Goal: Task Accomplishment & Management: Use online tool/utility

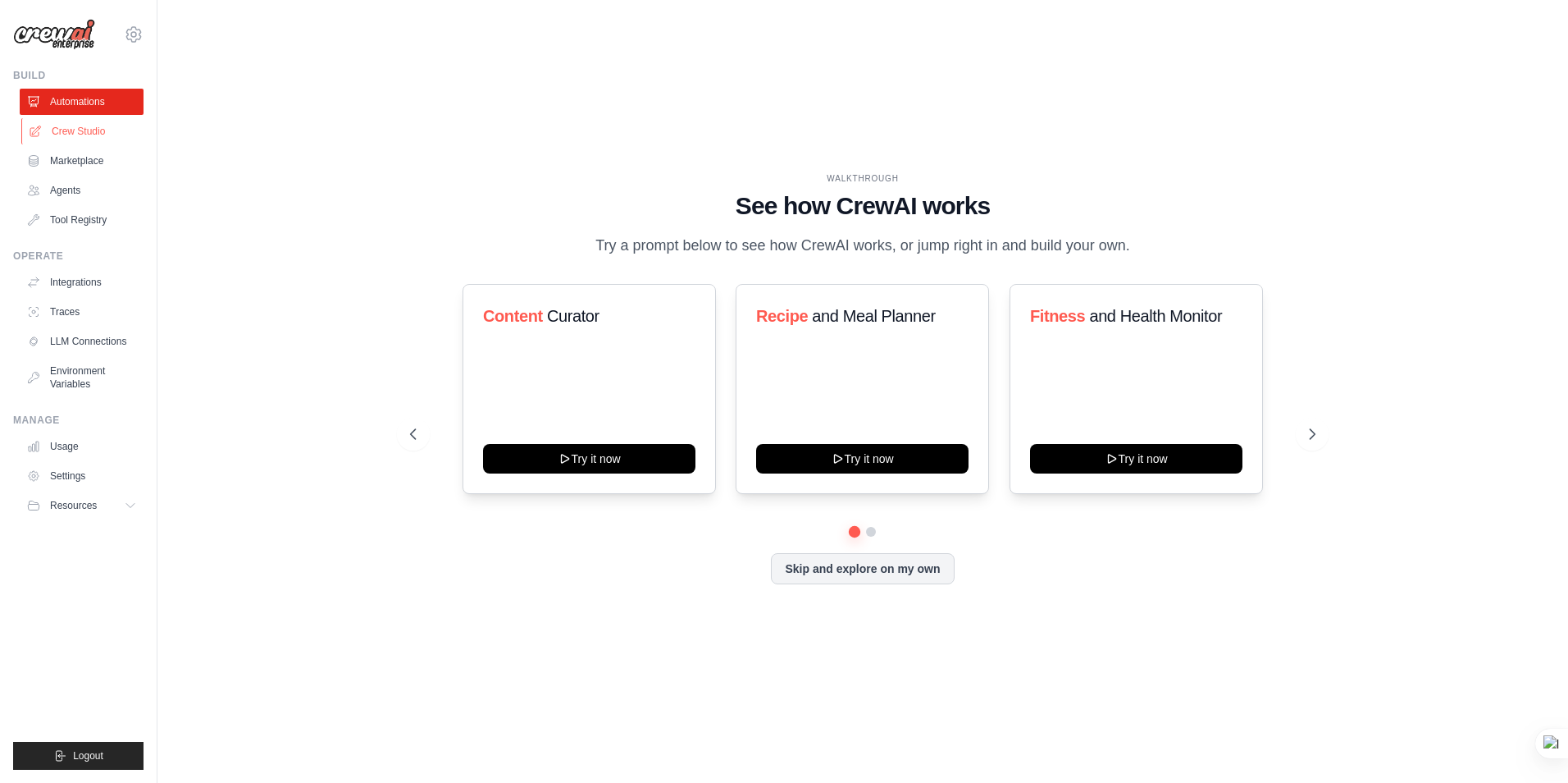
click at [87, 128] on link "Crew Studio" at bounding box center [83, 131] width 124 height 26
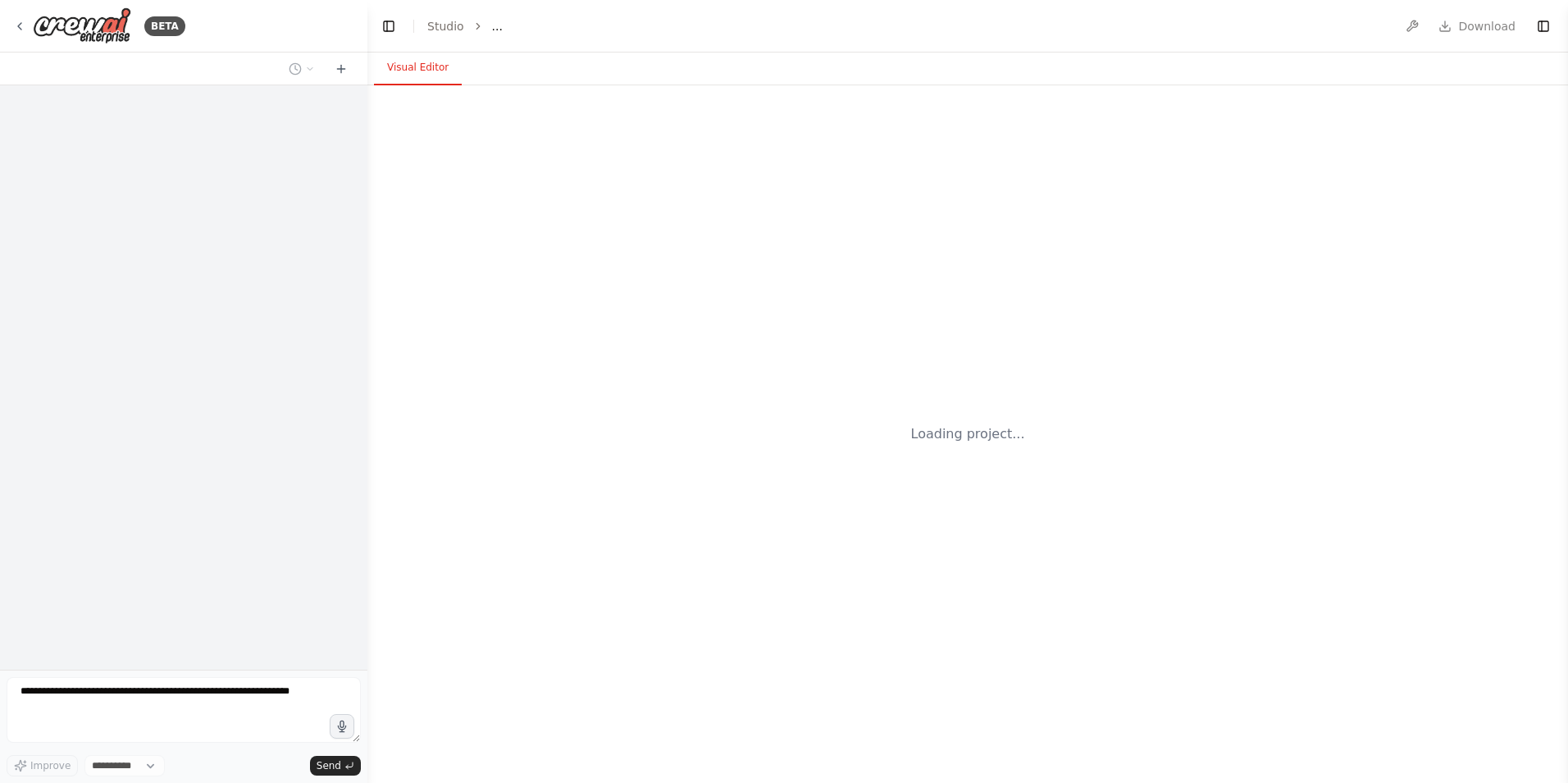
select select "****"
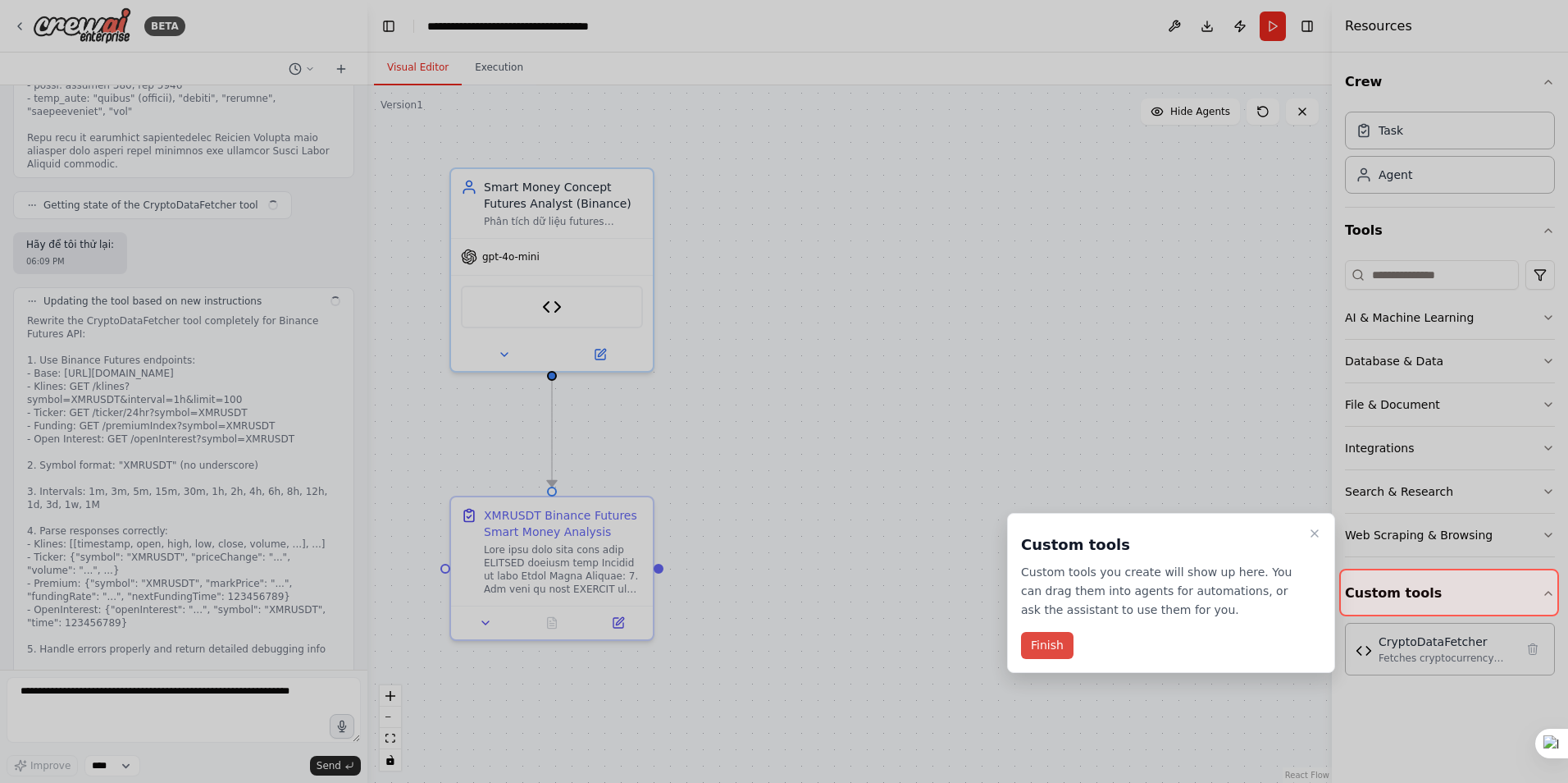
scroll to position [14453, 0]
click at [1039, 647] on button "Finish" at bounding box center [1047, 645] width 52 height 27
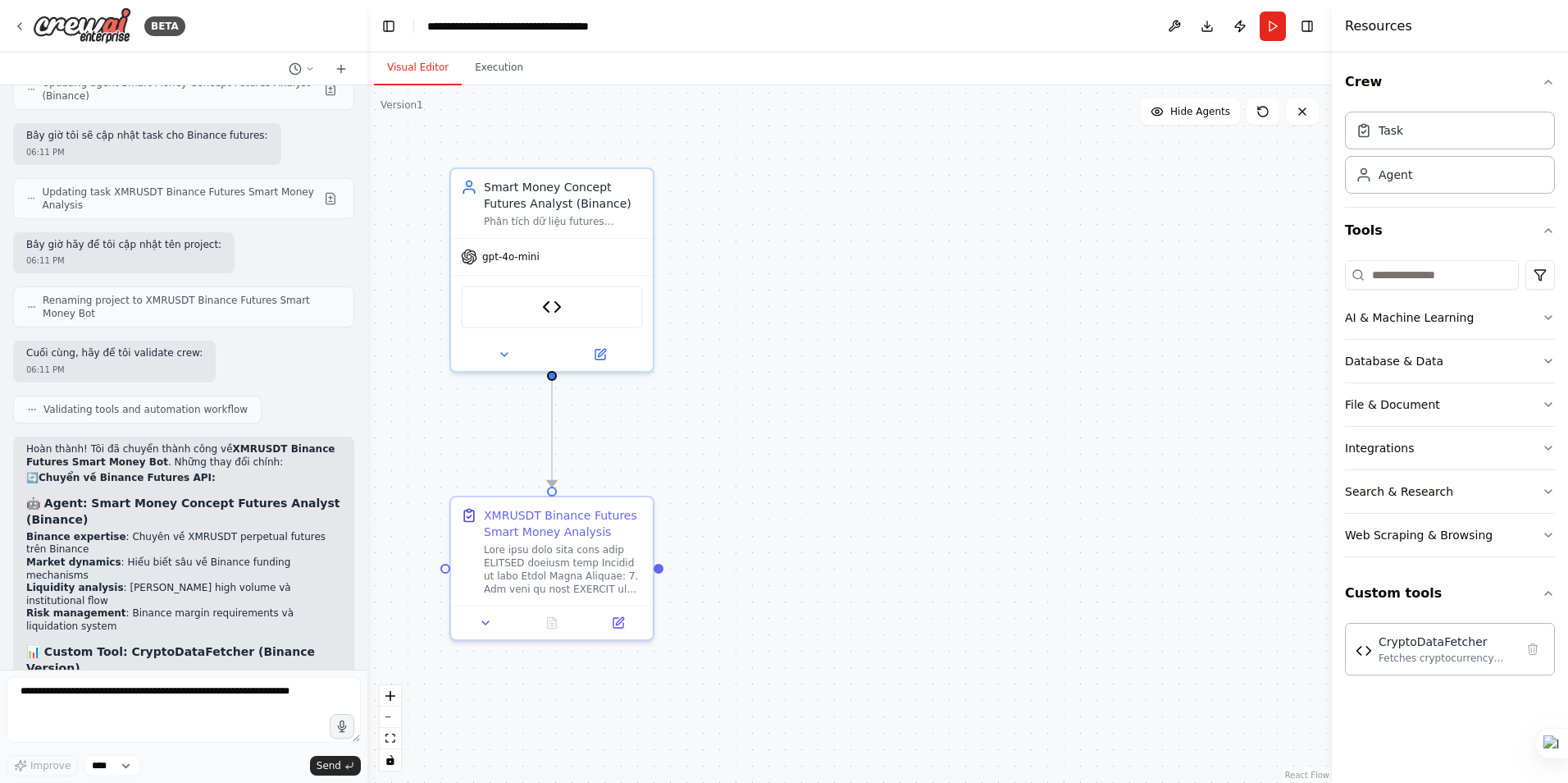
scroll to position [15298, 0]
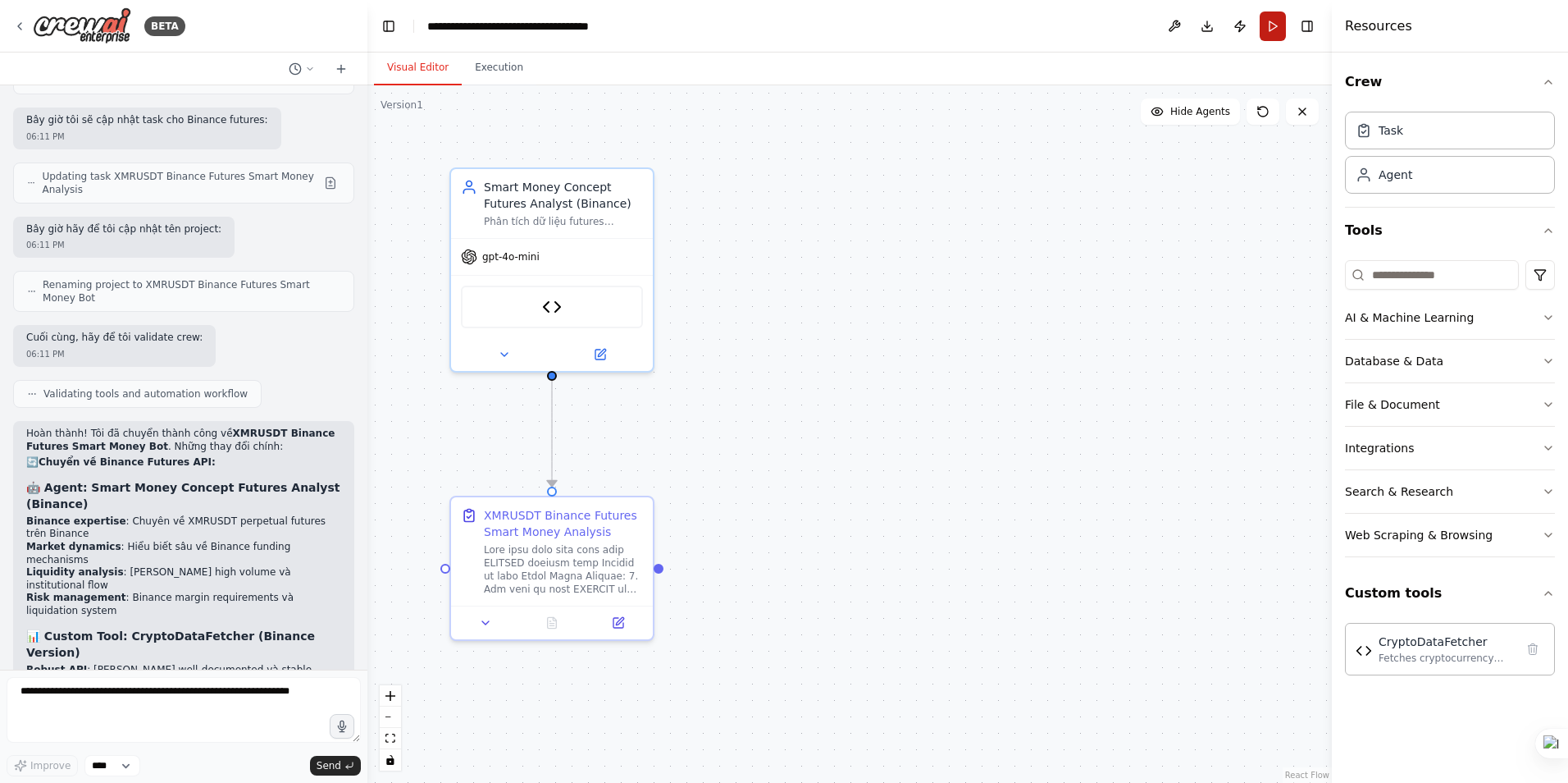
click at [1276, 30] on button "Run" at bounding box center [1273, 26] width 26 height 30
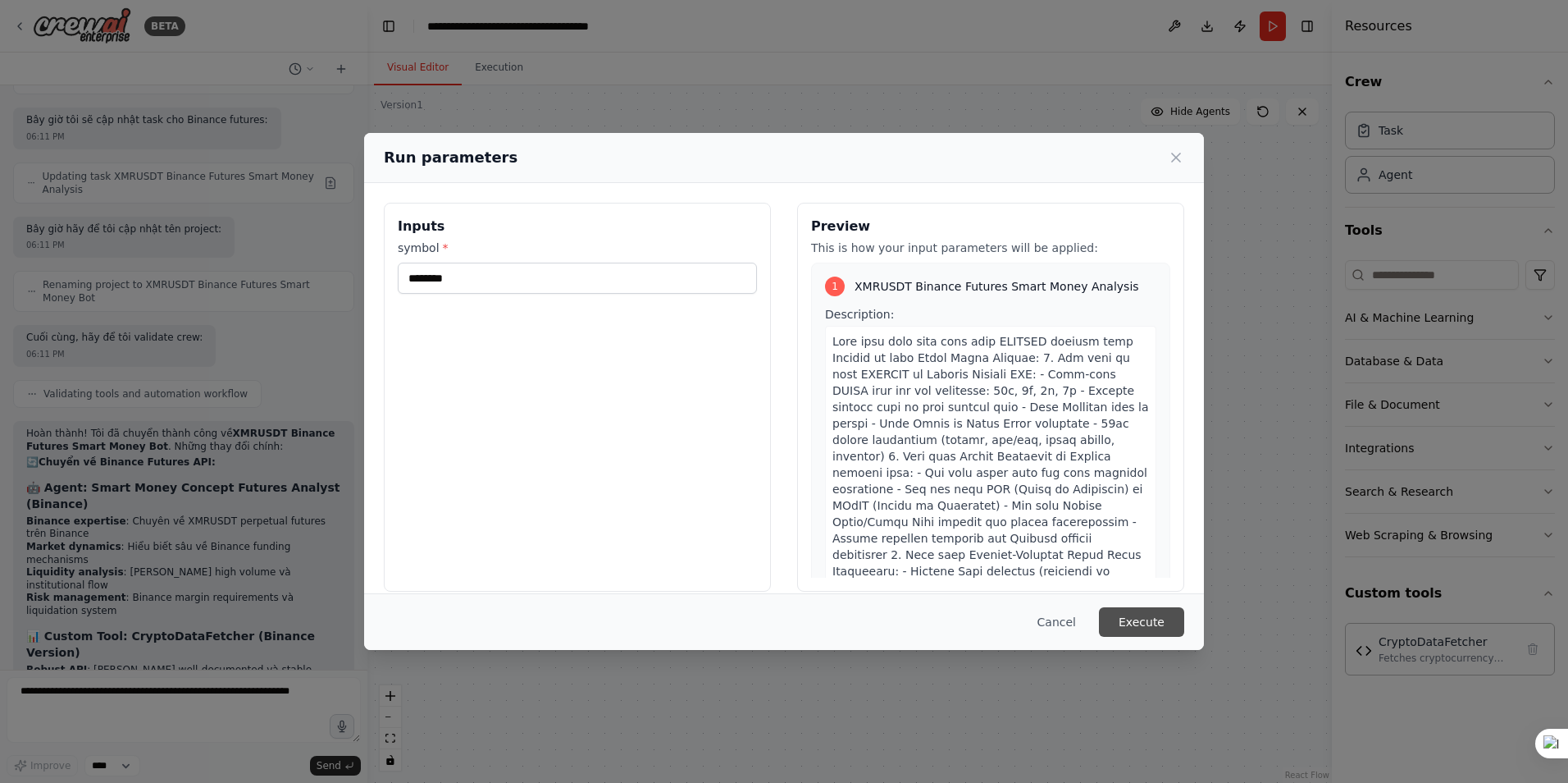
click at [1147, 619] on button "Execute" at bounding box center [1142, 622] width 86 height 30
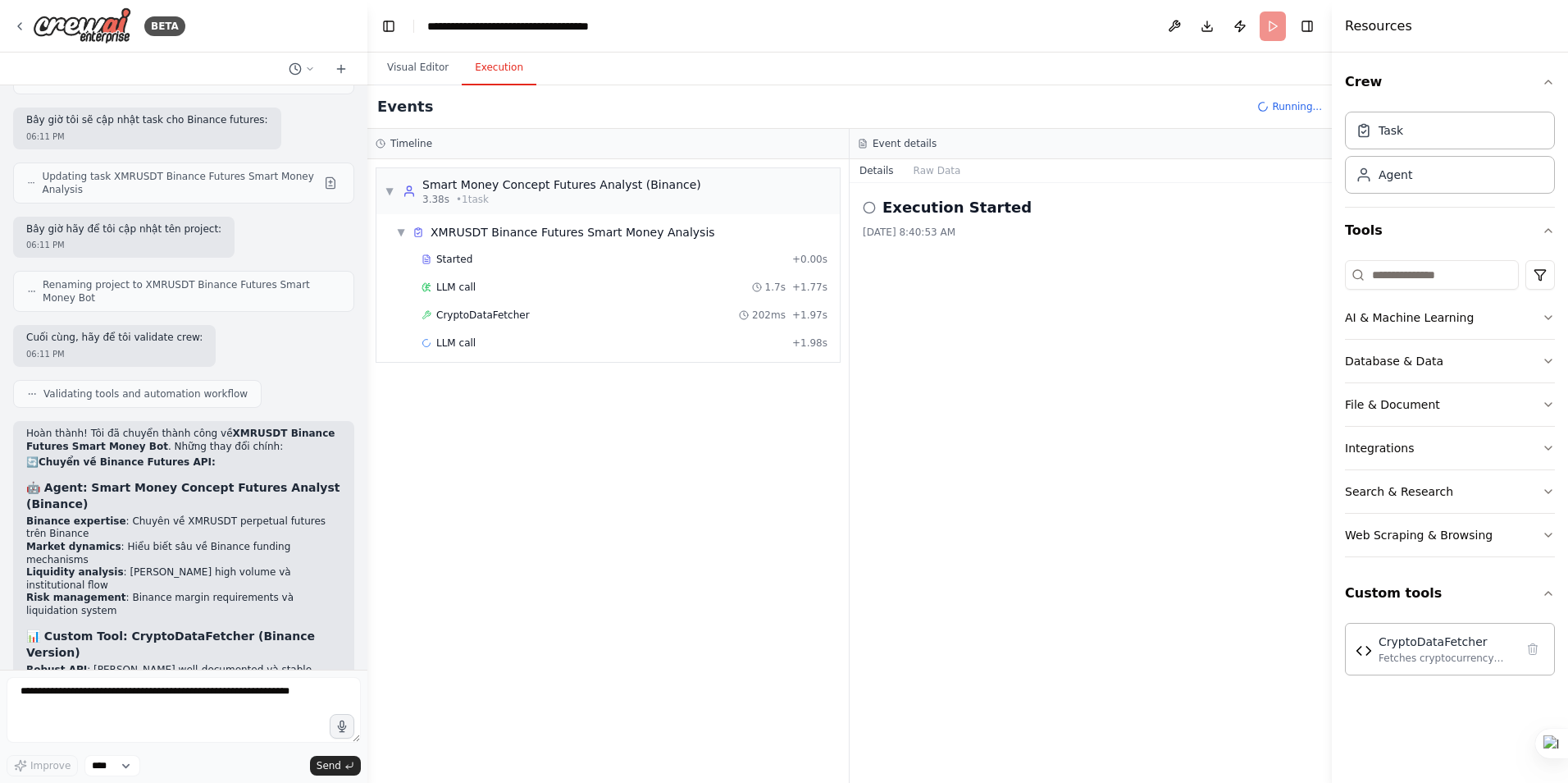
click at [491, 73] on button "Execution" at bounding box center [499, 68] width 74 height 34
click at [504, 315] on span "CryptoDataFetcher" at bounding box center [483, 315] width 93 height 13
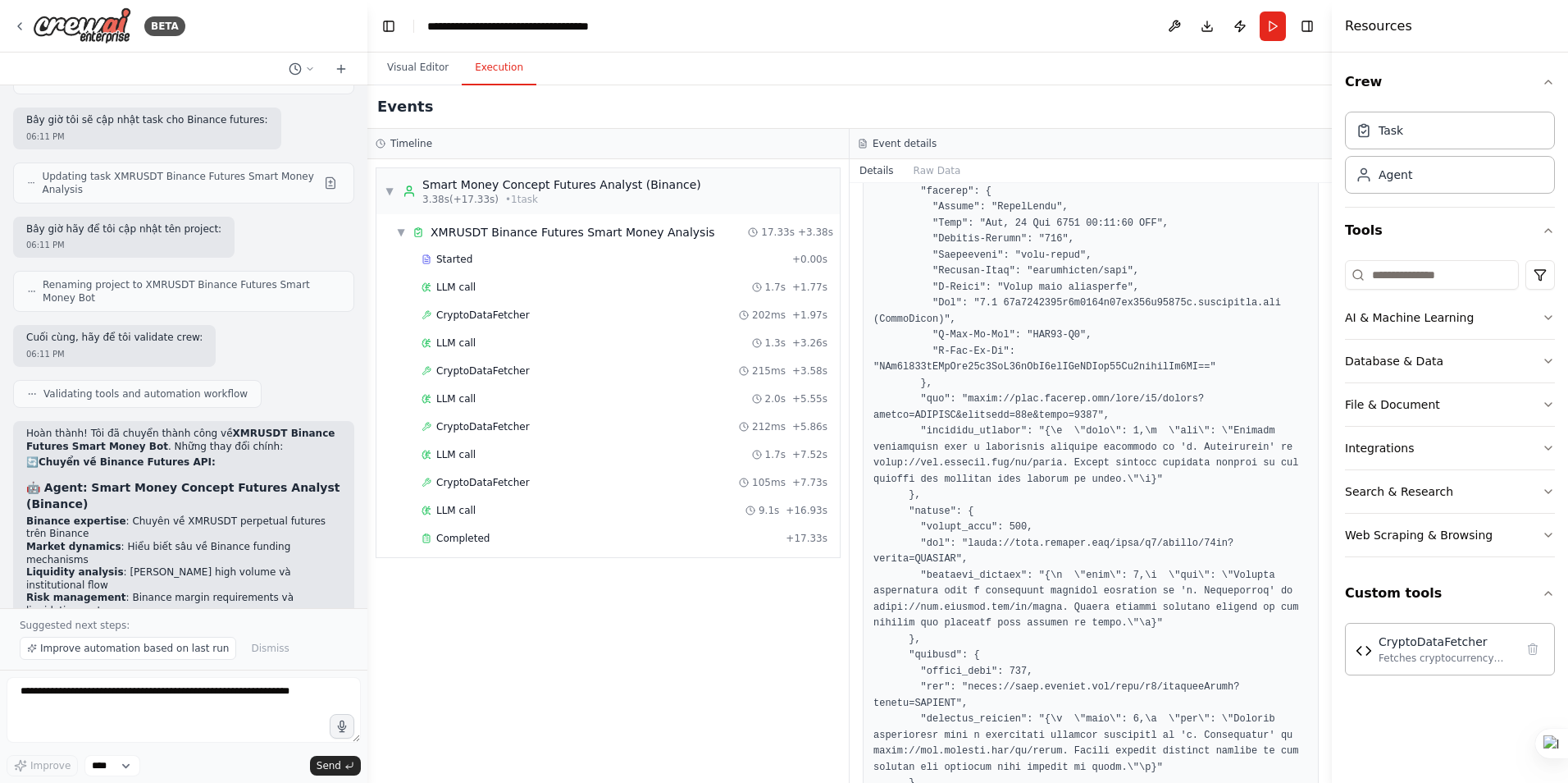
scroll to position [992, 0]
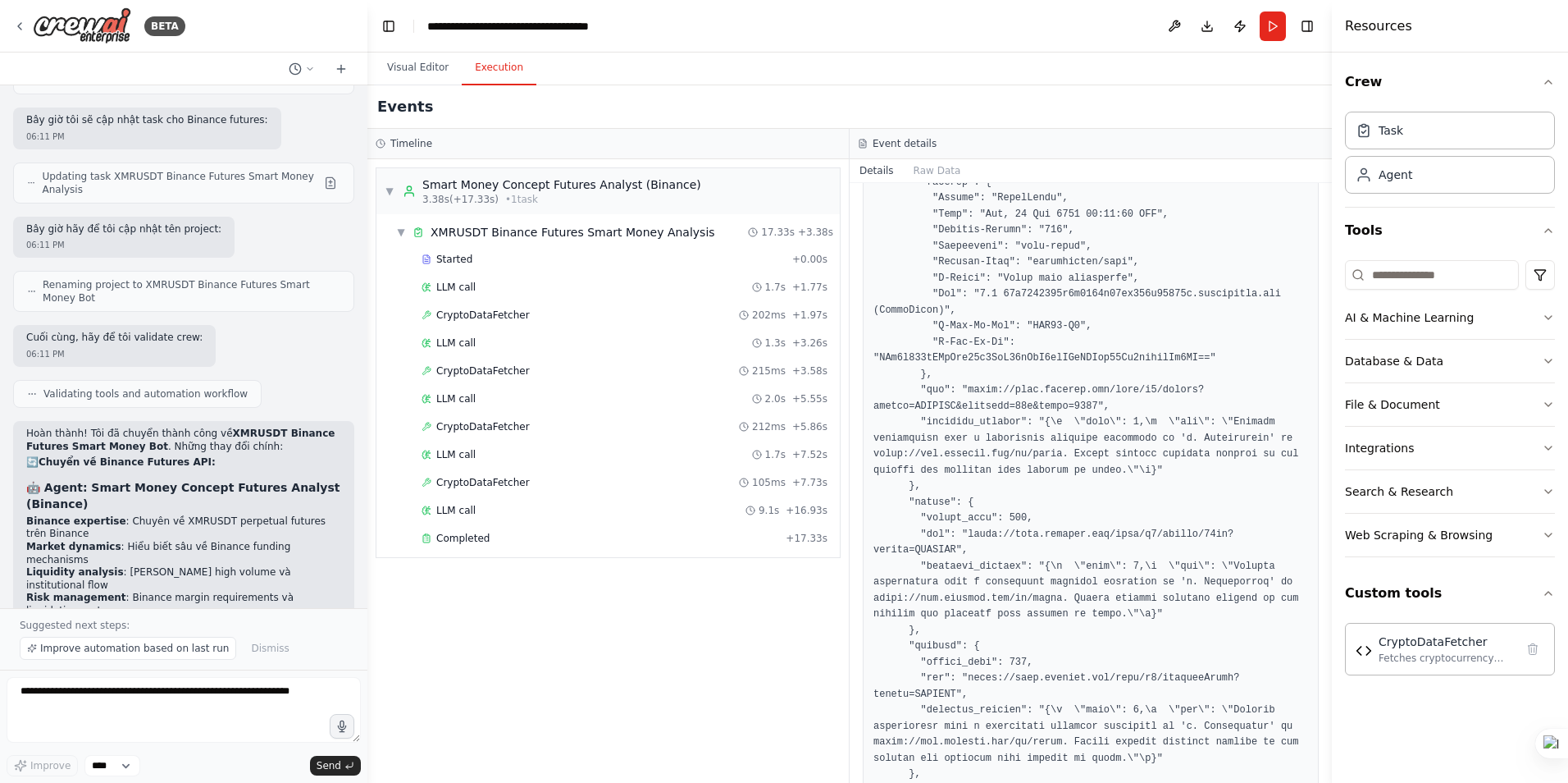
click at [1205, 549] on pre at bounding box center [1091, 358] width 435 height 1808
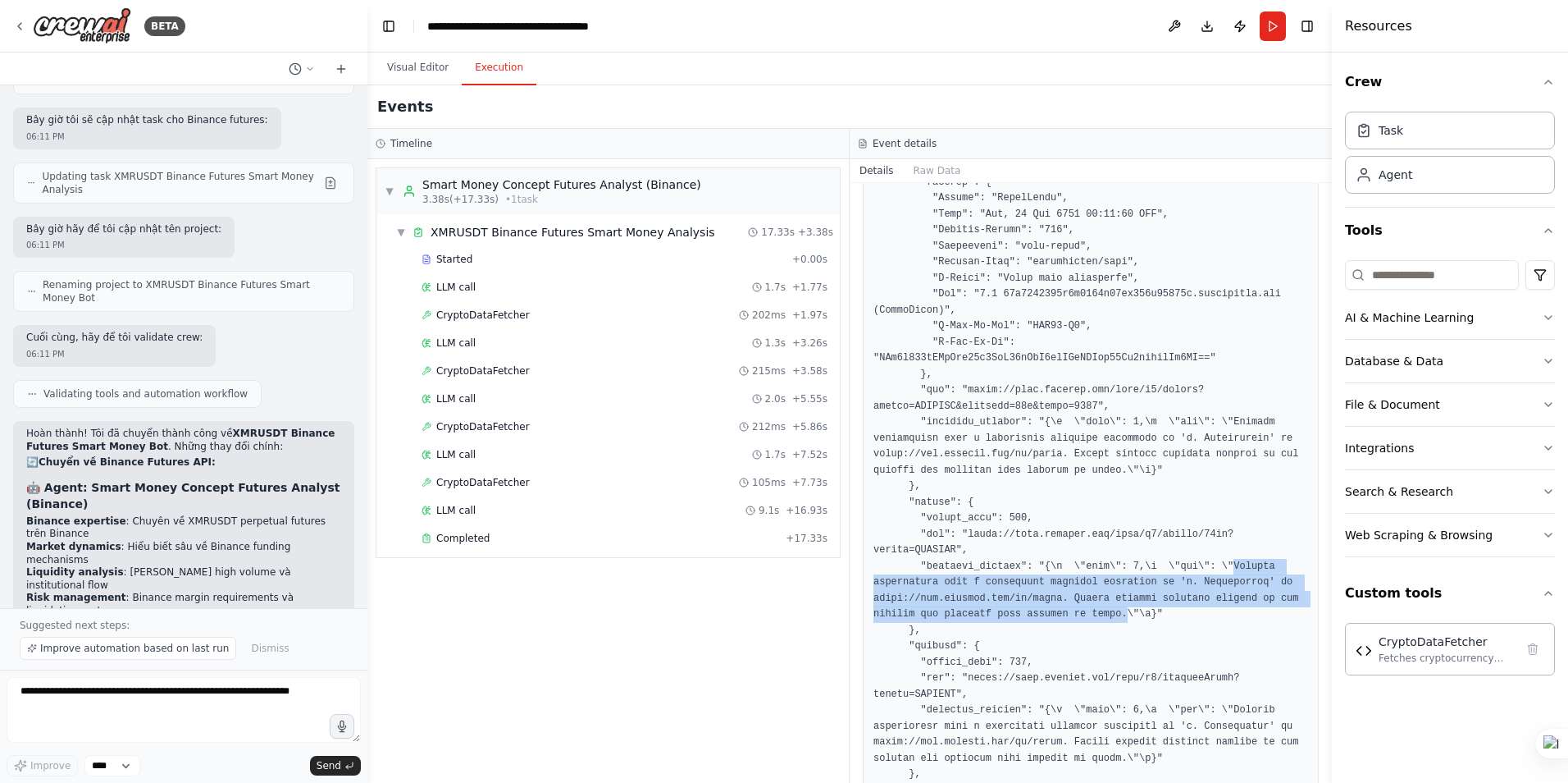
drag, startPoint x: 1203, startPoint y: 548, endPoint x: 1105, endPoint y: 598, distance: 110.0
click at [1105, 598] on pre at bounding box center [1091, 358] width 435 height 1808
copy pre "Service unavailable from a restricted location according to 'b. Eligibility' in…"
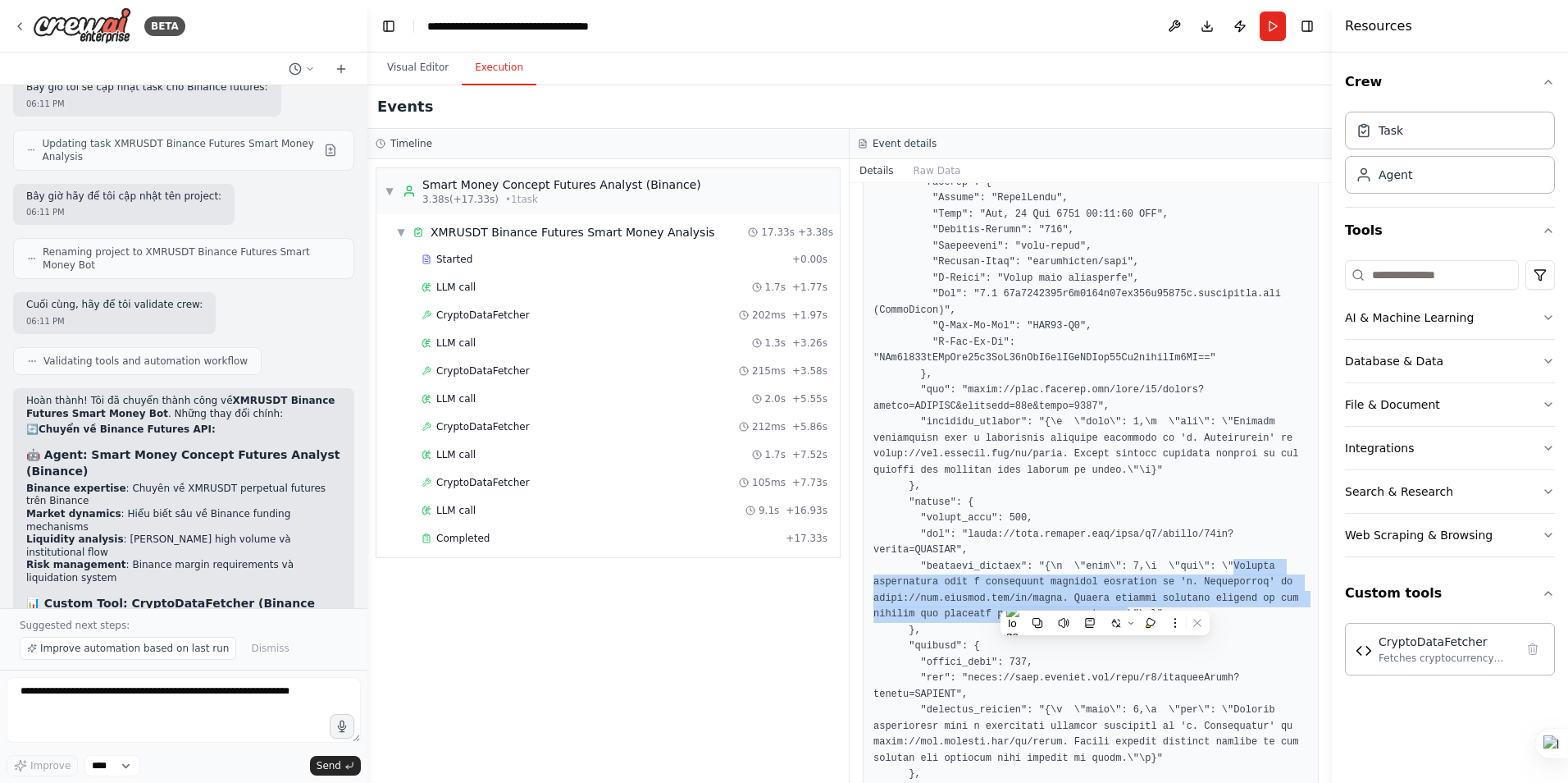
scroll to position [15359, 0]
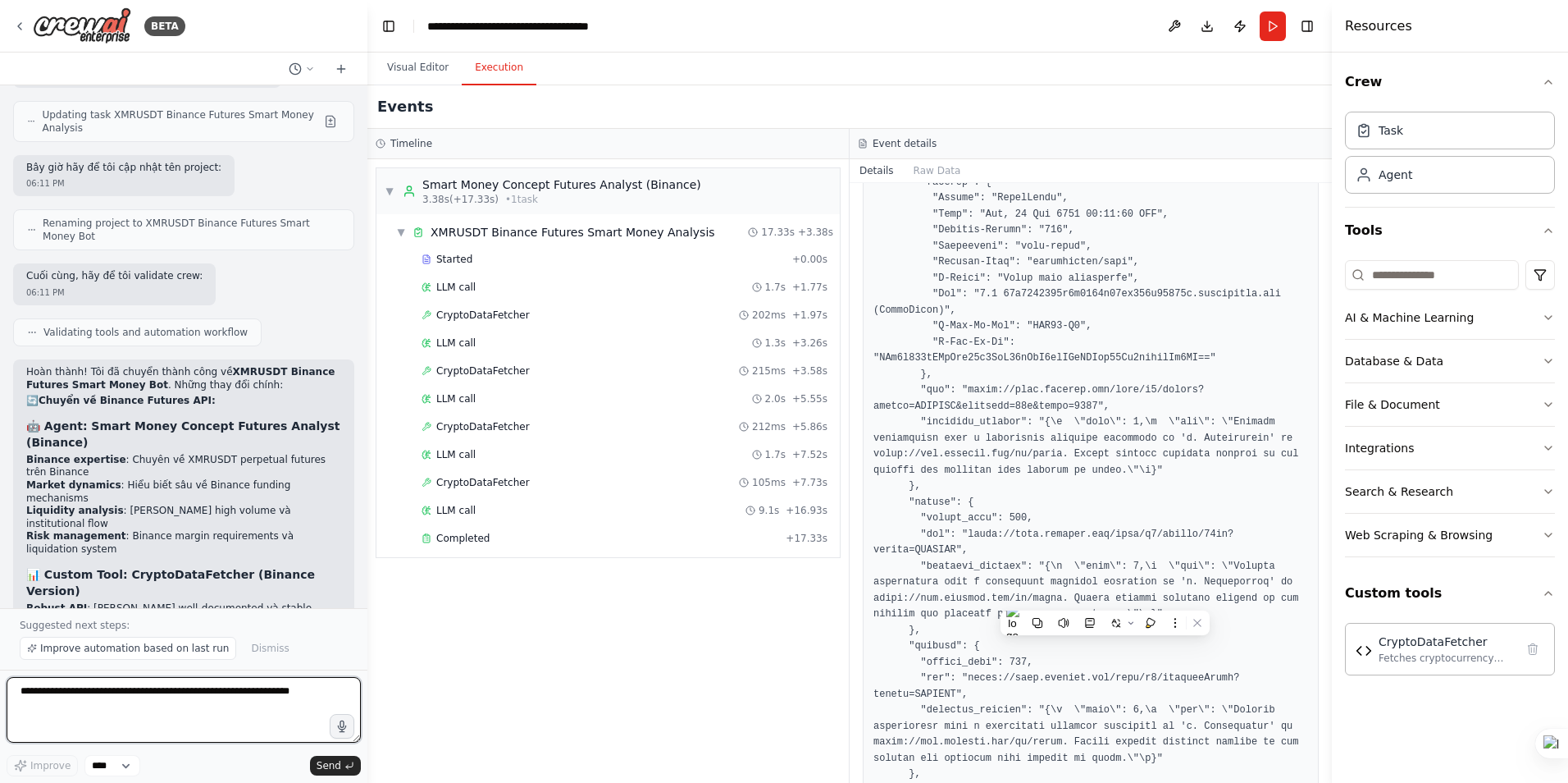
click at [139, 705] on textarea at bounding box center [183, 709] width 355 height 65
drag, startPoint x: 109, startPoint y: 690, endPoint x: 152, endPoint y: 708, distance: 46.6
click at [152, 708] on textarea "**********" at bounding box center [183, 709] width 355 height 65
click at [225, 695] on textarea "**********" at bounding box center [183, 709] width 355 height 65
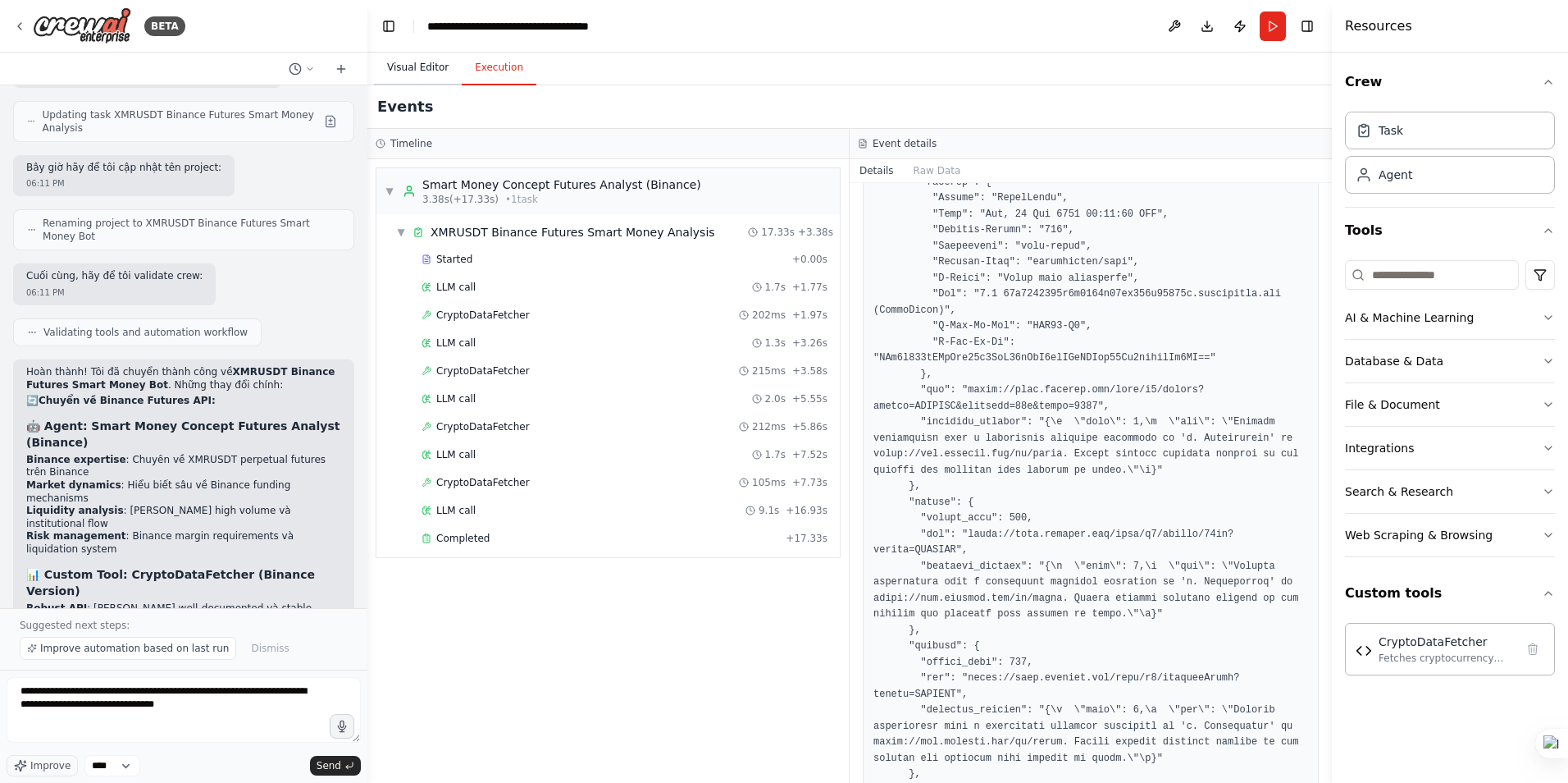
click at [415, 72] on button "Visual Editor" at bounding box center [418, 68] width 87 height 34
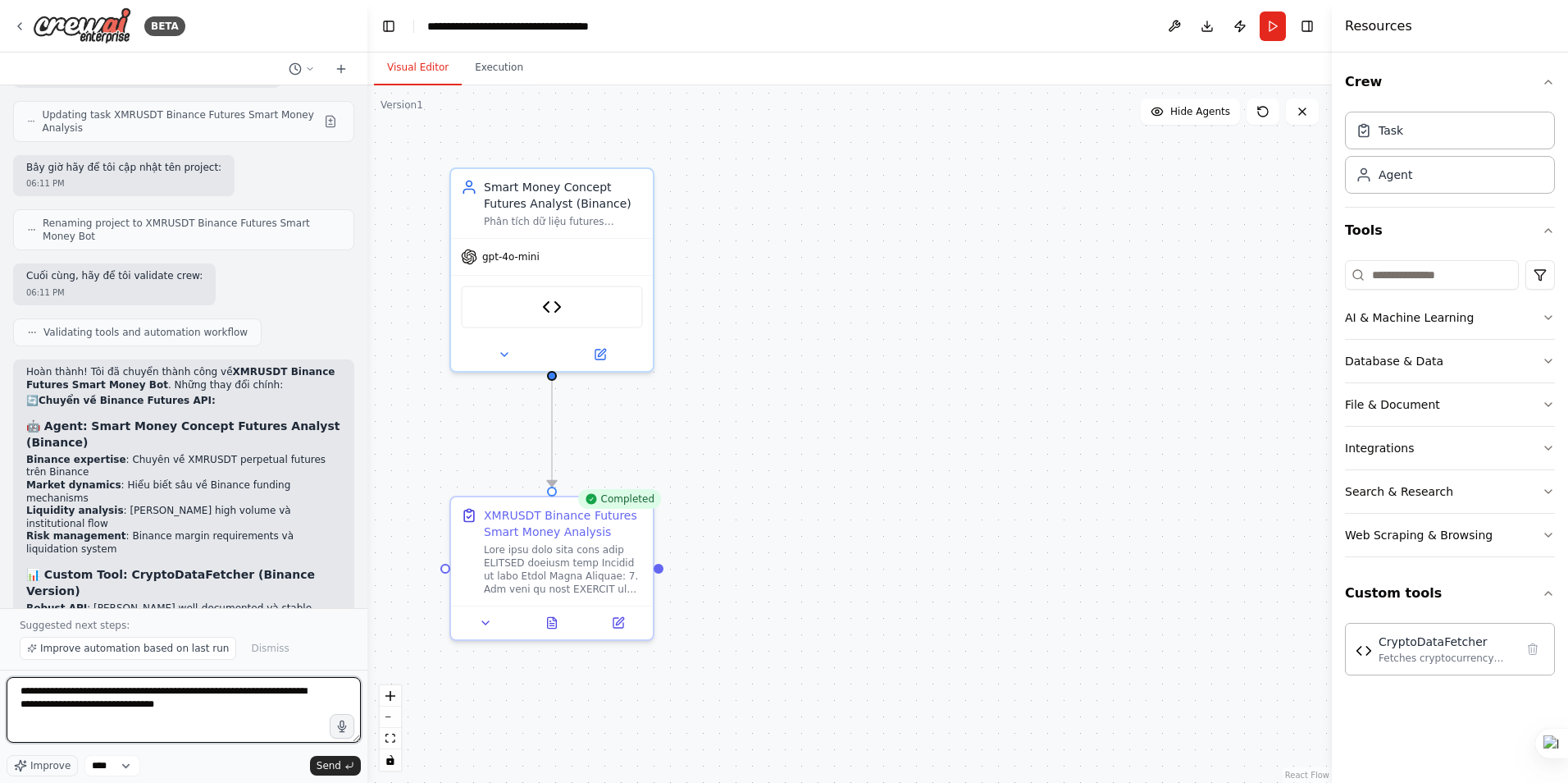
click at [244, 711] on textarea "**********" at bounding box center [183, 709] width 355 height 65
type textarea "**********"
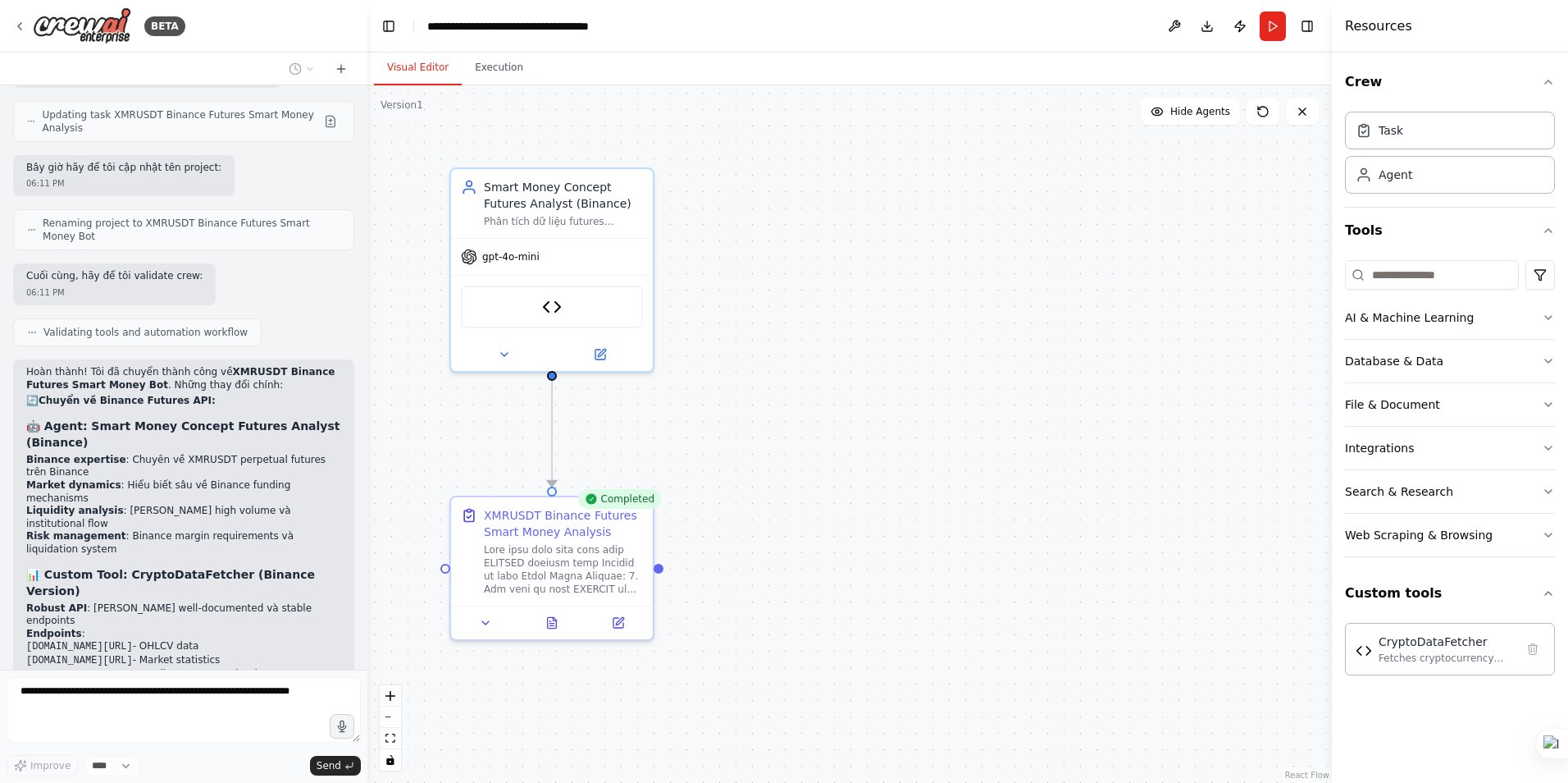
scroll to position [15408, 0]
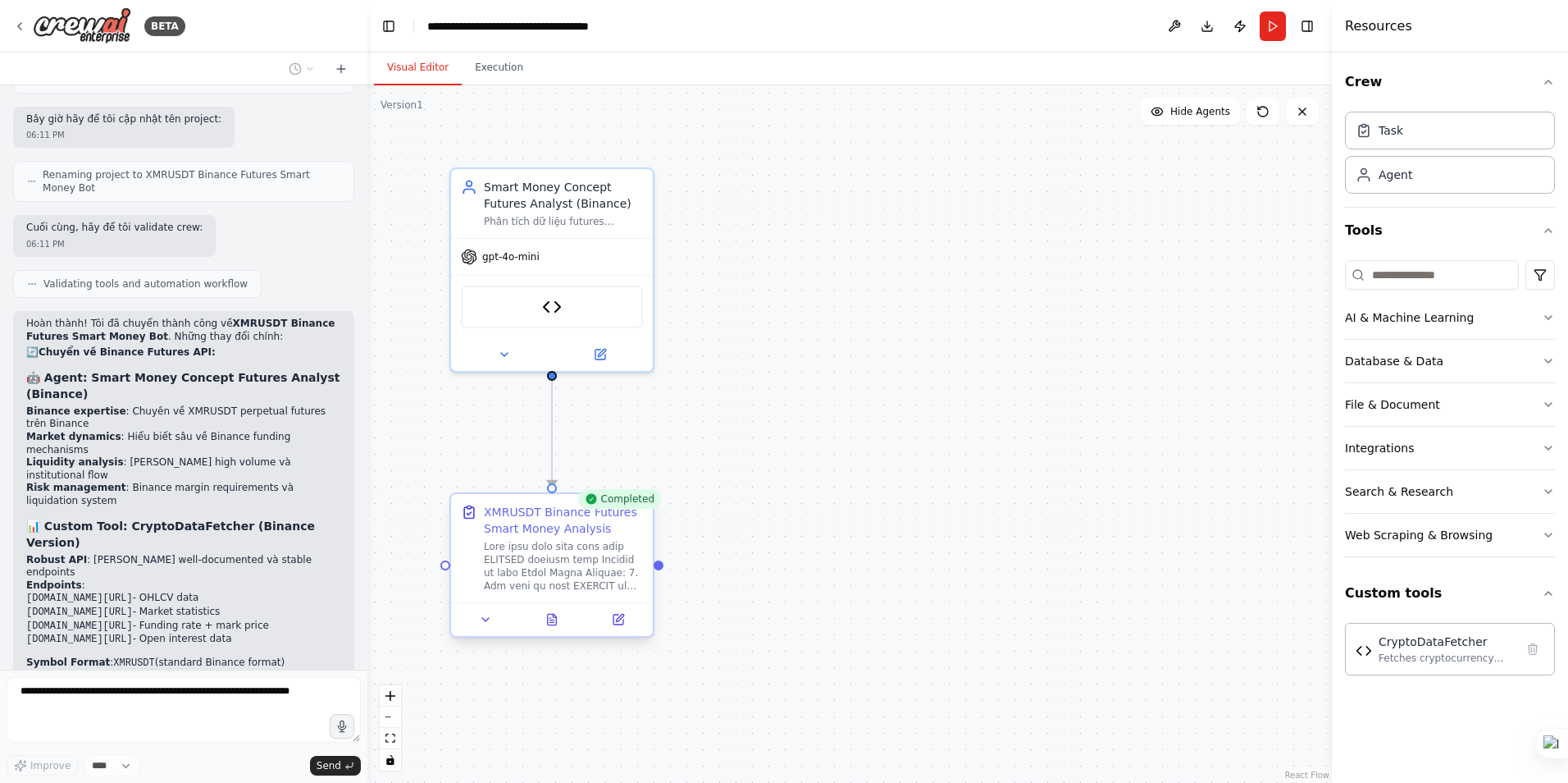
click at [578, 557] on div at bounding box center [563, 566] width 159 height 52
click at [501, 60] on button "Execution" at bounding box center [499, 68] width 74 height 34
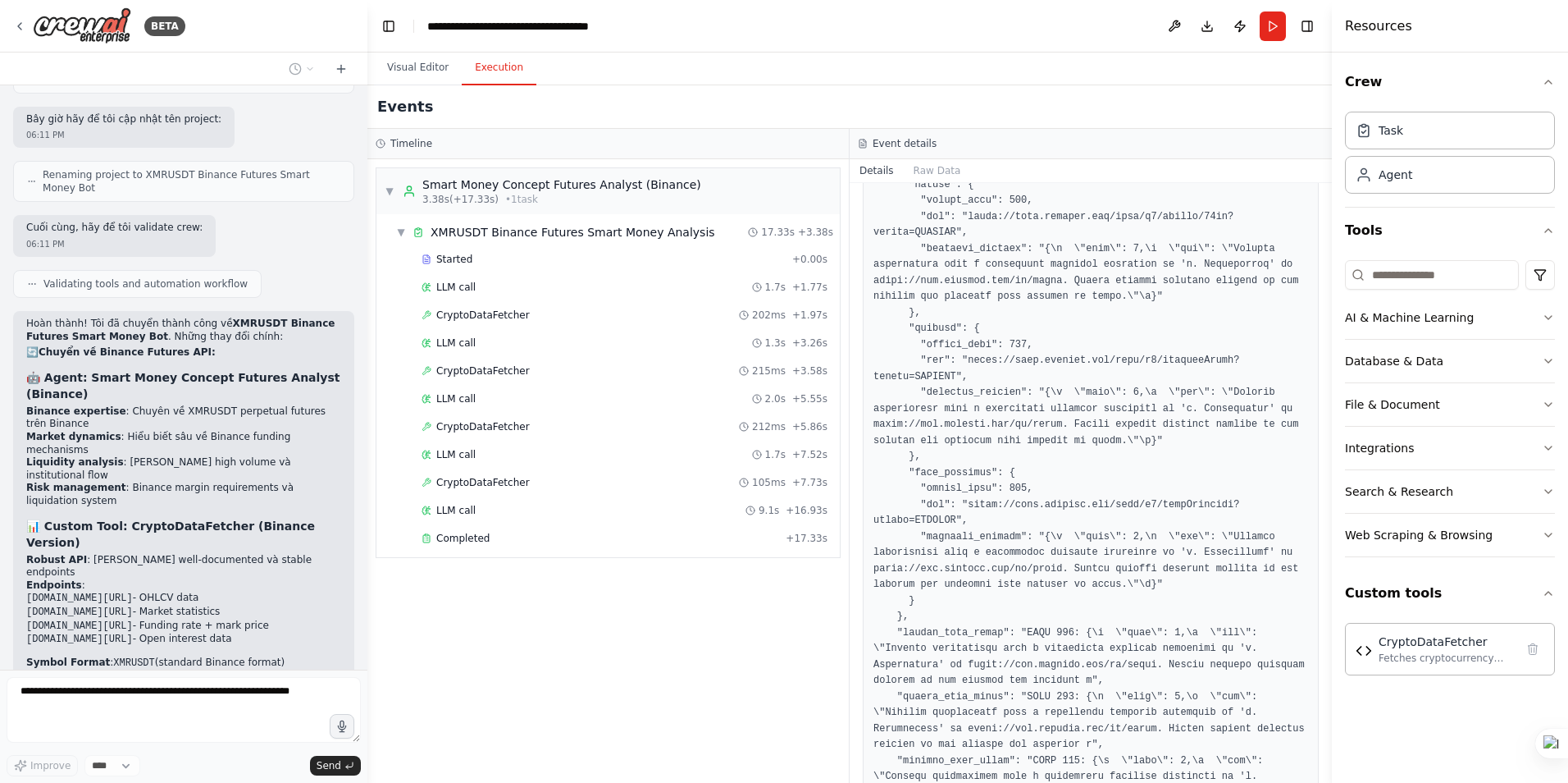
scroll to position [1496, 0]
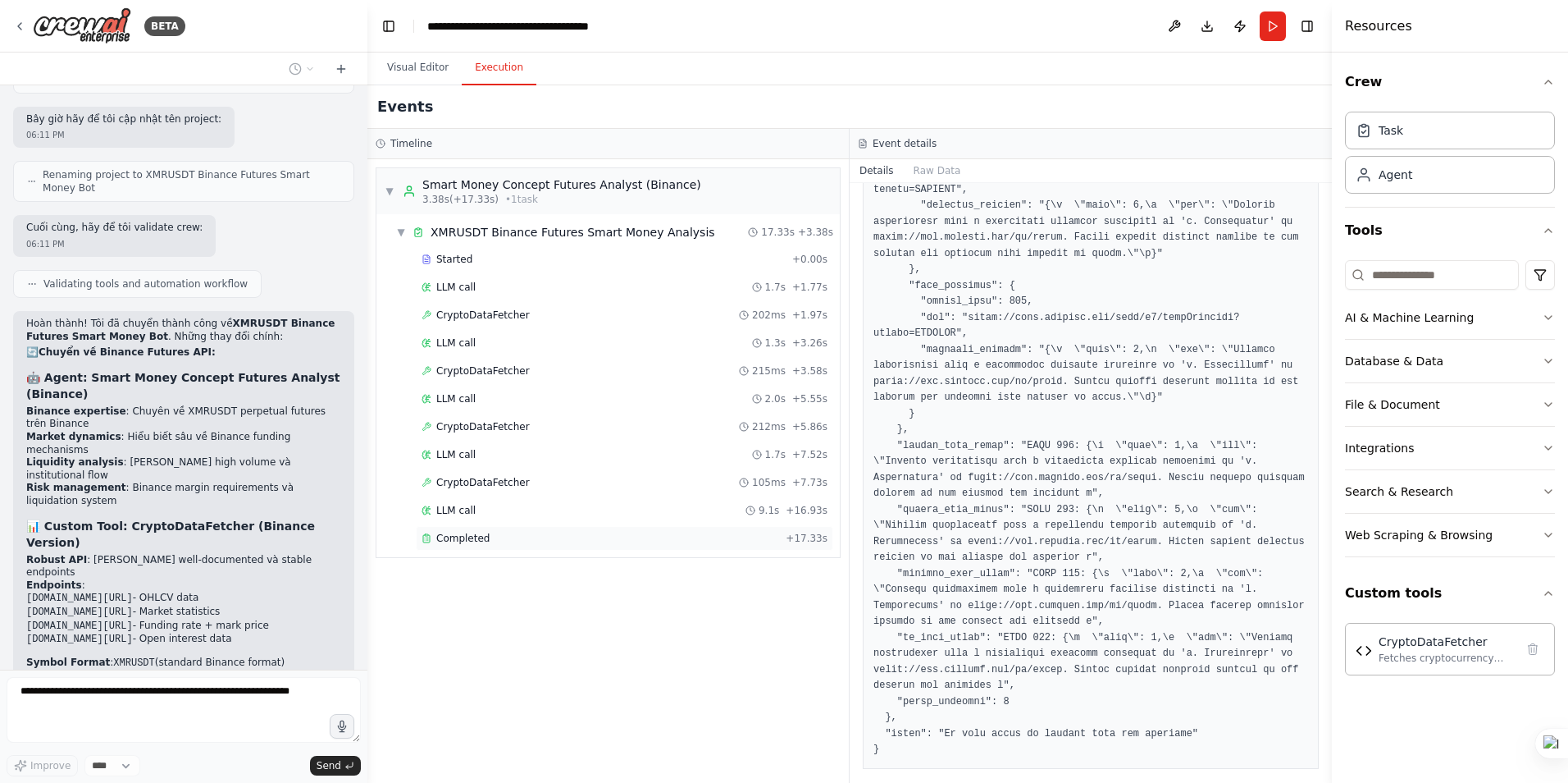
click at [471, 536] on span "Completed" at bounding box center [462, 538] width 53 height 13
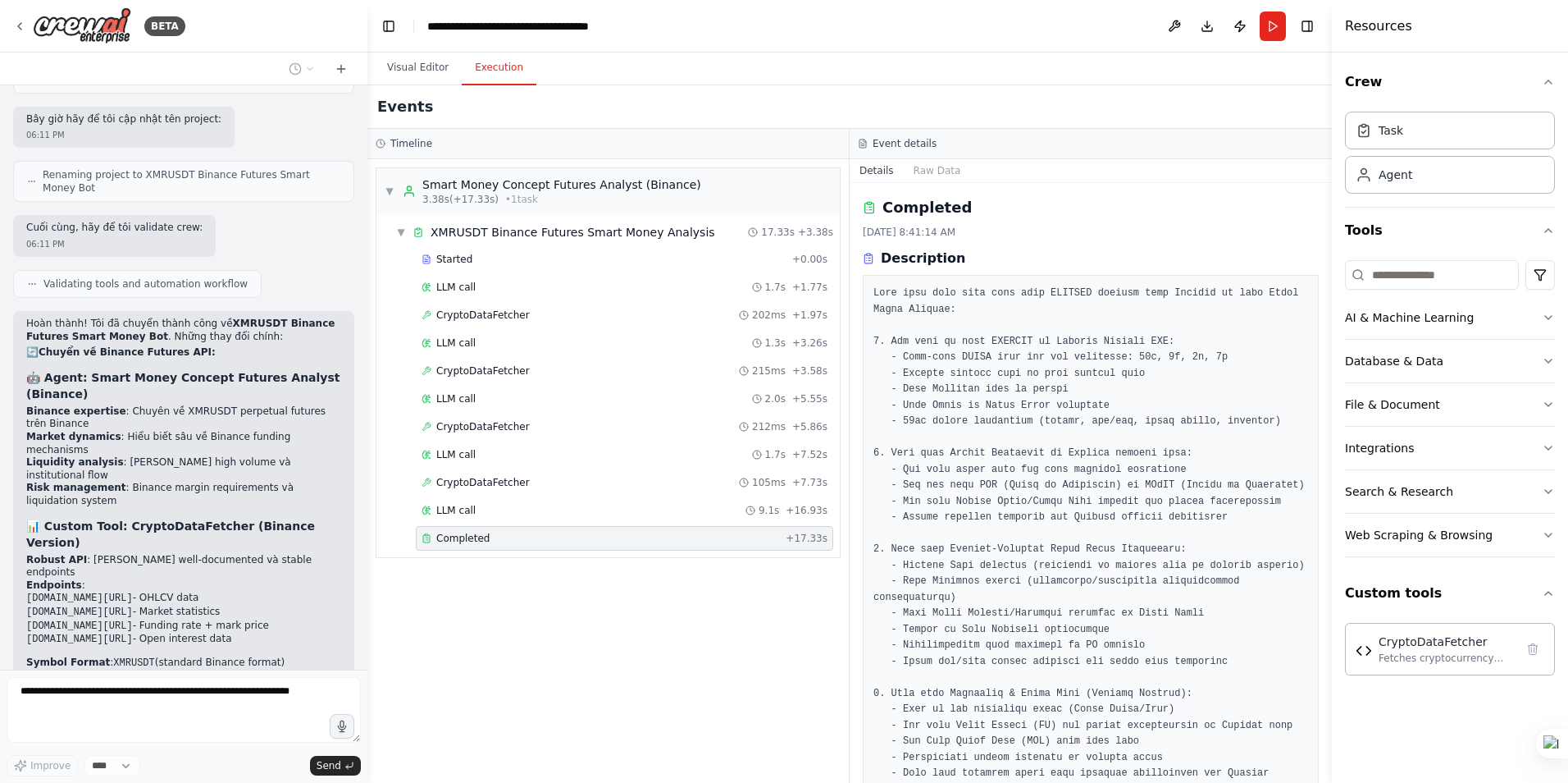
drag, startPoint x: 1325, startPoint y: 255, endPoint x: 1307, endPoint y: 480, distance: 225.7
click at [1307, 480] on div "BETA tôi muốn tạo ra 1 AI agent nhận tín hiệu đầu vào là dữ liệu giá XMRUSDT, t…" at bounding box center [784, 391] width 1568 height 783
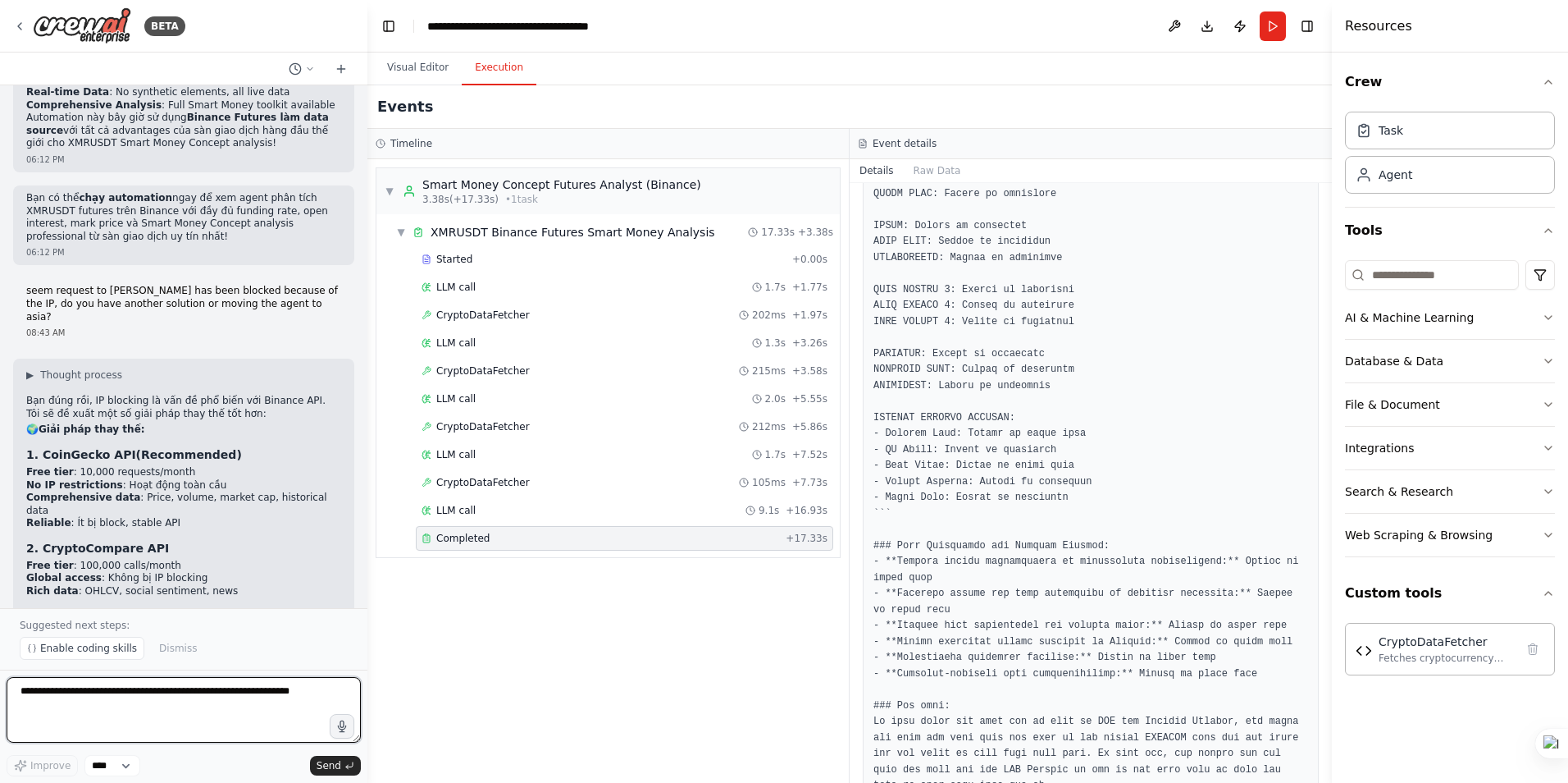
scroll to position [16343, 0]
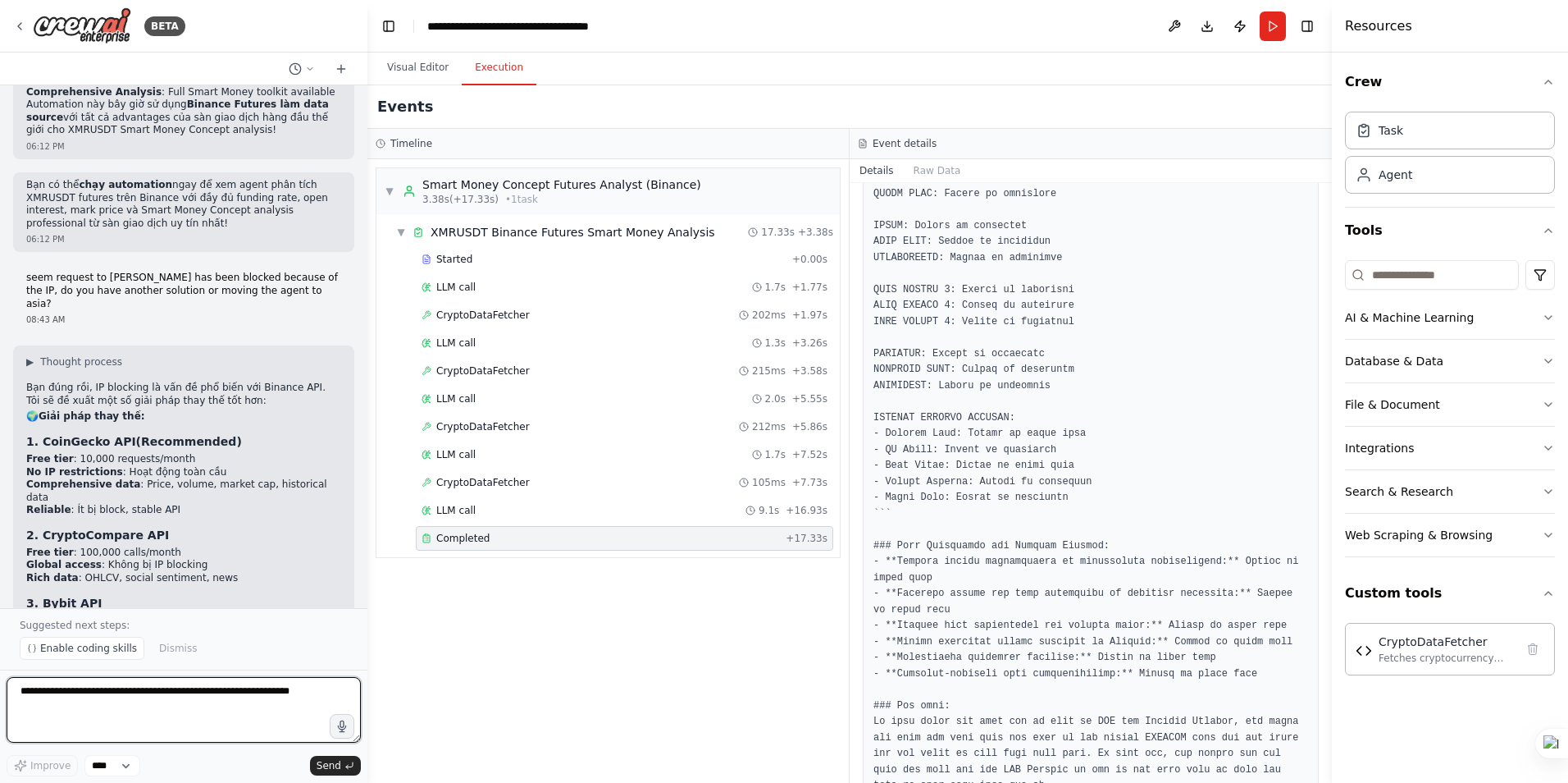
click at [73, 699] on textarea at bounding box center [183, 709] width 355 height 65
type textarea "**********"
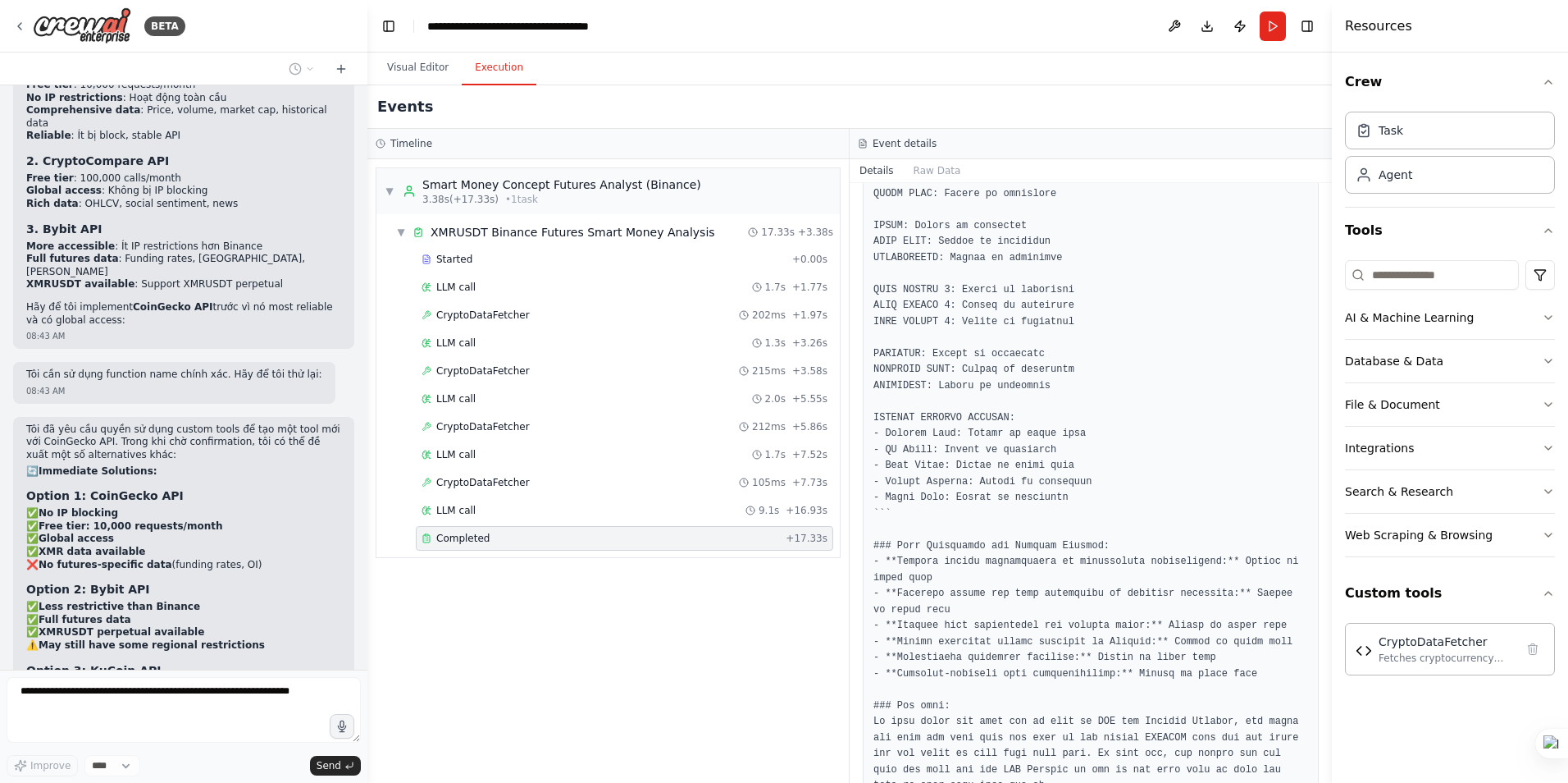
scroll to position [16827, 0]
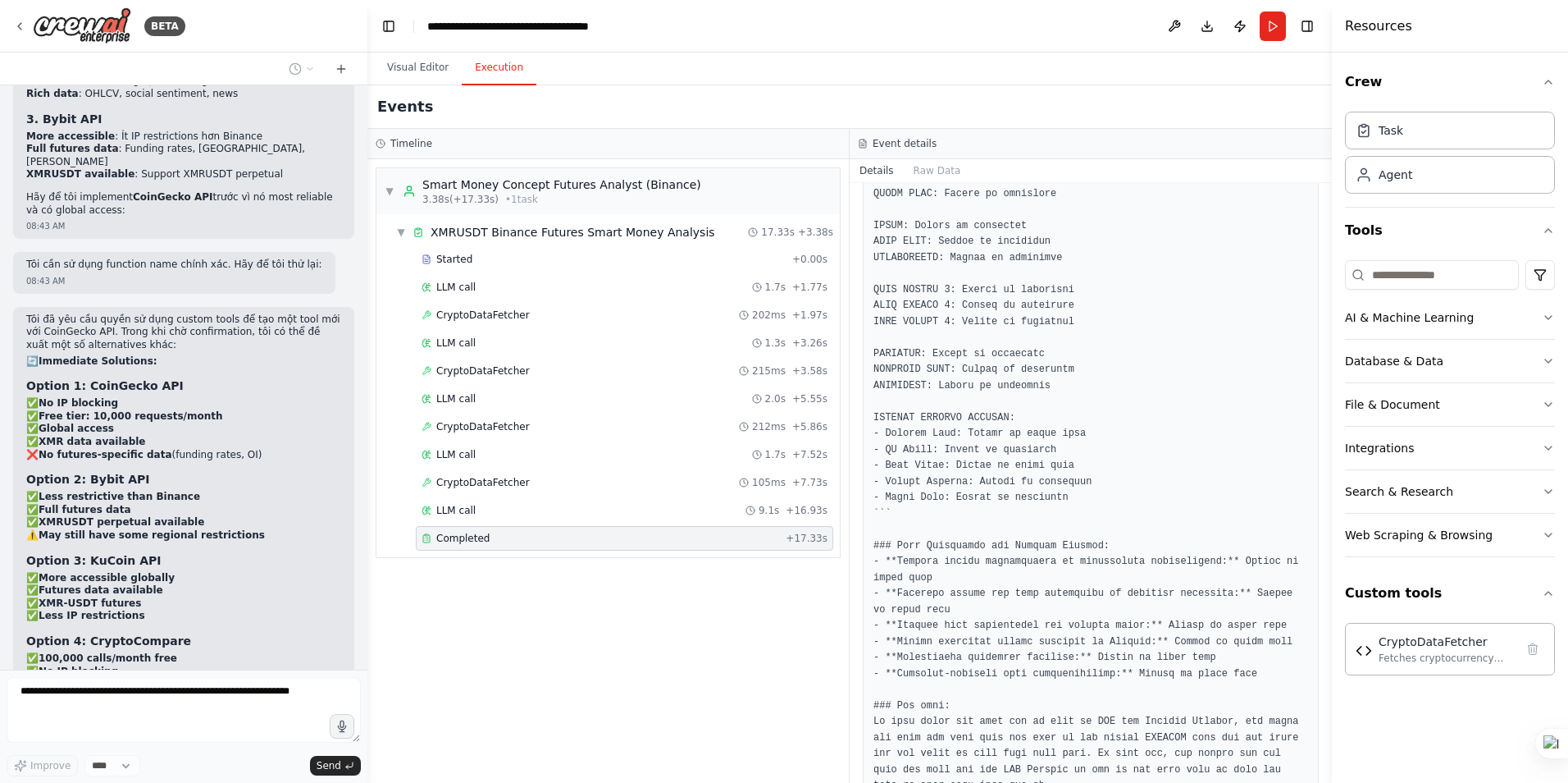
drag, startPoint x: 76, startPoint y: 519, endPoint x: 165, endPoint y: 516, distance: 89.1
copy strong "ScrapeWebsiteTool"
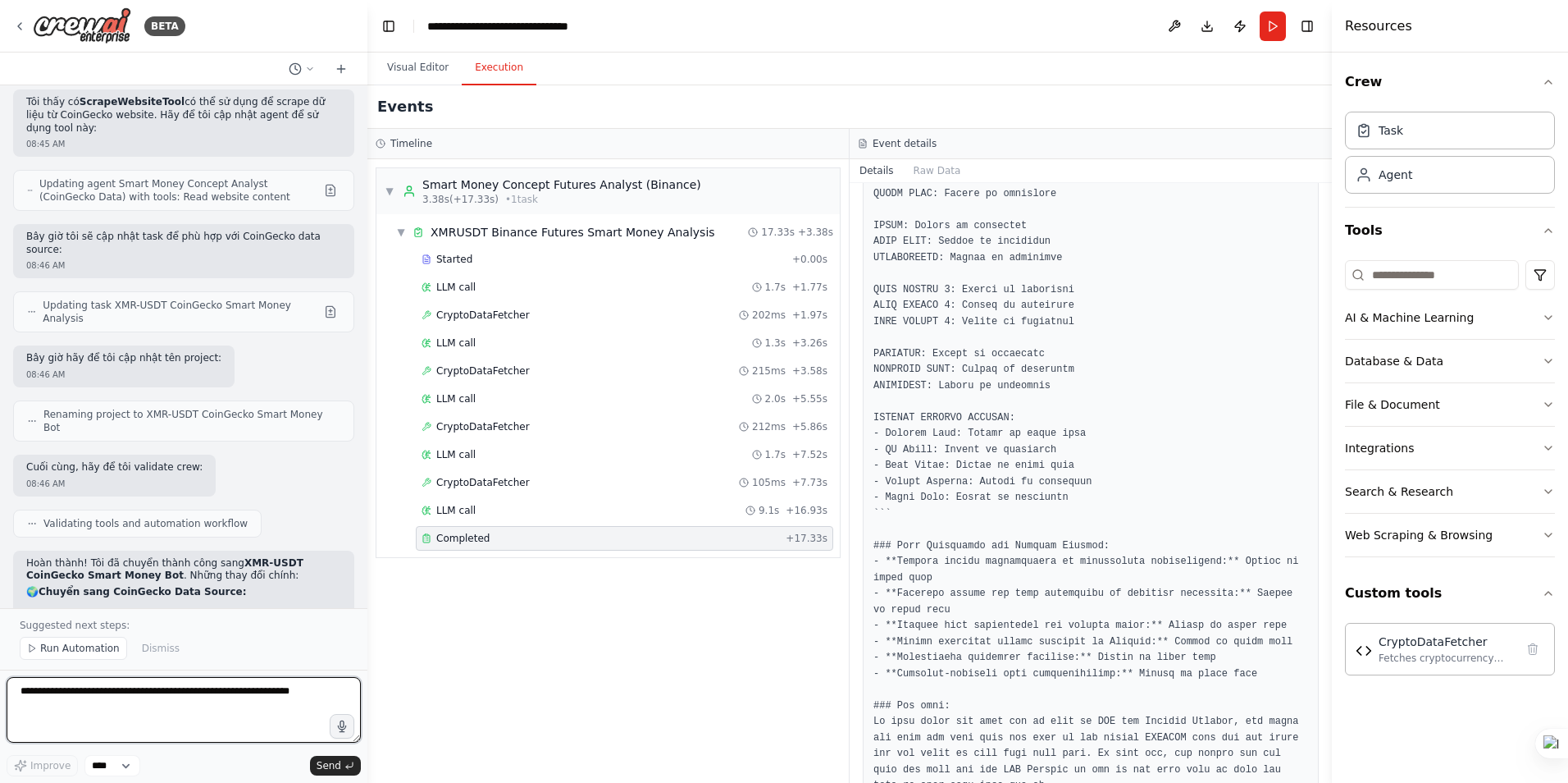
scroll to position [17935, 0]
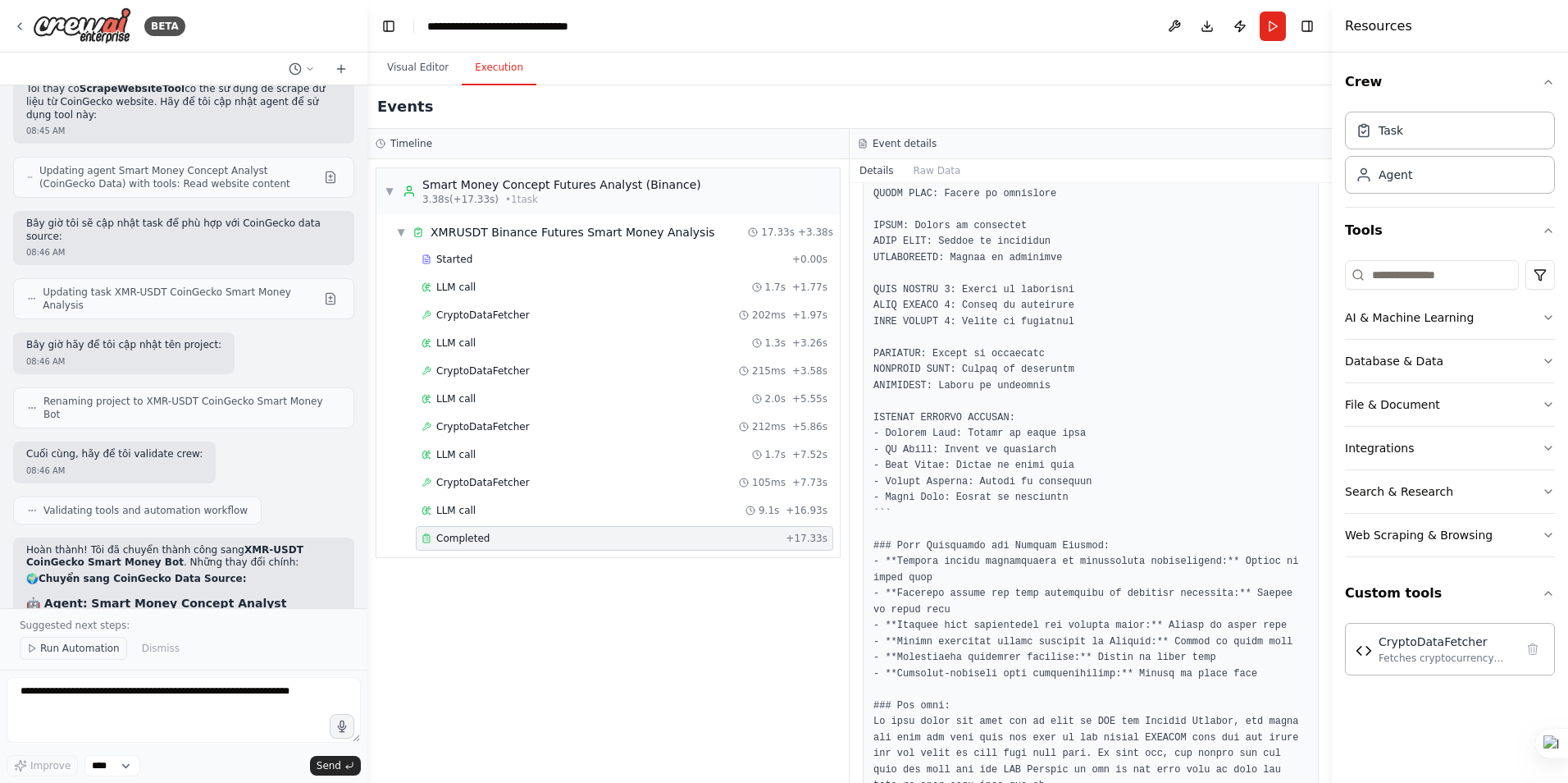
click at [59, 648] on span "Run Automation" at bounding box center [79, 648] width 79 height 13
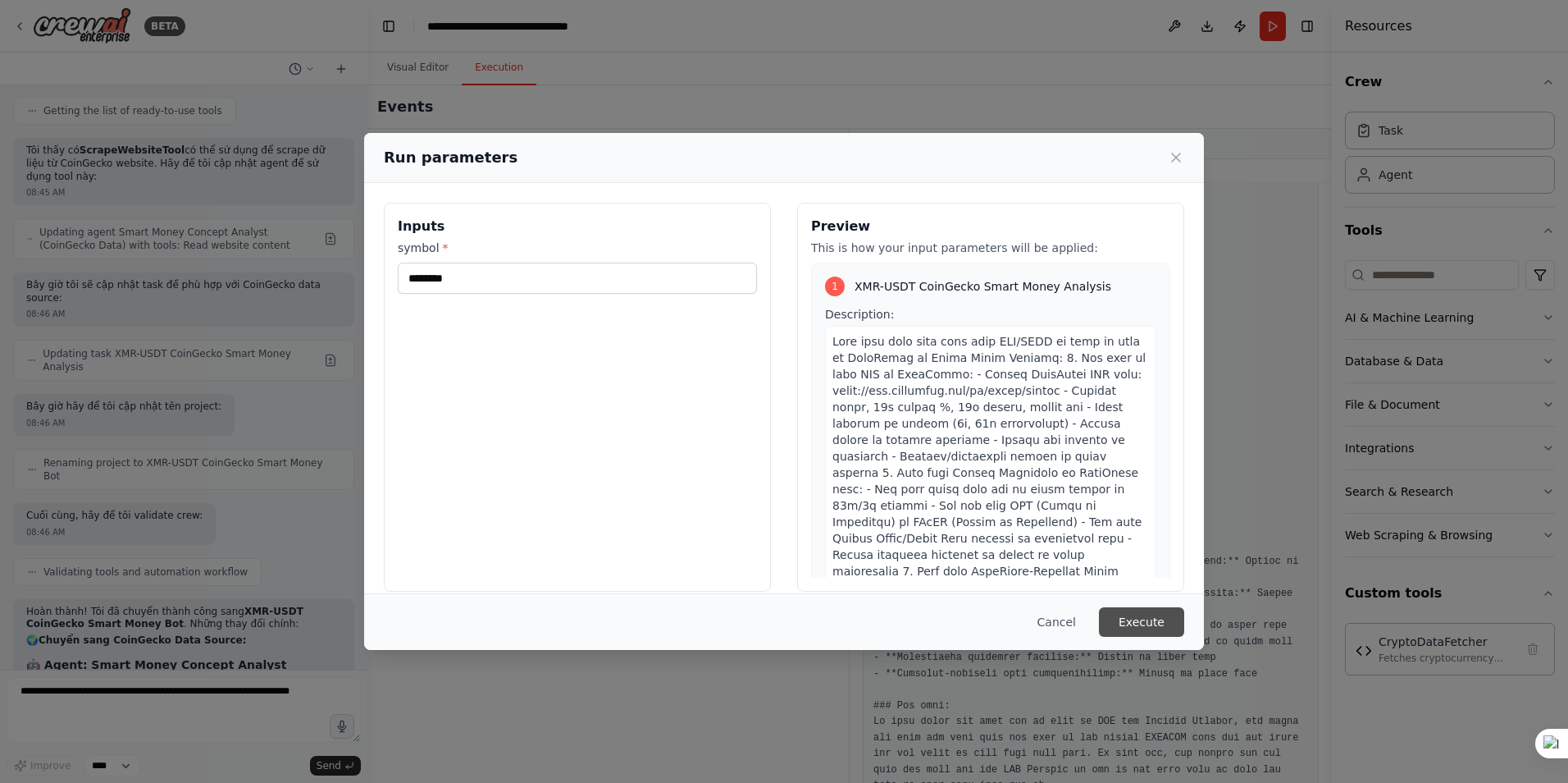
click at [1141, 624] on button "Execute" at bounding box center [1142, 622] width 86 height 30
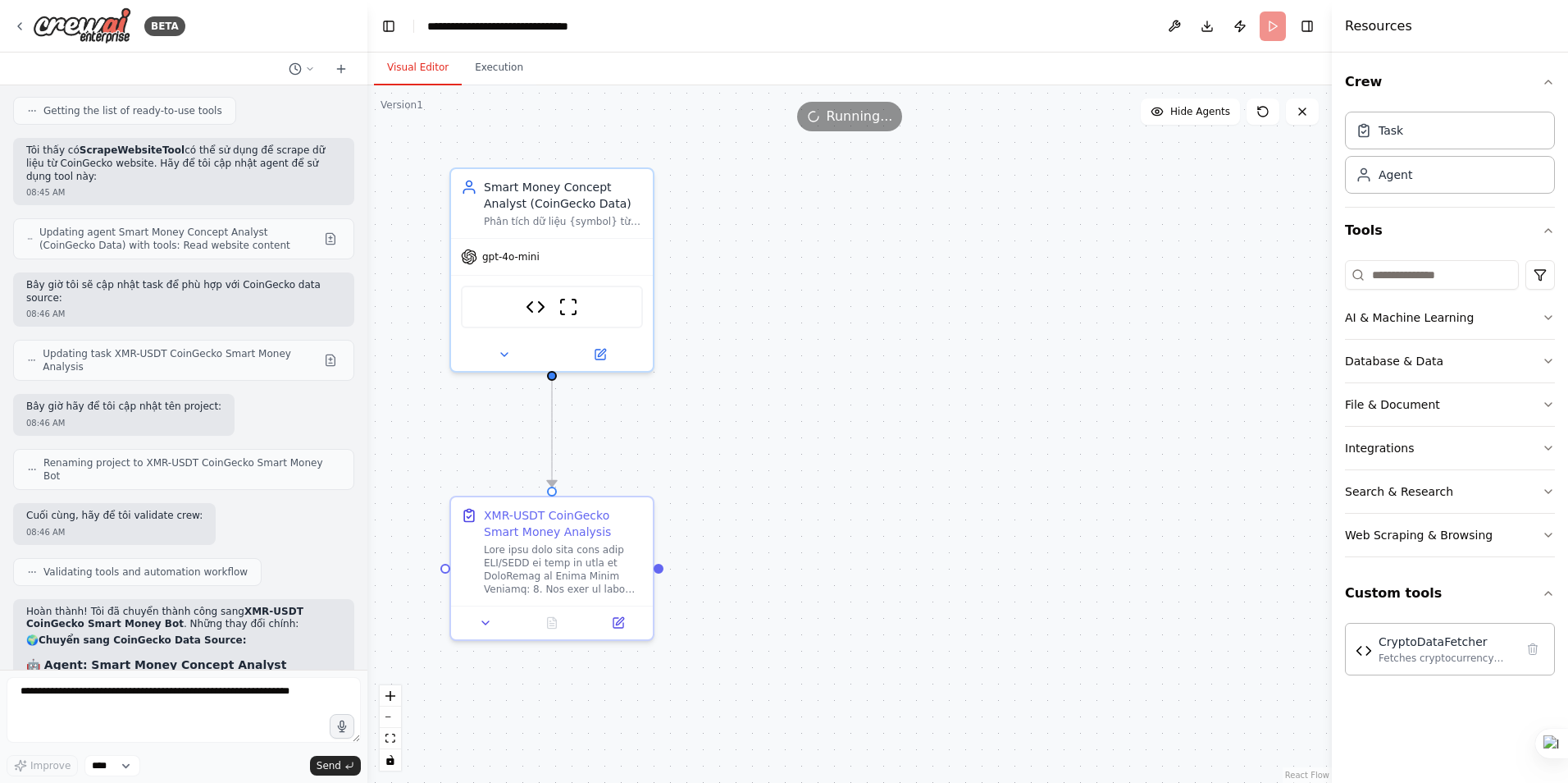
click at [424, 72] on button "Visual Editor" at bounding box center [418, 68] width 87 height 34
click at [487, 70] on button "Execution" at bounding box center [499, 68] width 74 height 34
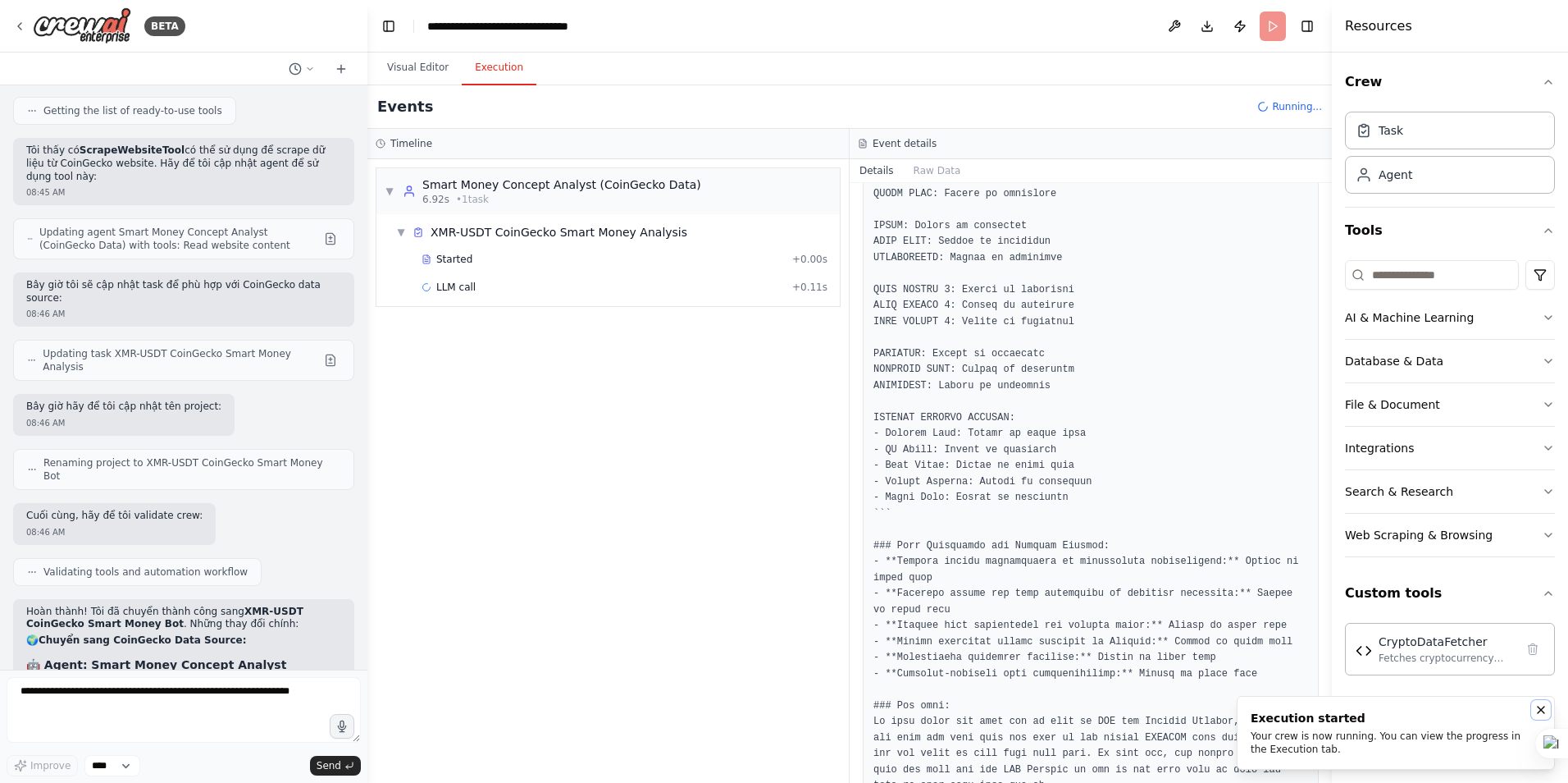
click at [1540, 709] on icon "Notifications (F8)" at bounding box center [1541, 709] width 13 height 13
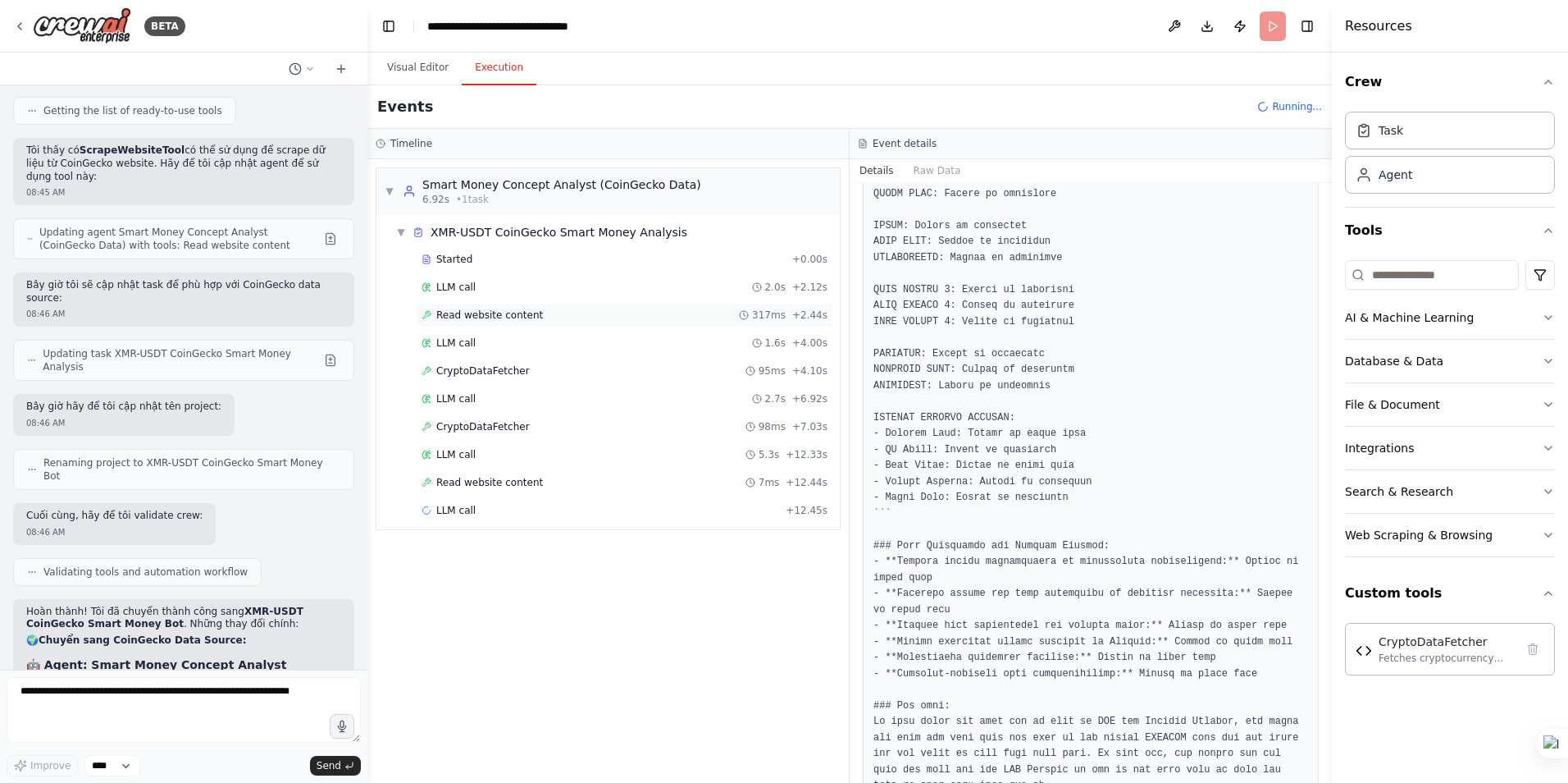
click at [492, 308] on span "Read website content" at bounding box center [489, 315] width 107 height 13
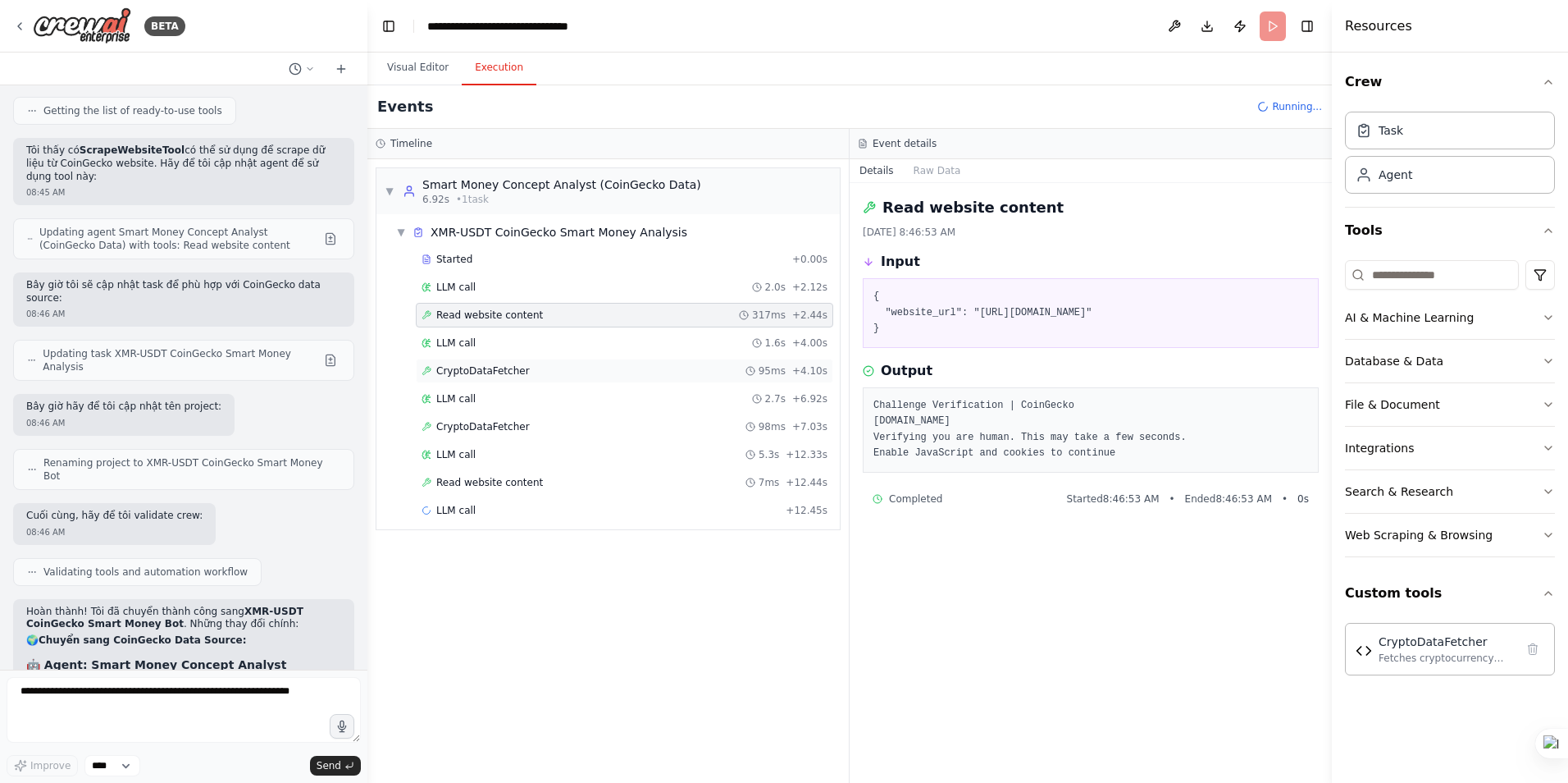
click at [487, 363] on div "CryptoDataFetcher 95ms + 4.10s" at bounding box center [624, 371] width 418 height 24
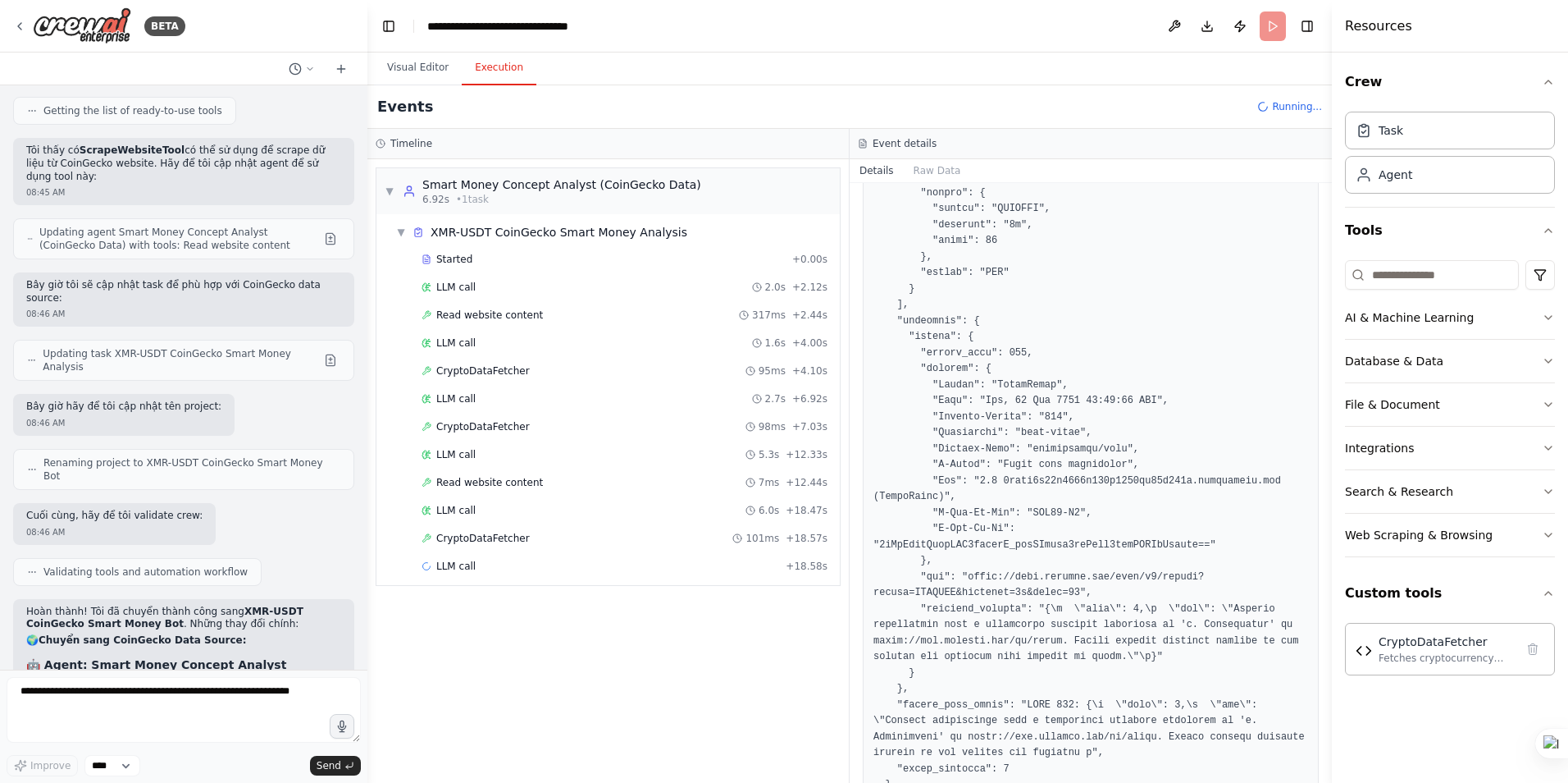
scroll to position [493, 0]
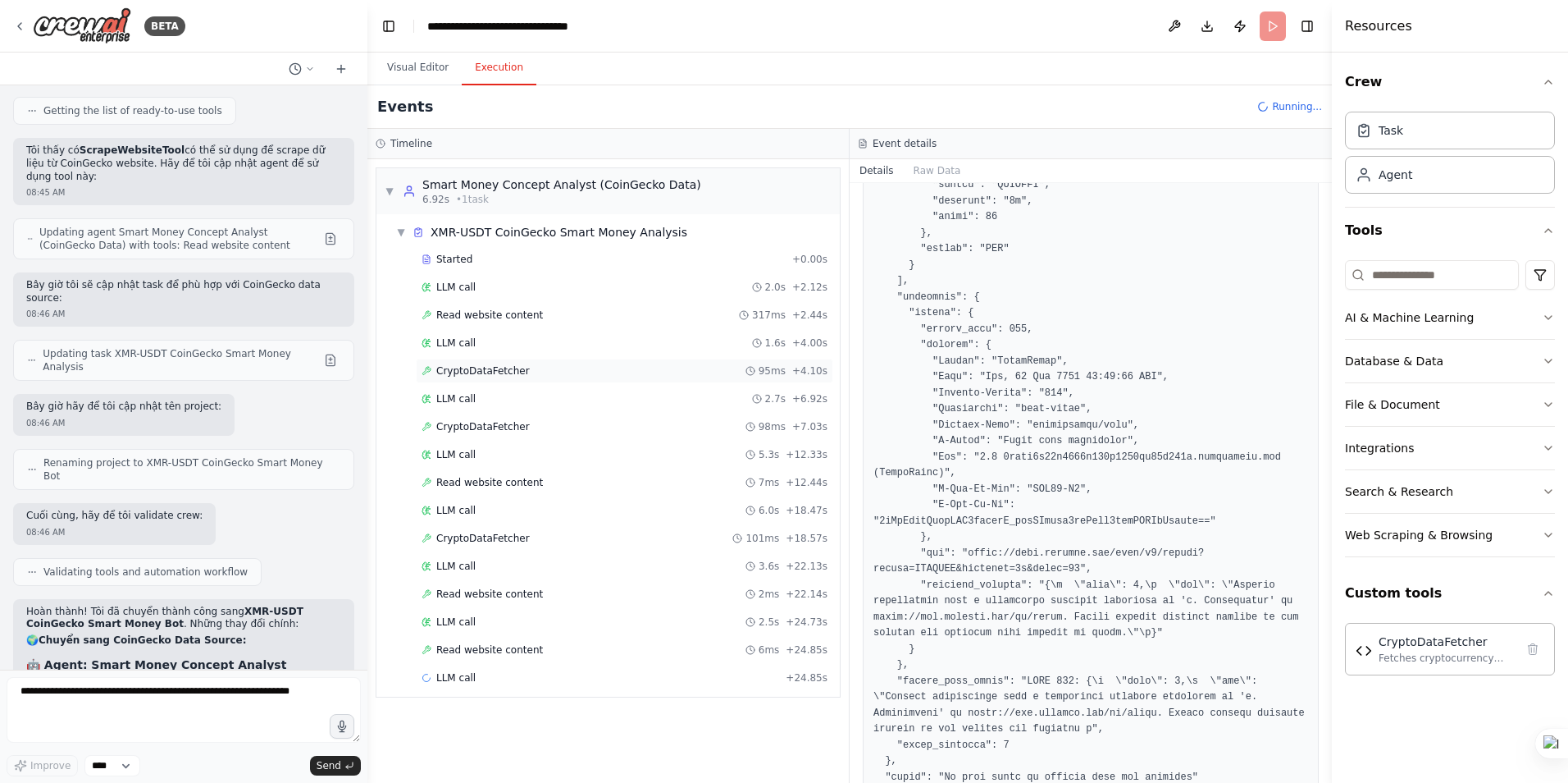
click at [491, 366] on span "CryptoDataFetcher" at bounding box center [483, 371] width 93 height 13
click at [488, 480] on span "Read website content" at bounding box center [489, 482] width 107 height 13
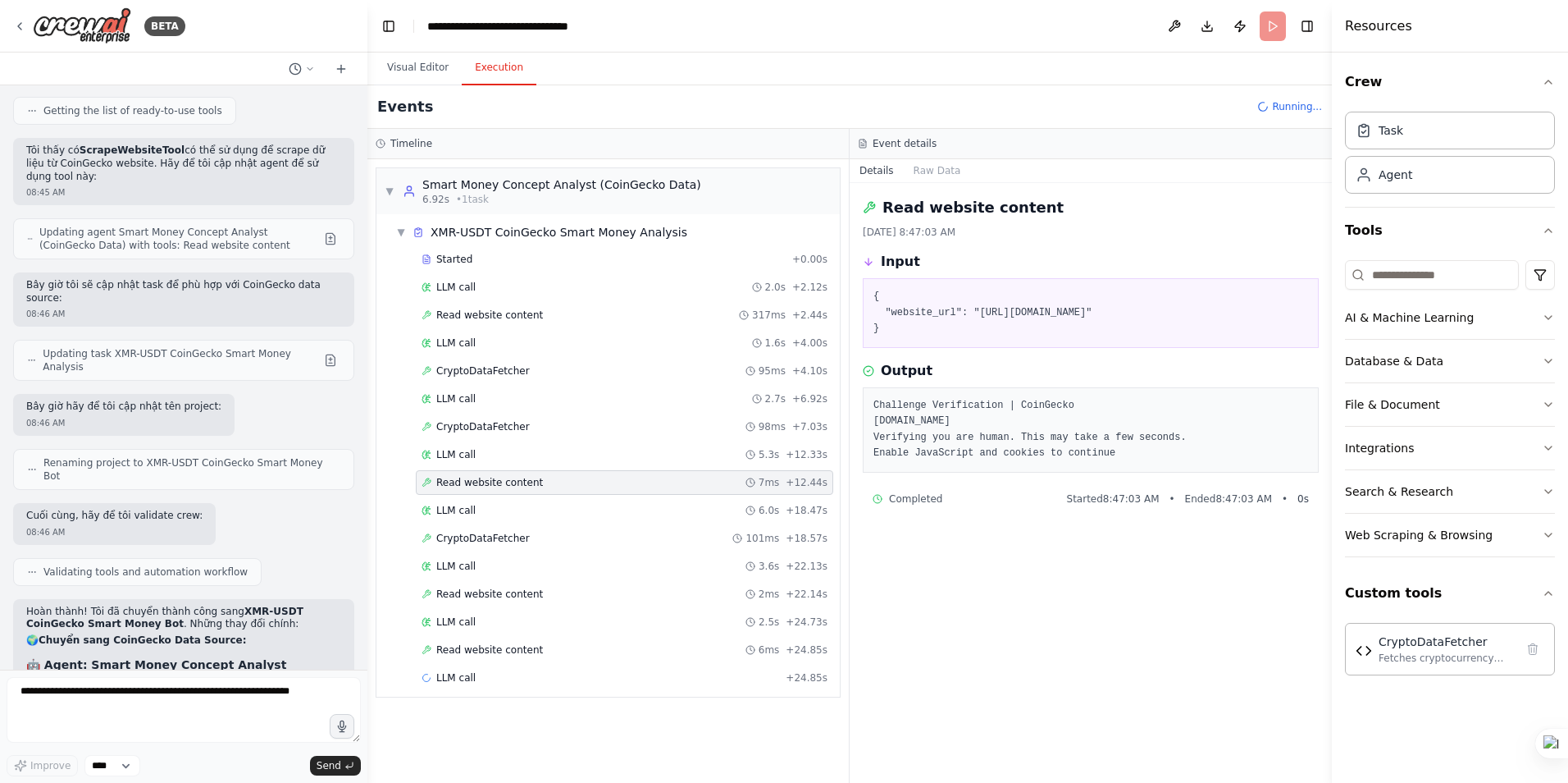
scroll to position [0, 0]
click at [468, 336] on span "LLM call" at bounding box center [456, 343] width 39 height 13
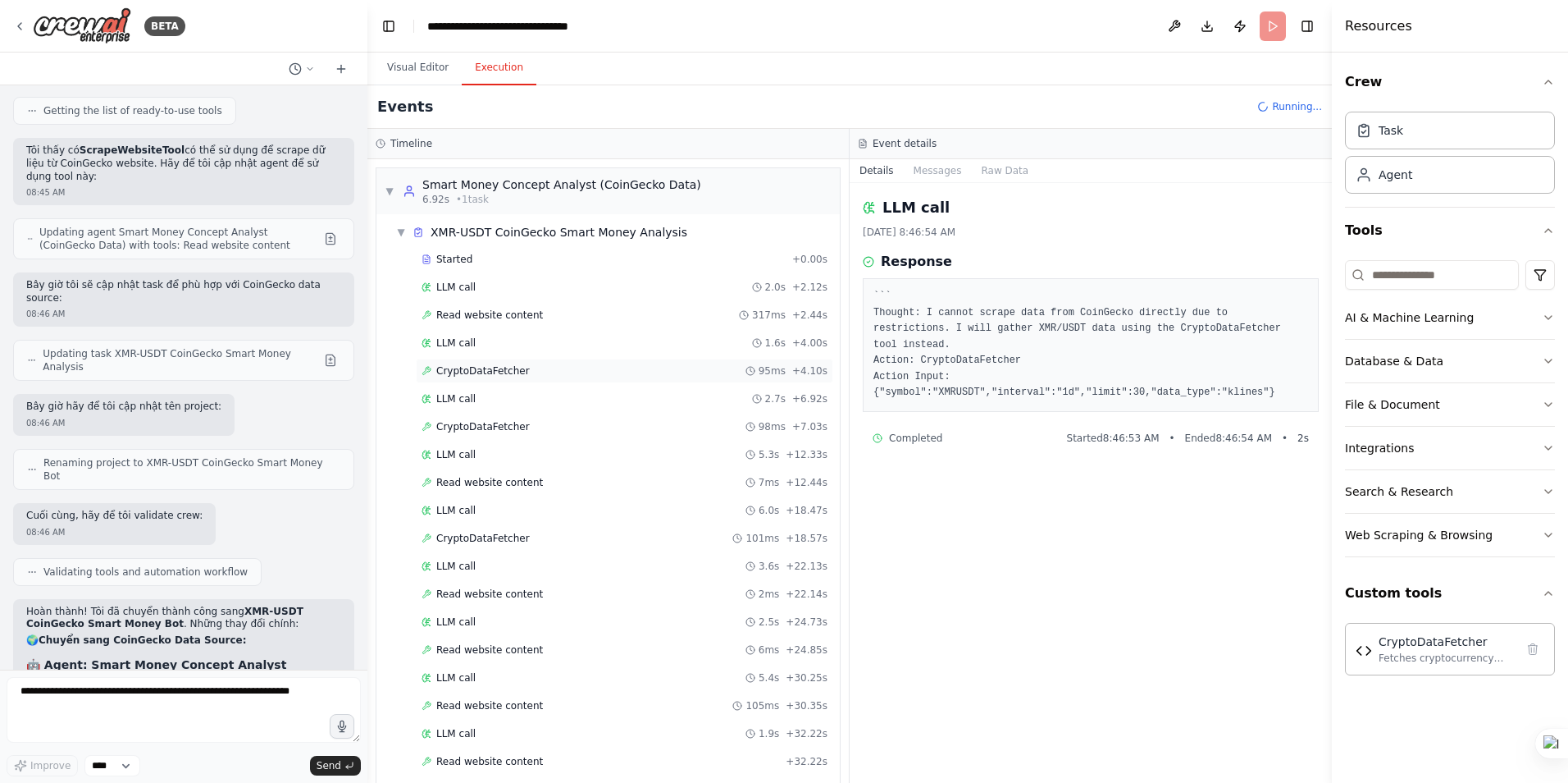
click at [490, 369] on span "CryptoDataFetcher" at bounding box center [483, 371] width 93 height 13
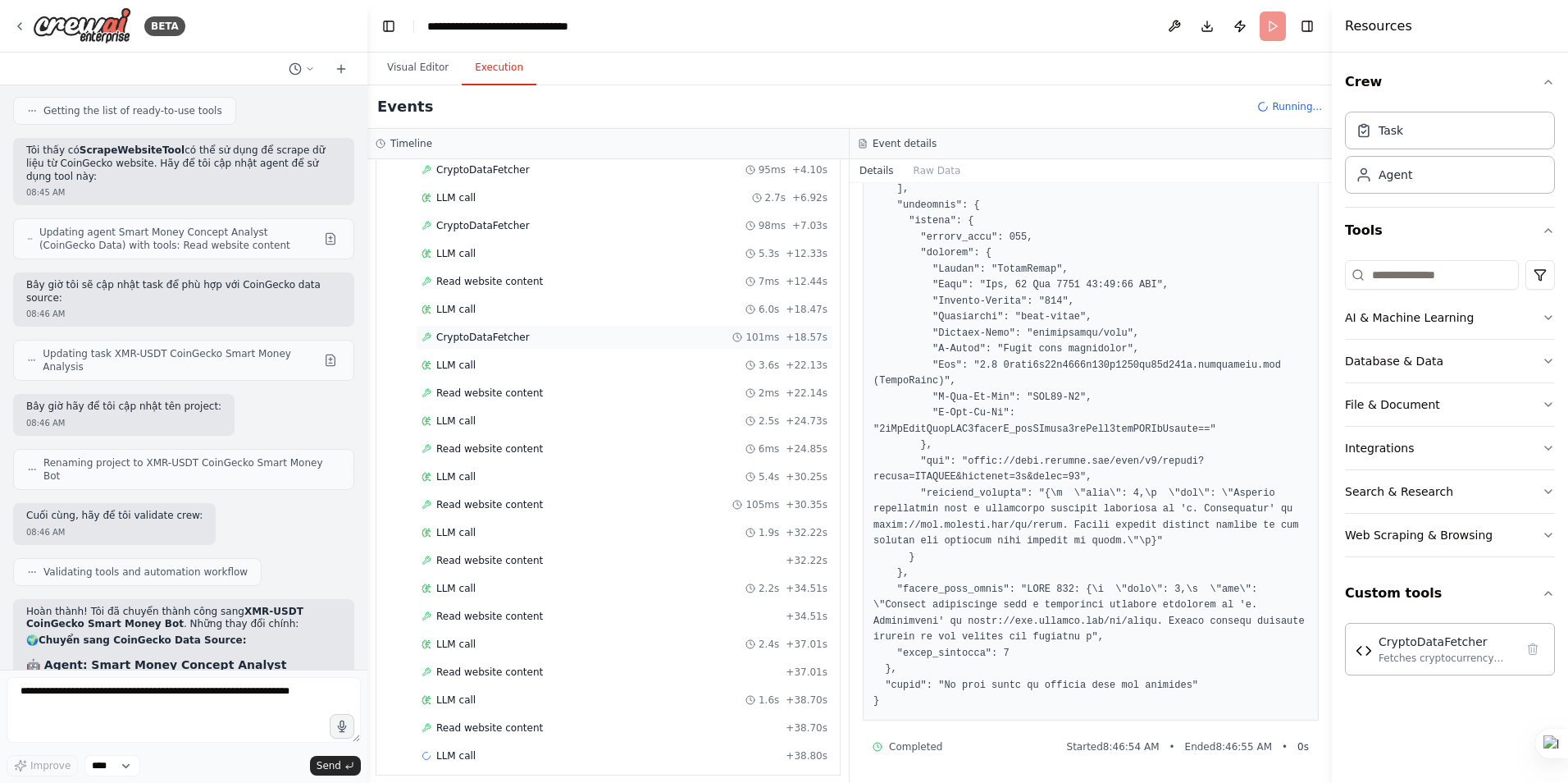
scroll to position [211, 0]
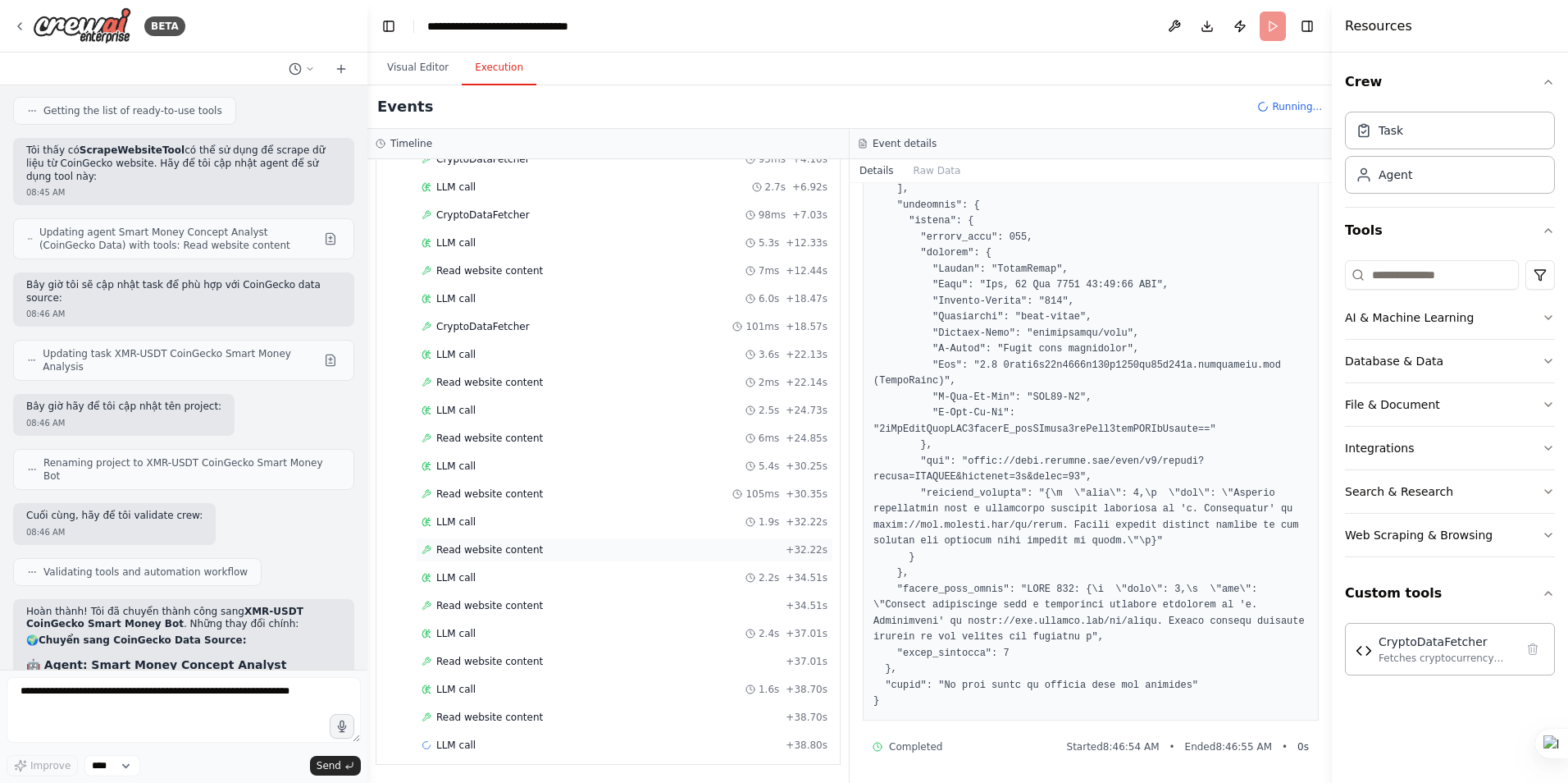
click at [487, 549] on span "Read website content" at bounding box center [489, 549] width 107 height 13
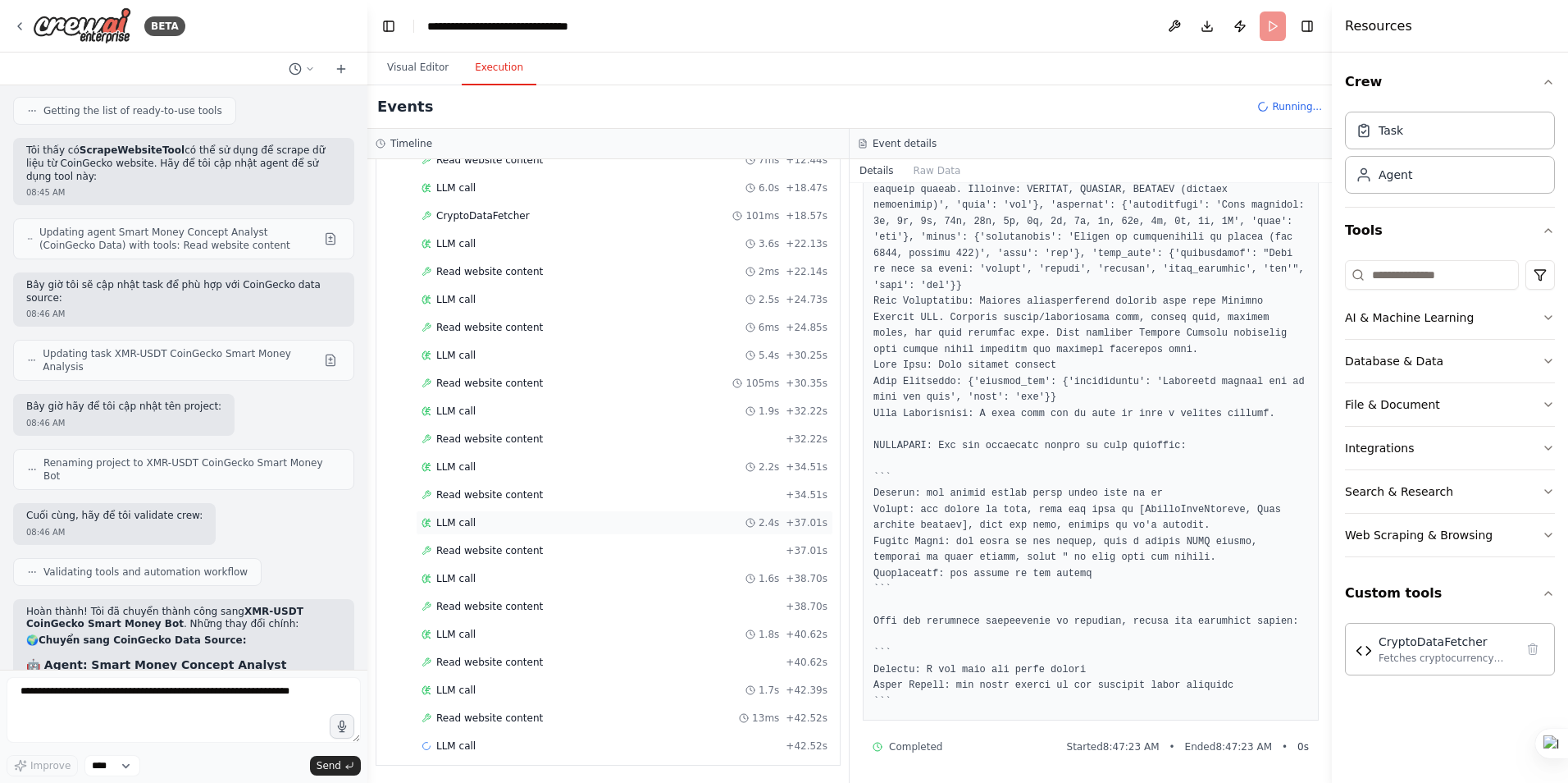
scroll to position [323, 0]
click at [470, 635] on span "LLM call" at bounding box center [456, 633] width 39 height 13
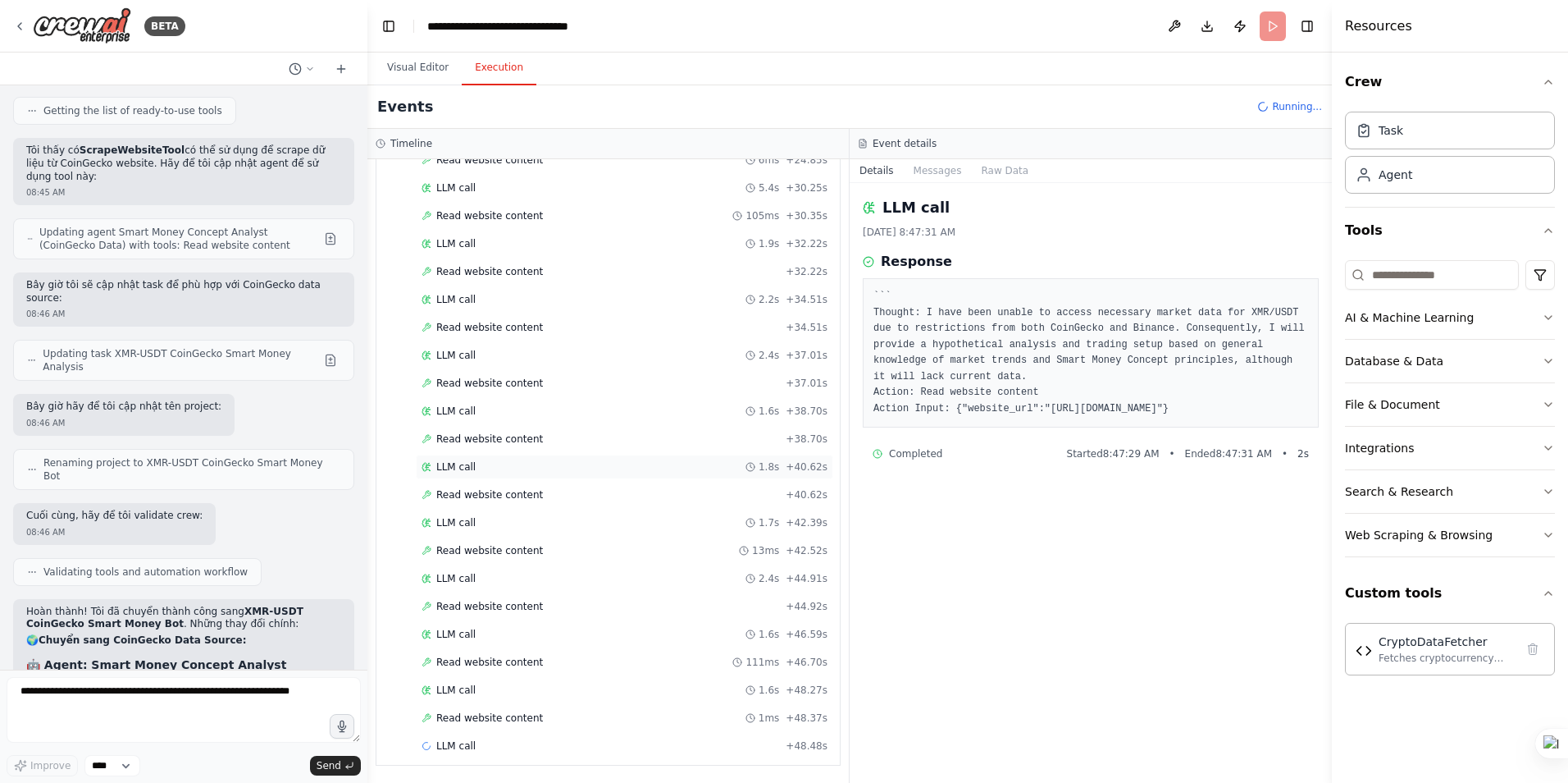
scroll to position [491, 0]
click at [501, 494] on span "Read website content" at bounding box center [489, 493] width 107 height 13
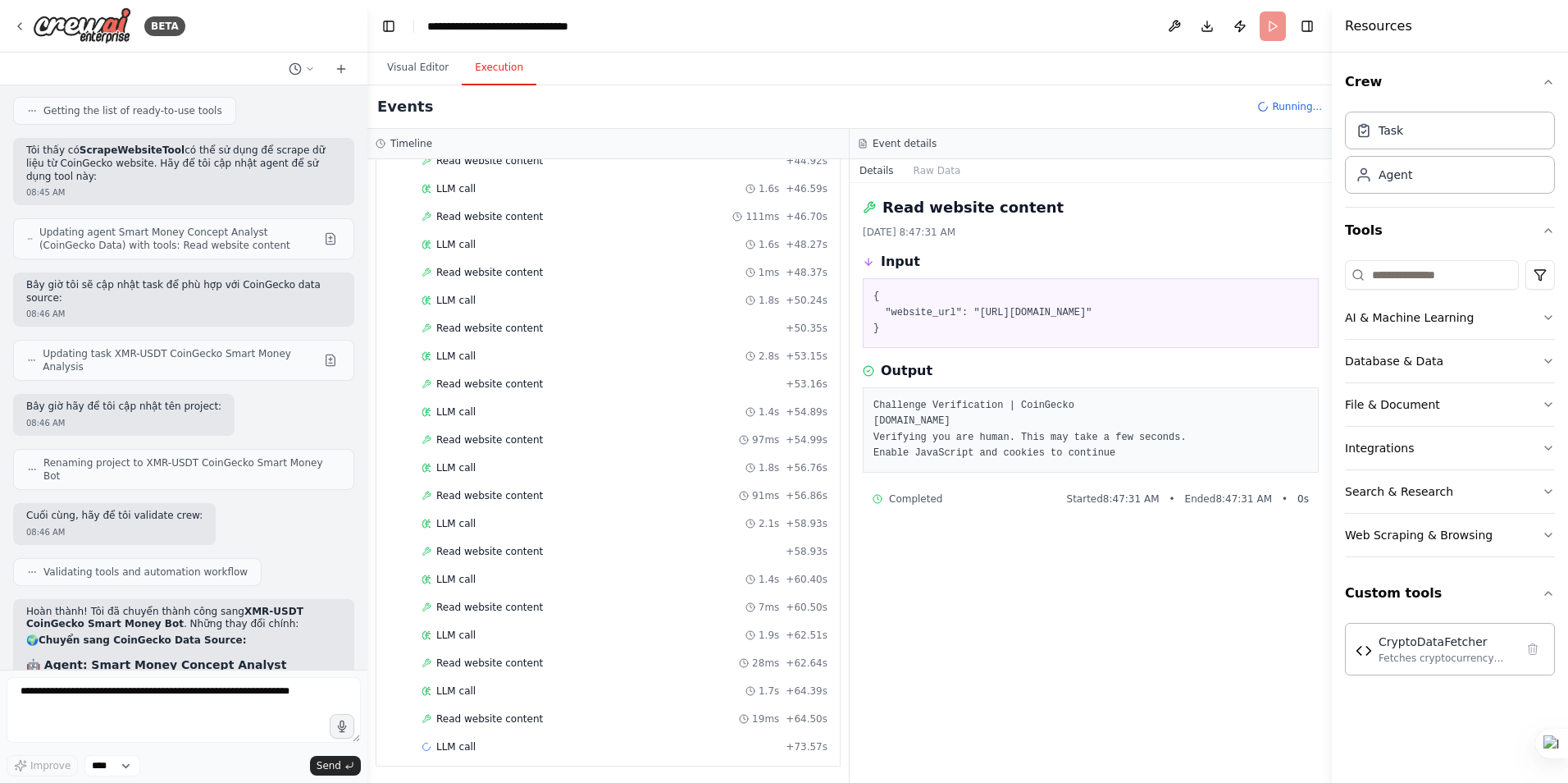
scroll to position [937, 0]
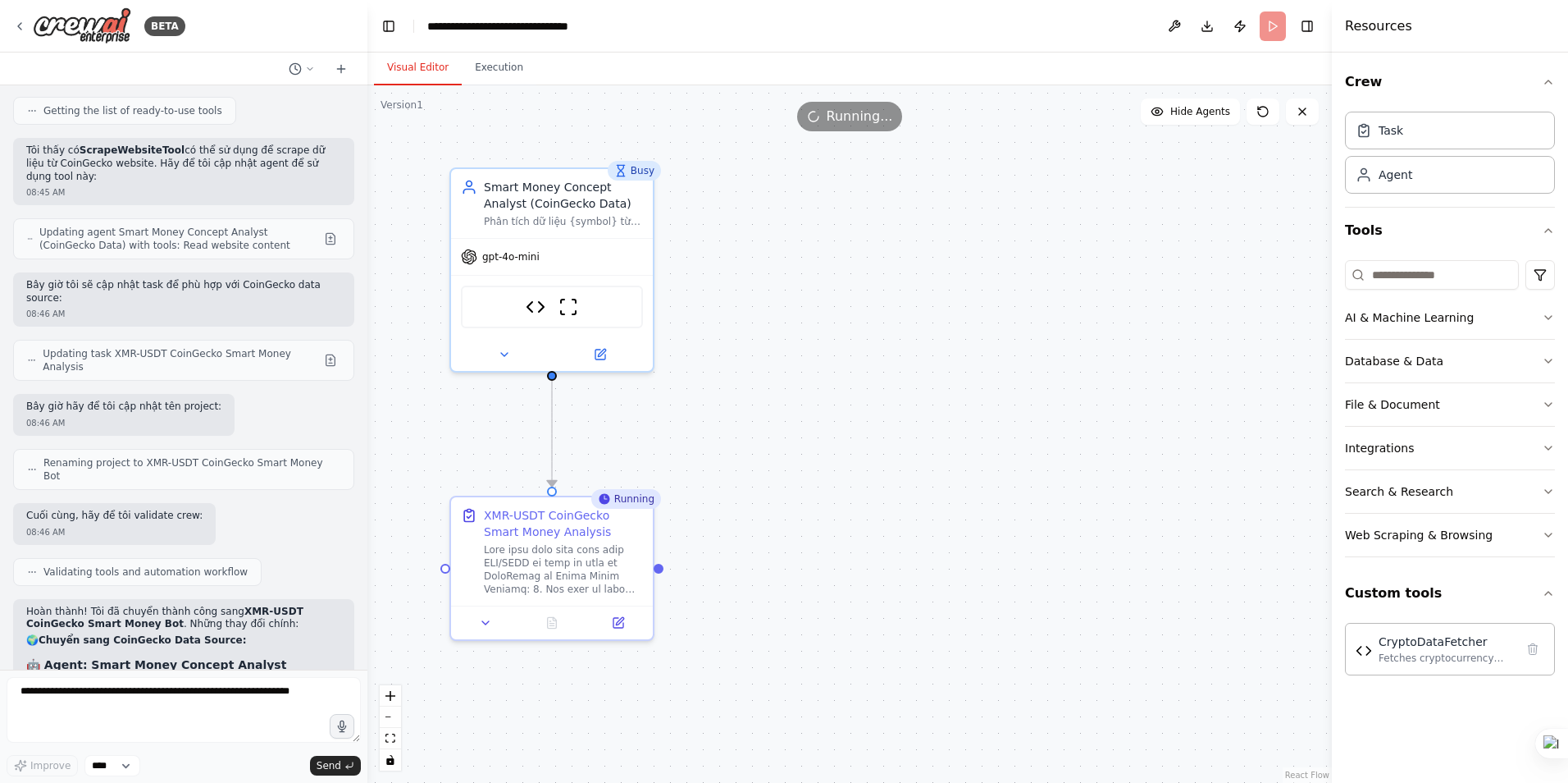
click at [427, 72] on button "Visual Editor" at bounding box center [418, 68] width 87 height 34
click at [536, 307] on img at bounding box center [535, 303] width 20 height 20
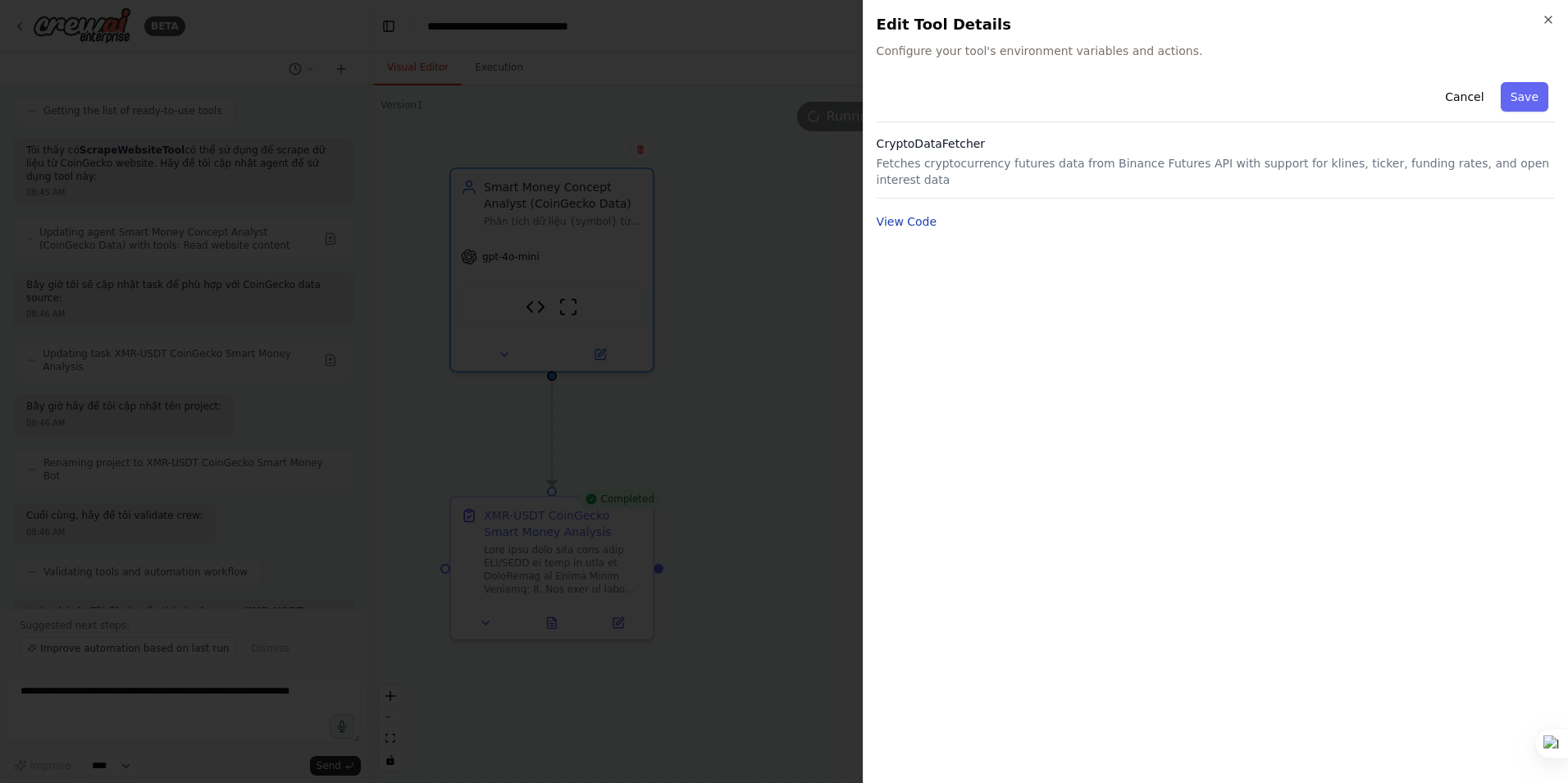
click at [918, 213] on button "View Code" at bounding box center [906, 222] width 60 height 17
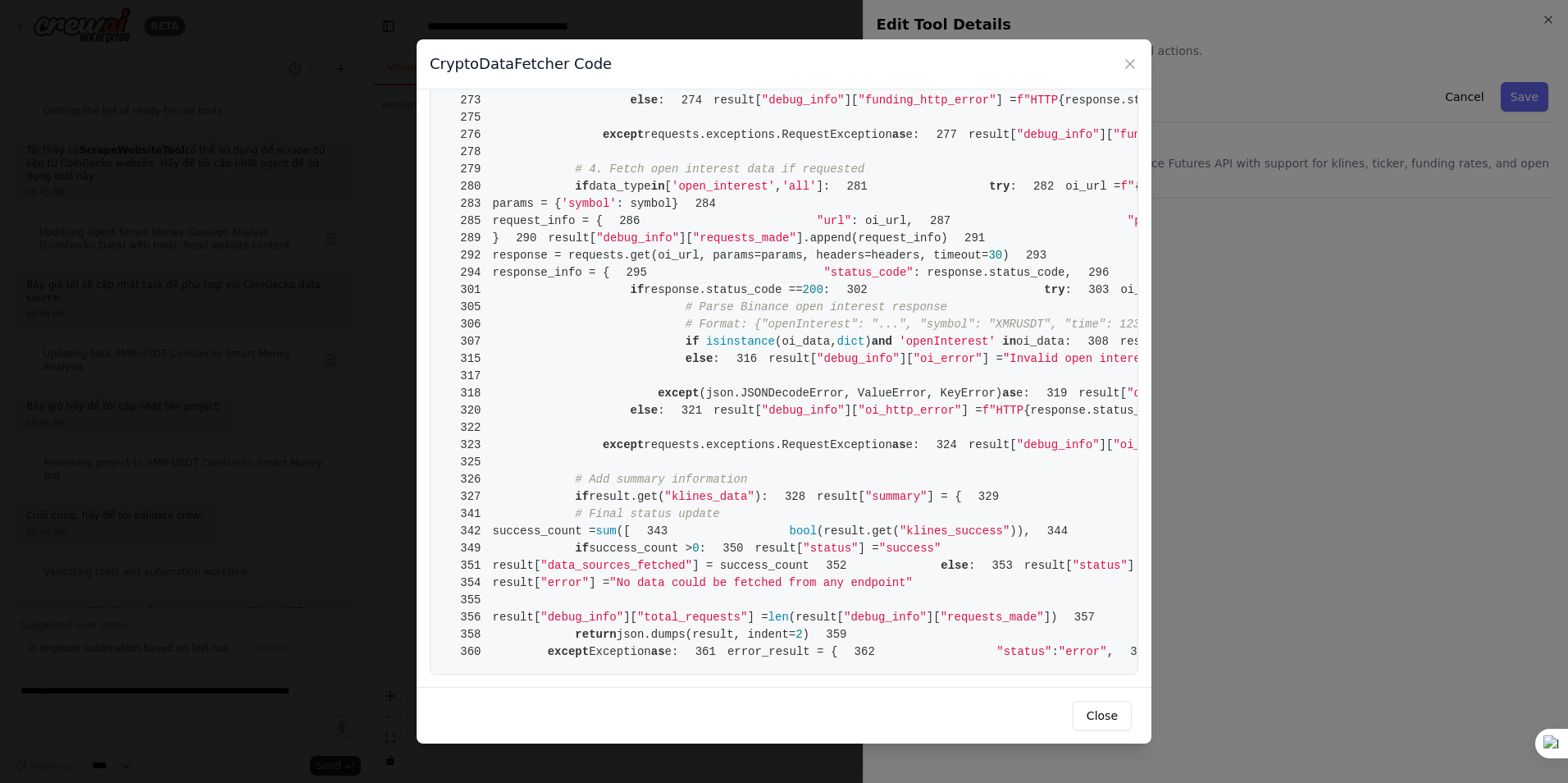
scroll to position [5878, 0]
click at [1130, 61] on icon at bounding box center [1131, 64] width 17 height 17
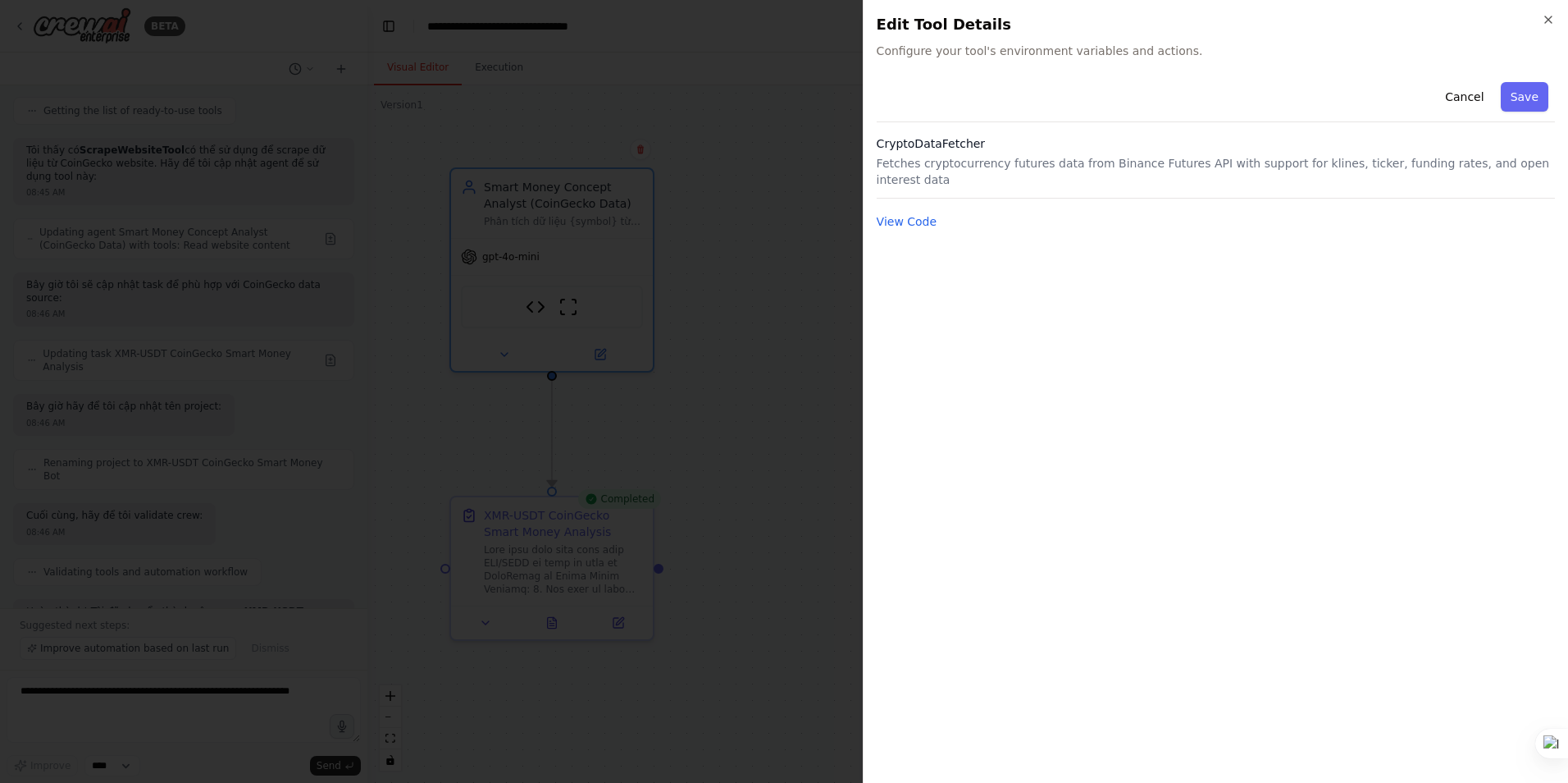
click at [811, 266] on div at bounding box center [784, 391] width 1568 height 783
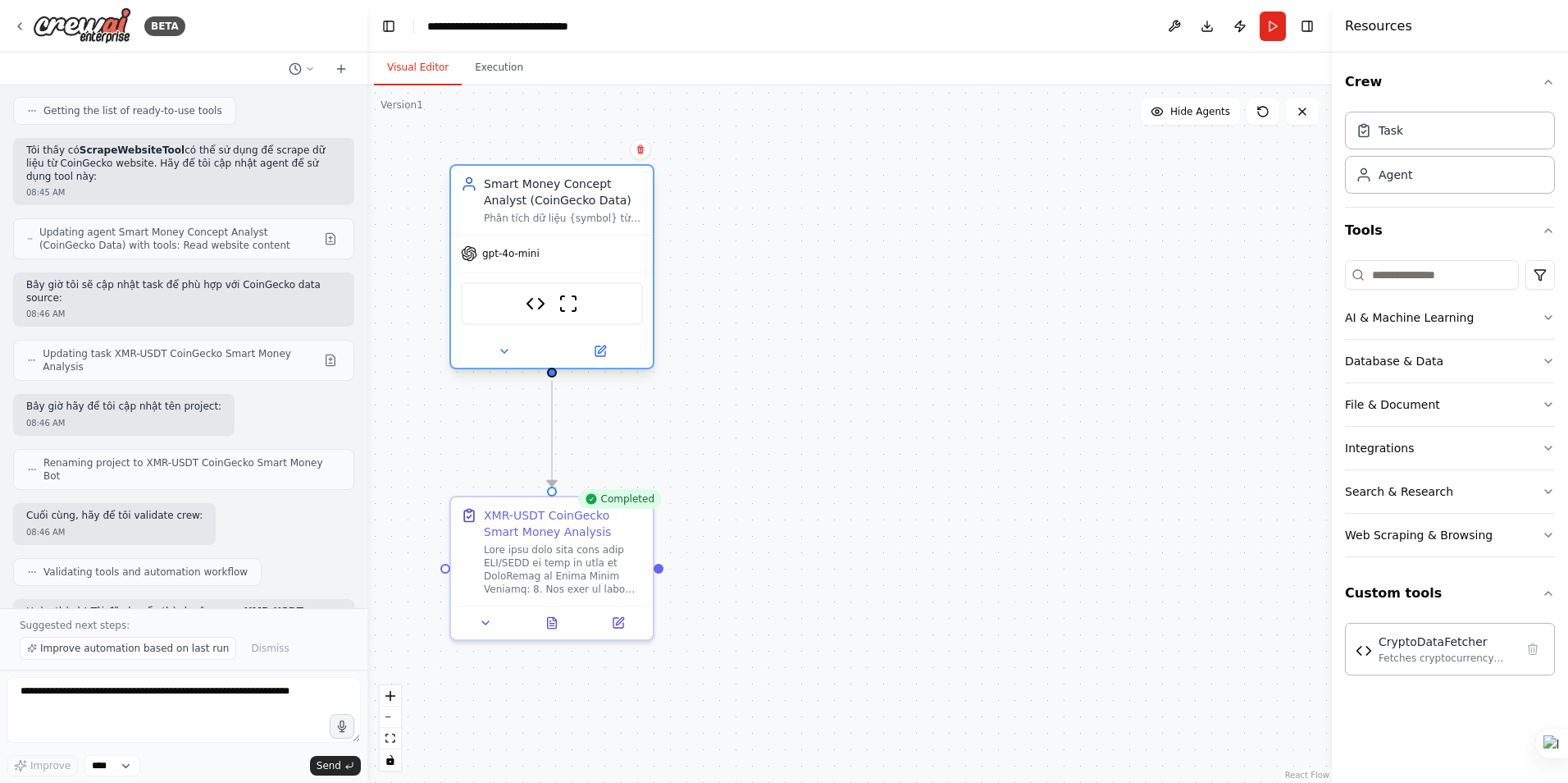
drag, startPoint x: 597, startPoint y: 230, endPoint x: 547, endPoint y: 256, distance: 56.4
drag, startPoint x: 547, startPoint y: 256, endPoint x: 757, endPoint y: 194, distance: 219.0
click at [757, 194] on div ".deletable-edge-delete-btn { width: 20px; height: 20px; border: 0px solid #ffff…" at bounding box center [850, 434] width 964 height 697
click at [600, 348] on icon at bounding box center [600, 351] width 10 height 10
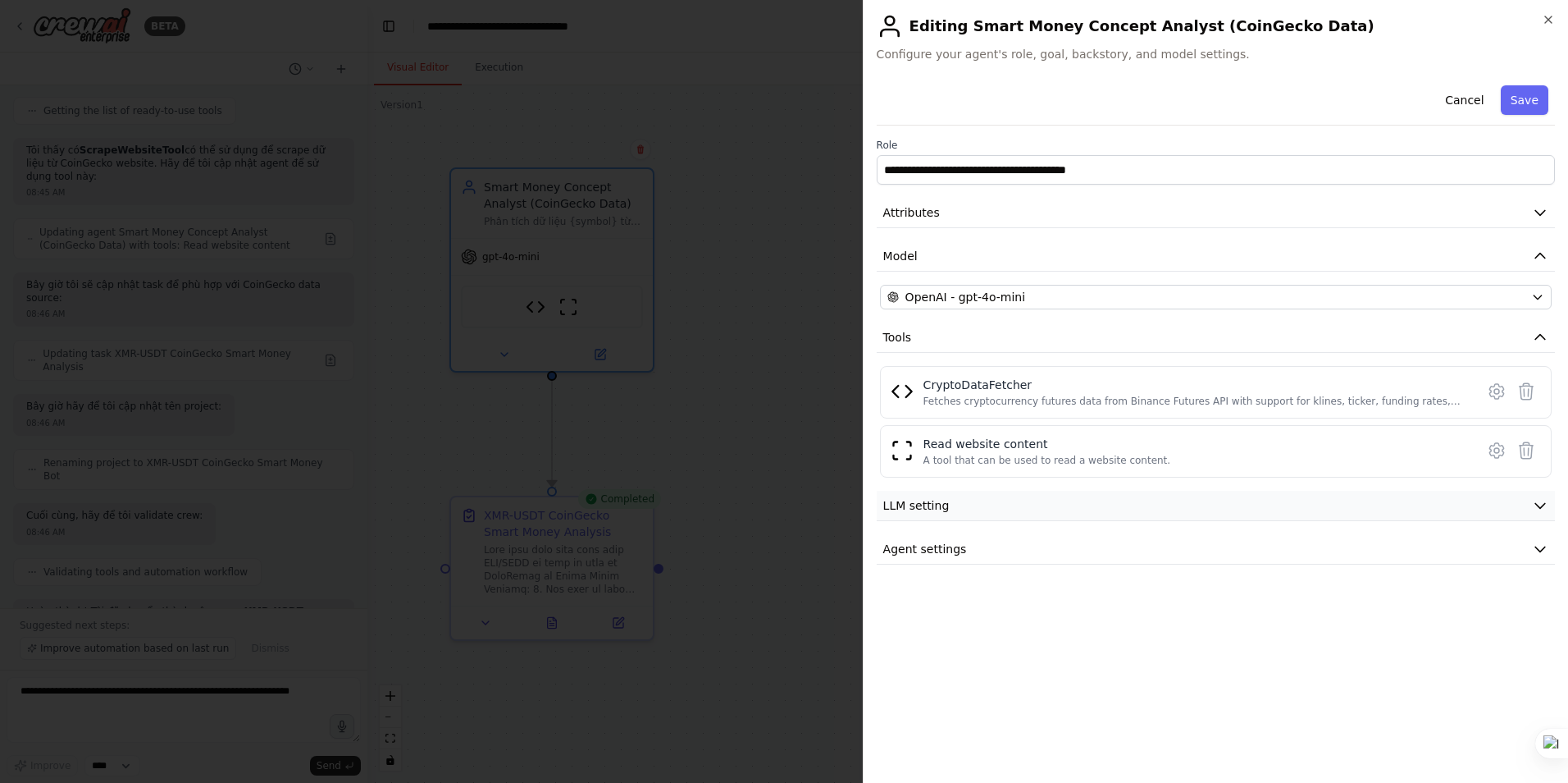
click at [1509, 508] on button "LLM setting" at bounding box center [1215, 506] width 678 height 31
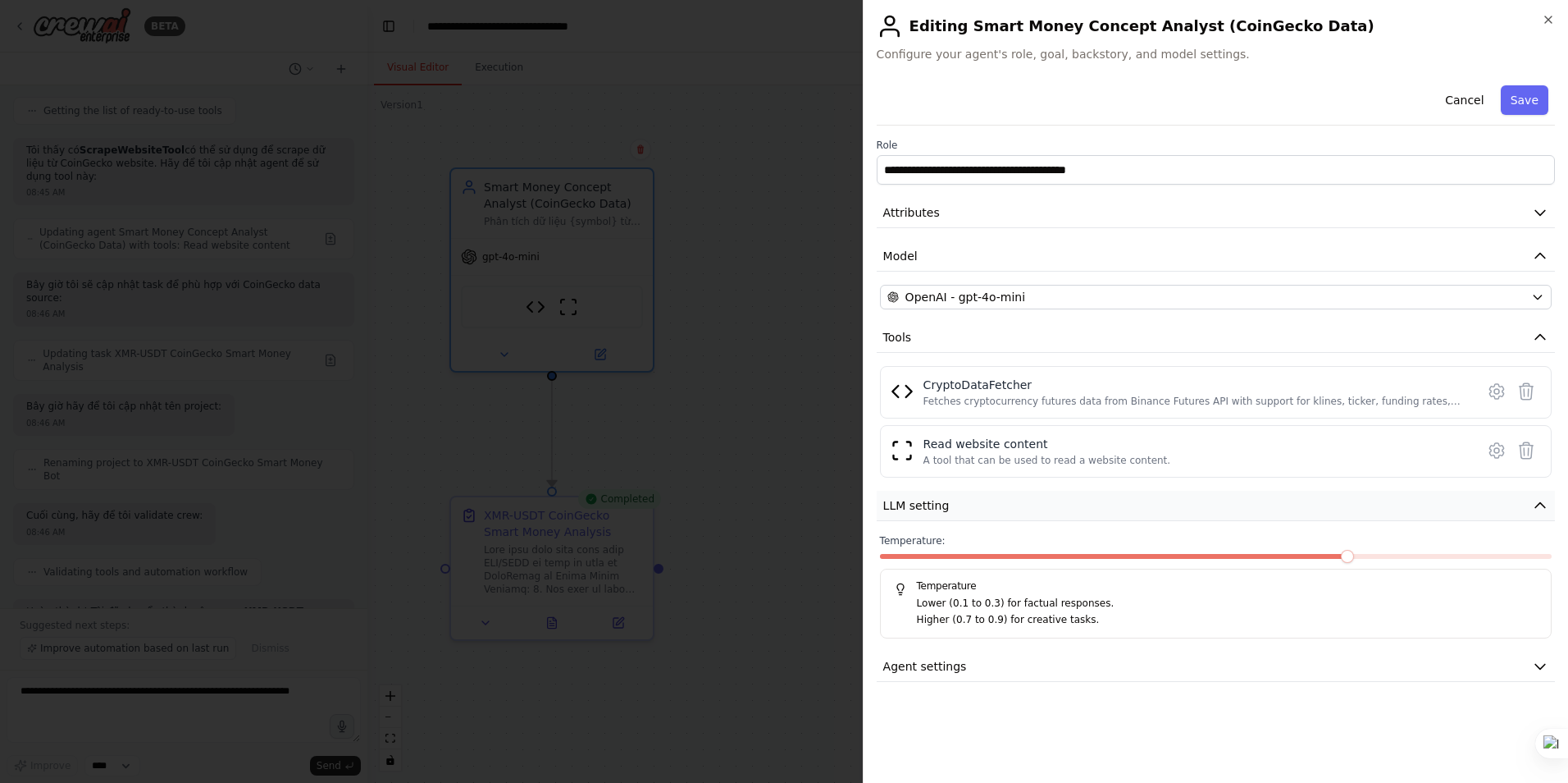
click at [1510, 507] on button "LLM setting" at bounding box center [1215, 506] width 678 height 31
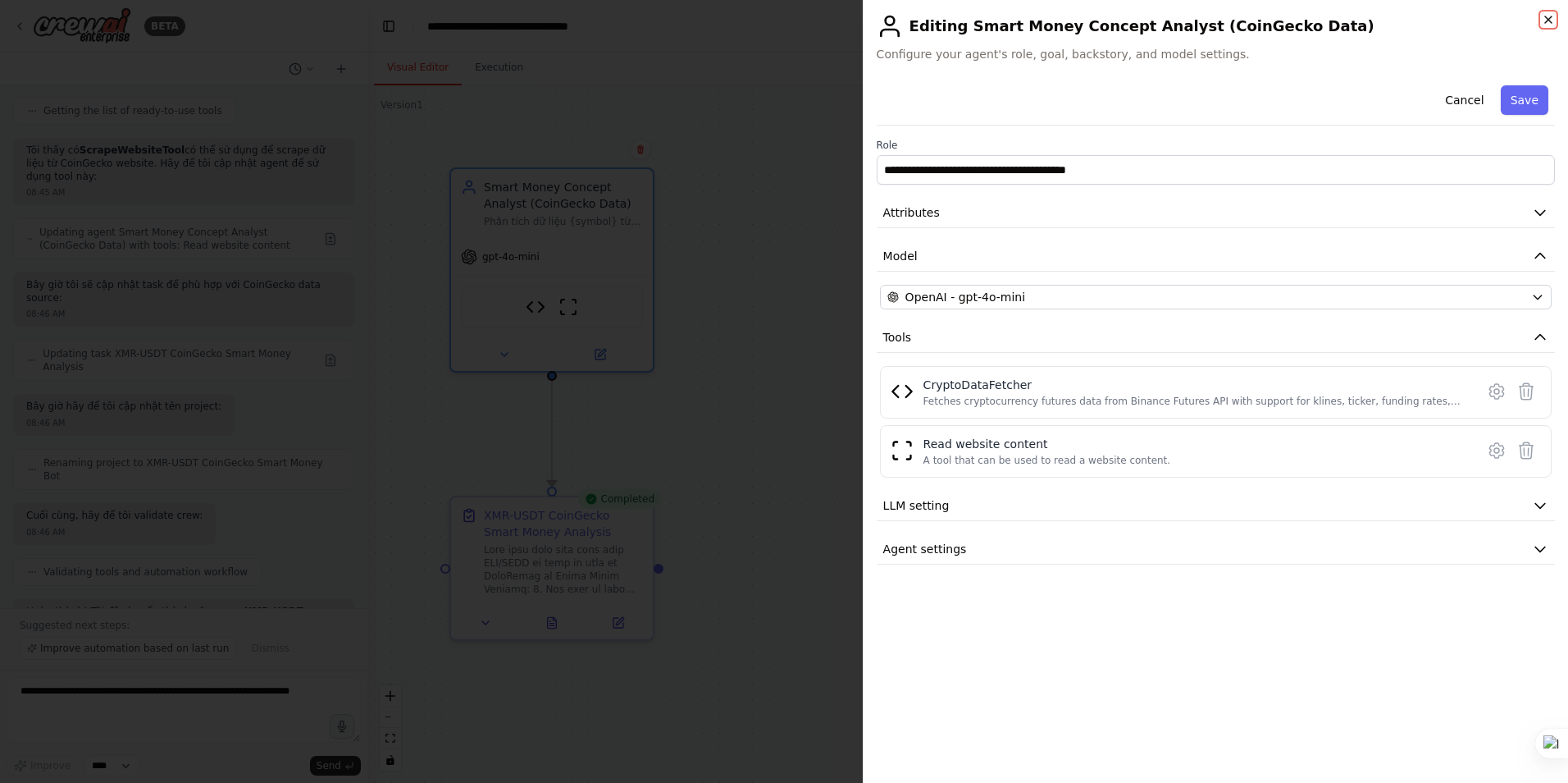
click at [1546, 19] on icon "button" at bounding box center [1548, 20] width 13 height 13
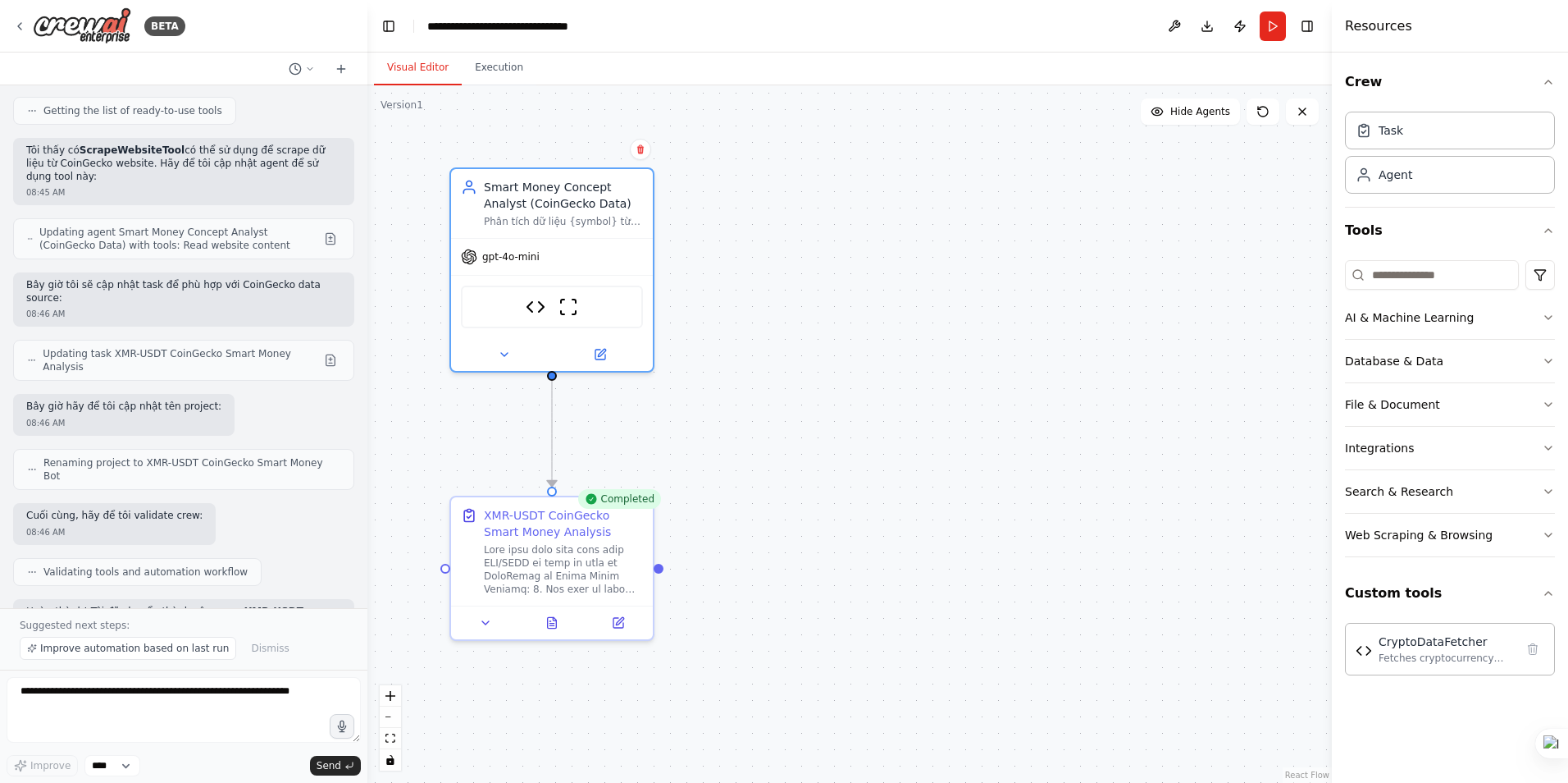
scroll to position [17935, 0]
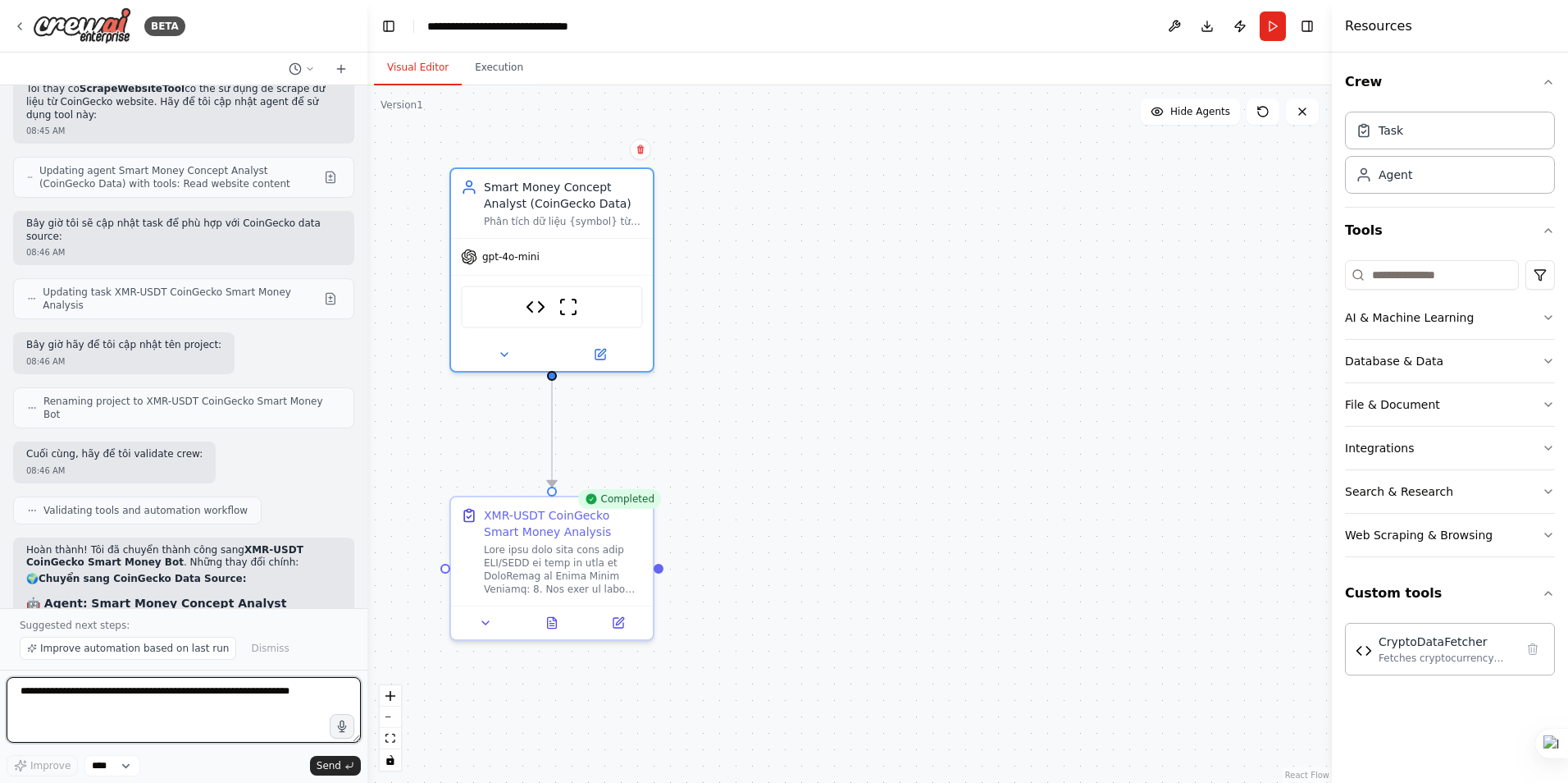
click at [130, 693] on textarea at bounding box center [183, 709] width 355 height 65
type textarea "**********"
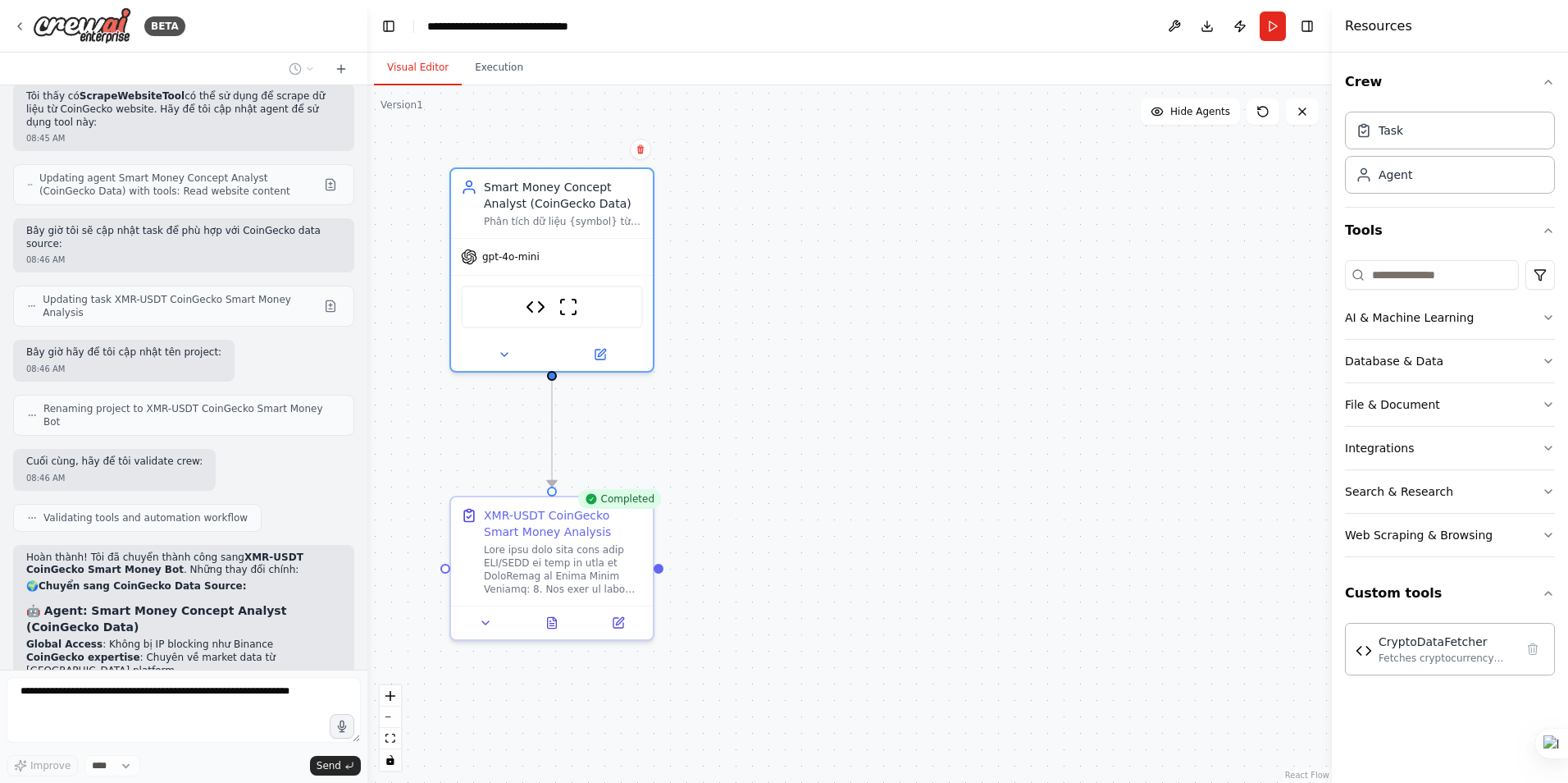
scroll to position [17970, 0]
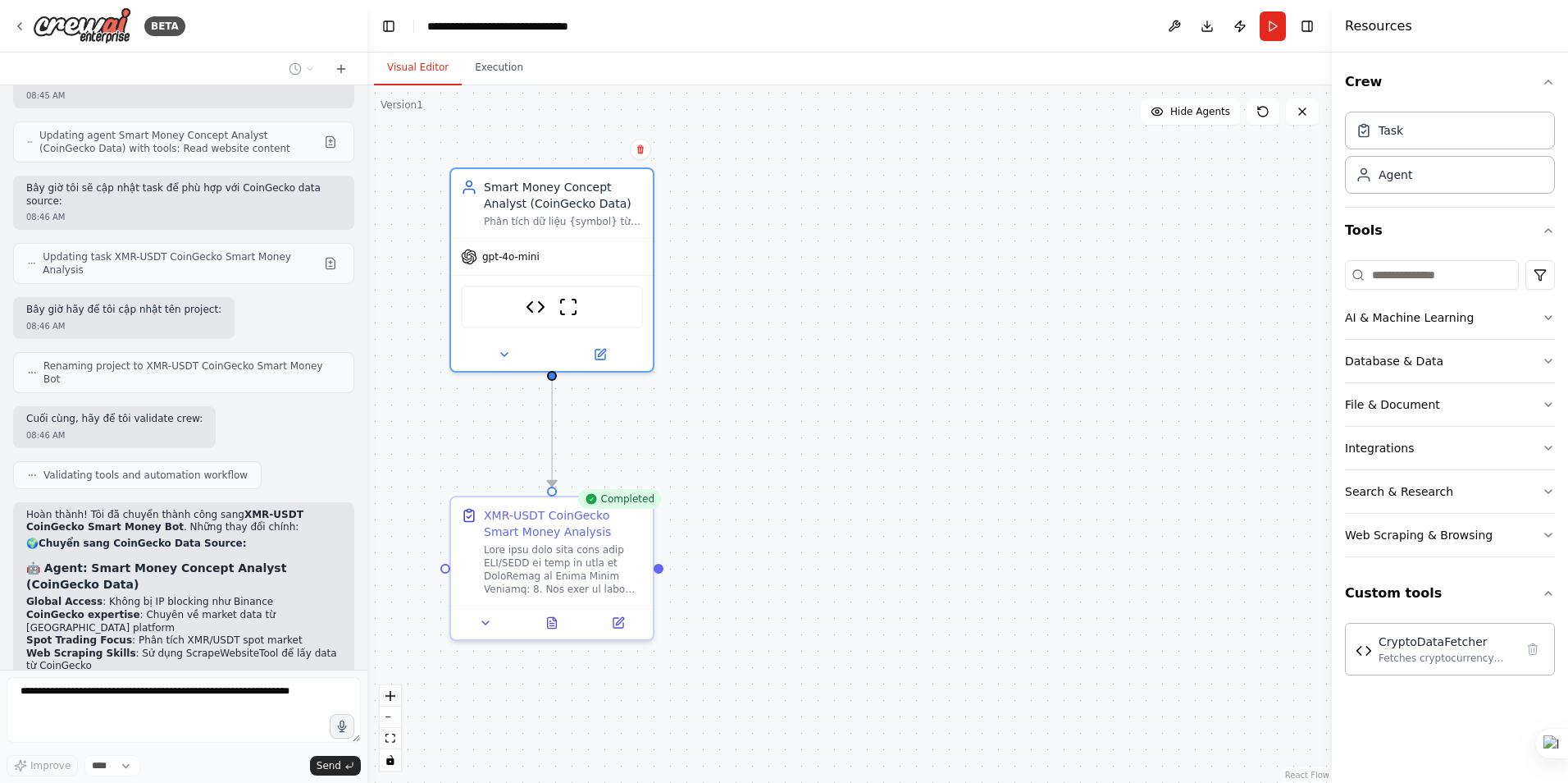
click at [771, 484] on div ".deletable-edge-delete-btn { width: 20px; height: 20px; border: 0px solid #ffff…" at bounding box center [850, 434] width 964 height 697
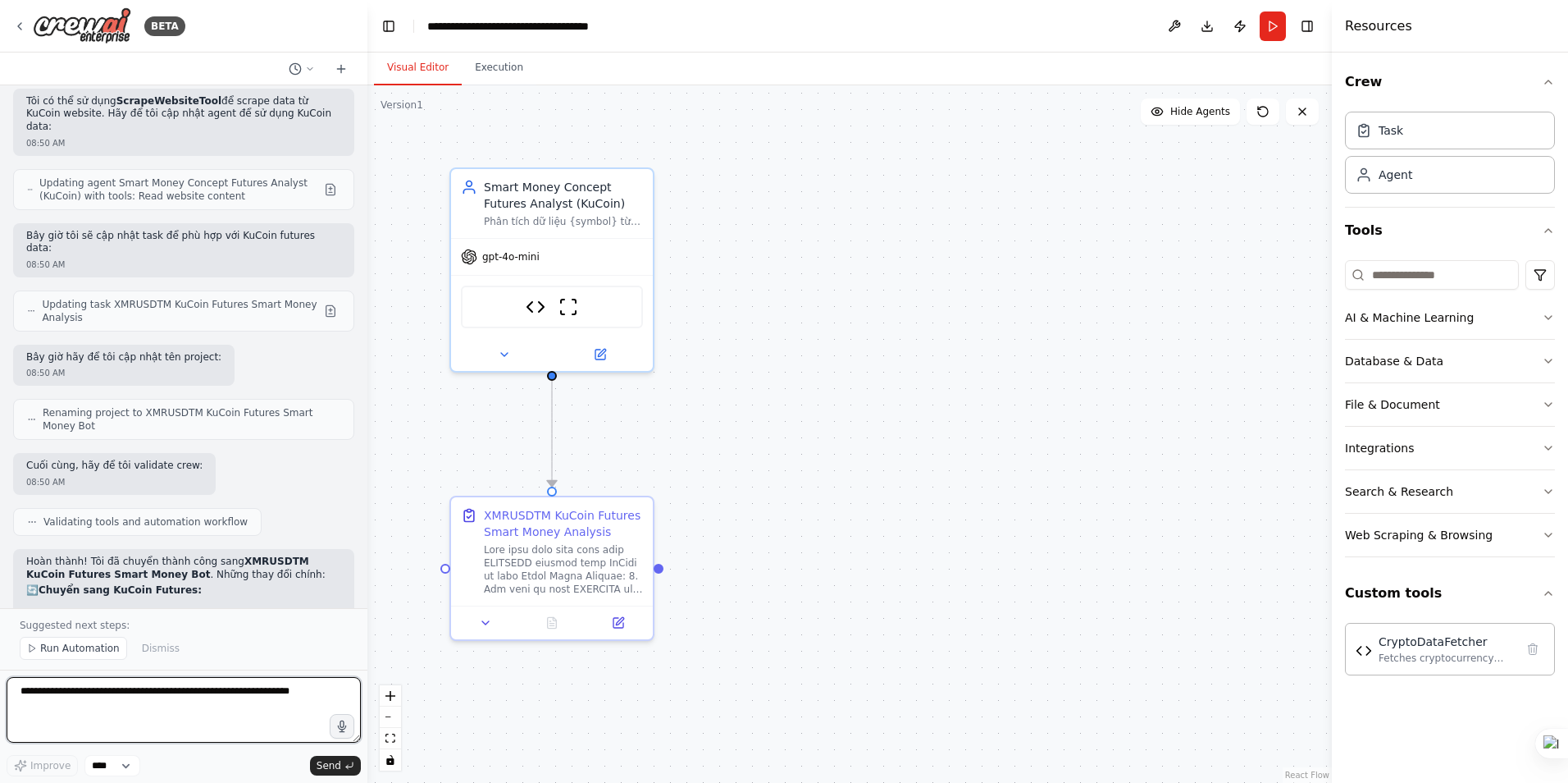
scroll to position [19597, 0]
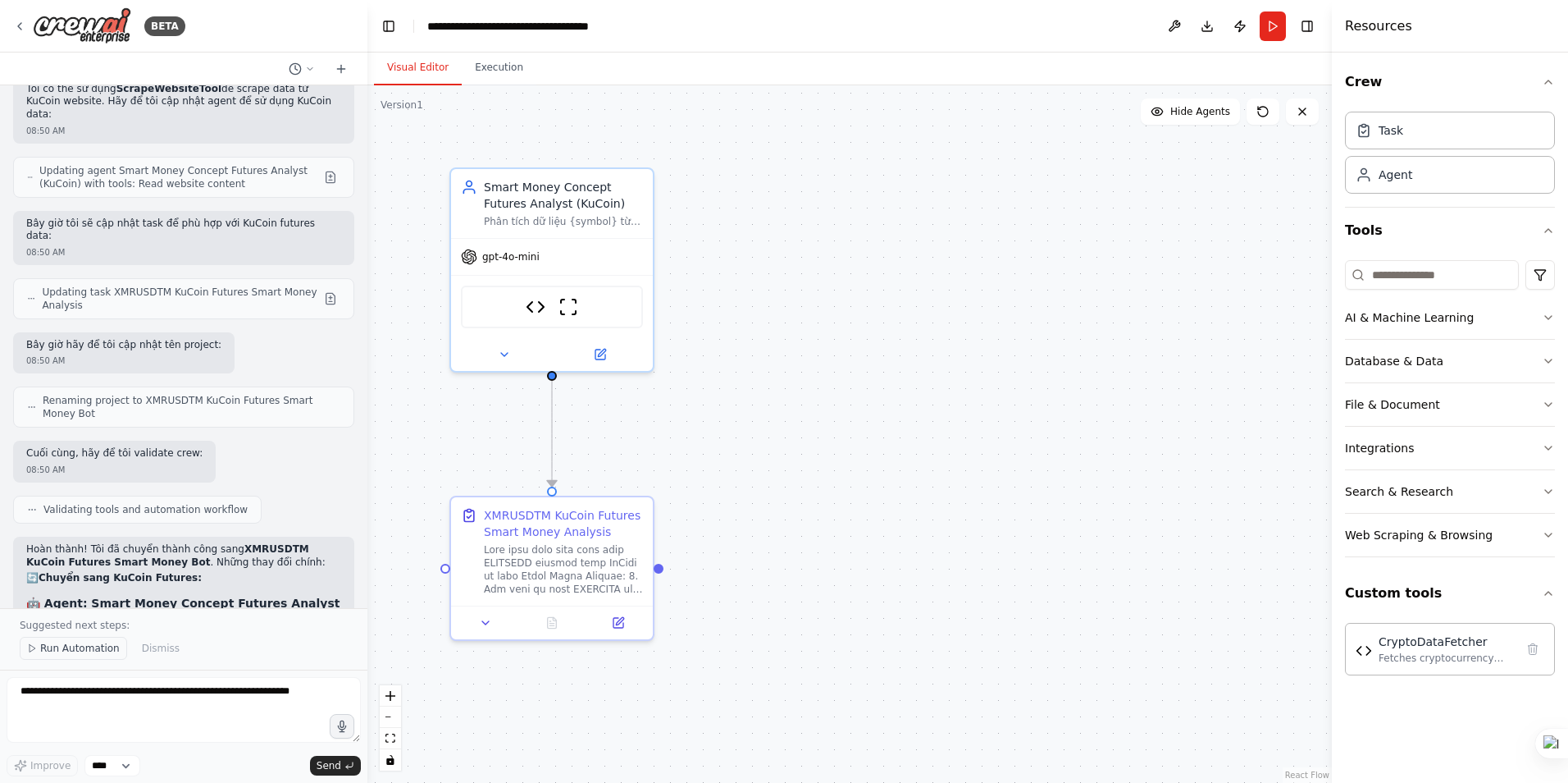
click at [87, 651] on span "Run Automation" at bounding box center [79, 648] width 79 height 13
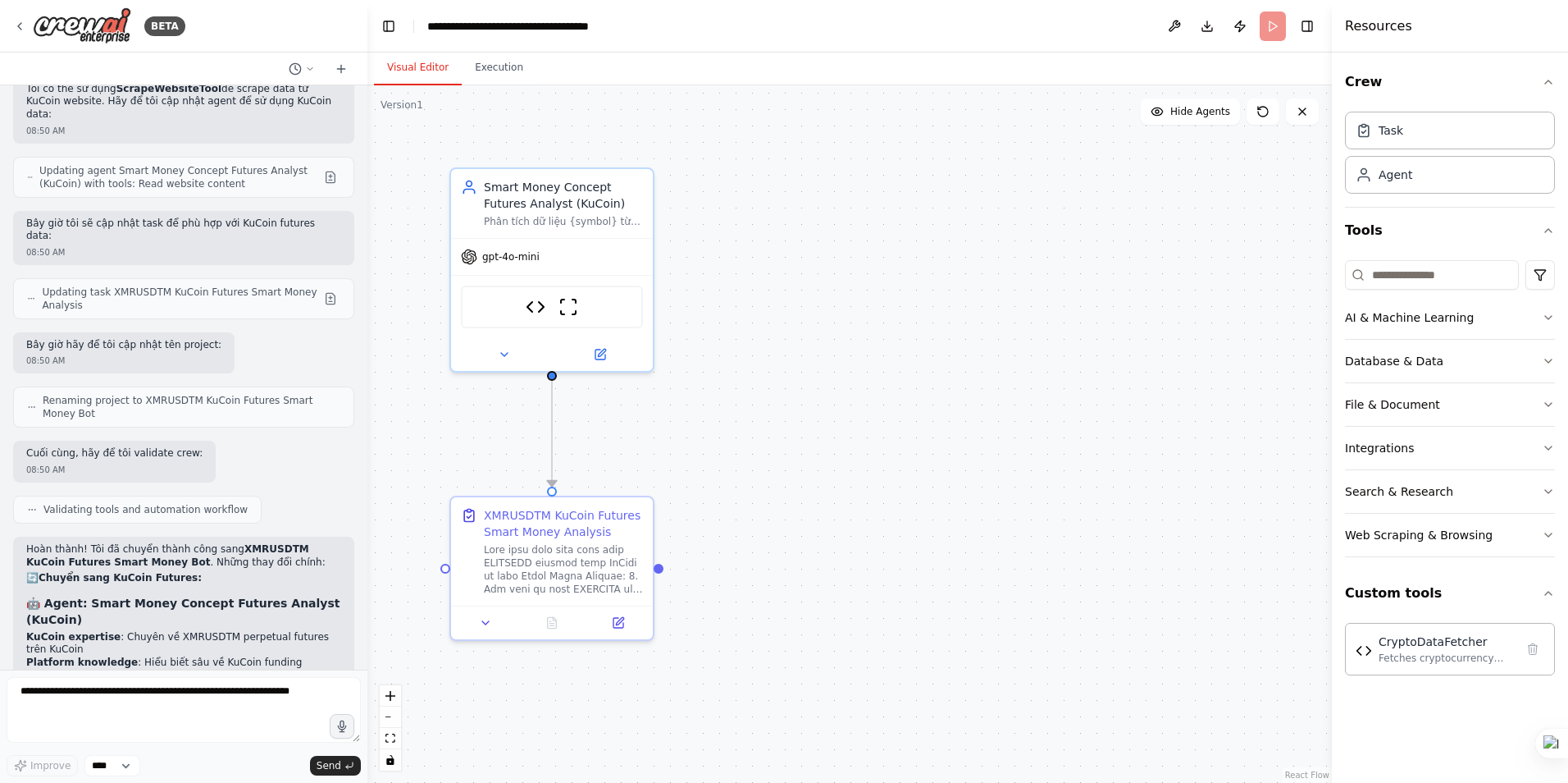
scroll to position [19536, 0]
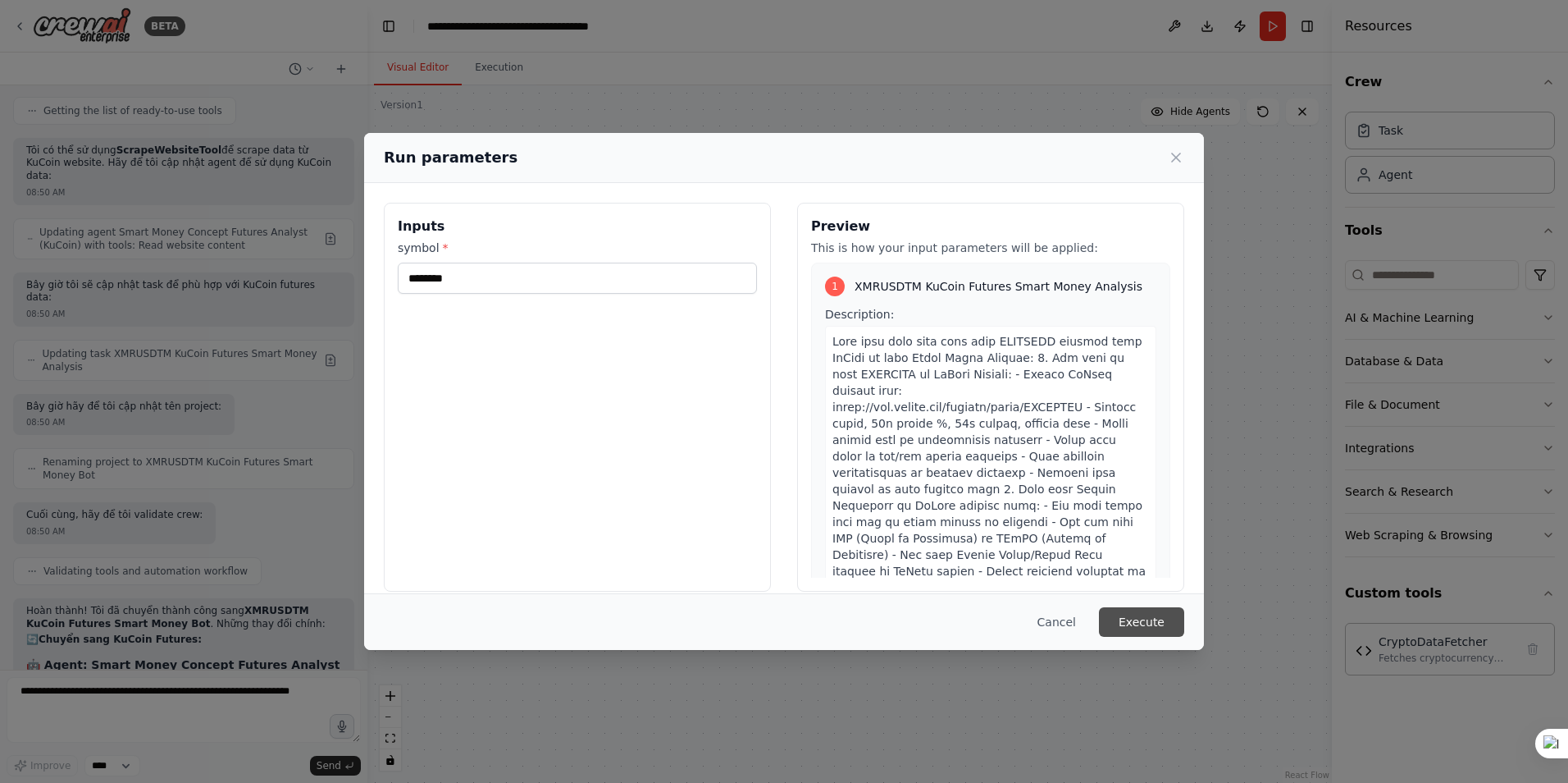
click at [1136, 626] on button "Execute" at bounding box center [1142, 622] width 86 height 30
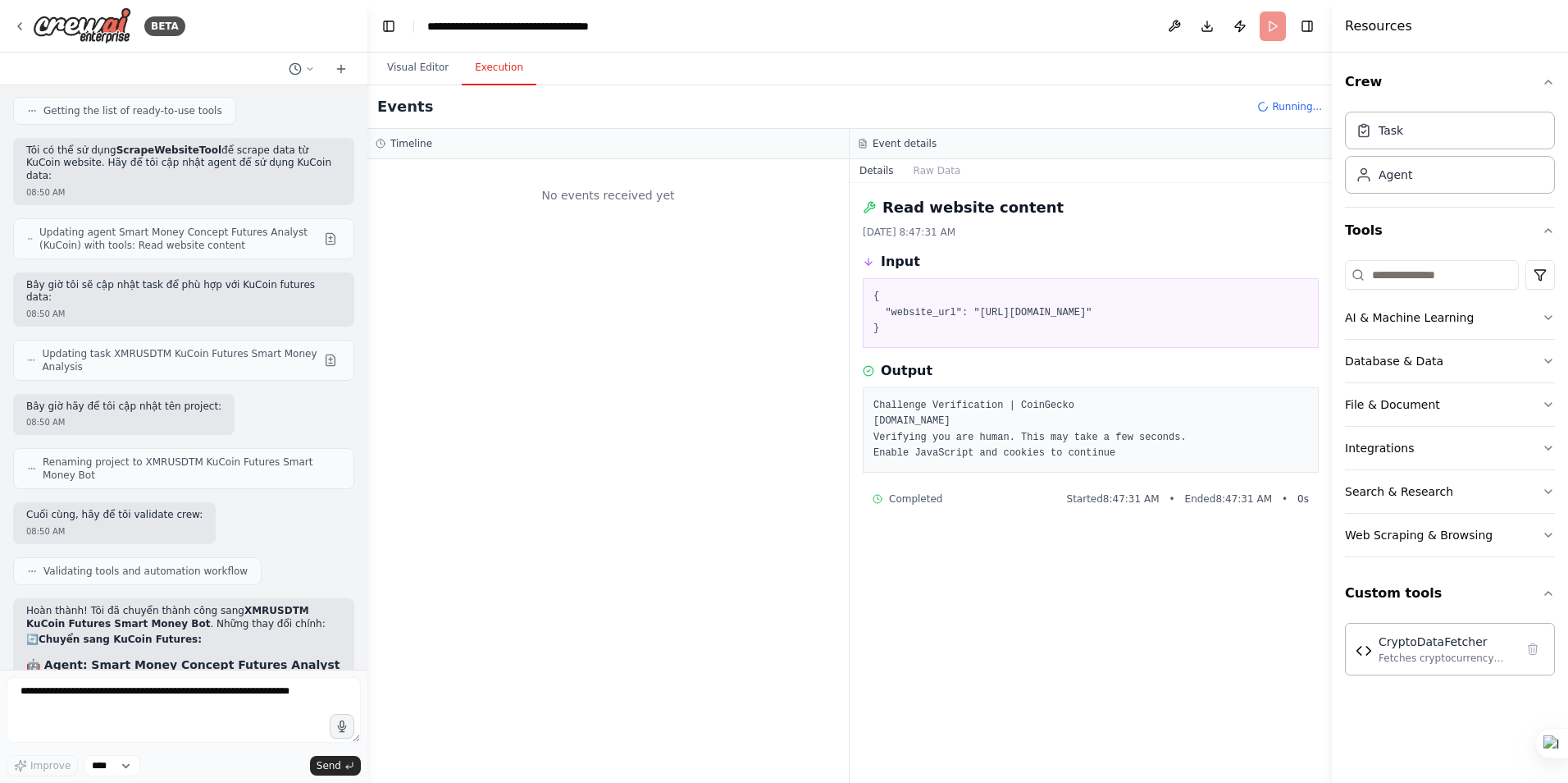
click at [489, 67] on button "Execution" at bounding box center [499, 68] width 74 height 34
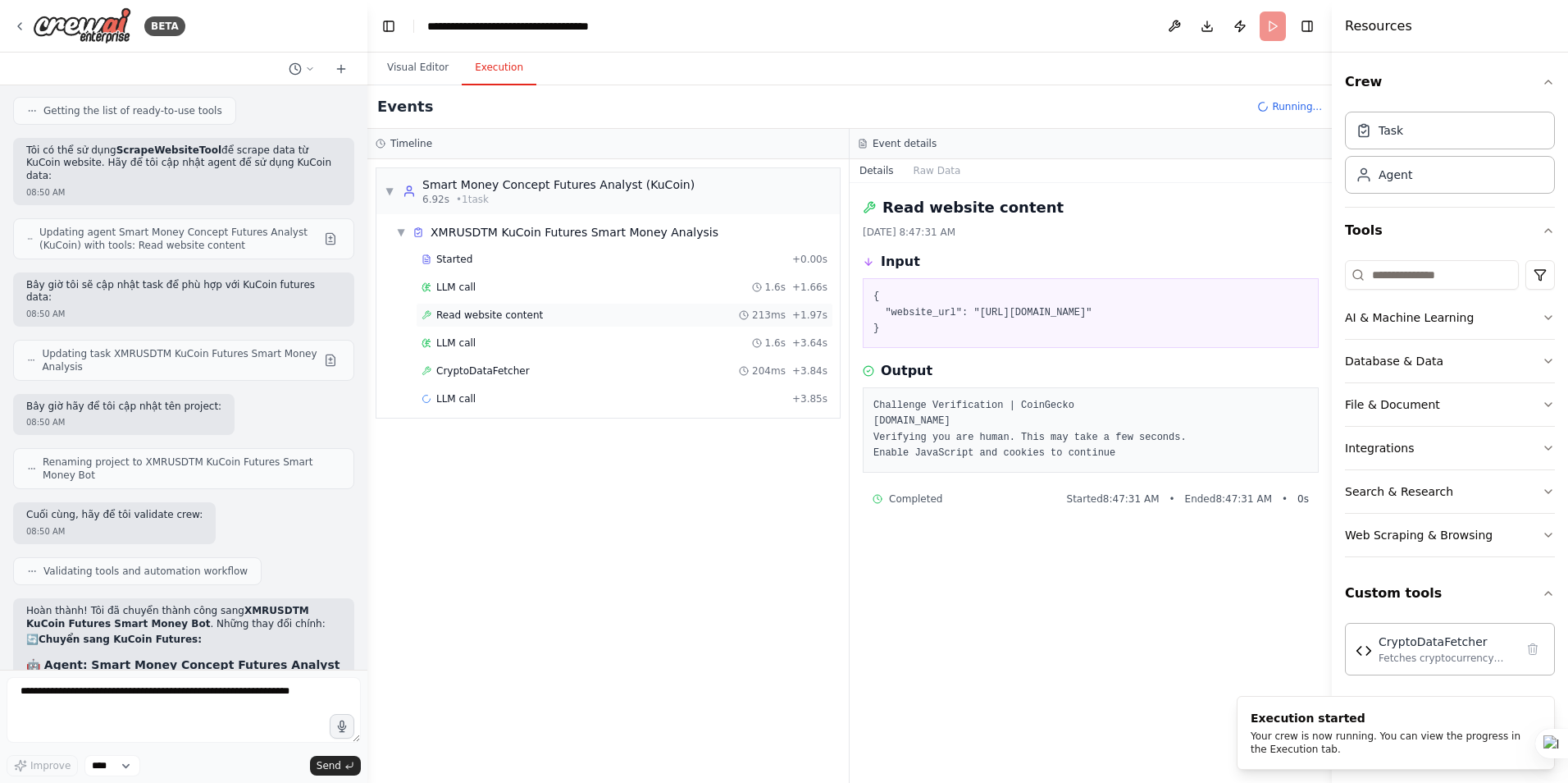
click at [484, 310] on span "Read website content" at bounding box center [489, 315] width 107 height 13
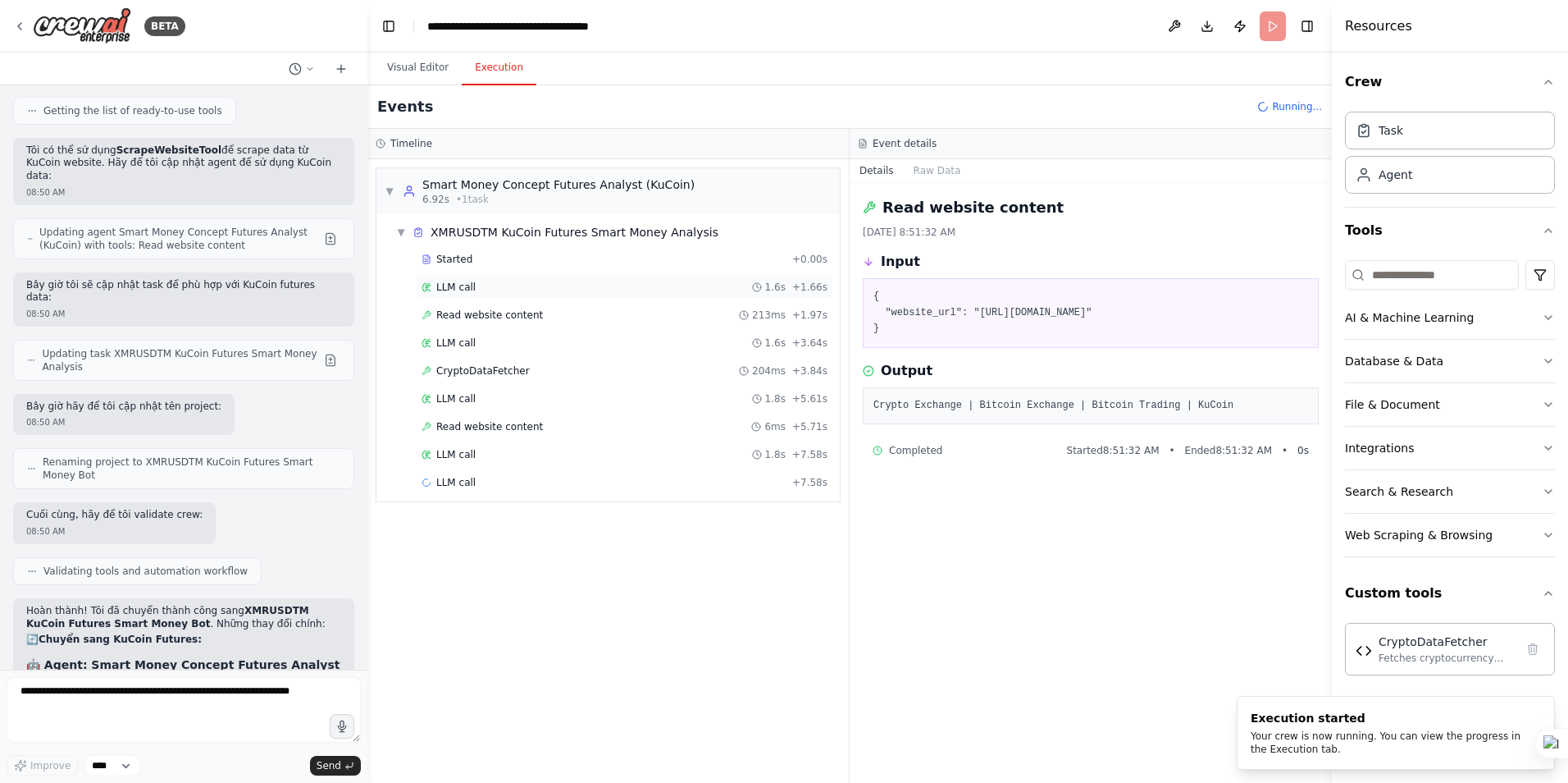
click at [457, 290] on span "LLM call" at bounding box center [456, 287] width 39 height 13
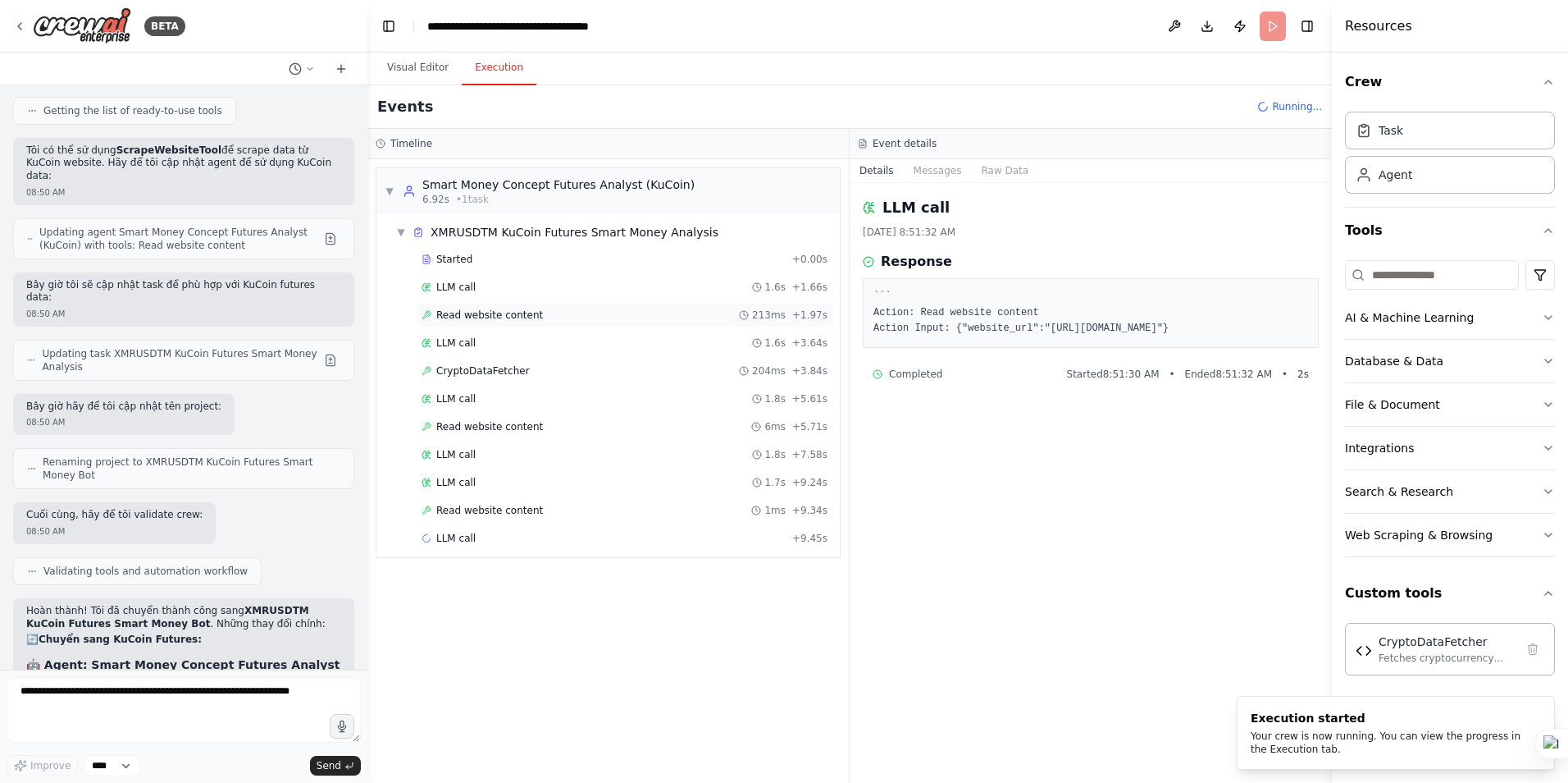
click at [471, 321] on span "Read website content" at bounding box center [489, 315] width 107 height 13
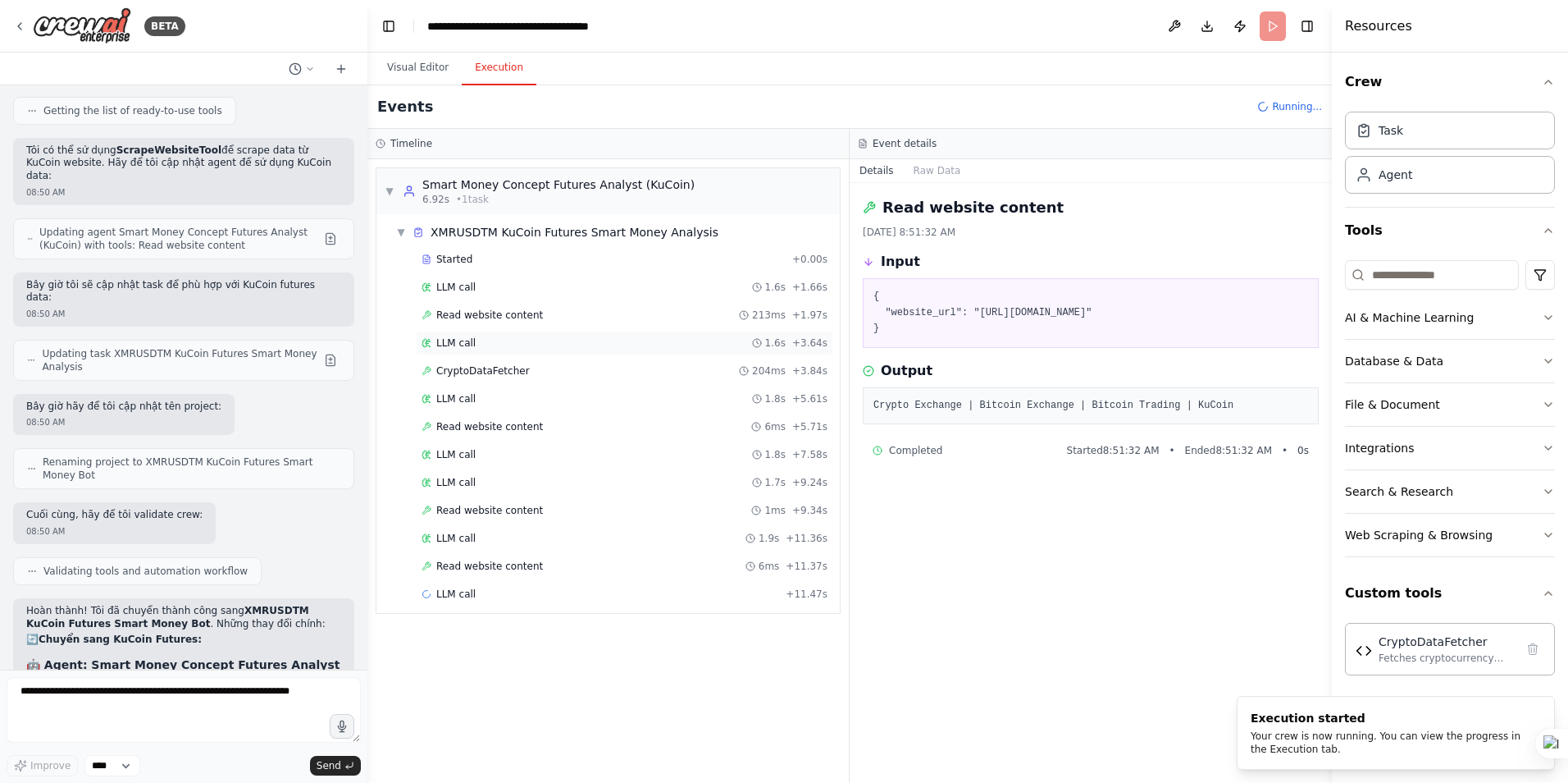
click at [460, 340] on span "LLM call" at bounding box center [456, 343] width 39 height 13
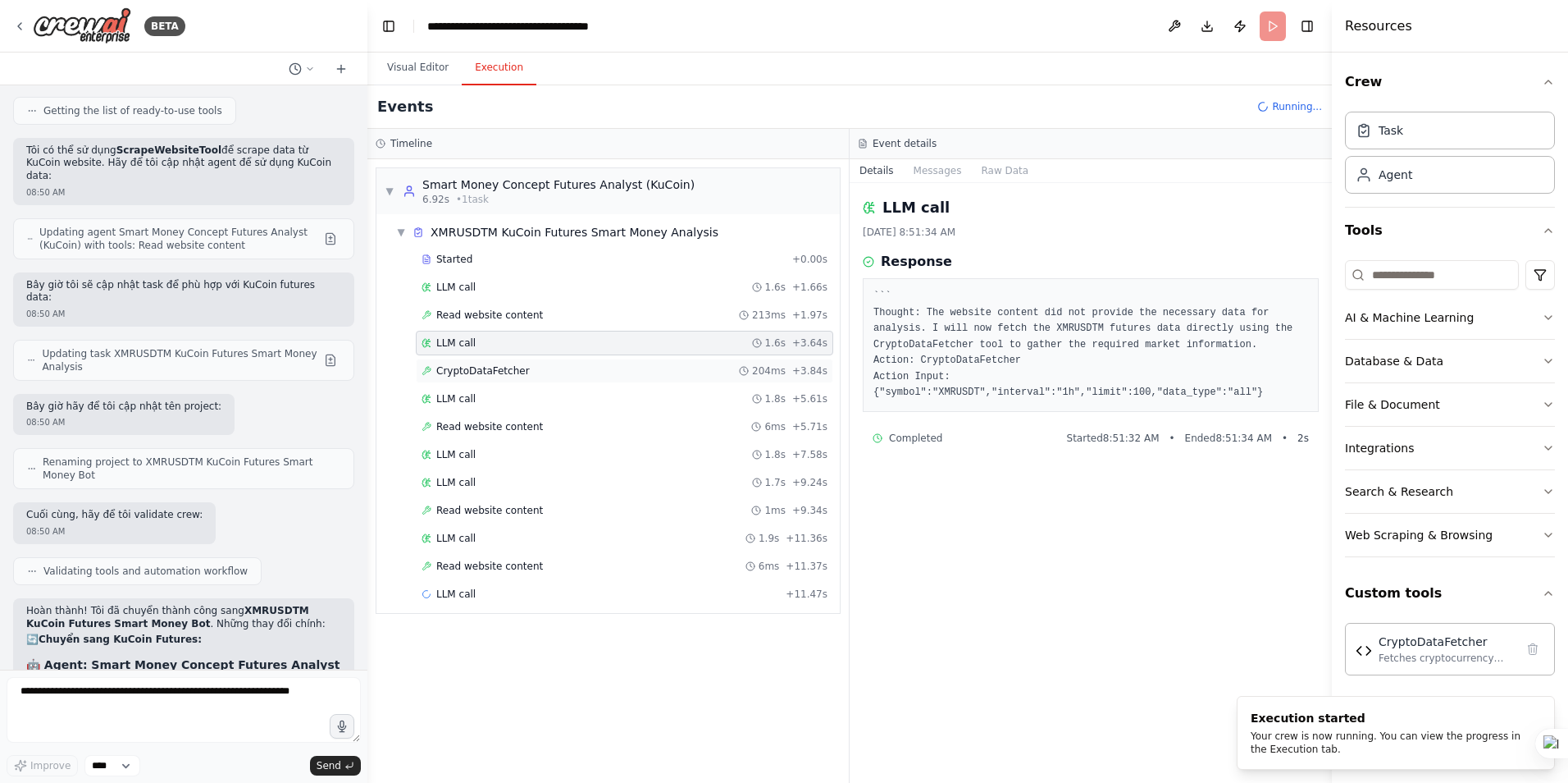
click at [469, 365] on span "CryptoDataFetcher" at bounding box center [483, 371] width 93 height 13
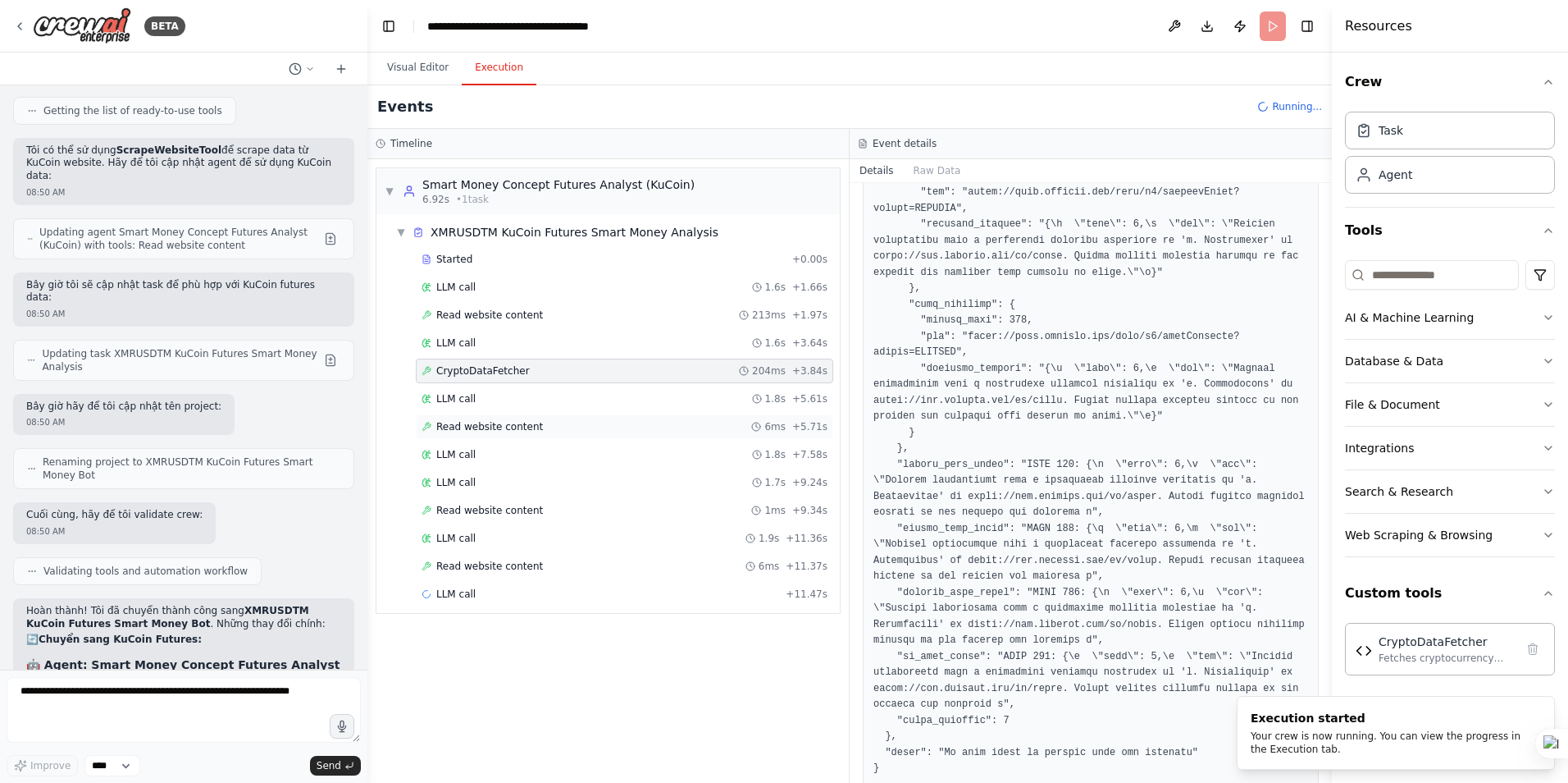
scroll to position [1496, 0]
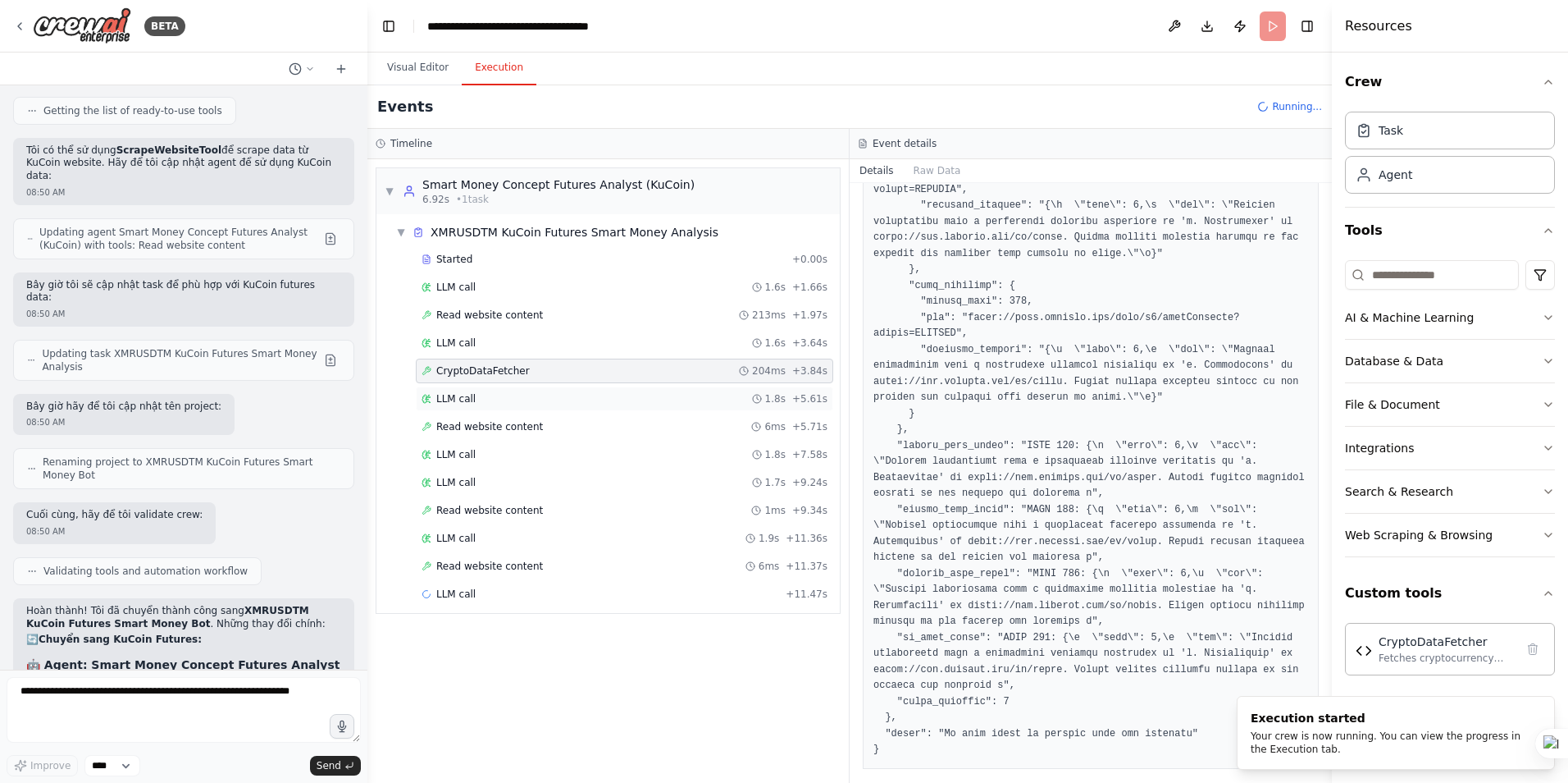
click at [468, 403] on span "LLM call" at bounding box center [456, 398] width 39 height 13
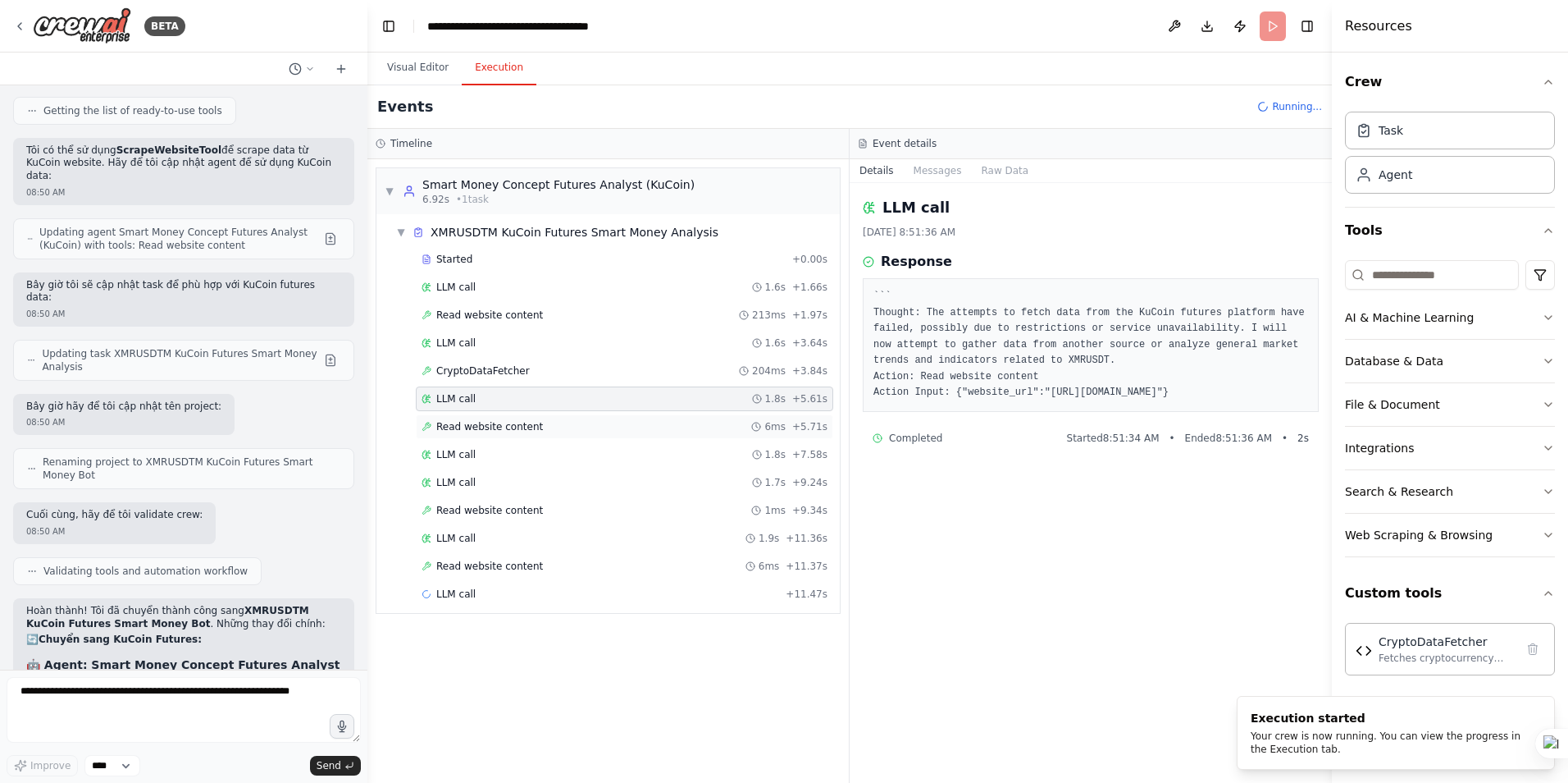
click at [467, 422] on span "Read website content" at bounding box center [489, 426] width 107 height 13
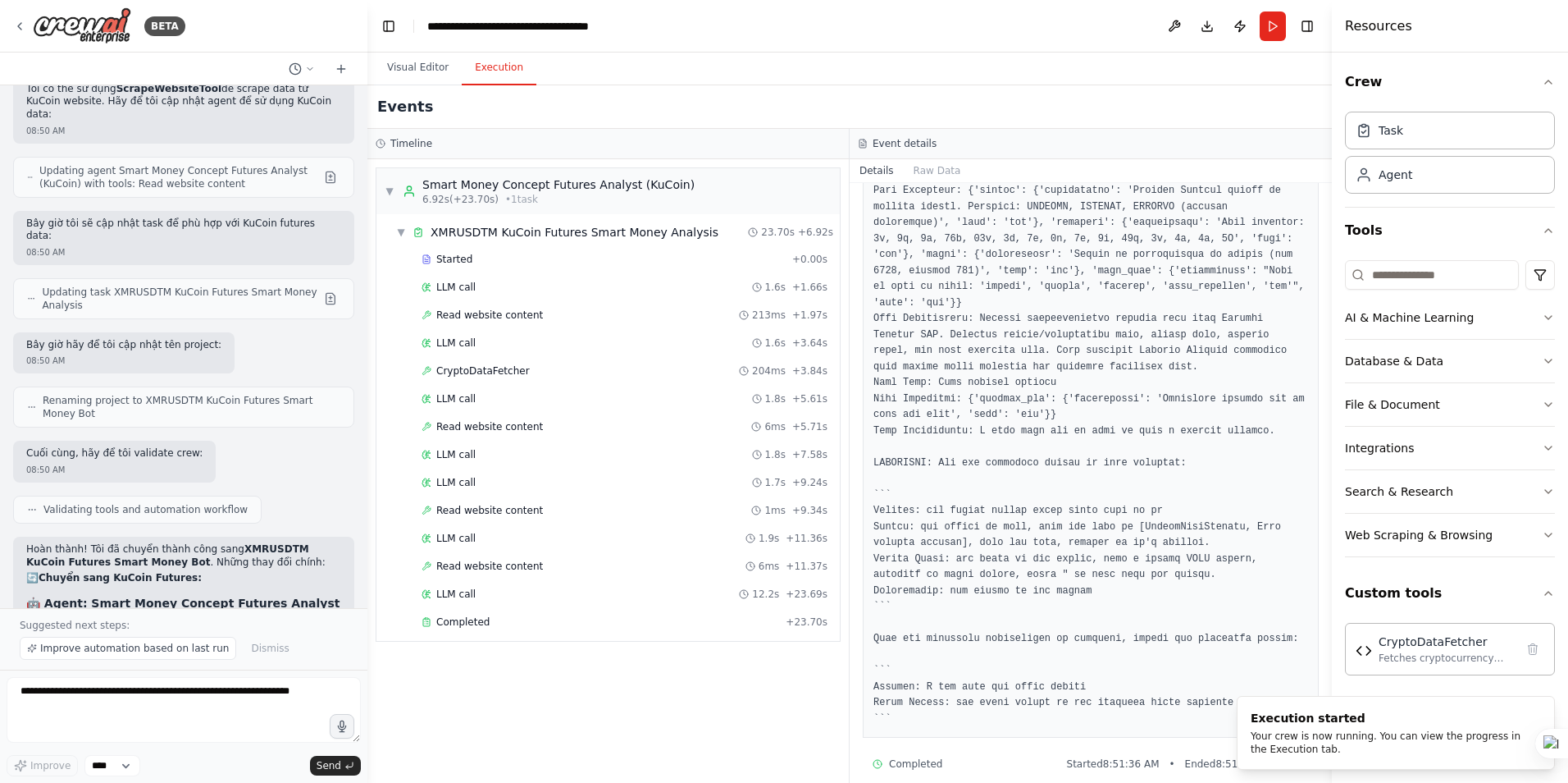
scroll to position [328, 0]
click at [460, 417] on div "Read website content 6ms + 5.71s" at bounding box center [624, 426] width 418 height 24
click at [452, 446] on div "LLM call 1.8s + 7.58s" at bounding box center [624, 454] width 418 height 24
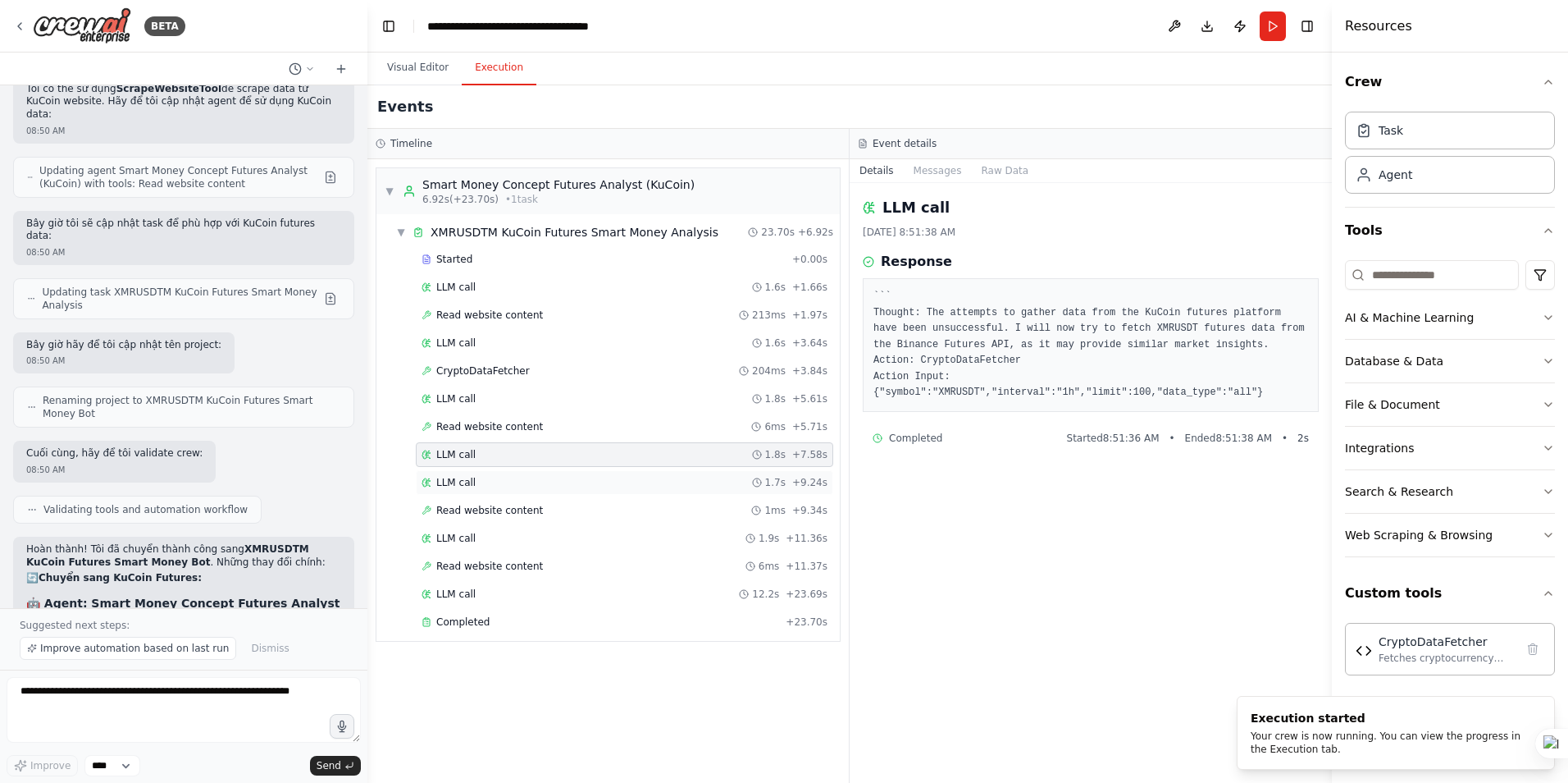
click at [462, 479] on span "LLM call" at bounding box center [456, 482] width 39 height 13
click at [468, 506] on span "Read website content" at bounding box center [489, 510] width 107 height 13
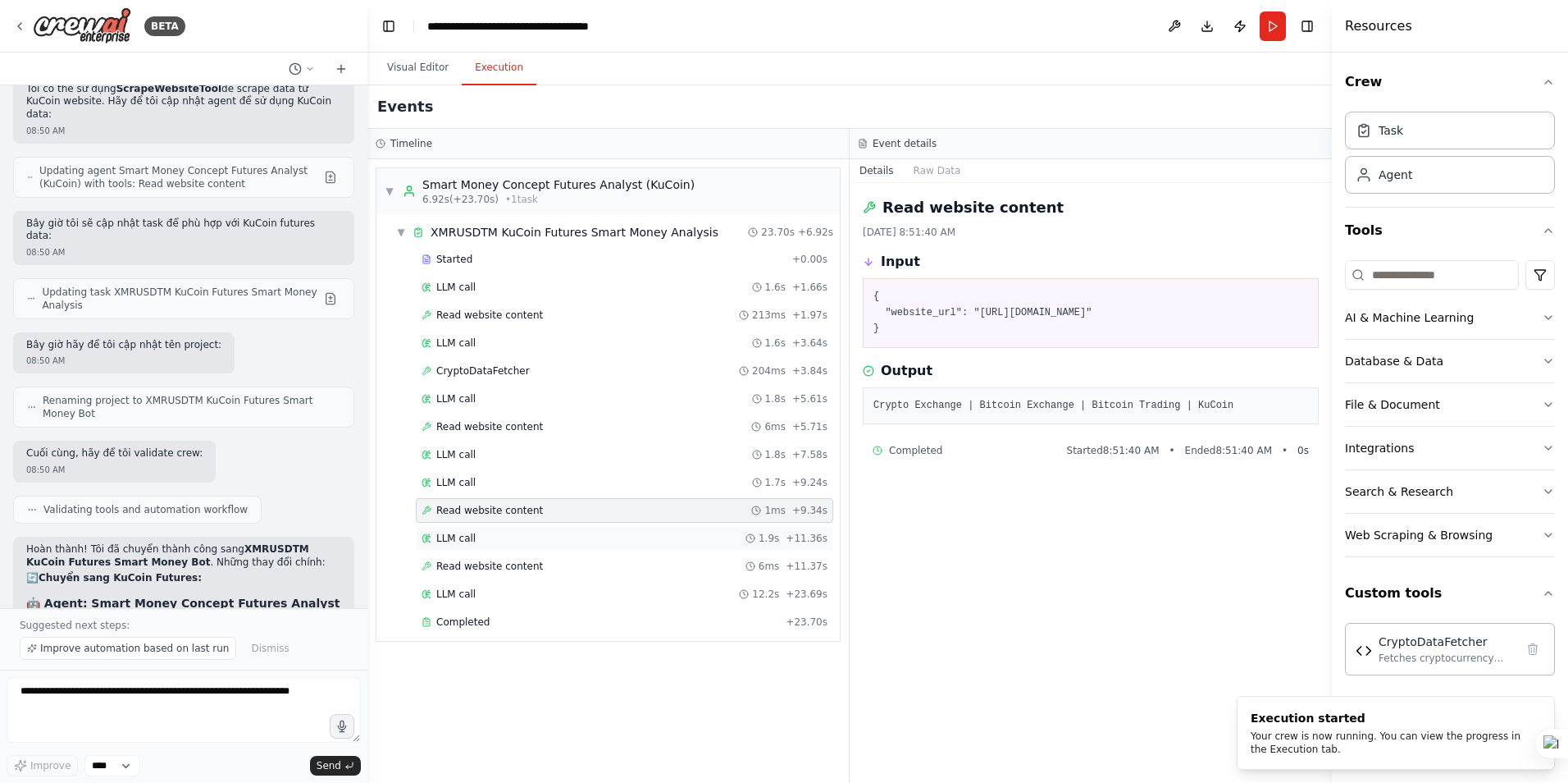
click at [480, 545] on div "LLM call 1.9s + 11.36s" at bounding box center [624, 538] width 418 height 24
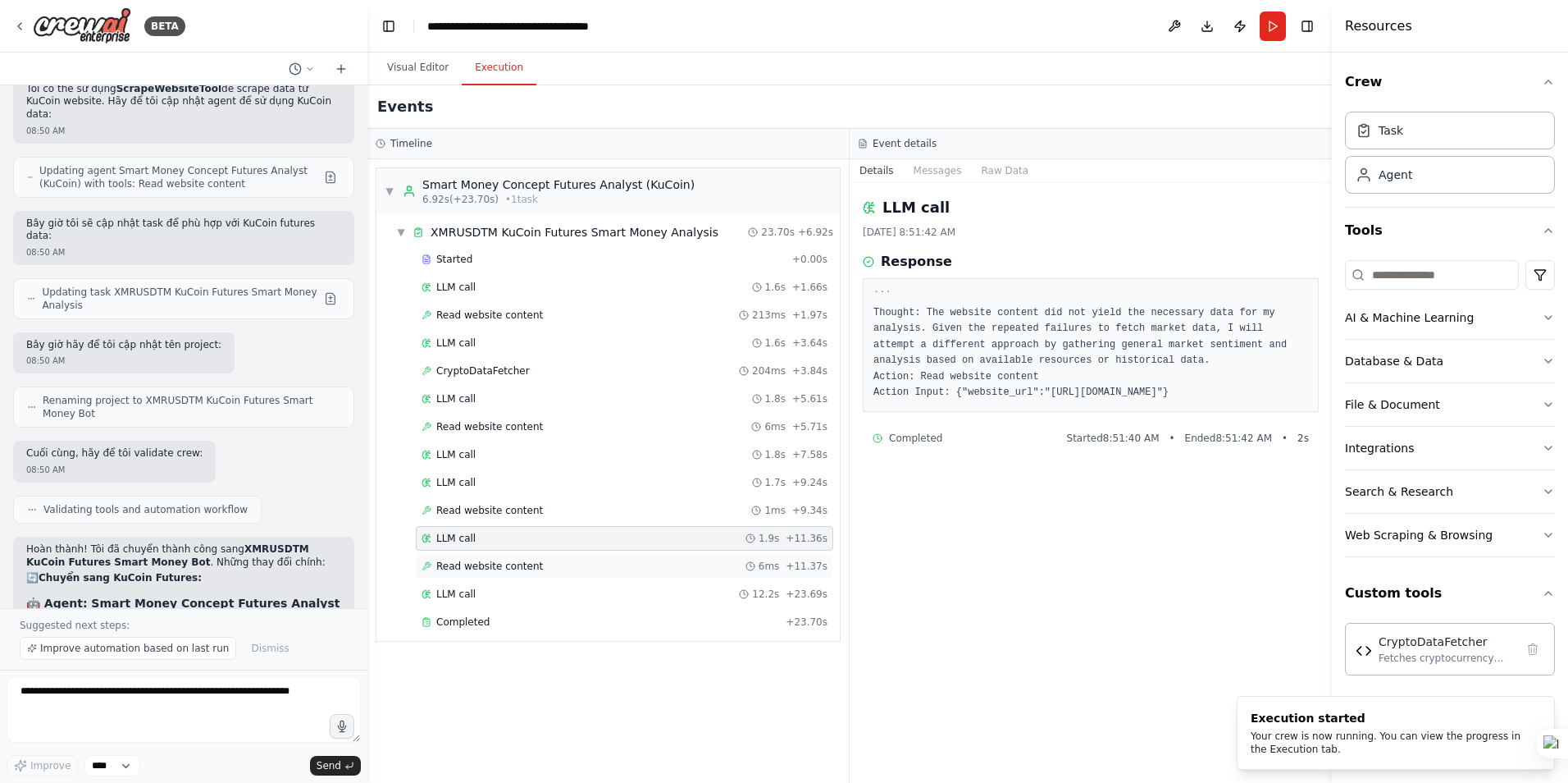
click at [496, 563] on span "Read website content" at bounding box center [489, 566] width 107 height 13
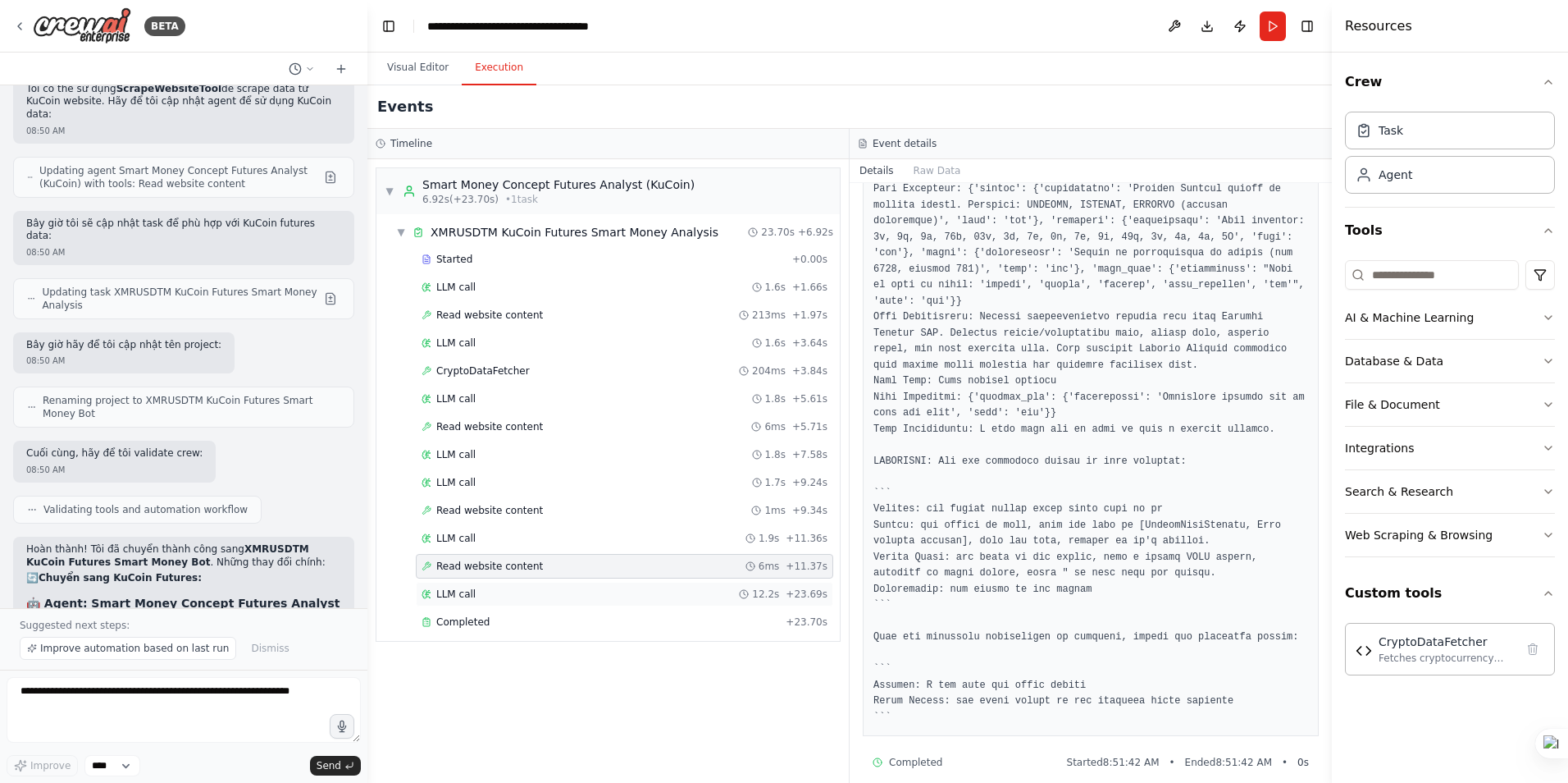
click at [471, 595] on span "LLM call" at bounding box center [456, 594] width 39 height 13
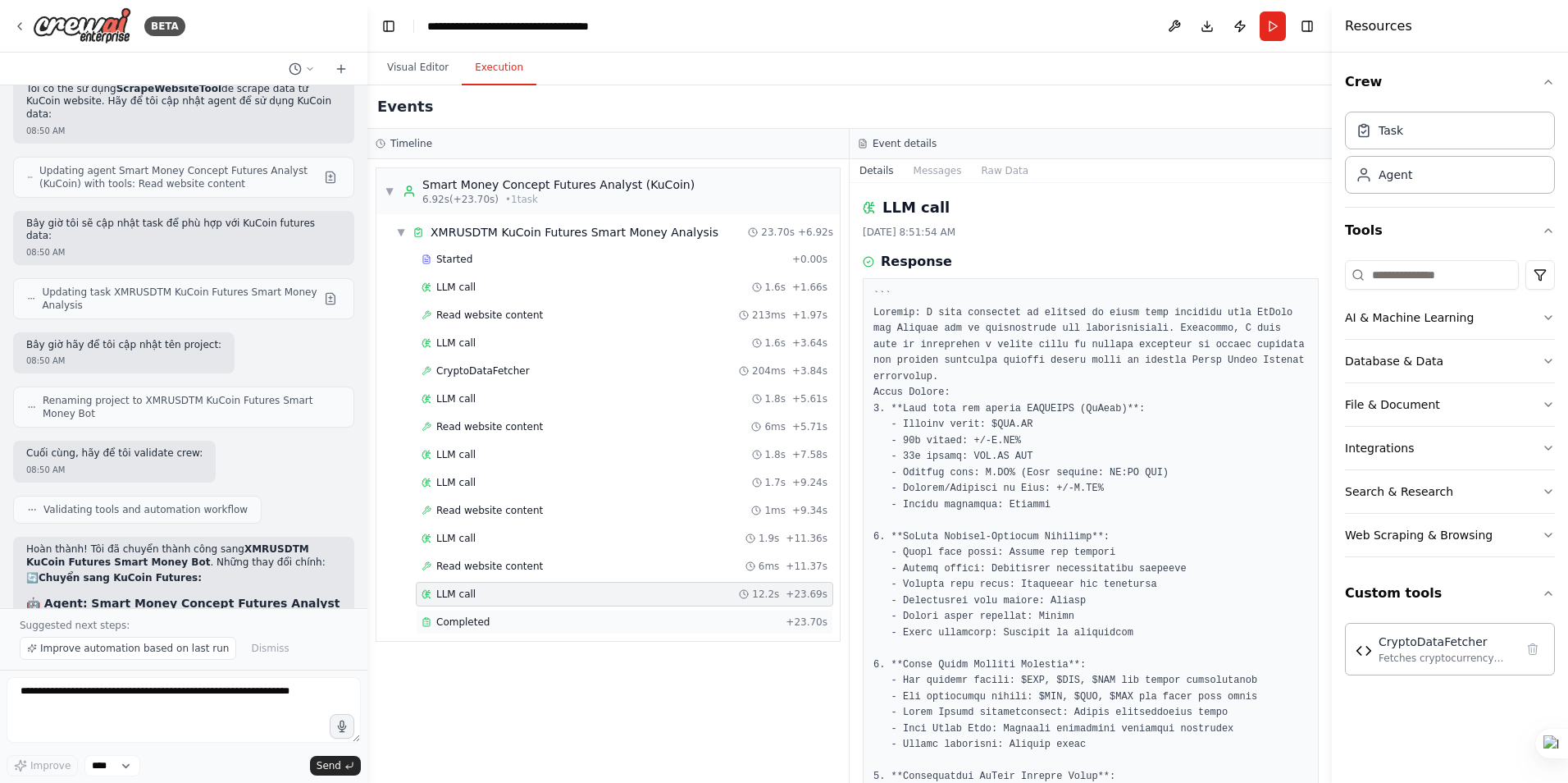
click at [466, 624] on span "Completed" at bounding box center [462, 622] width 53 height 13
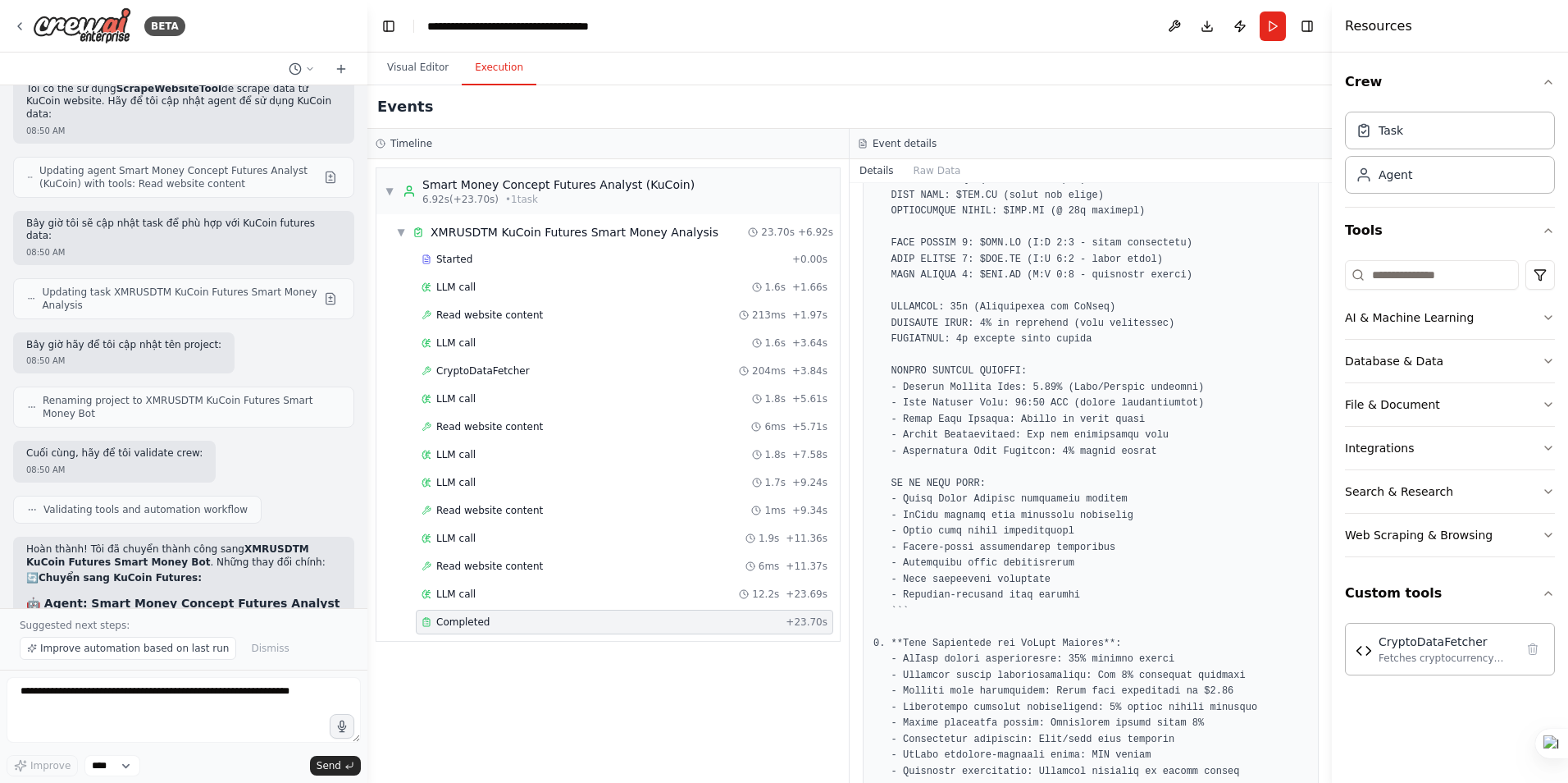
scroll to position [1520, 0]
click at [141, 700] on textarea at bounding box center [183, 709] width 355 height 65
type textarea "**********"
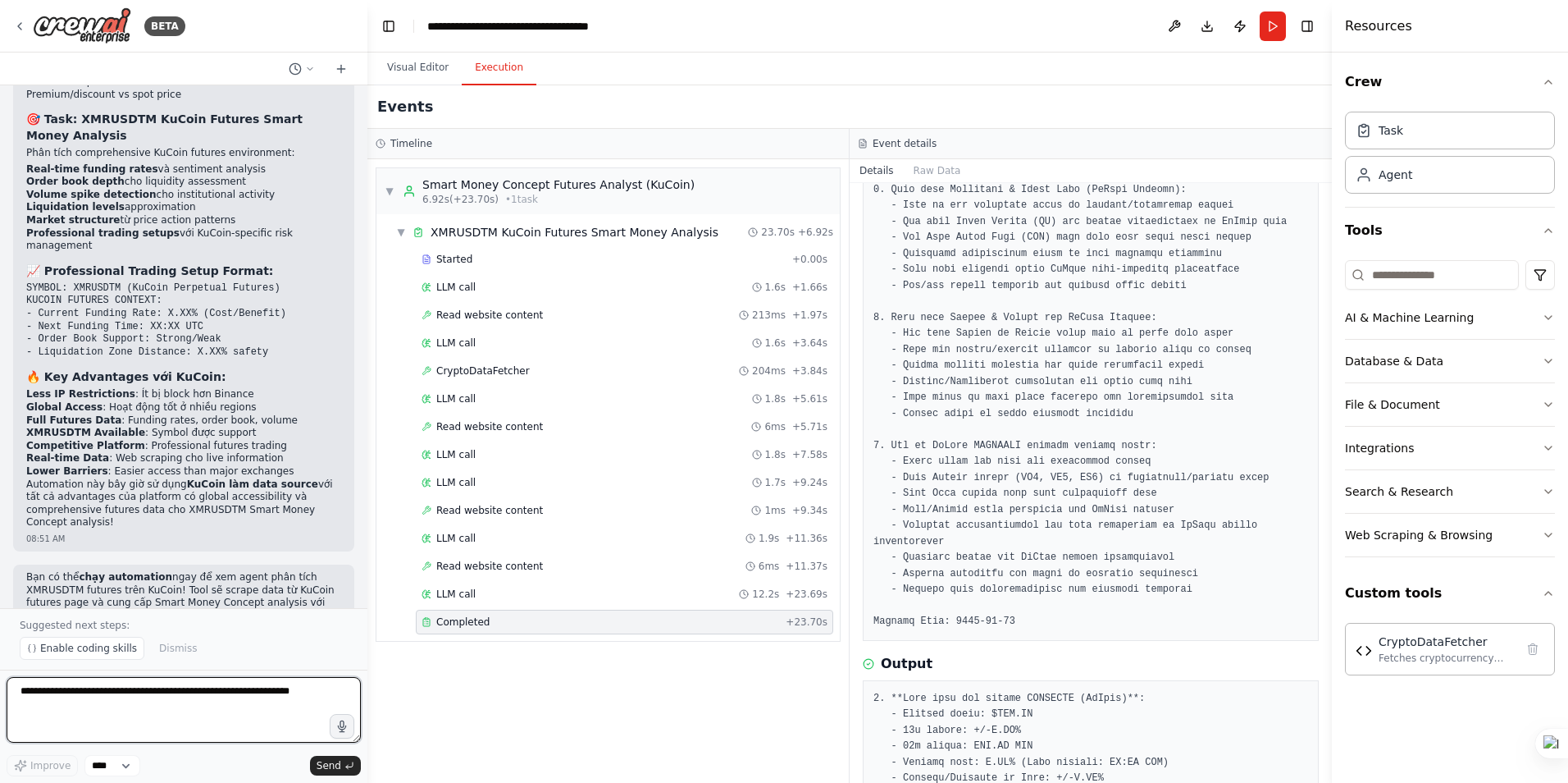
scroll to position [0, 0]
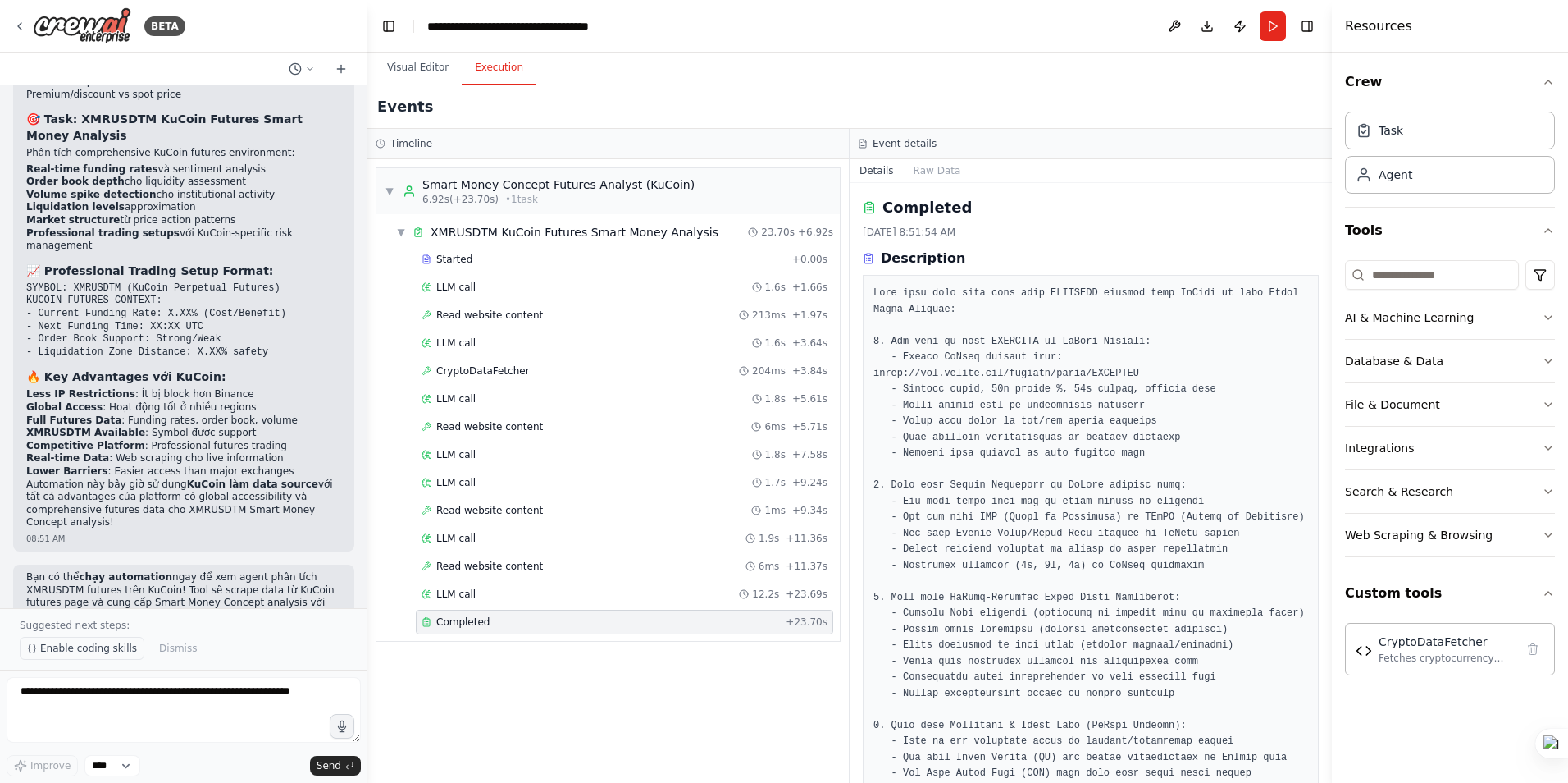
click at [73, 647] on span "Enable coding skills" at bounding box center [88, 648] width 97 height 13
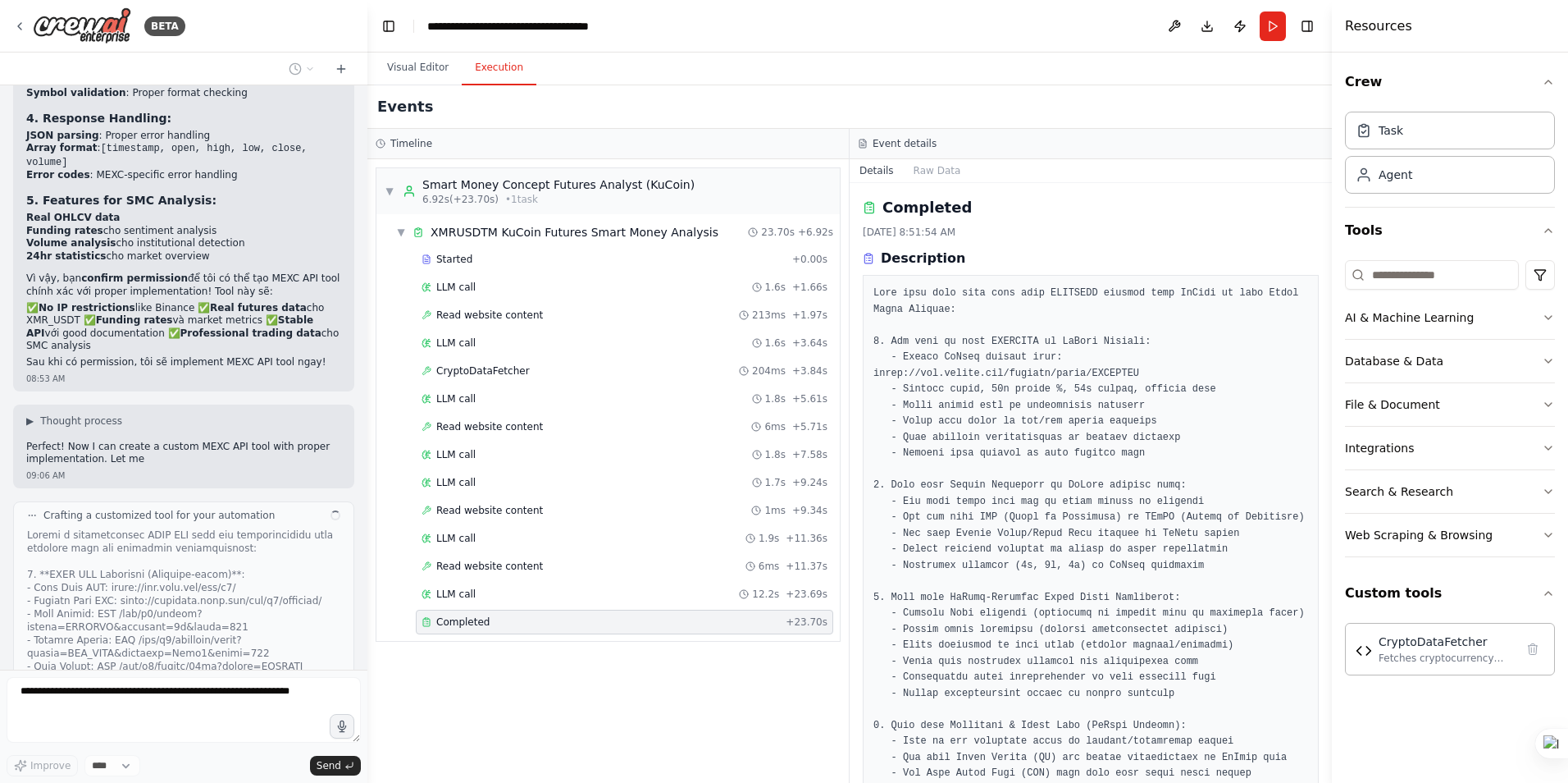
scroll to position [21368, 0]
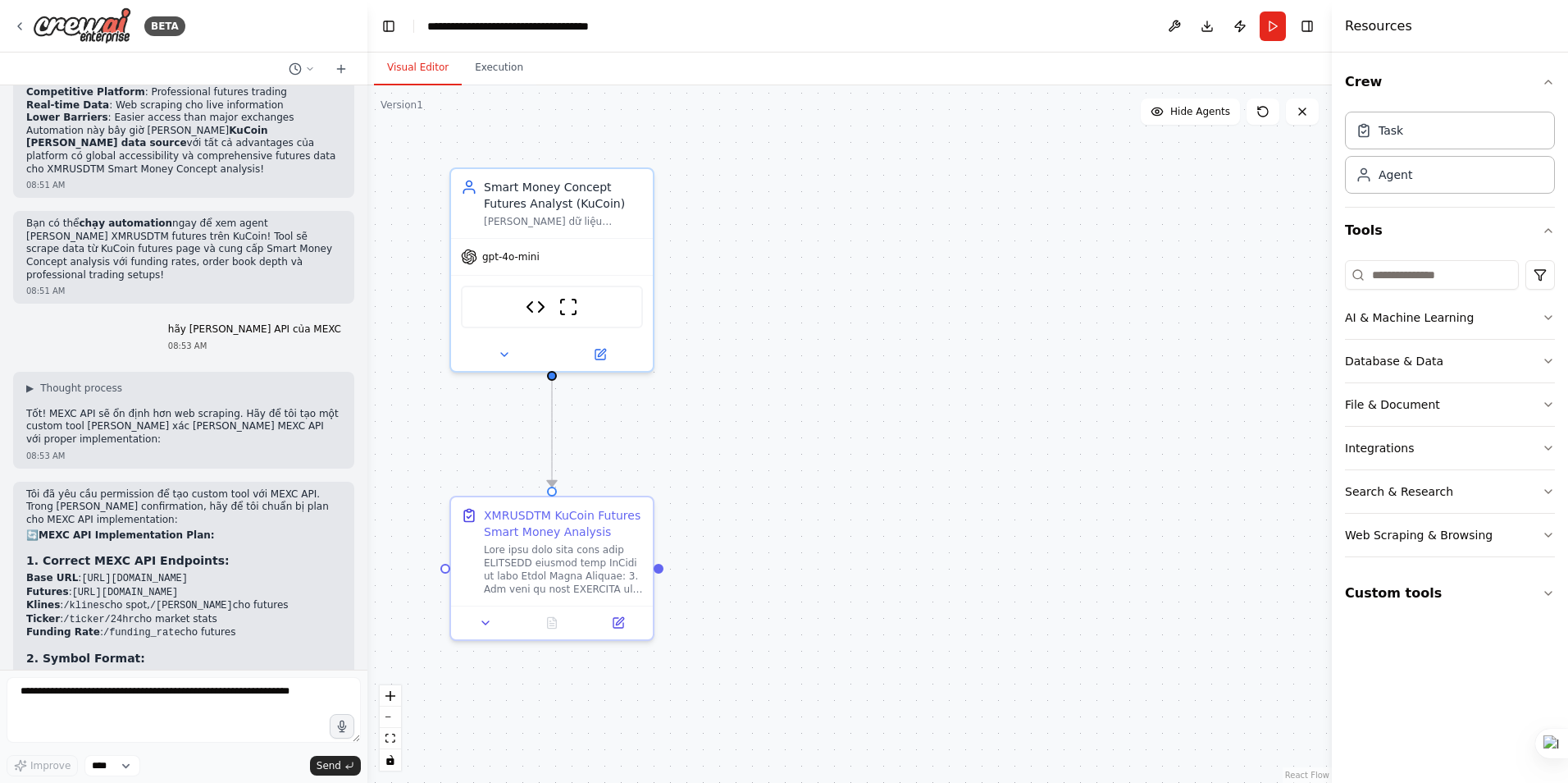
scroll to position [21325, 0]
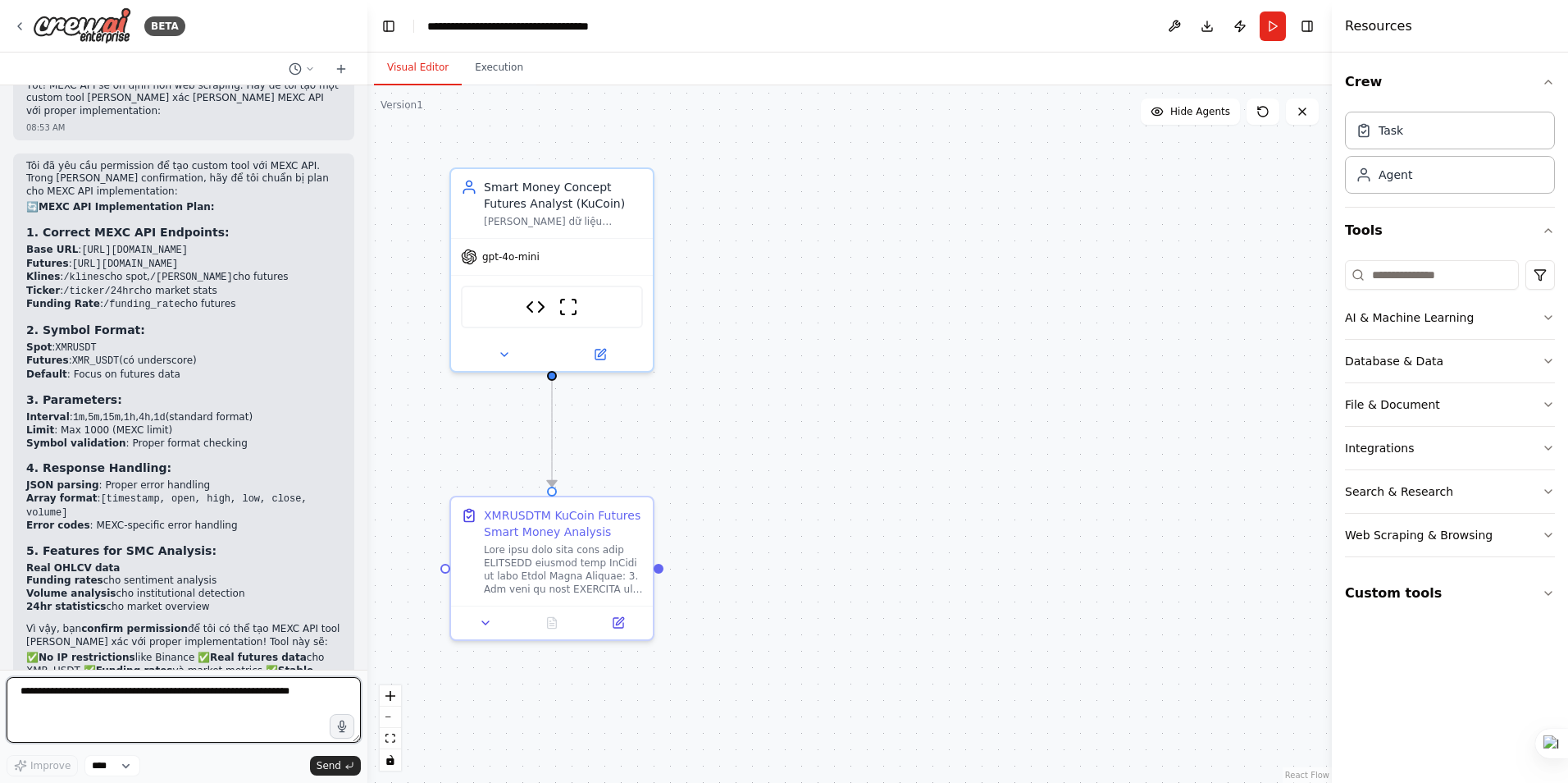
click at [105, 699] on textarea at bounding box center [183, 709] width 355 height 65
type textarea "**********"
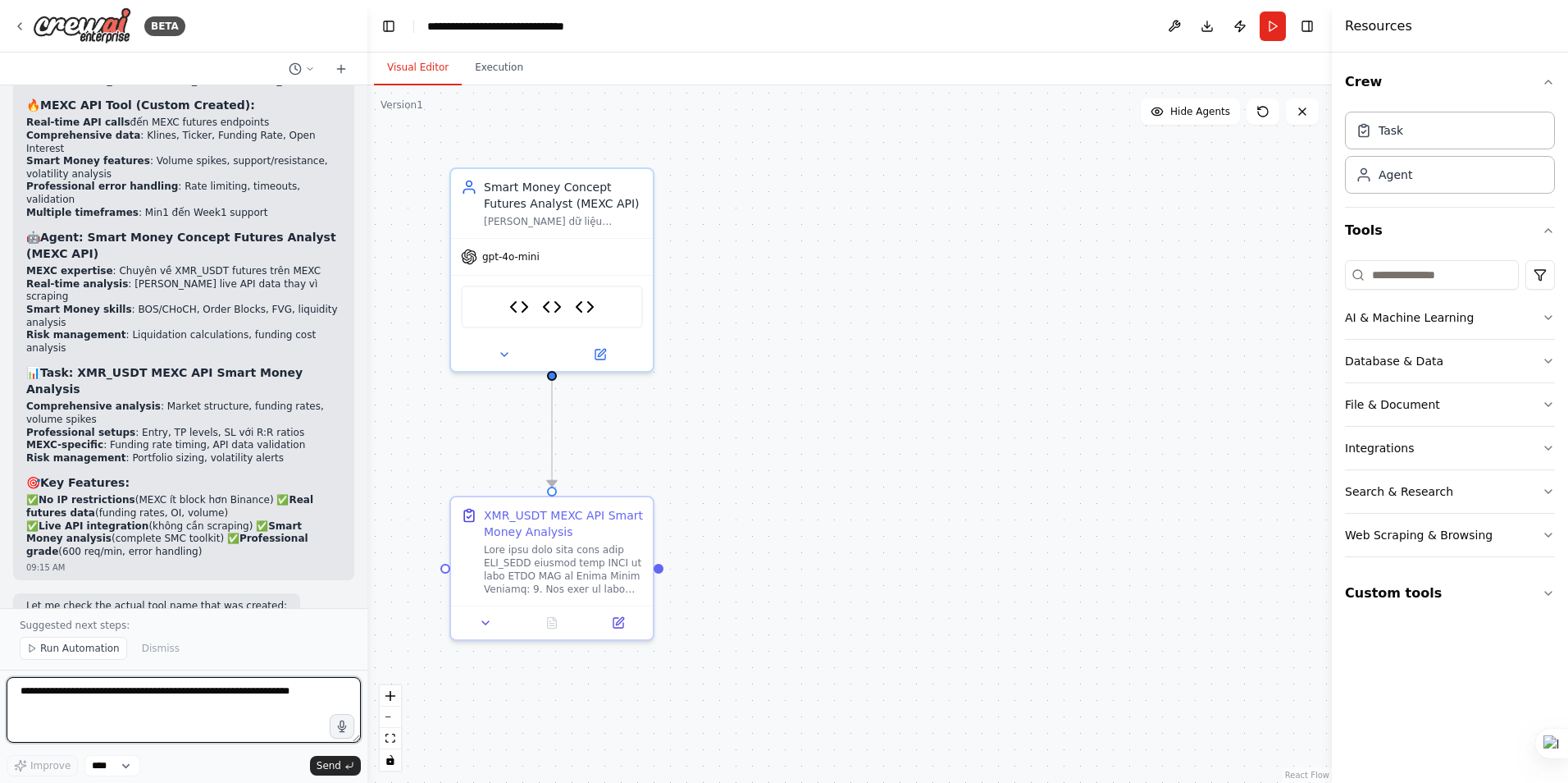
scroll to position [24800, 0]
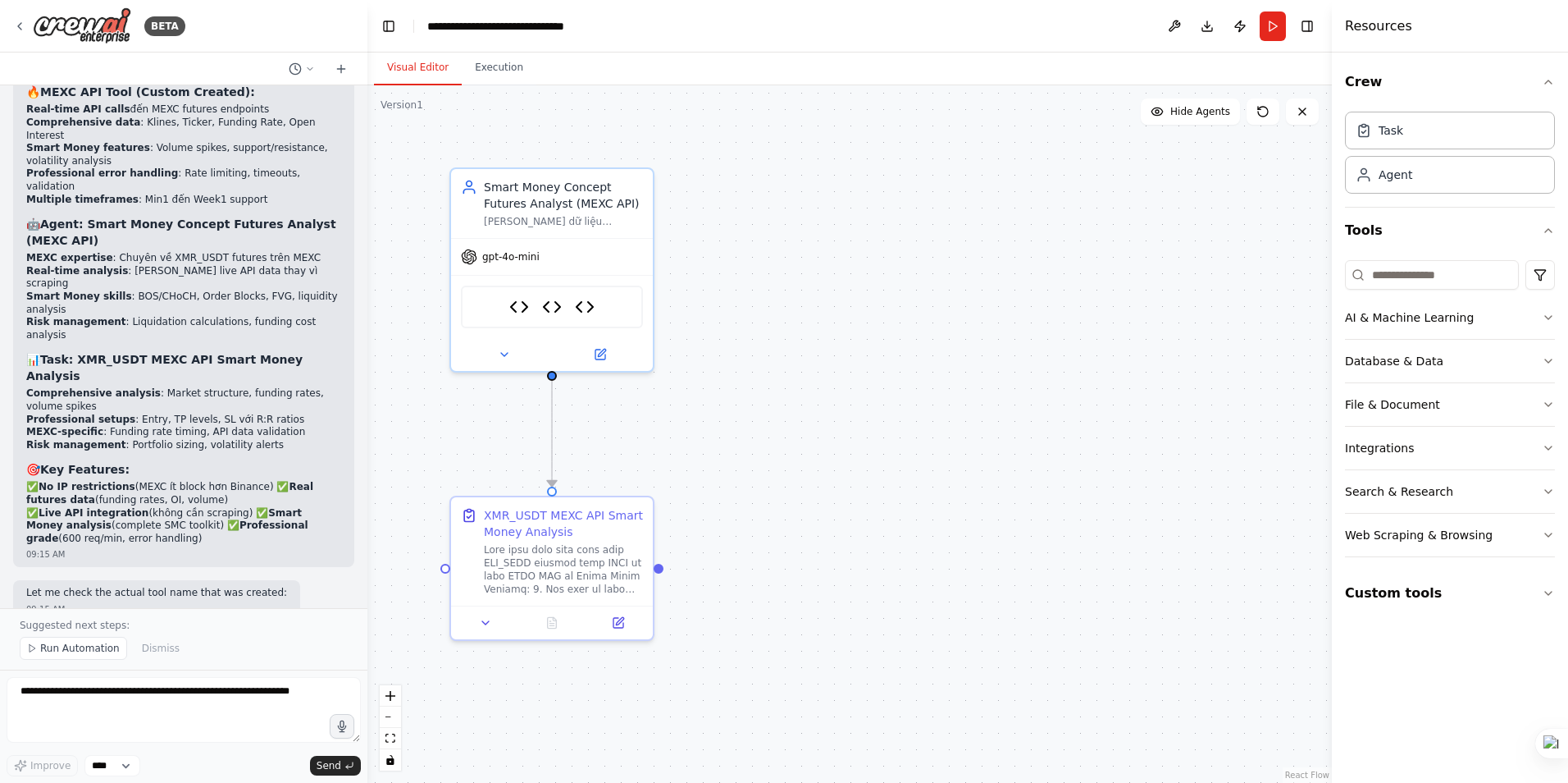
drag, startPoint x: 703, startPoint y: 467, endPoint x: 70, endPoint y: 655, distance: 660.3
click at [70, 655] on span "Run Automation" at bounding box center [79, 648] width 79 height 13
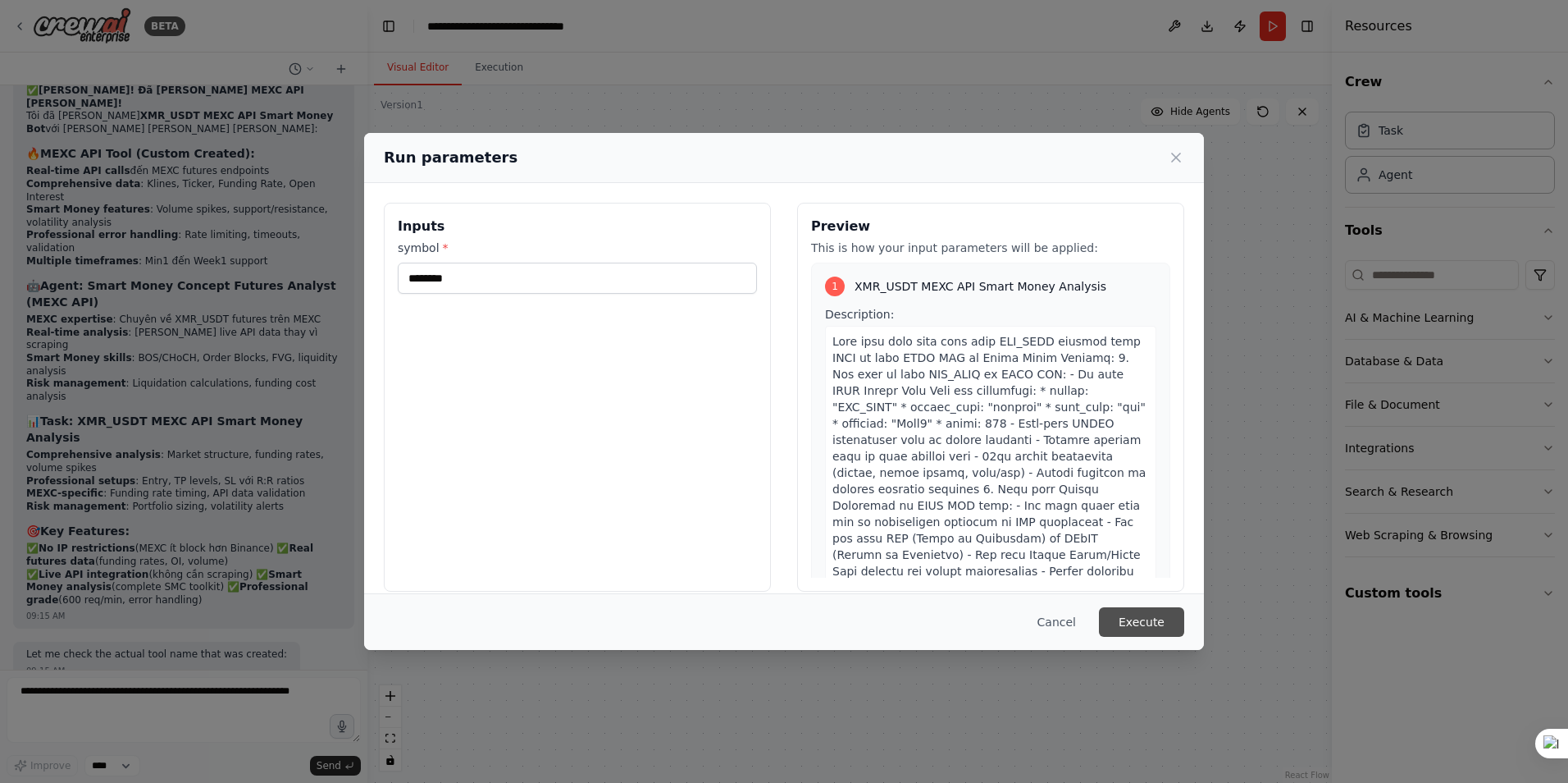
click at [1138, 624] on button "Execute" at bounding box center [1142, 622] width 86 height 30
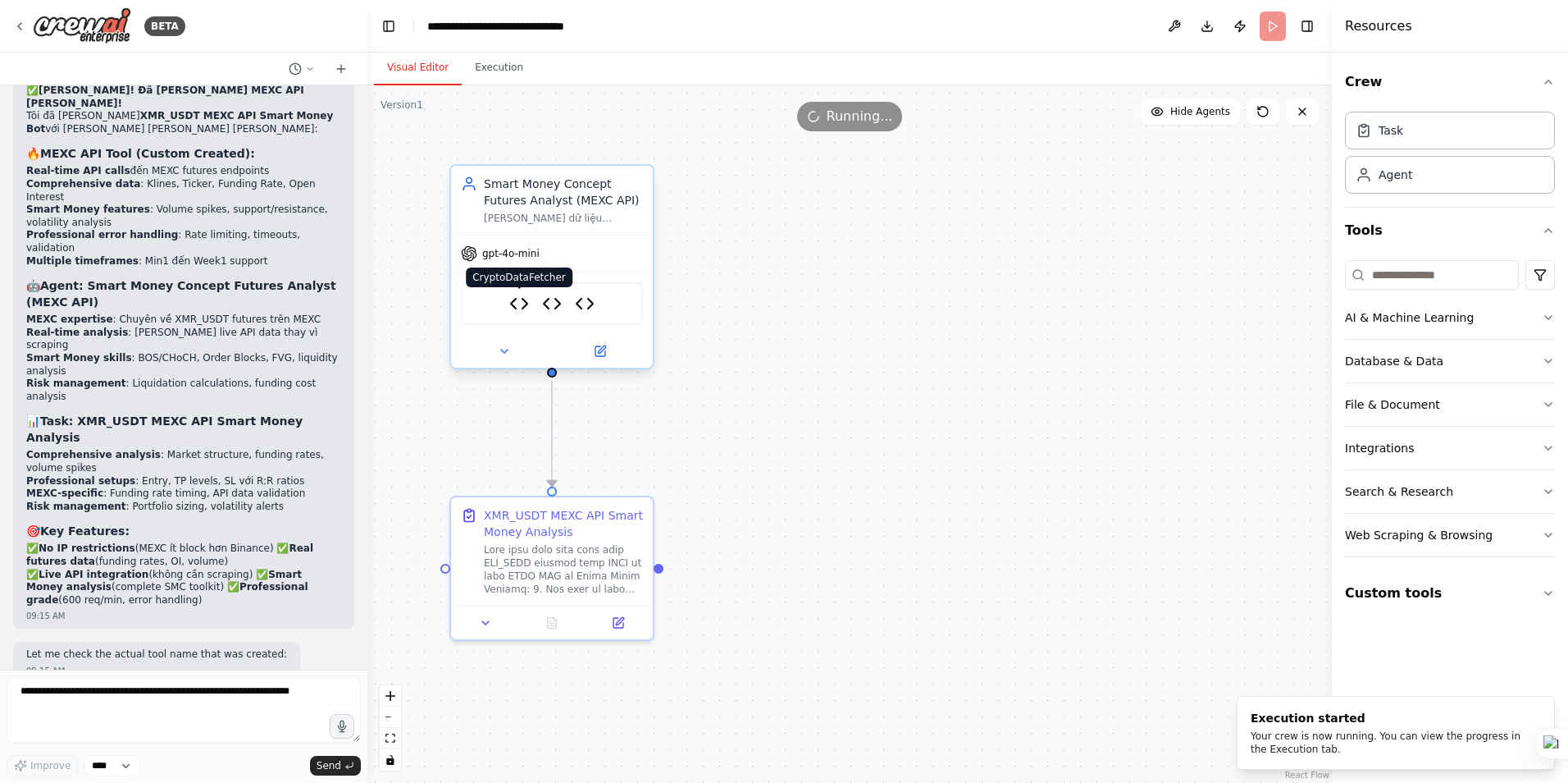
click at [516, 301] on img at bounding box center [518, 303] width 20 height 20
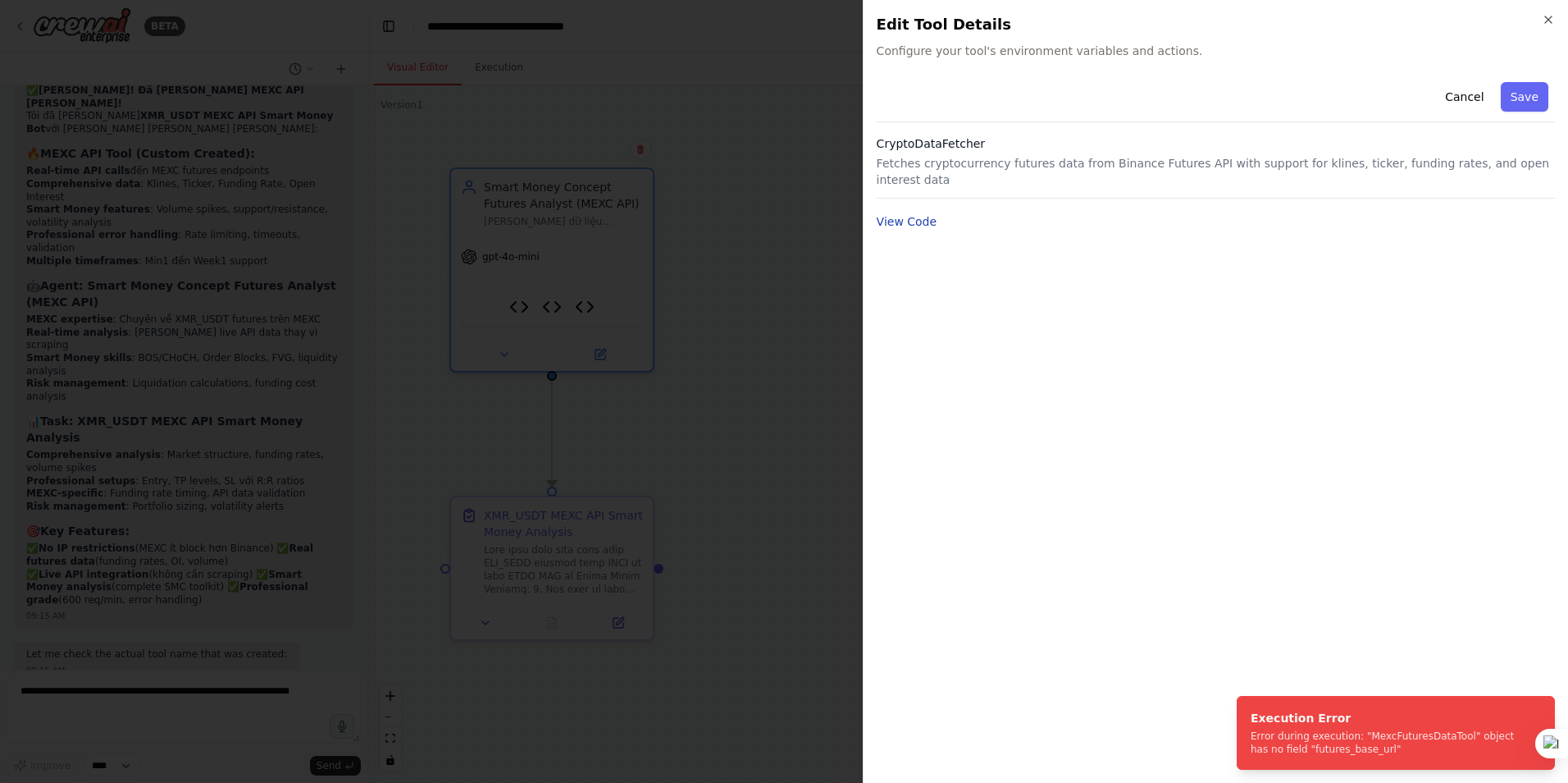
click at [901, 213] on button "View Code" at bounding box center [906, 222] width 60 height 17
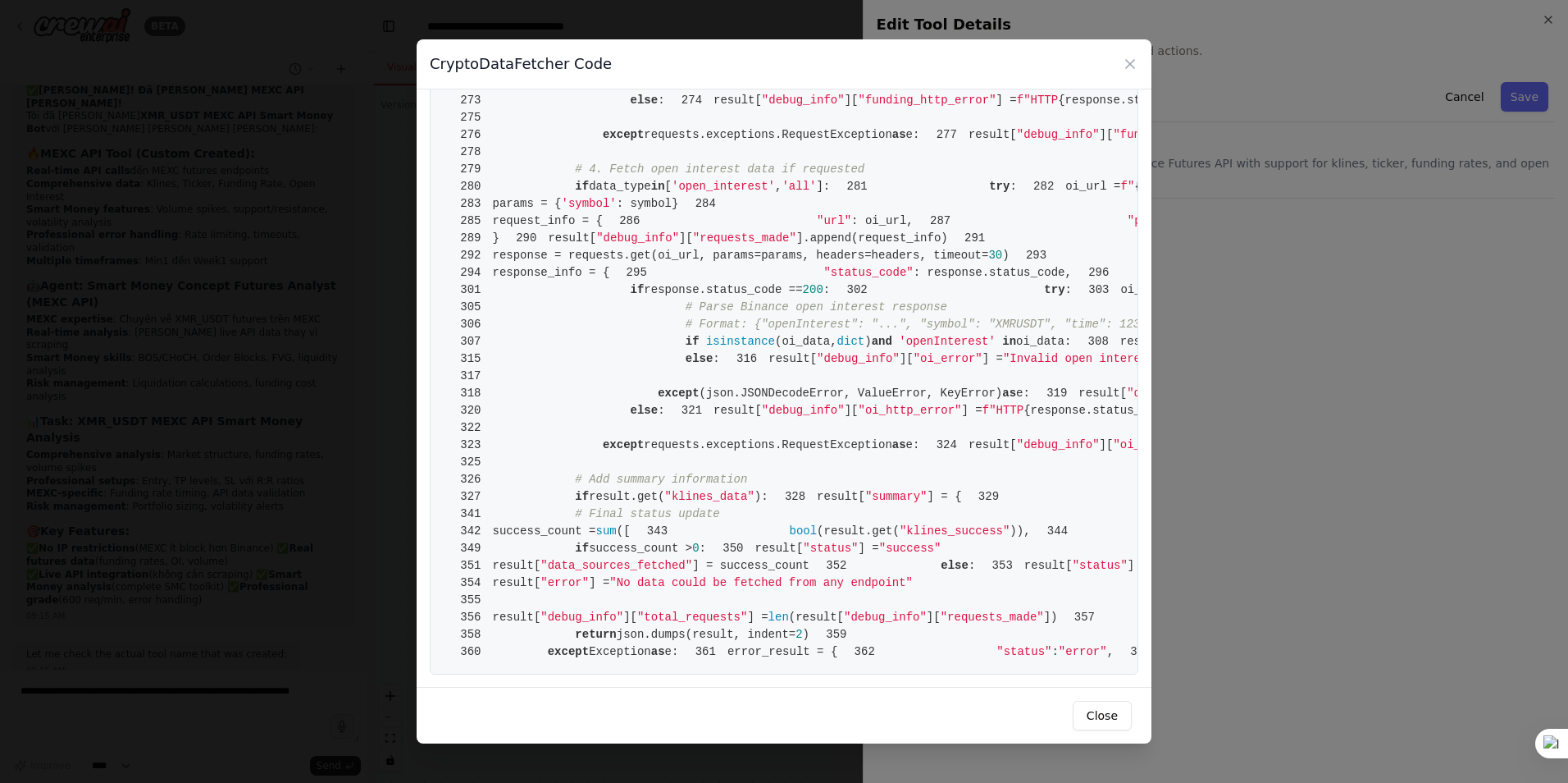
scroll to position [2051, 0]
click at [1129, 61] on icon at bounding box center [1130, 63] width 8 height 8
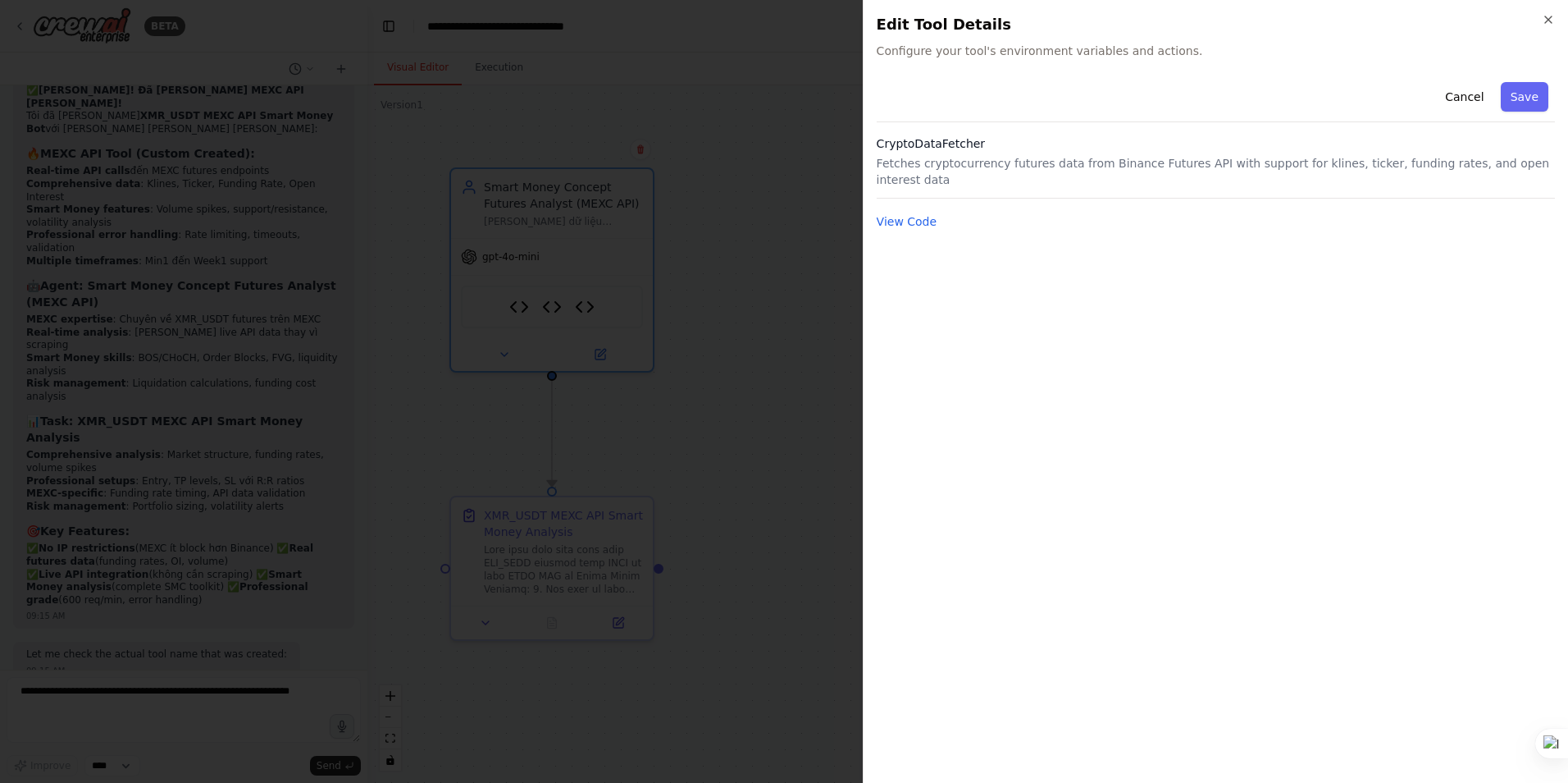
click at [743, 362] on div at bounding box center [784, 391] width 1568 height 783
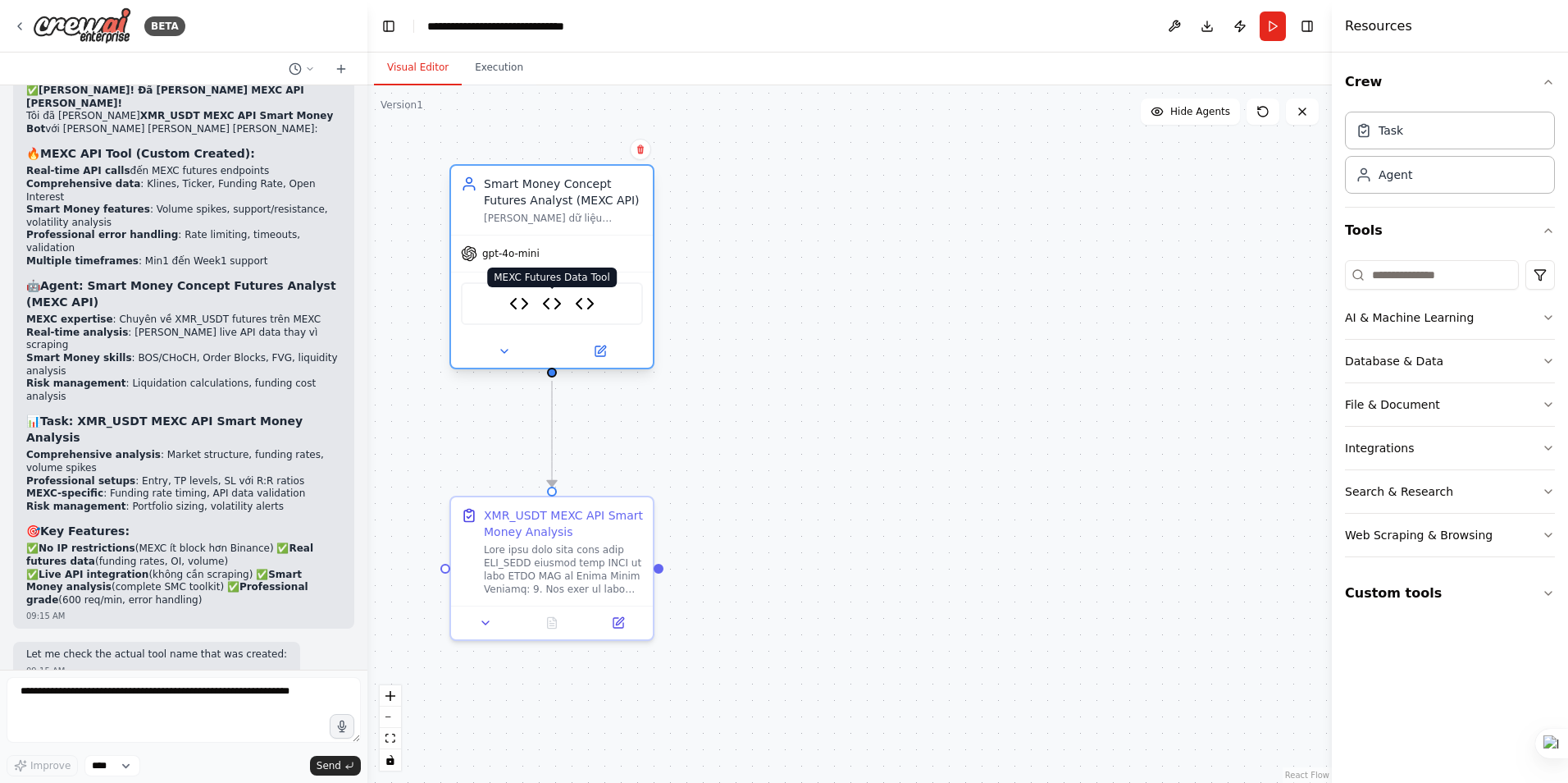
click at [556, 308] on img at bounding box center [552, 303] width 20 height 20
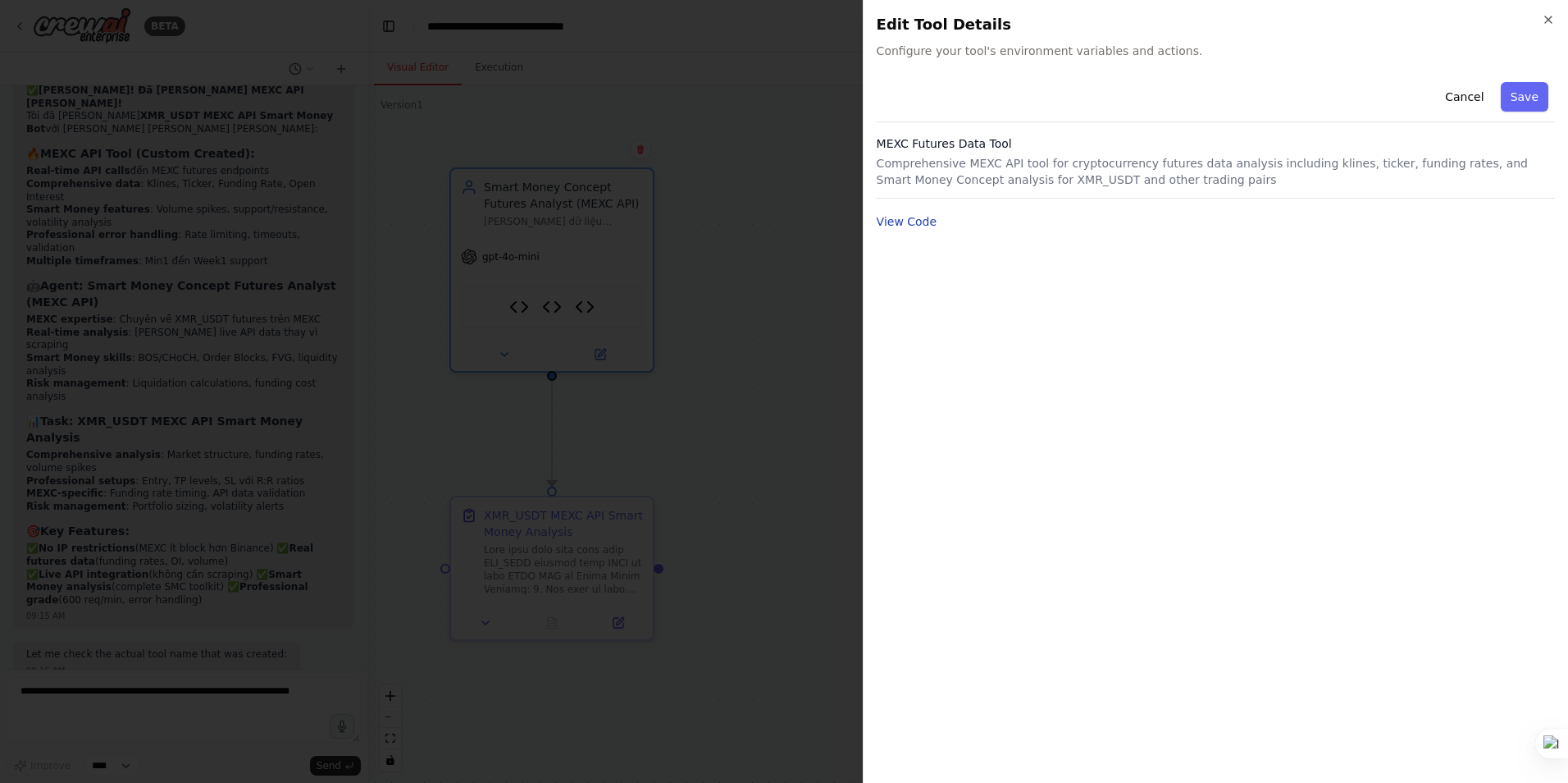
click at [908, 221] on button "View Code" at bounding box center [906, 222] width 60 height 17
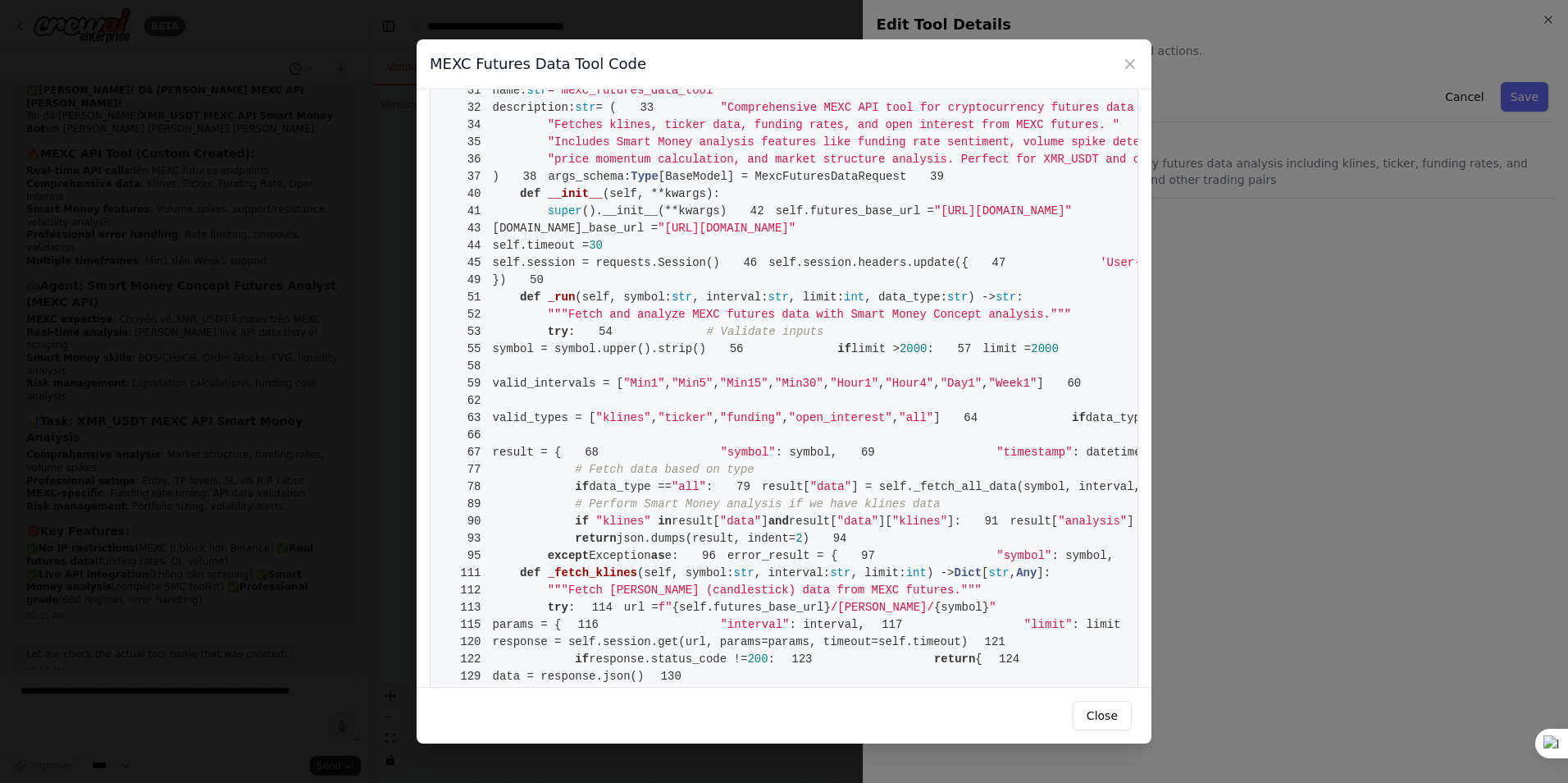
scroll to position [493, 0]
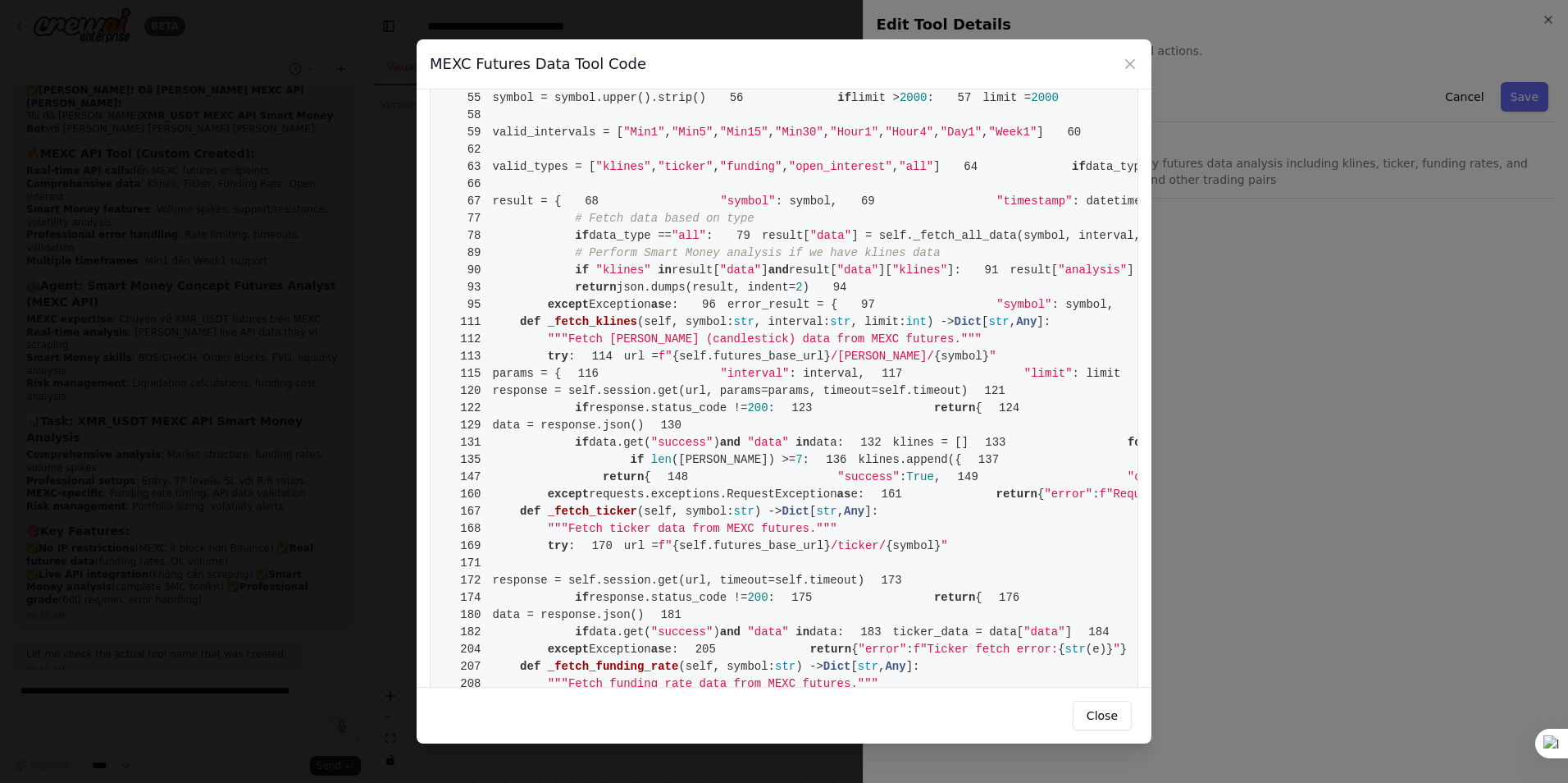
click at [1249, 282] on div "MEXC Futures Data Tool Code 1 from crewai.tools import BaseTool 2 from pydantic…" at bounding box center [784, 391] width 1568 height 783
click at [1124, 67] on icon at bounding box center [1131, 64] width 17 height 17
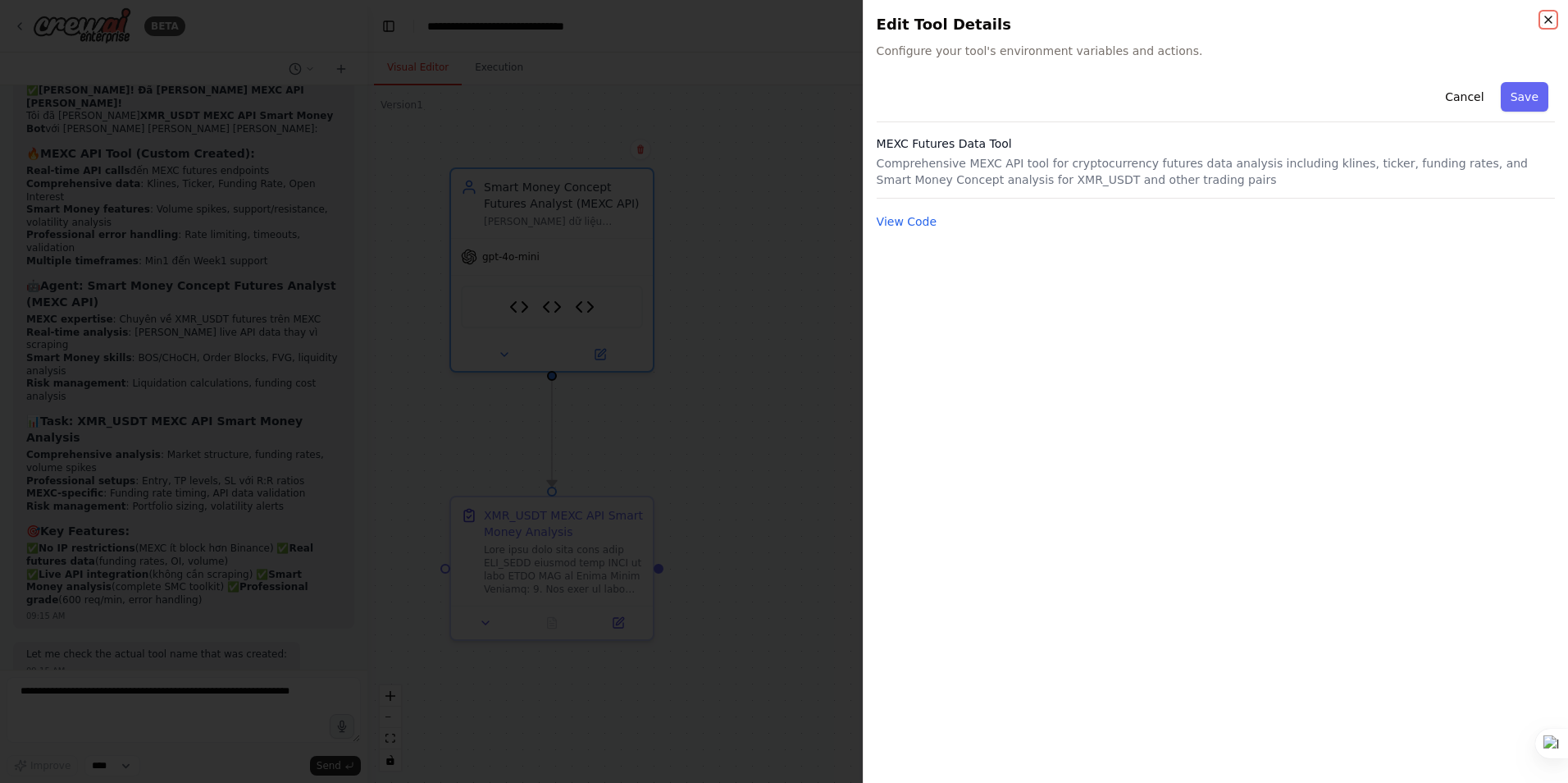
click at [1553, 18] on icon "button" at bounding box center [1548, 20] width 13 height 13
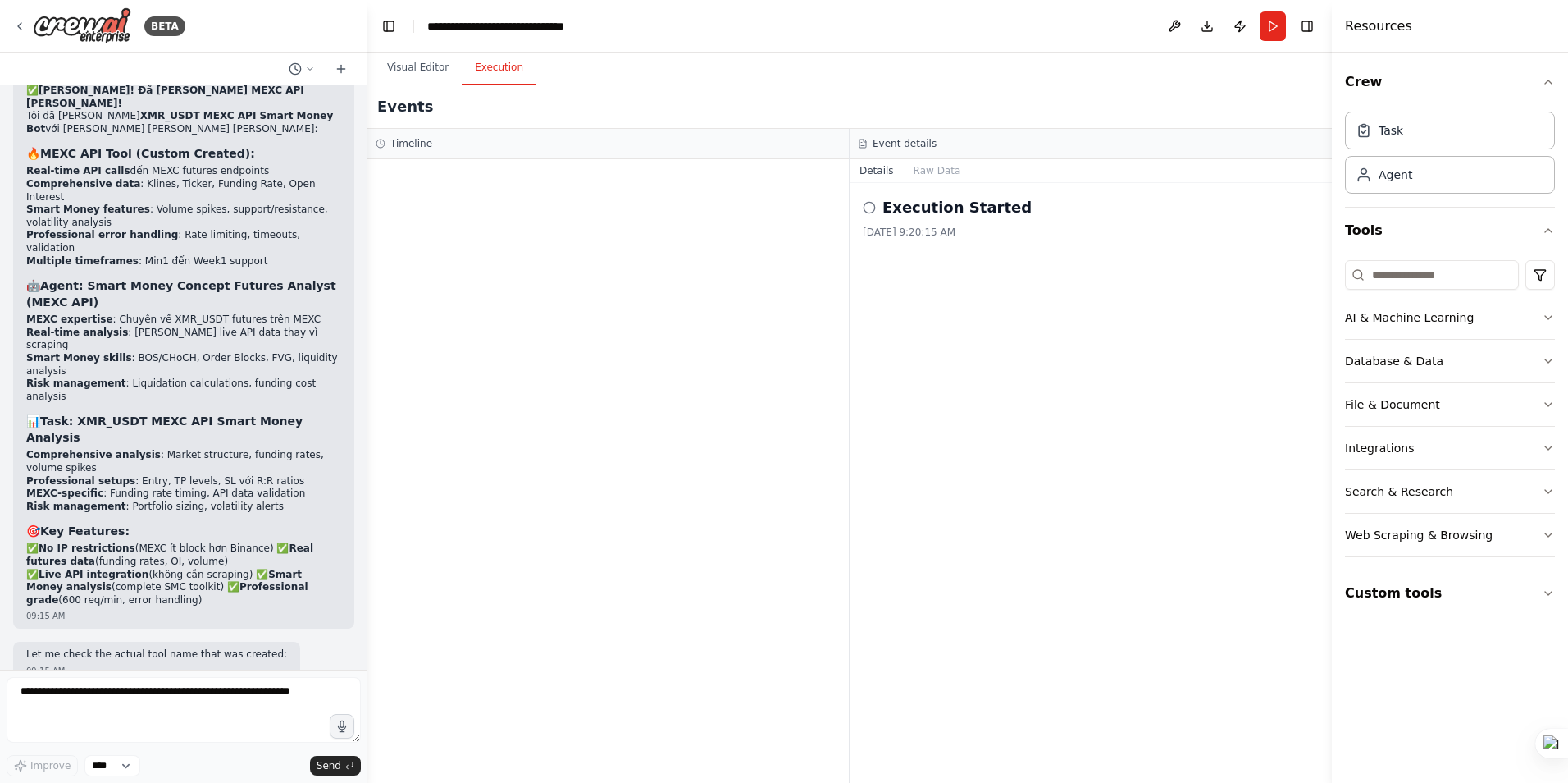
click at [484, 65] on button "Execution" at bounding box center [499, 68] width 74 height 34
click at [867, 210] on icon at bounding box center [869, 208] width 13 height 13
click at [1269, 24] on button "Run" at bounding box center [1273, 26] width 26 height 30
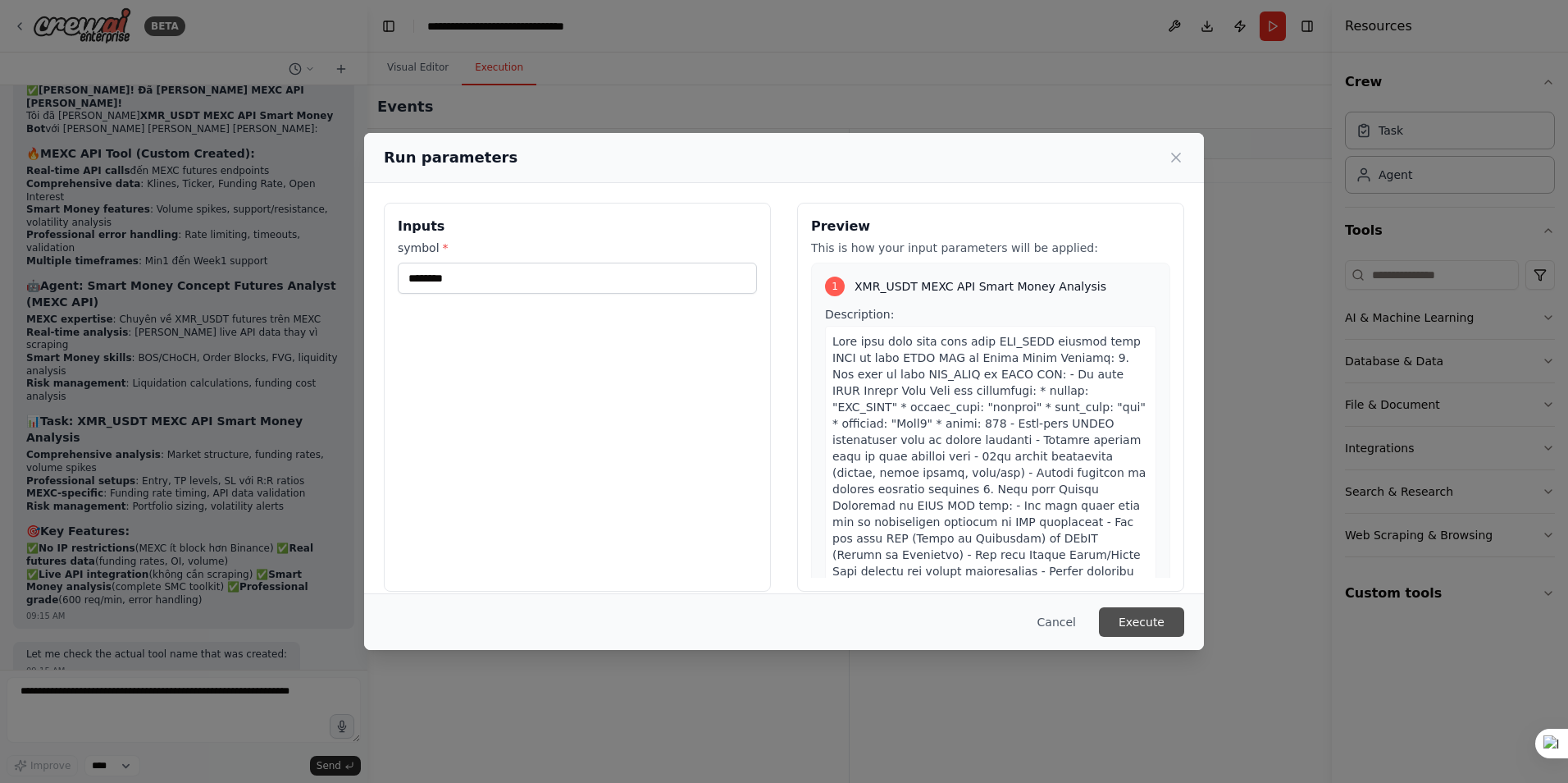
click at [1141, 628] on button "Execute" at bounding box center [1142, 622] width 86 height 30
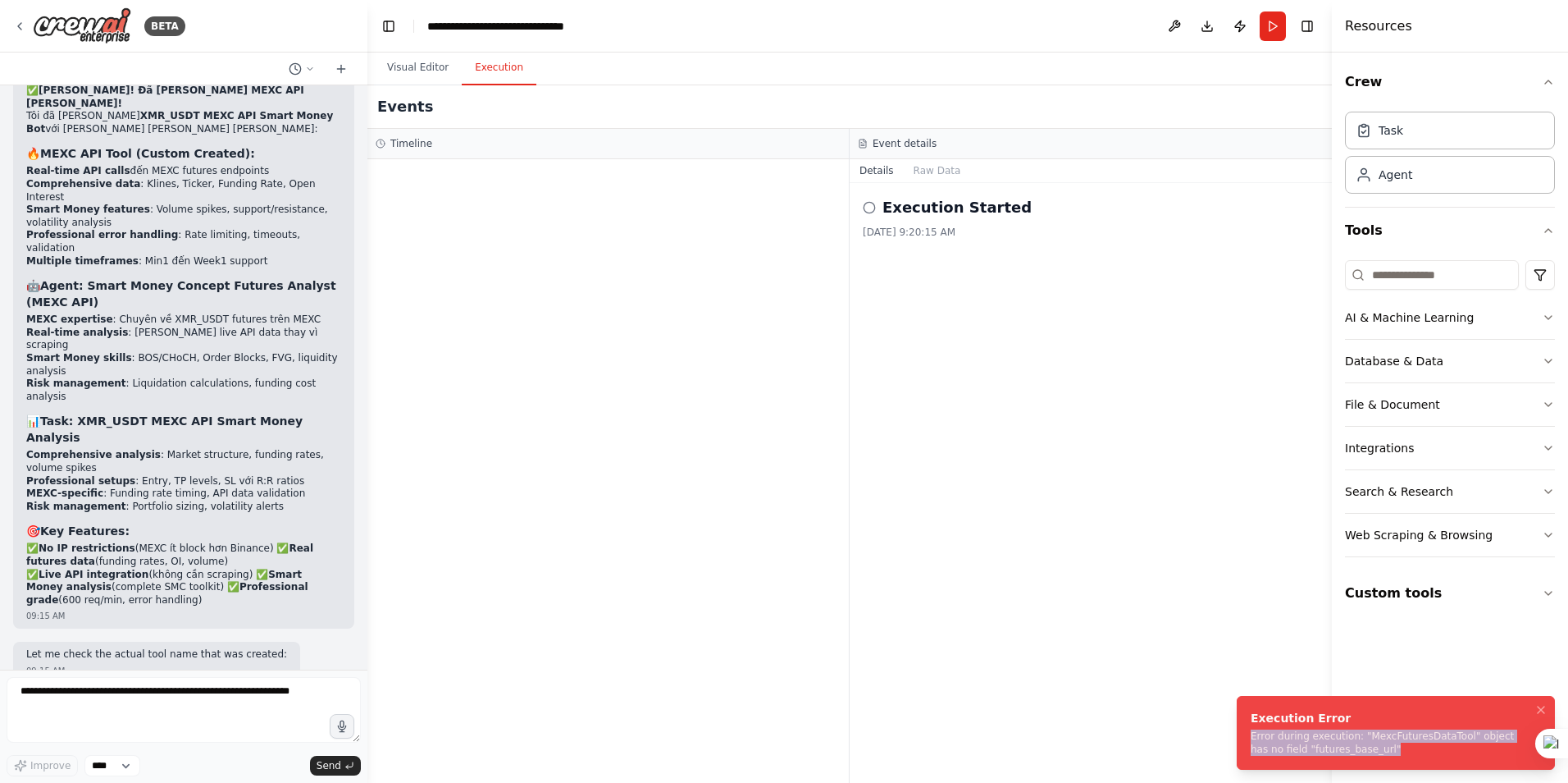
drag, startPoint x: 1357, startPoint y: 748, endPoint x: 1250, endPoint y: 736, distance: 107.7
click at [1250, 736] on li "Execution Error Error during execution: "MexcFuturesDataTool" object has no fie…" at bounding box center [1396, 732] width 318 height 74
drag, startPoint x: 1250, startPoint y: 736, endPoint x: 1271, endPoint y: 741, distance: 21.6
copy div "Error during execution: "MexcFuturesDataTool" object has no field "futures_base…"
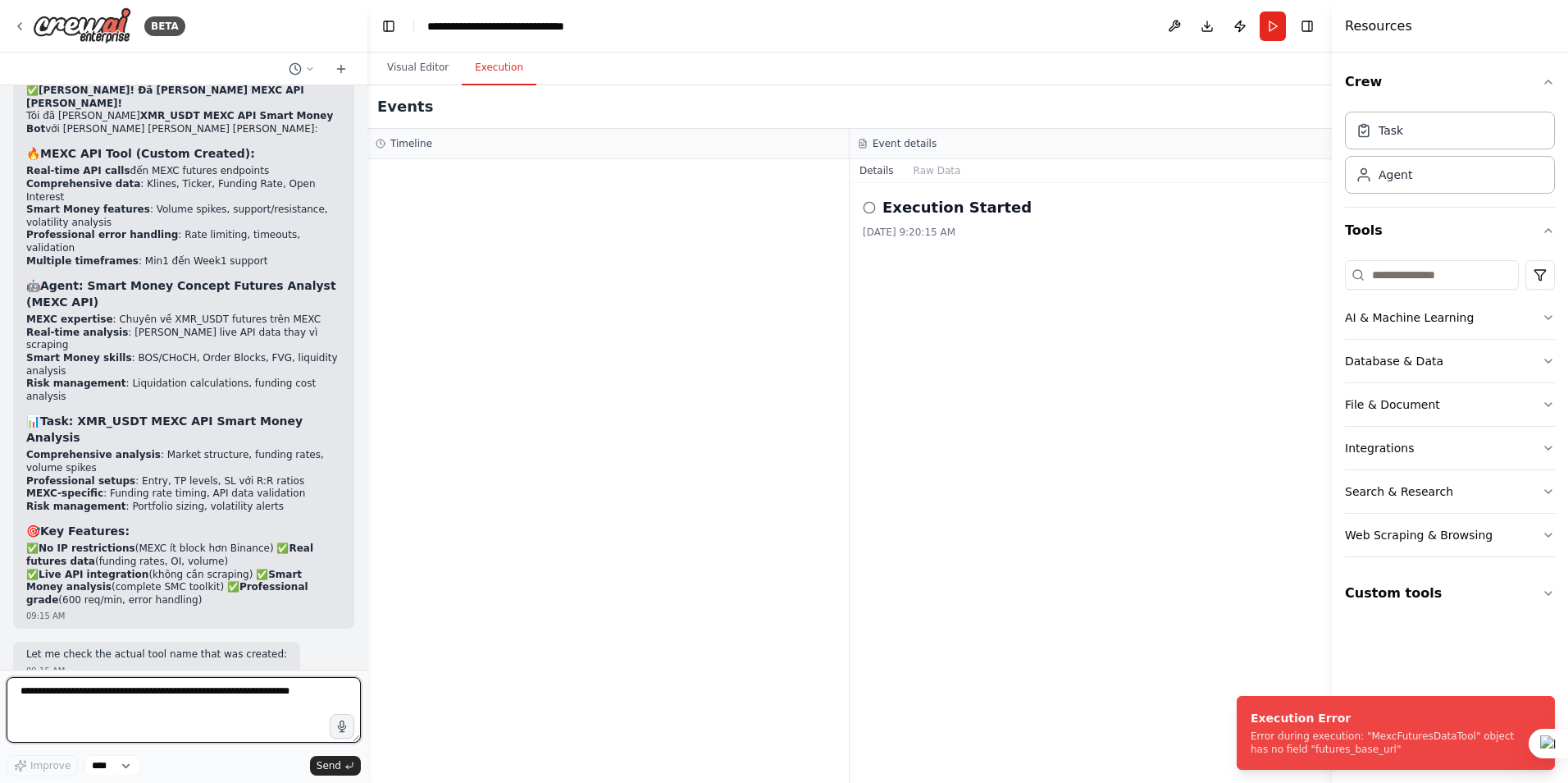
click at [93, 717] on textarea at bounding box center [183, 709] width 355 height 65
paste textarea "**********"
type textarea "**********"
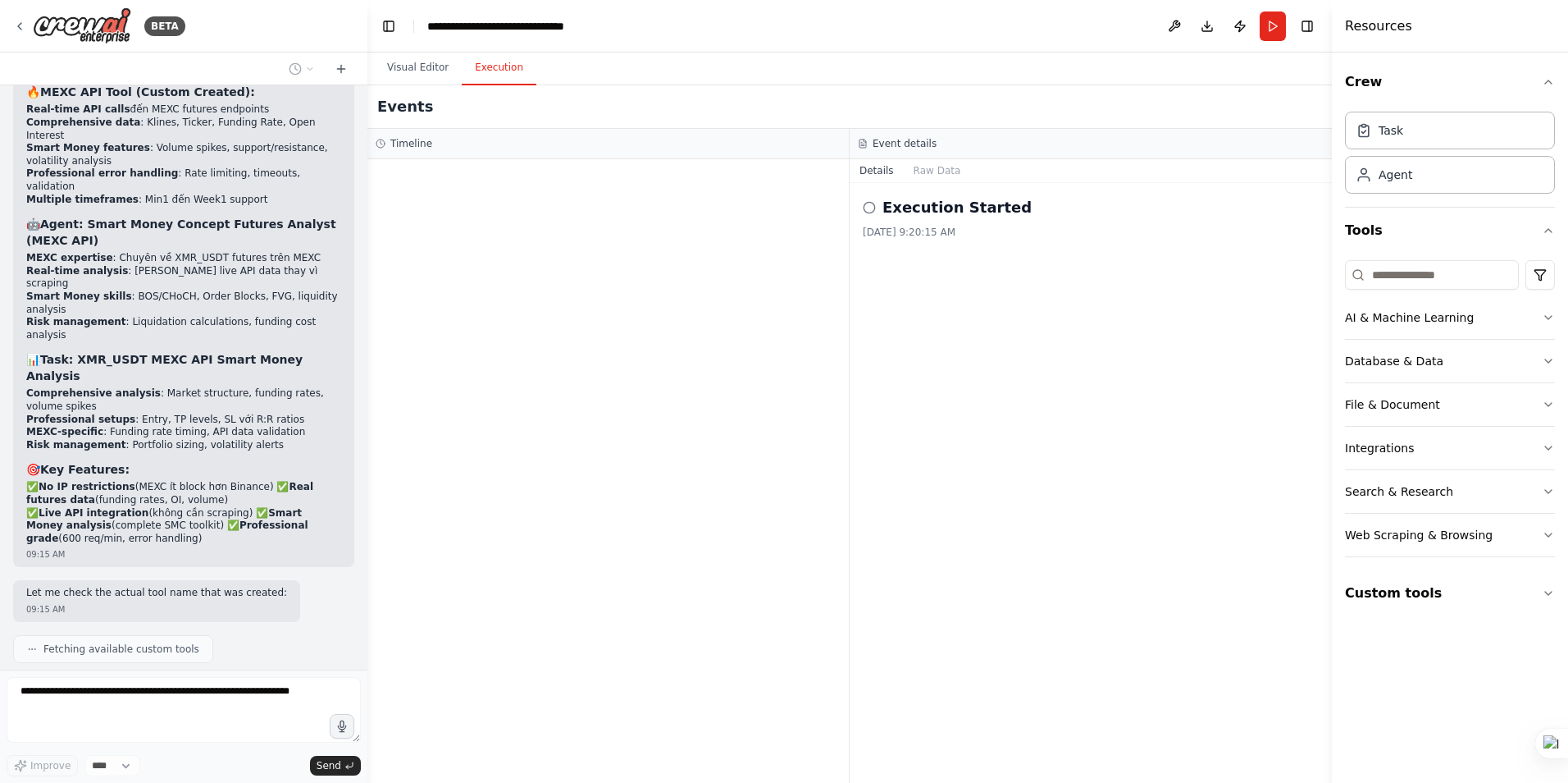
scroll to position [24848, 0]
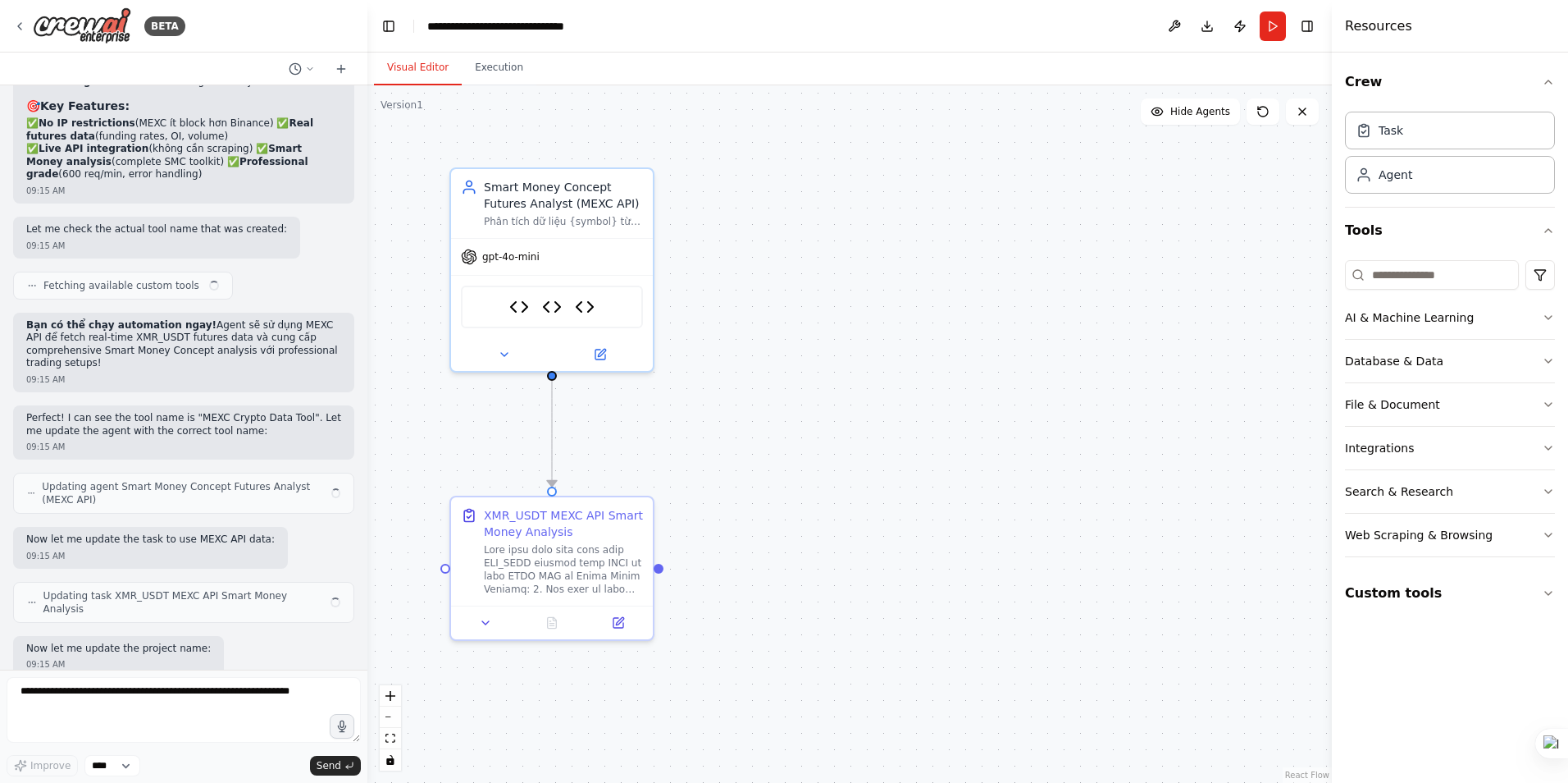
scroll to position [24806, 0]
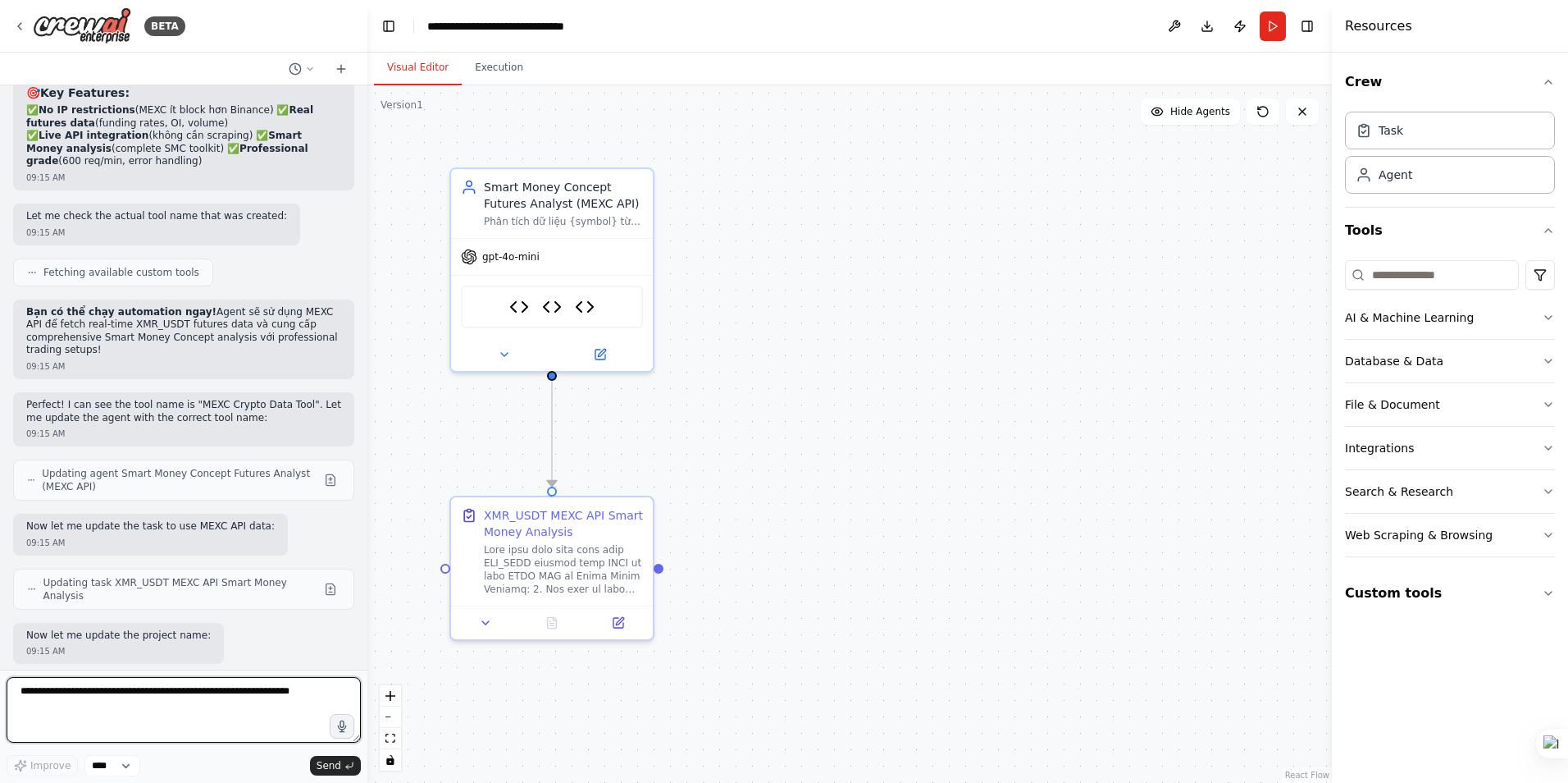
click at [121, 698] on textarea at bounding box center [183, 709] width 355 height 65
drag, startPoint x: 129, startPoint y: 629, endPoint x: 24, endPoint y: 622, distance: 105.2
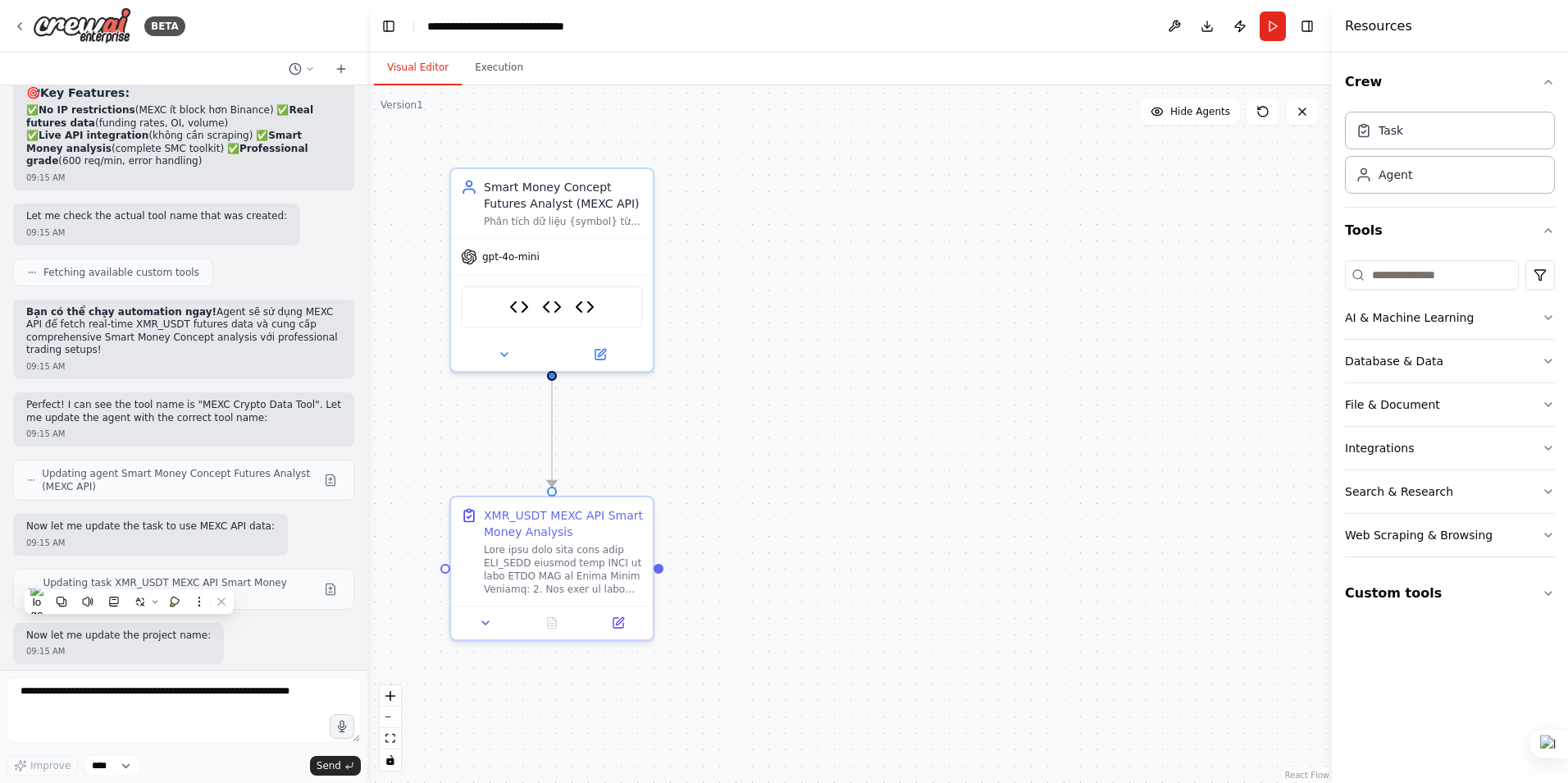
copy p "có lỗi: Error during execution: "MexcFuturesDataTool" object has no field "futu…"
click at [67, 697] on textarea at bounding box center [183, 709] width 355 height 65
paste textarea "**********"
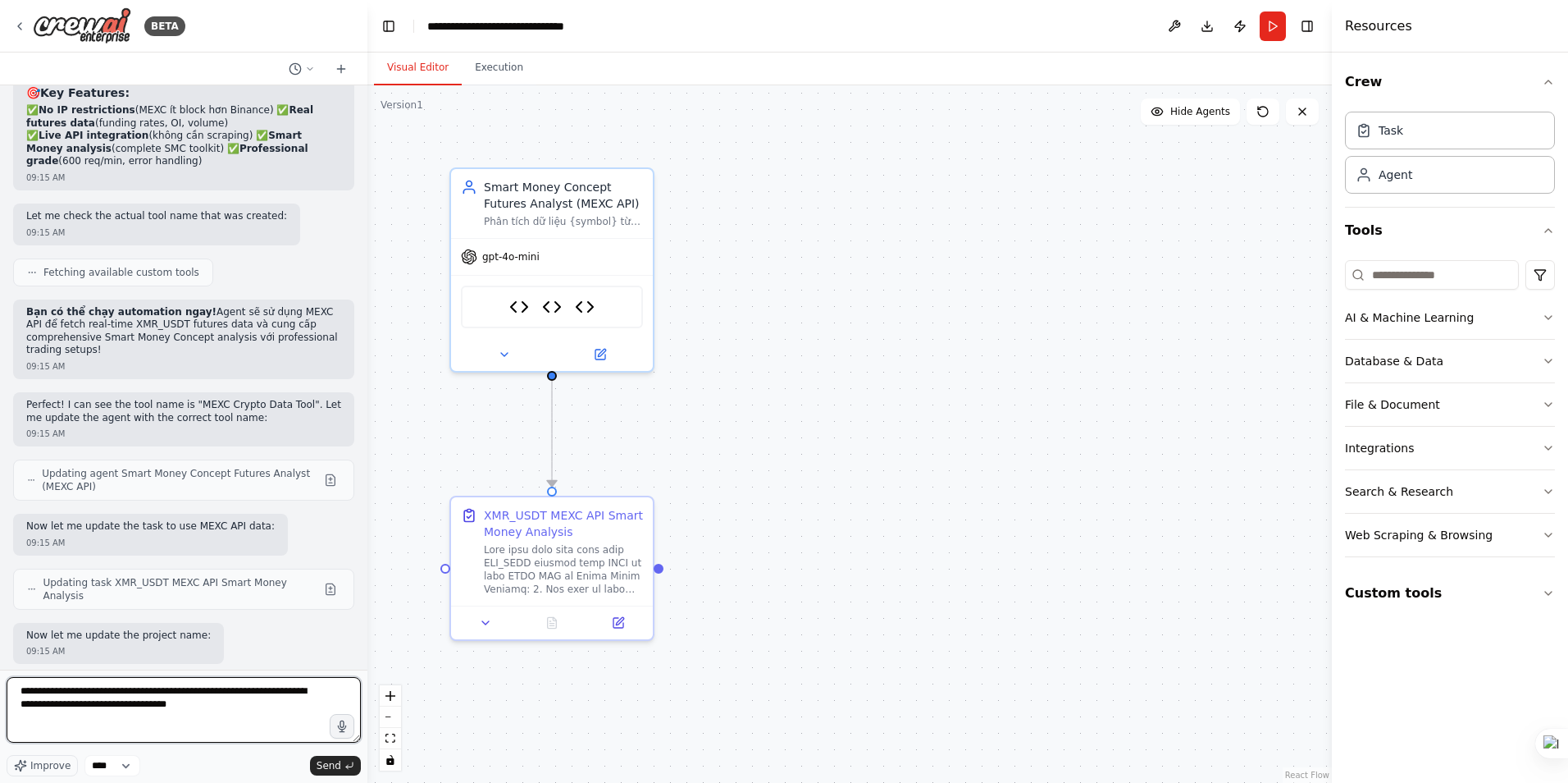
type textarea "**********"
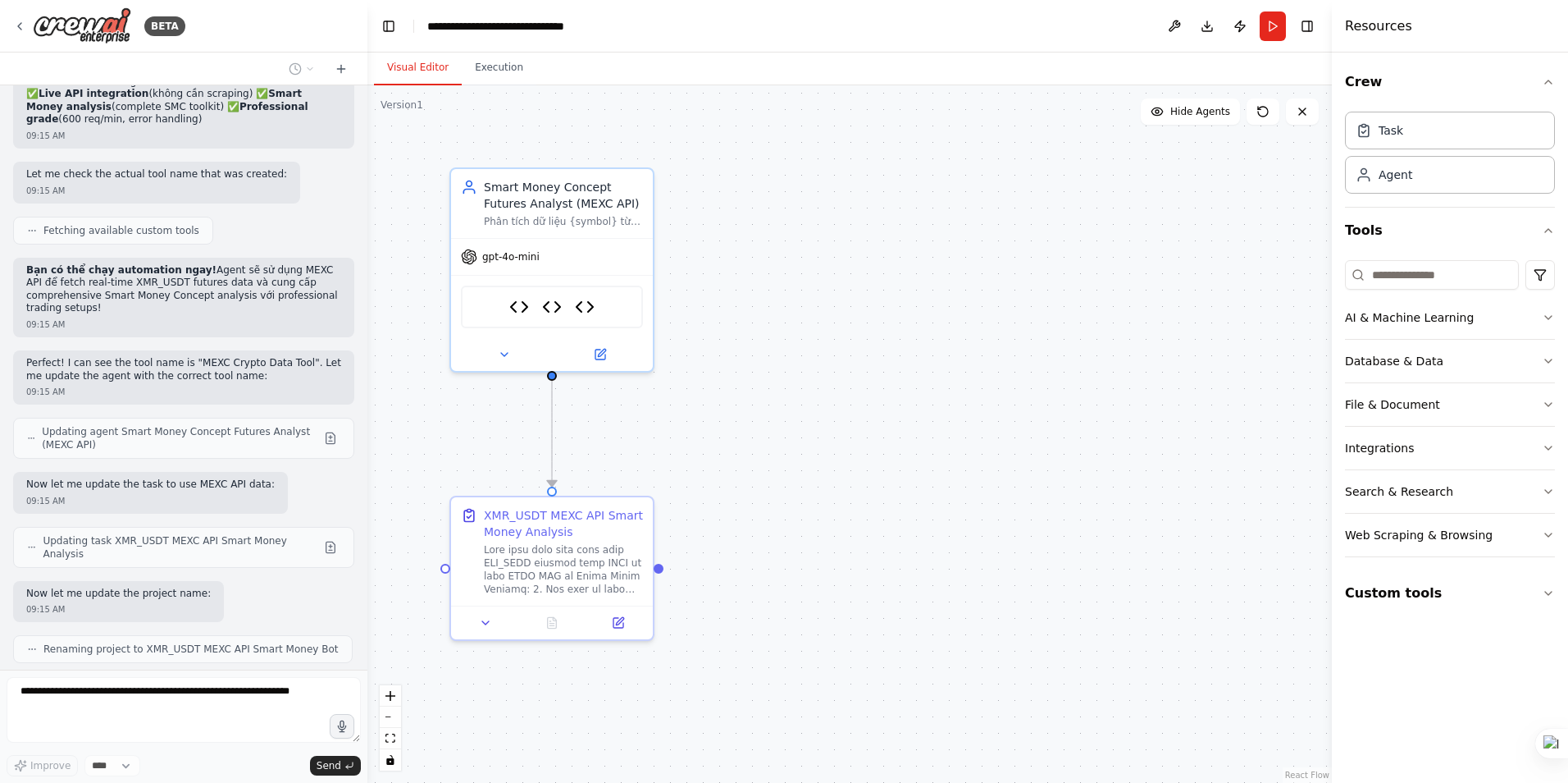
scroll to position [24916, 0]
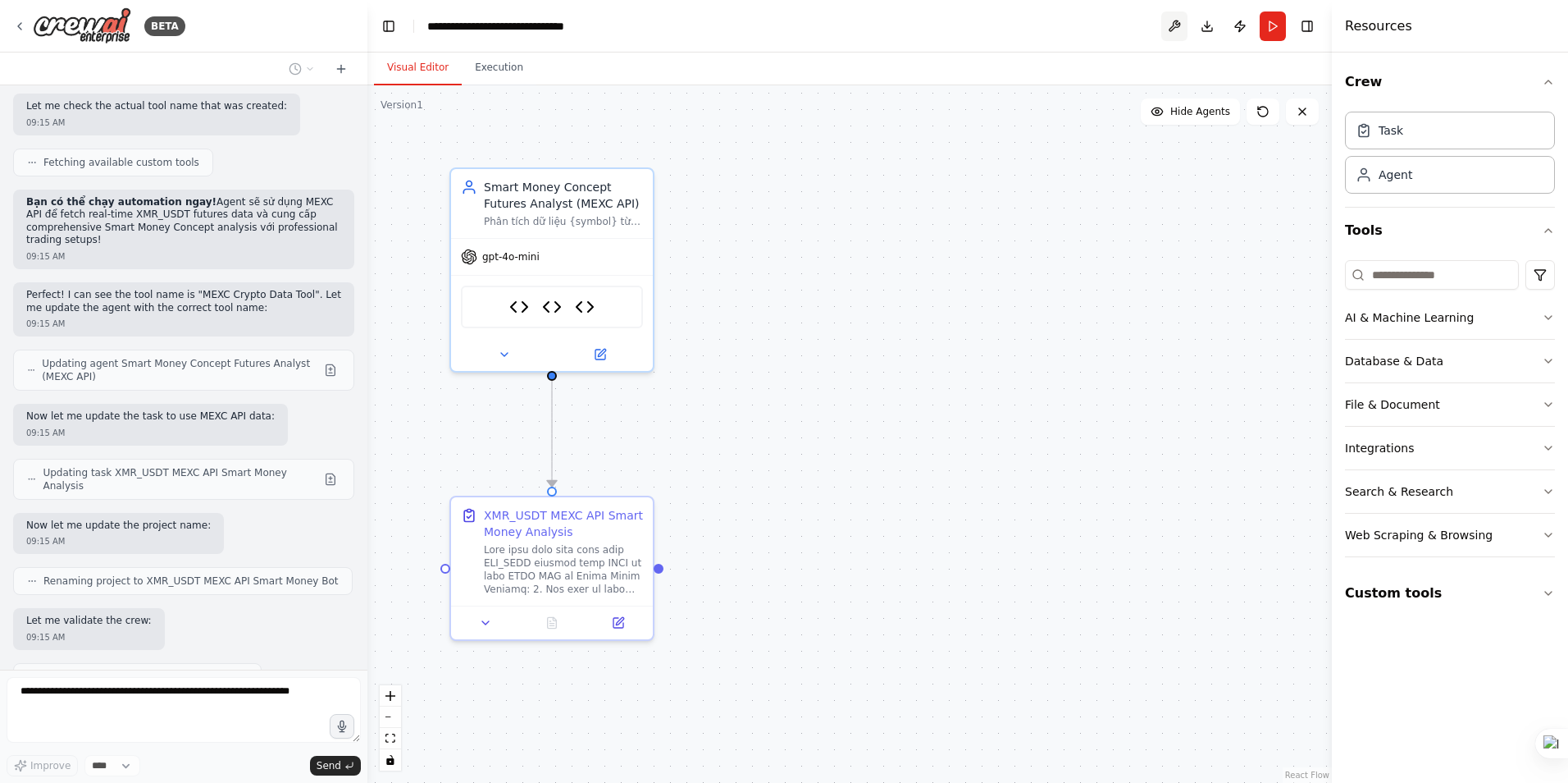
click at [1180, 23] on button at bounding box center [1174, 26] width 26 height 30
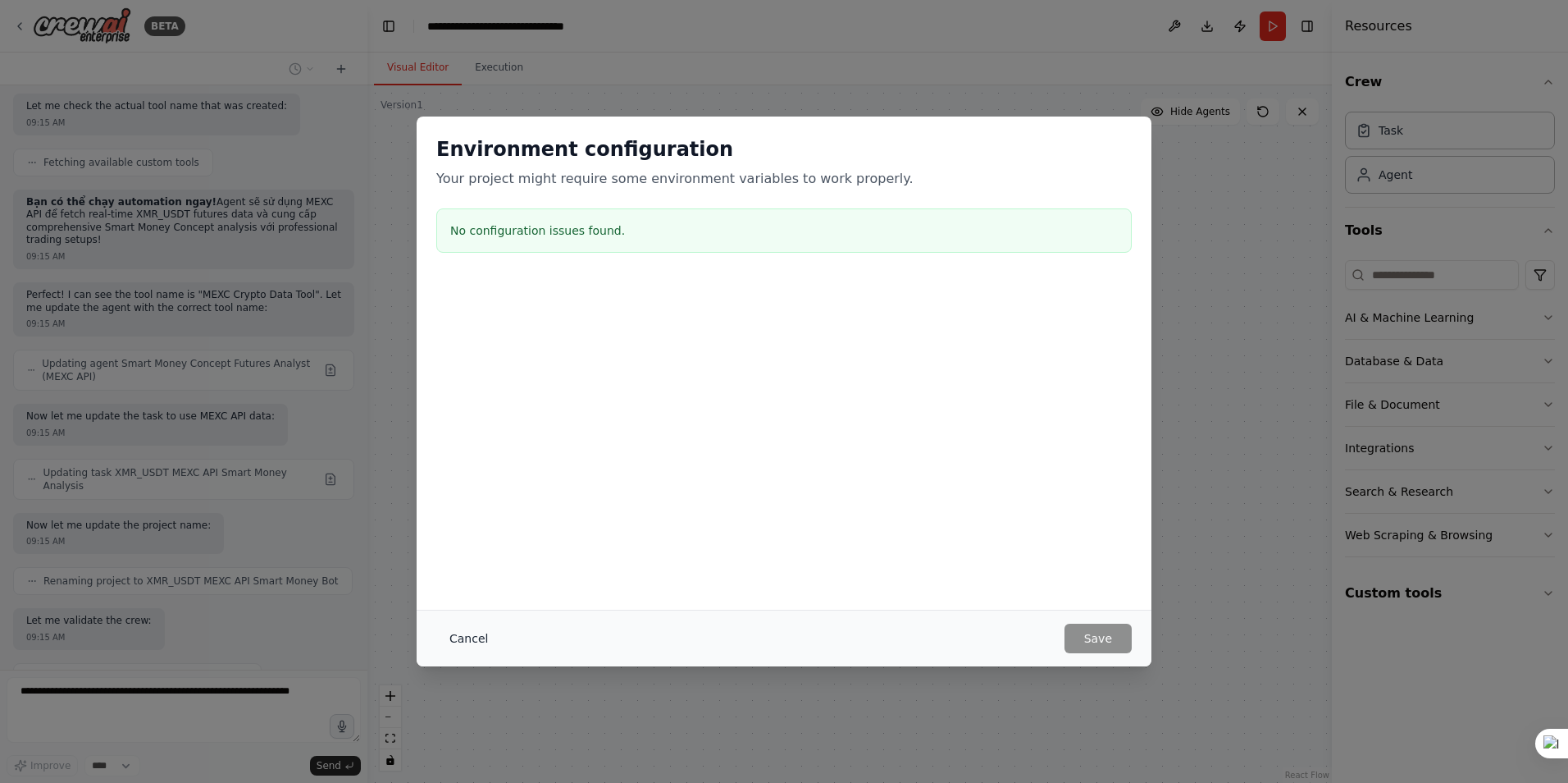
click at [458, 633] on button "Cancel" at bounding box center [469, 639] width 65 height 30
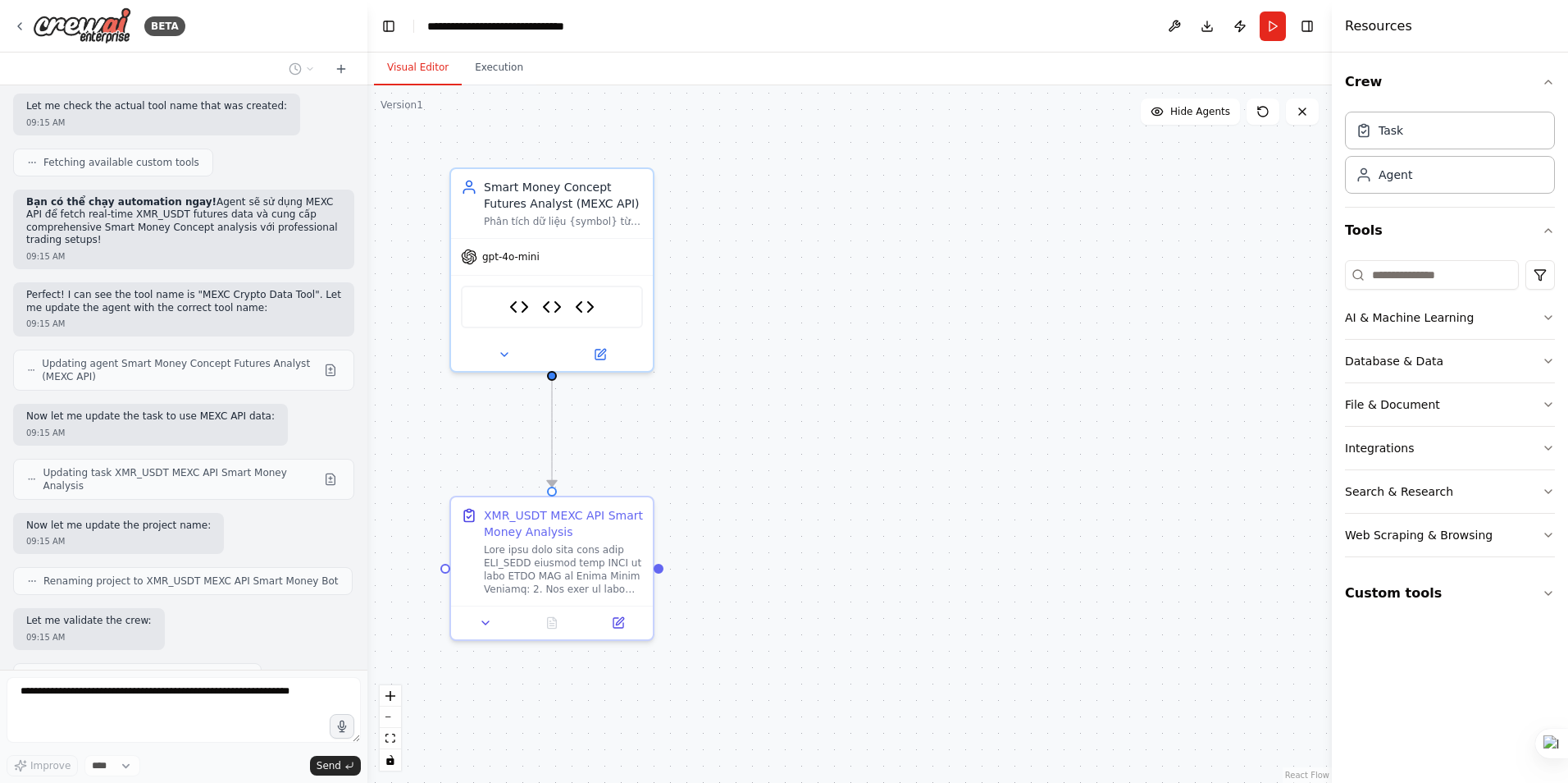
click at [1039, 443] on div ".deletable-edge-delete-btn { width: 20px; height: 20px; border: 0px solid #ffff…" at bounding box center [850, 434] width 964 height 697
click at [502, 349] on icon at bounding box center [504, 351] width 13 height 13
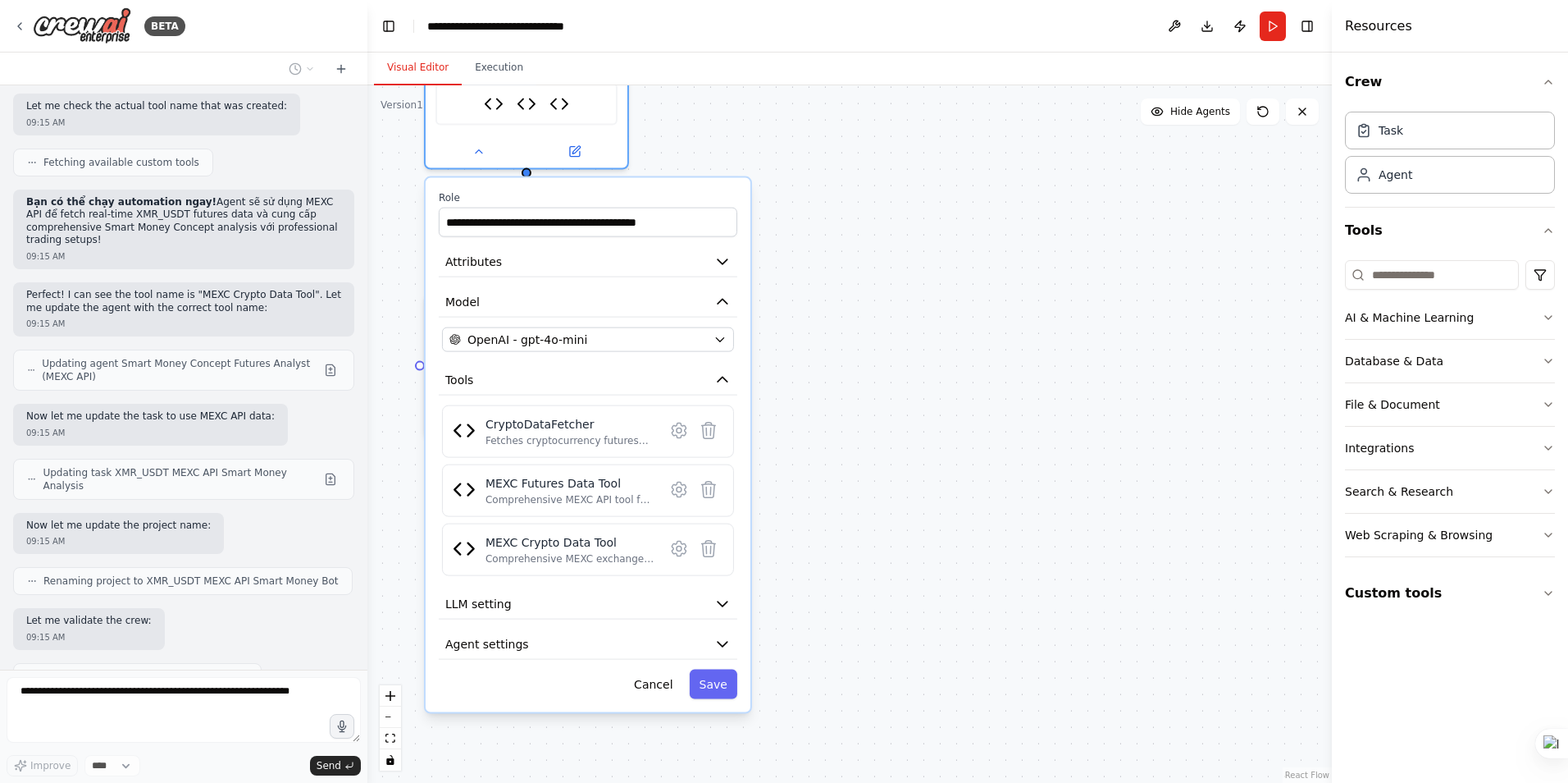
drag, startPoint x: 942, startPoint y: 473, endPoint x: 947, endPoint y: 280, distance: 193.1
click at [947, 280] on div ".deletable-edge-delete-btn { width: 20px; height: 20px; border: 0px solid #ffff…" at bounding box center [850, 434] width 964 height 697
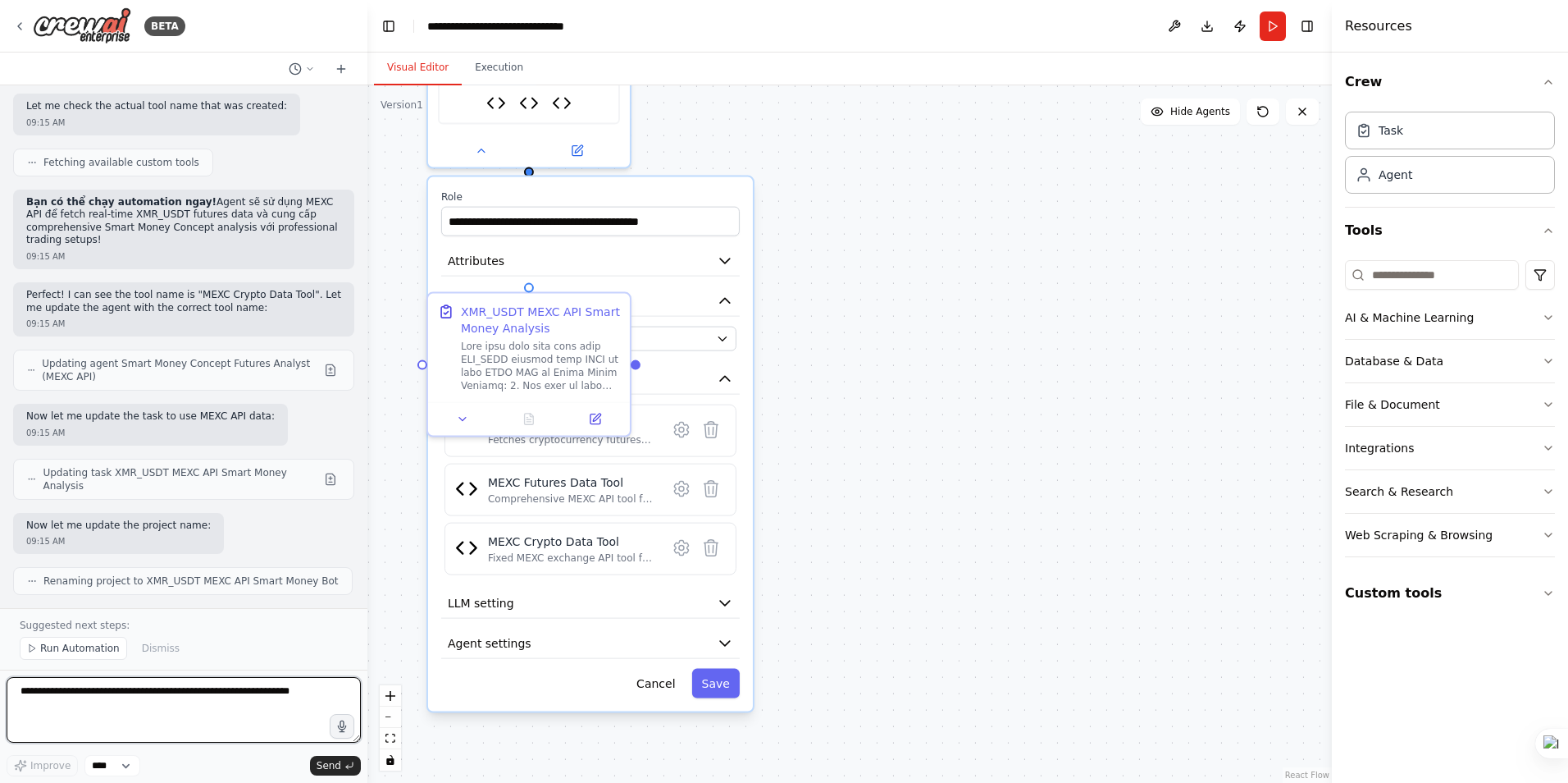
scroll to position [28105, 0]
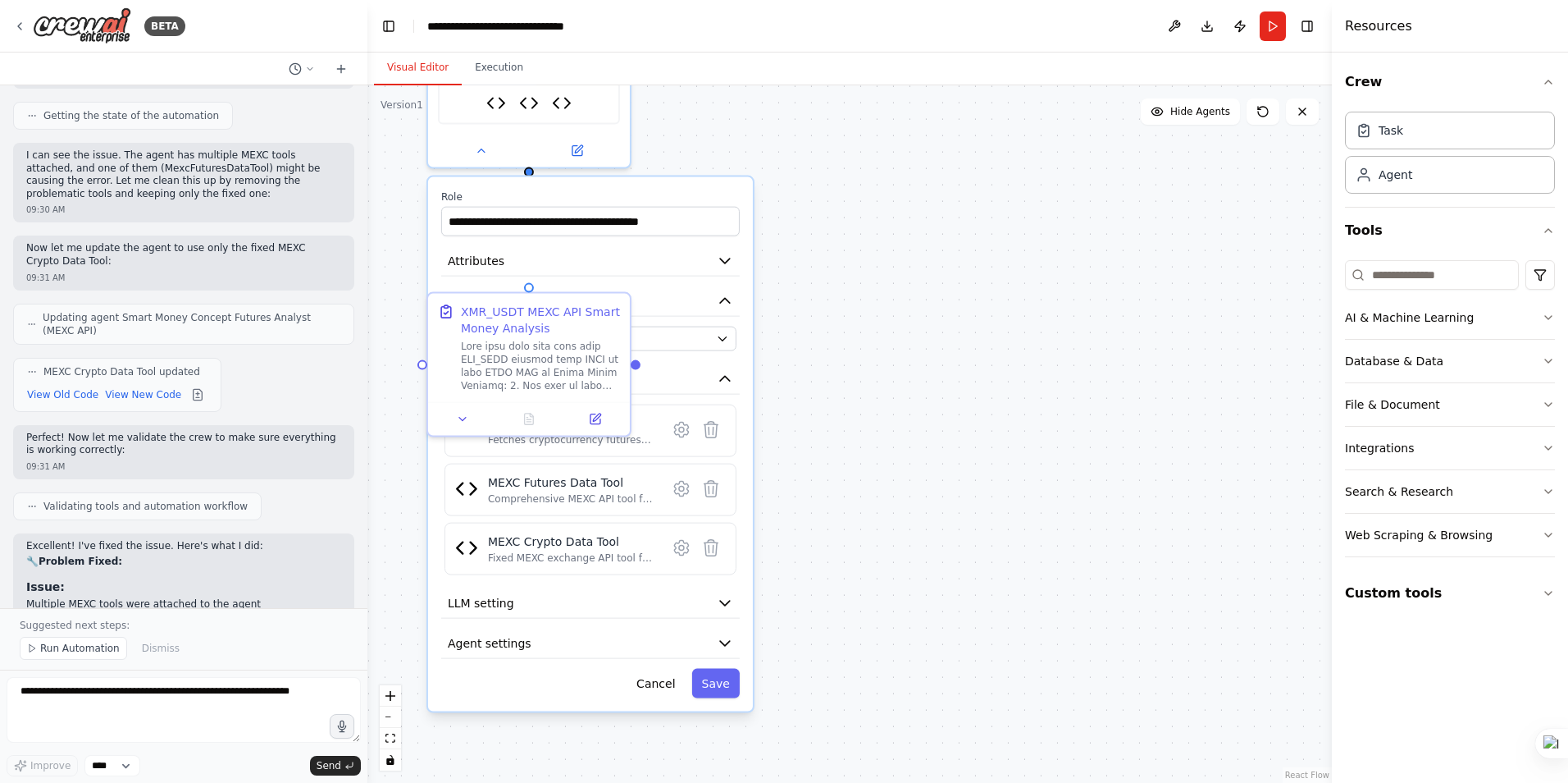
click at [1110, 463] on div ".deletable-edge-delete-btn { width: 20px; height: 20px; border: 0px solid #ffff…" at bounding box center [850, 434] width 964 height 697
click at [253, 630] on p "Suggested next steps:" at bounding box center [183, 625] width 328 height 13
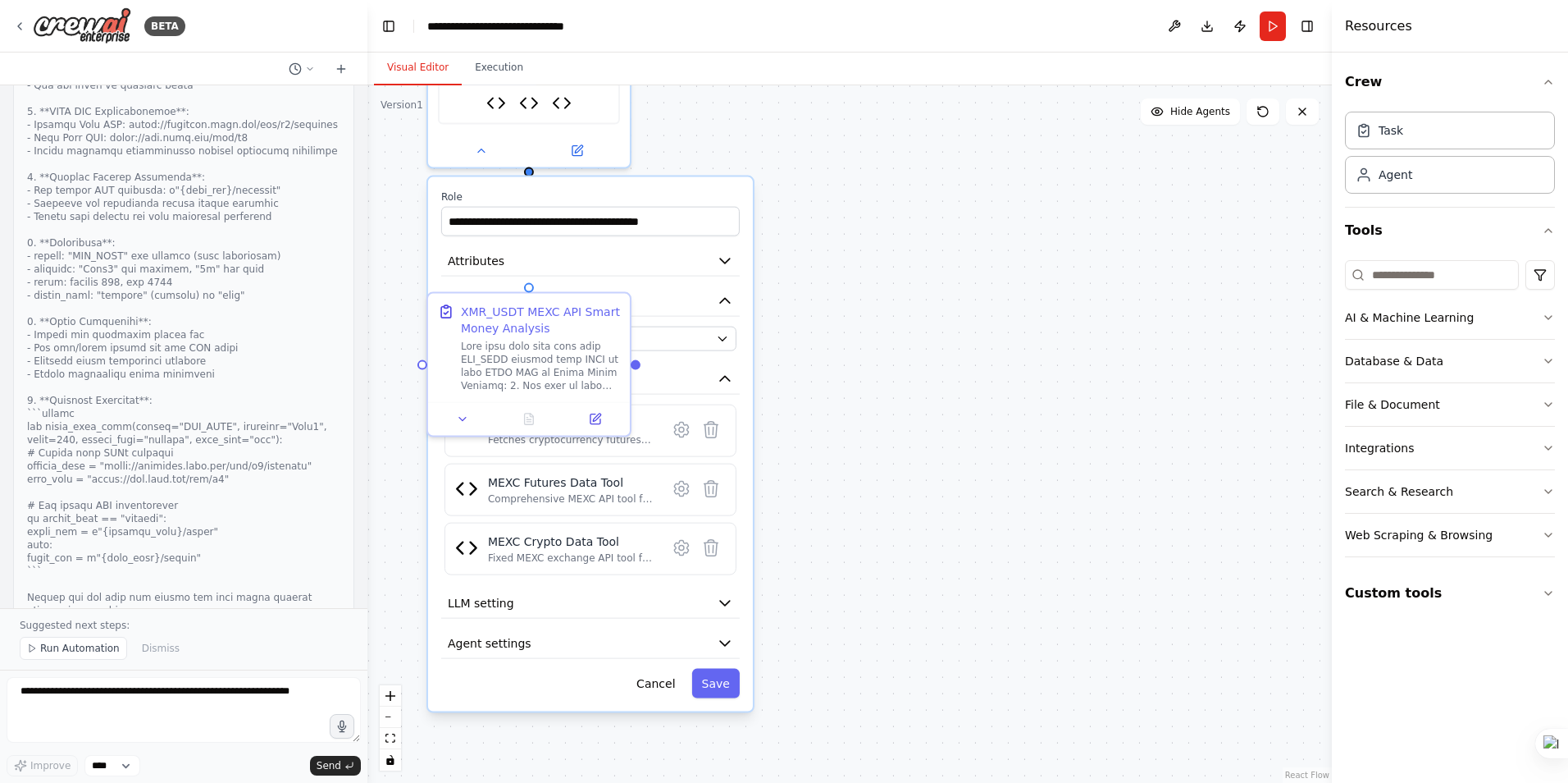
scroll to position [27449, 0]
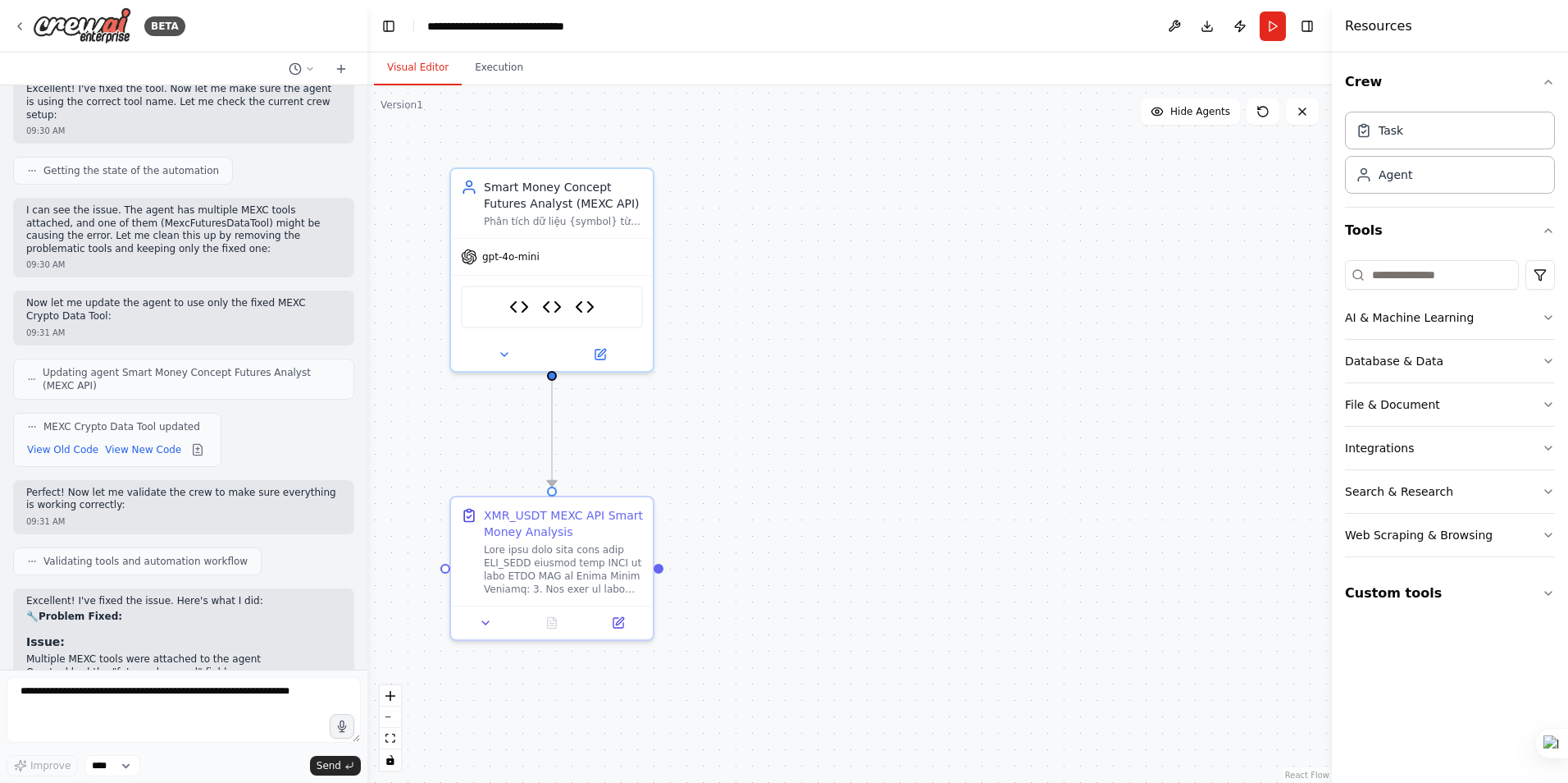
scroll to position [28044, 0]
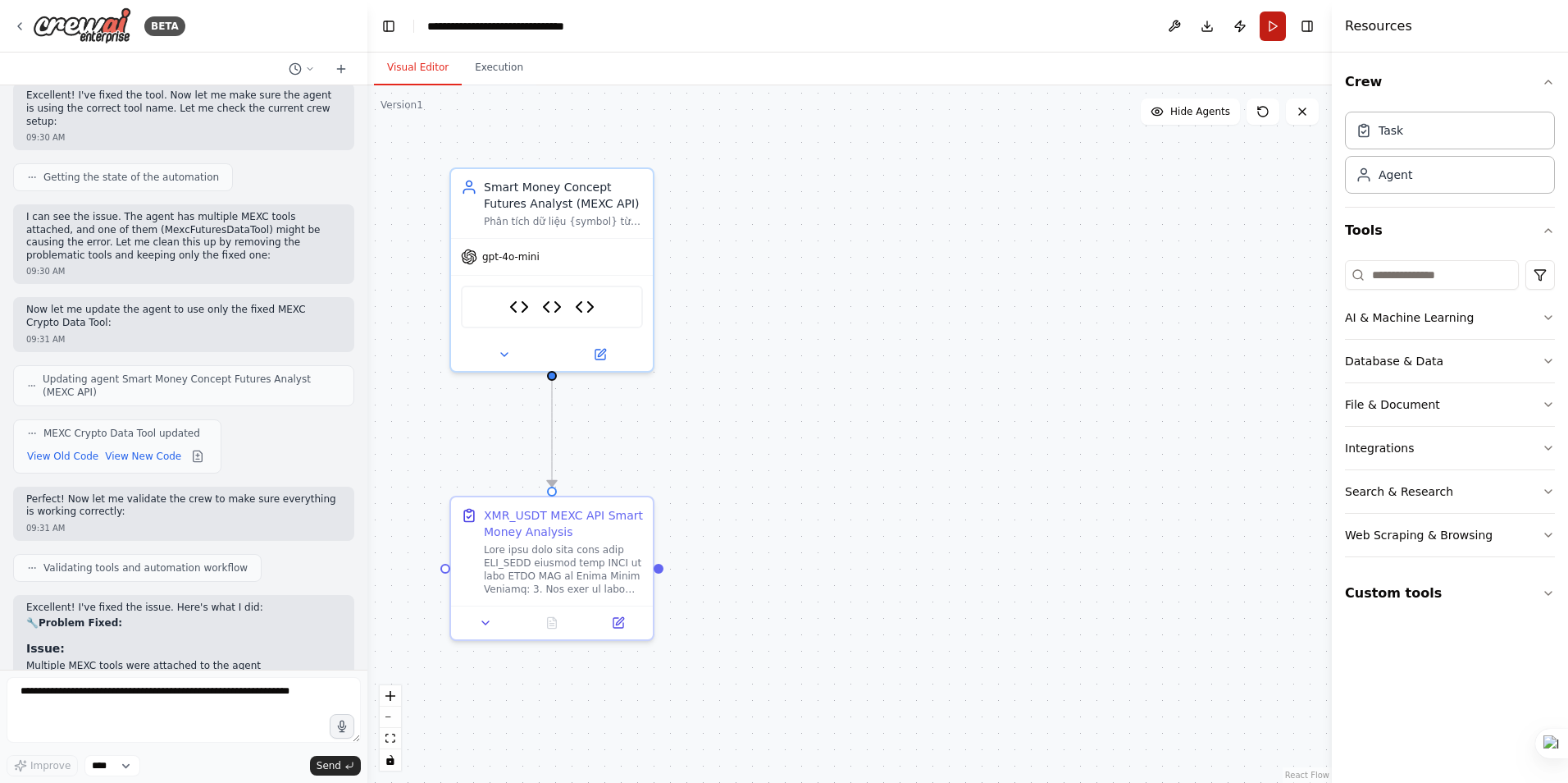
click at [1276, 34] on button "Run" at bounding box center [1273, 26] width 26 height 30
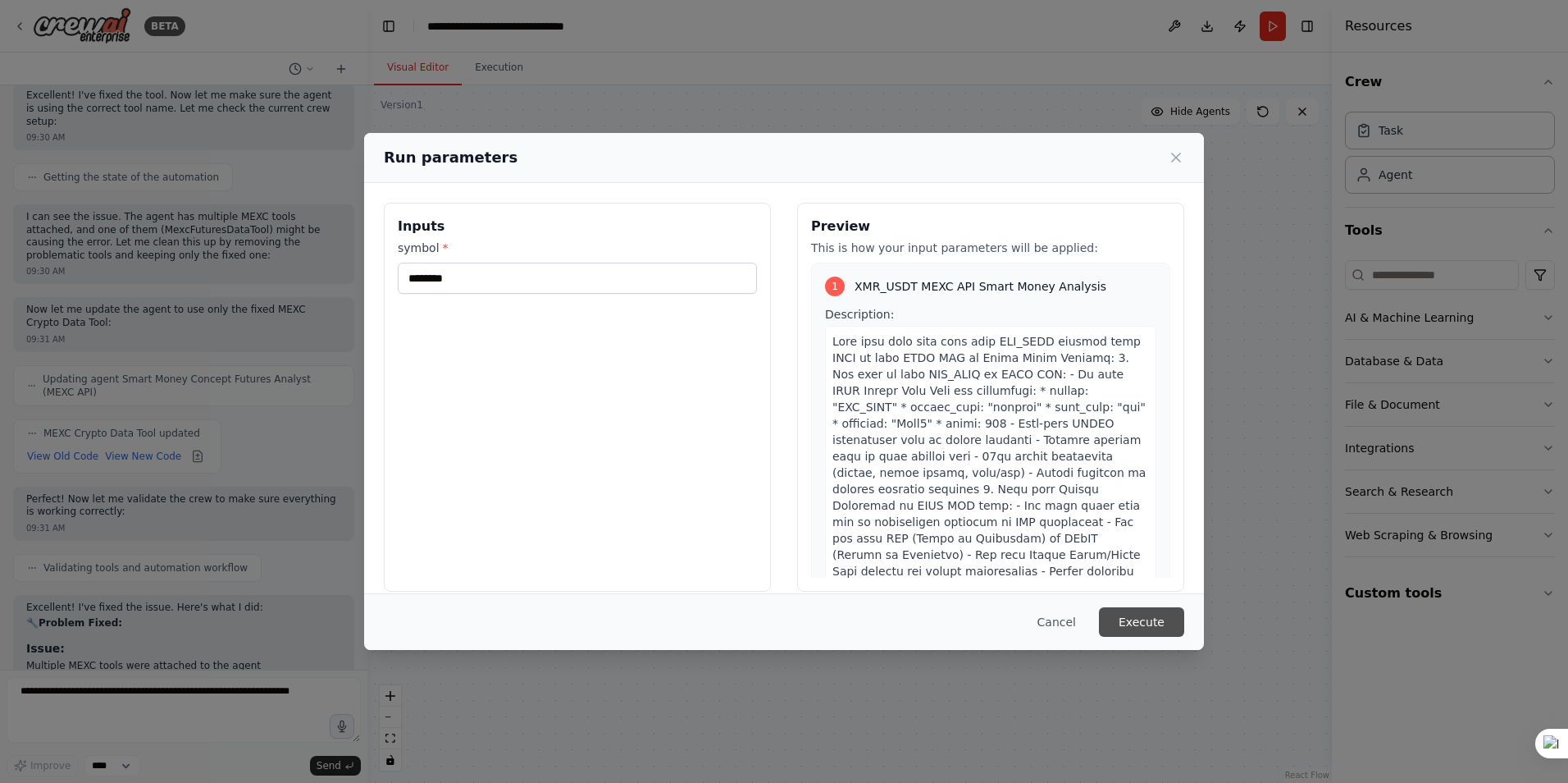
click at [1141, 631] on button "Execute" at bounding box center [1142, 622] width 86 height 30
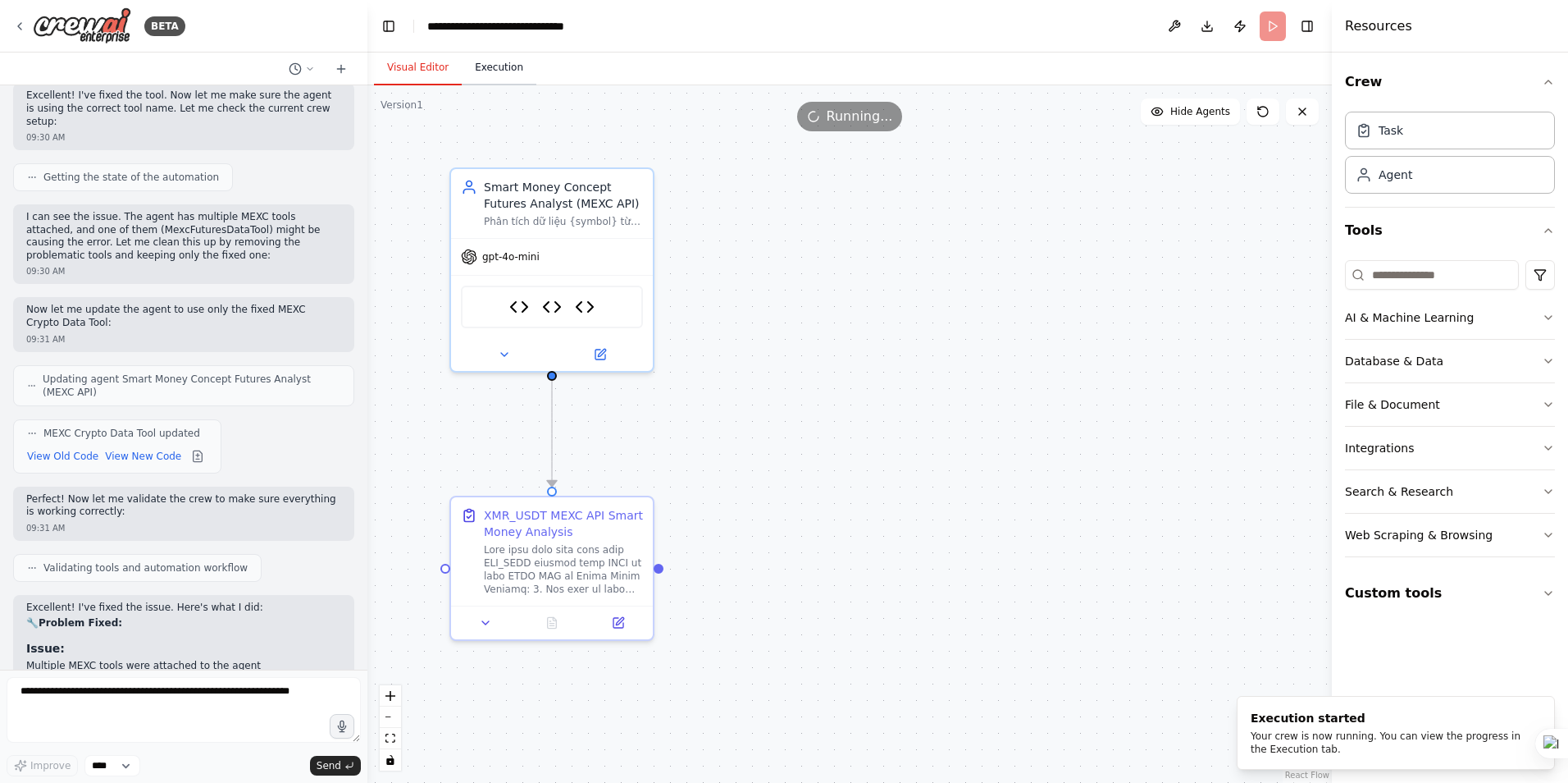
click at [486, 65] on button "Execution" at bounding box center [499, 68] width 74 height 34
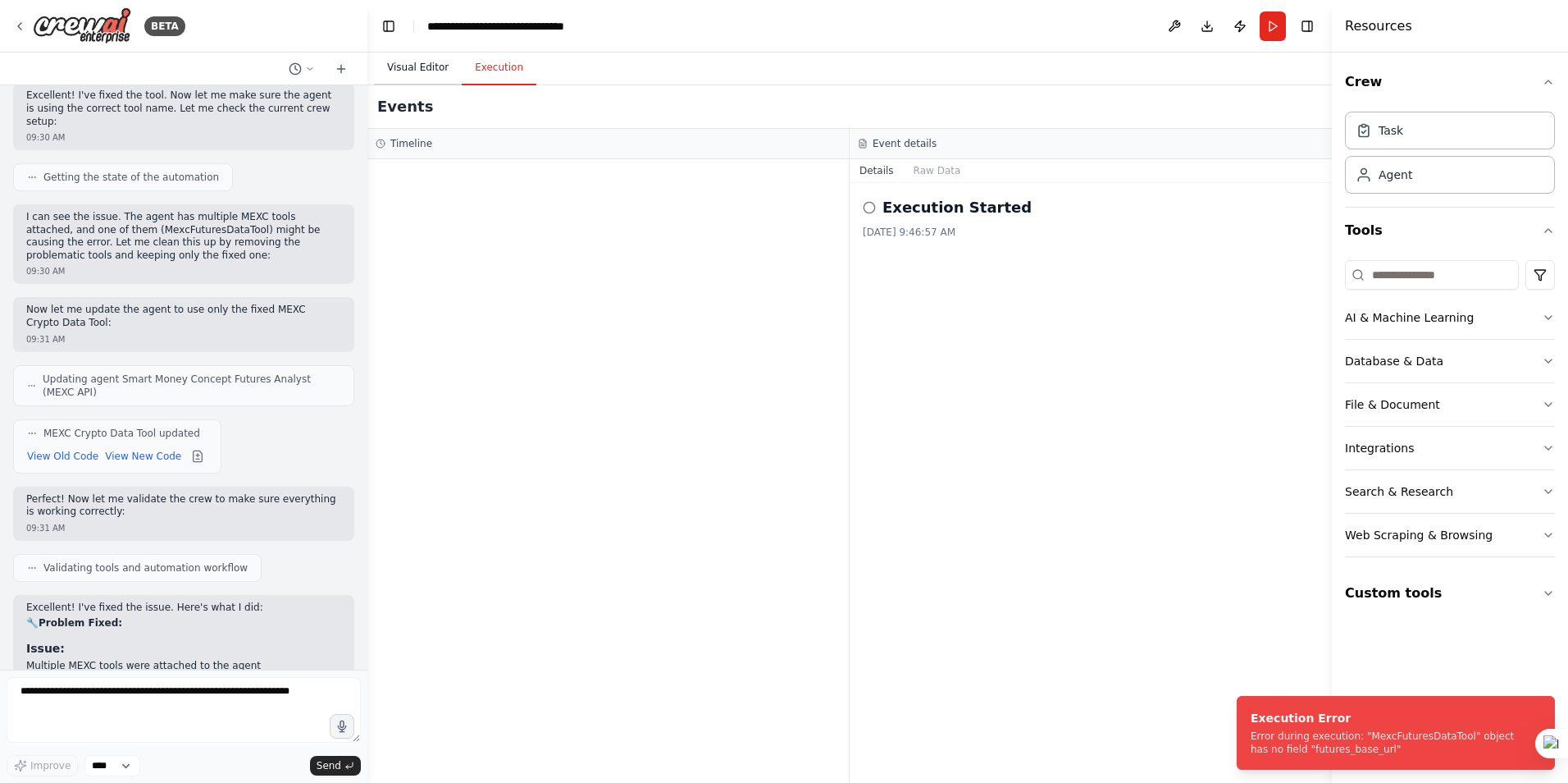
click at [427, 72] on button "Visual Editor" at bounding box center [418, 68] width 87 height 34
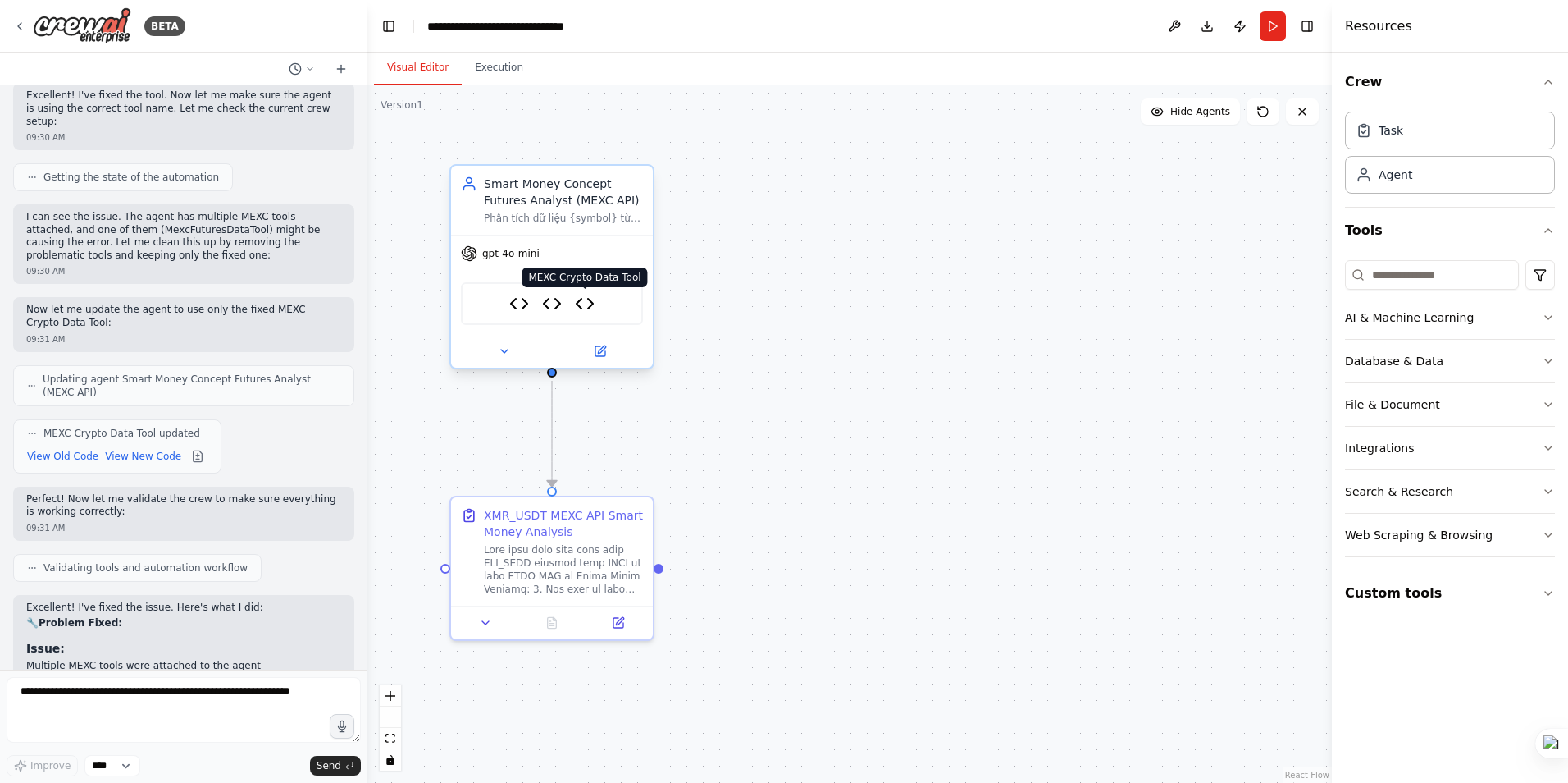
click at [590, 304] on img at bounding box center [584, 303] width 20 height 20
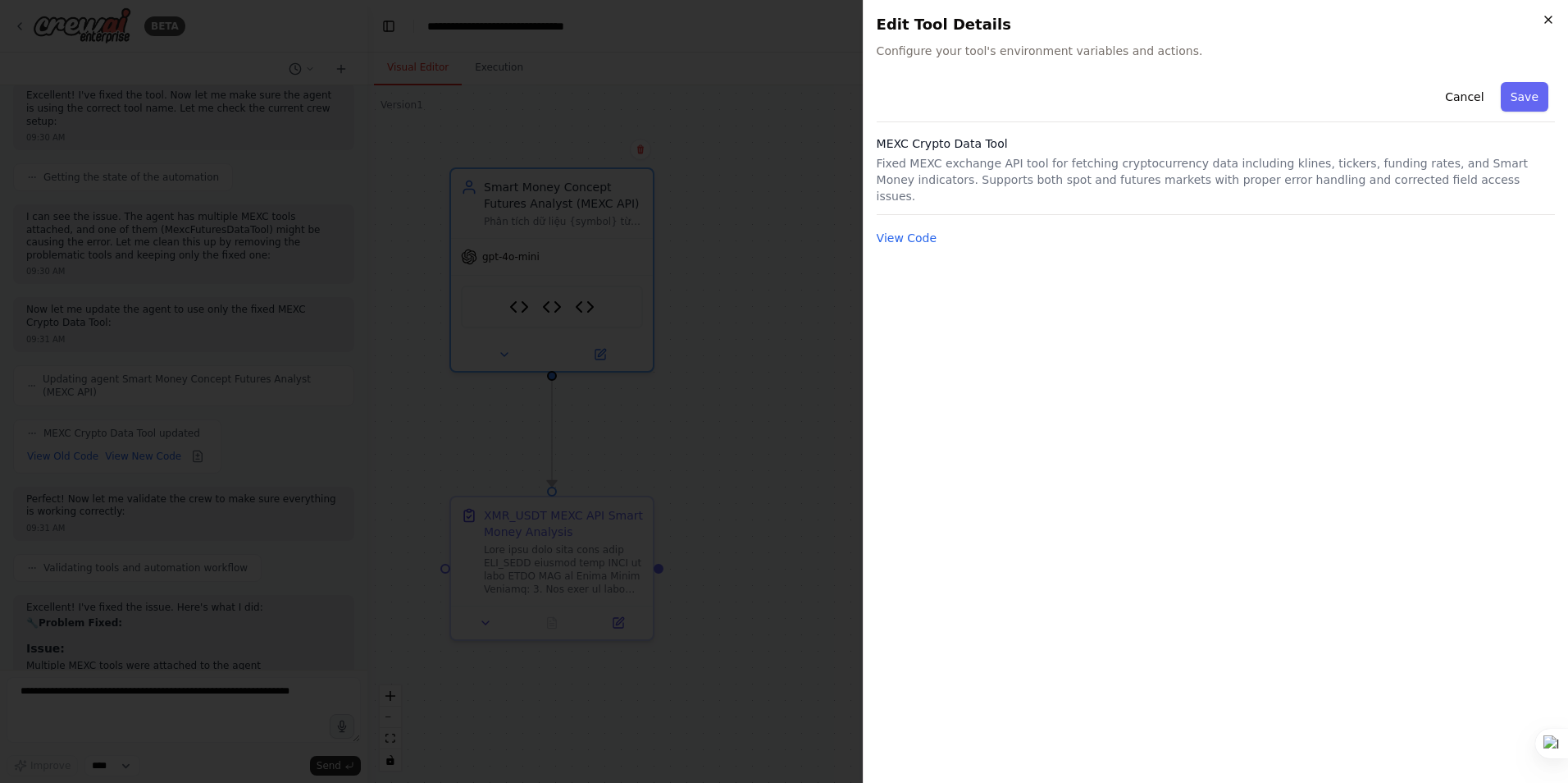
click at [1547, 20] on icon "button" at bounding box center [1548, 20] width 13 height 13
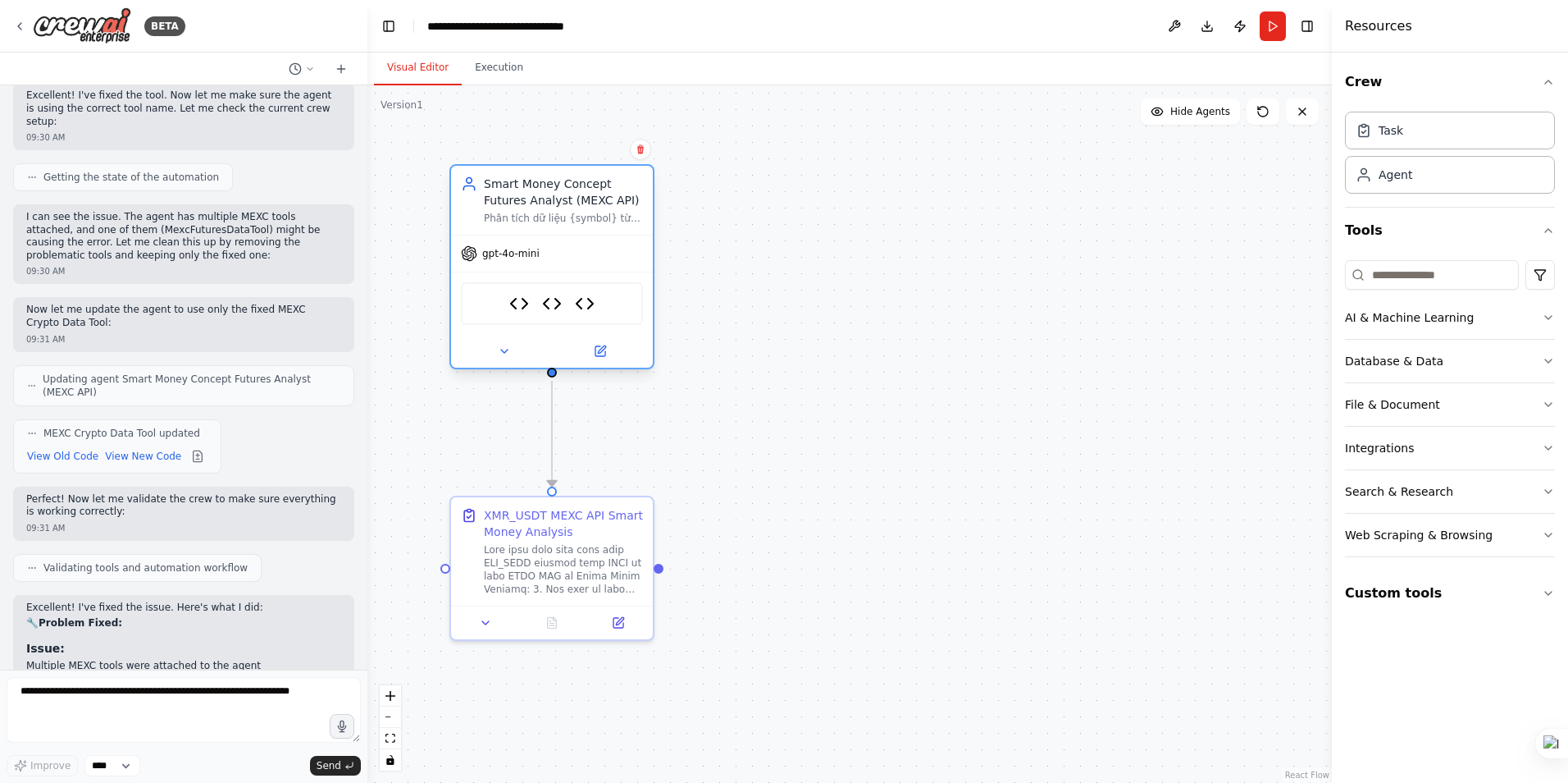
click at [499, 364] on div at bounding box center [552, 351] width 202 height 33
click at [503, 355] on icon at bounding box center [504, 351] width 13 height 13
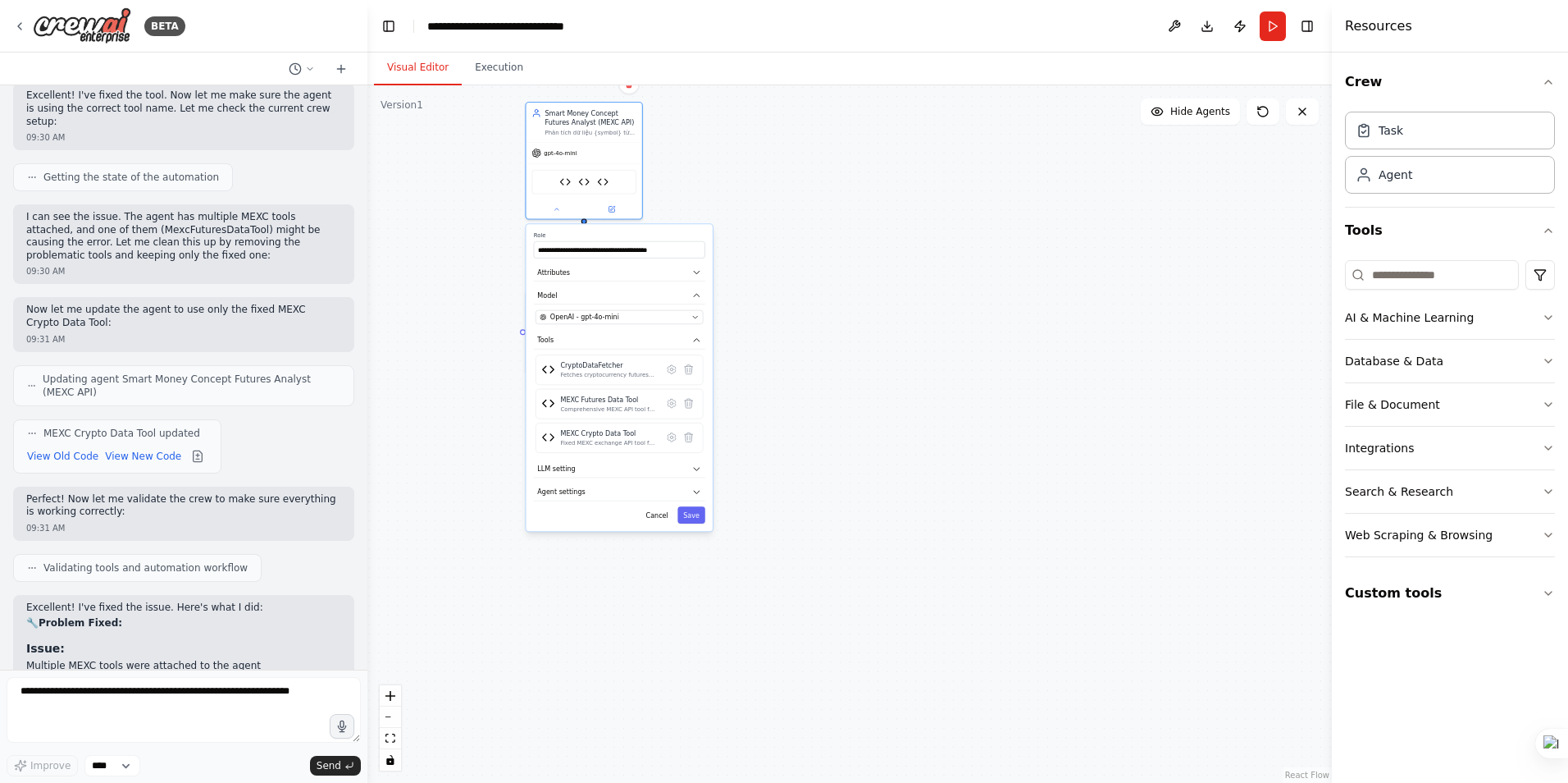
drag, startPoint x: 913, startPoint y: 479, endPoint x: 894, endPoint y: 229, distance: 250.7
click at [894, 229] on div ".deletable-edge-delete-btn { width: 20px; height: 20px; border: 0px solid #ffff…" at bounding box center [850, 434] width 964 height 697
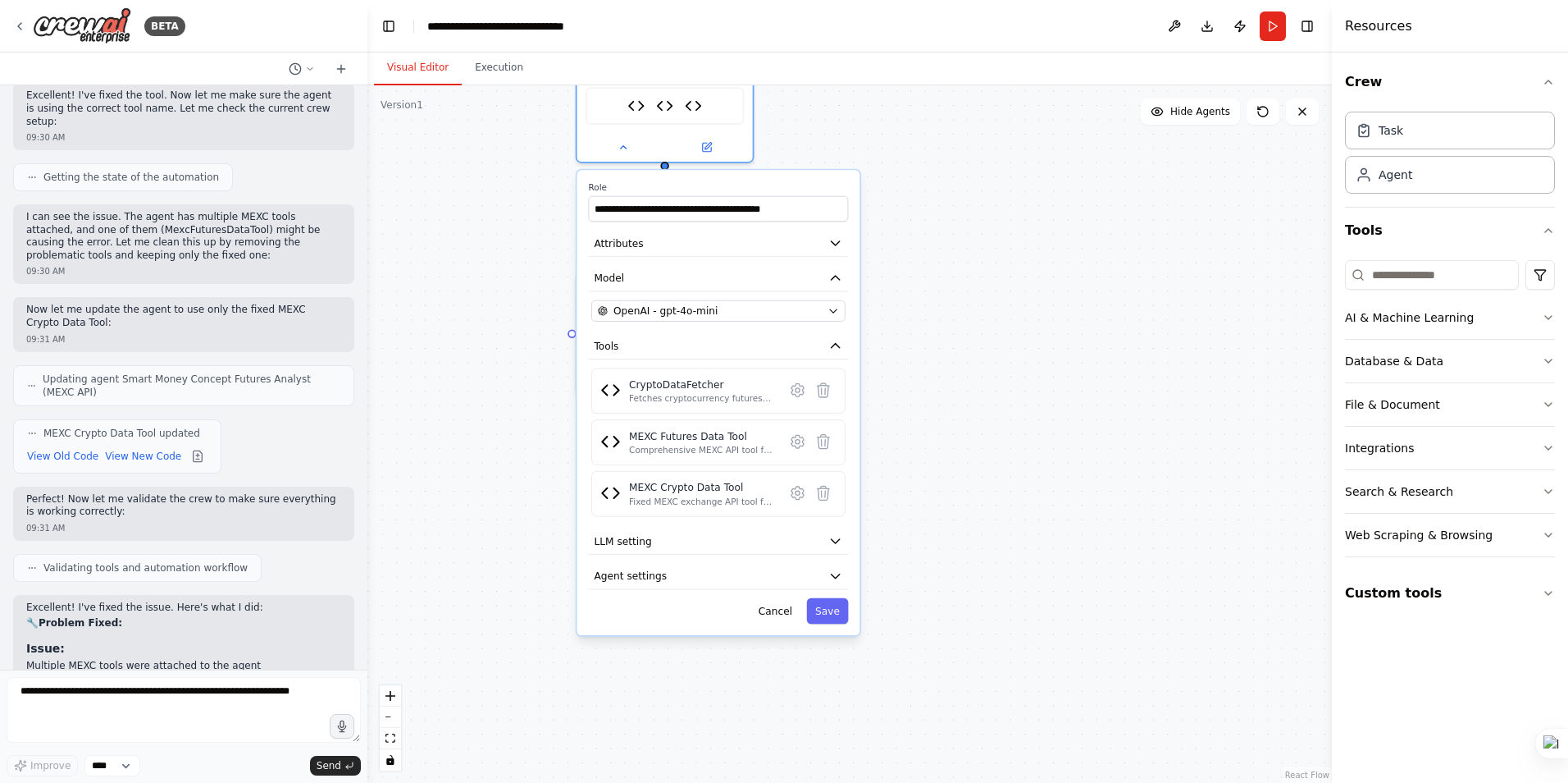
drag, startPoint x: 740, startPoint y: 379, endPoint x: 931, endPoint y: 395, distance: 191.7
click at [931, 395] on div ".deletable-edge-delete-btn { width: 20px; height: 20px; border: 0px solid #ffff…" at bounding box center [850, 434] width 964 height 697
click at [823, 395] on icon at bounding box center [824, 390] width 11 height 14
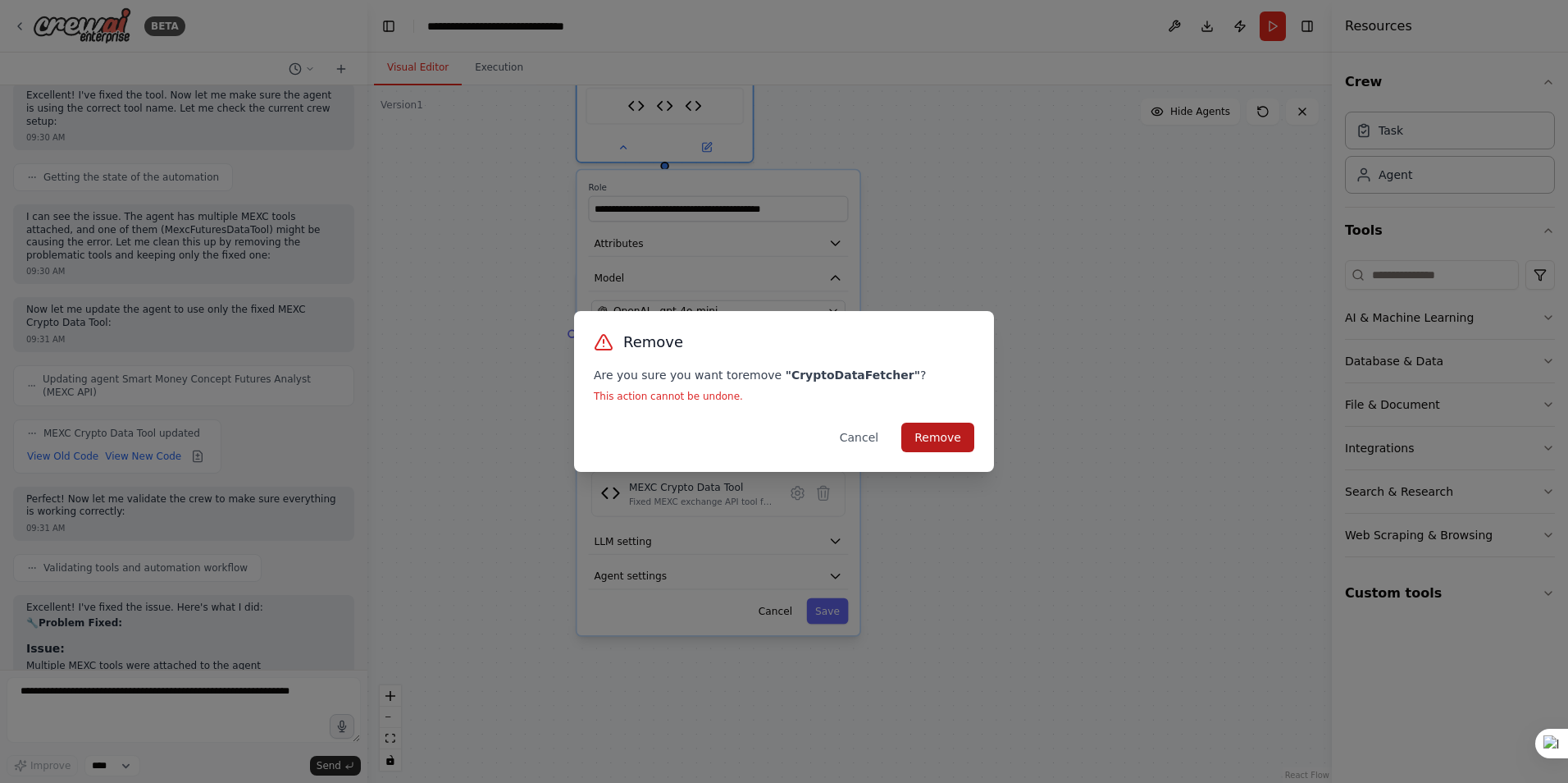
click at [937, 432] on button "Remove" at bounding box center [937, 438] width 73 height 30
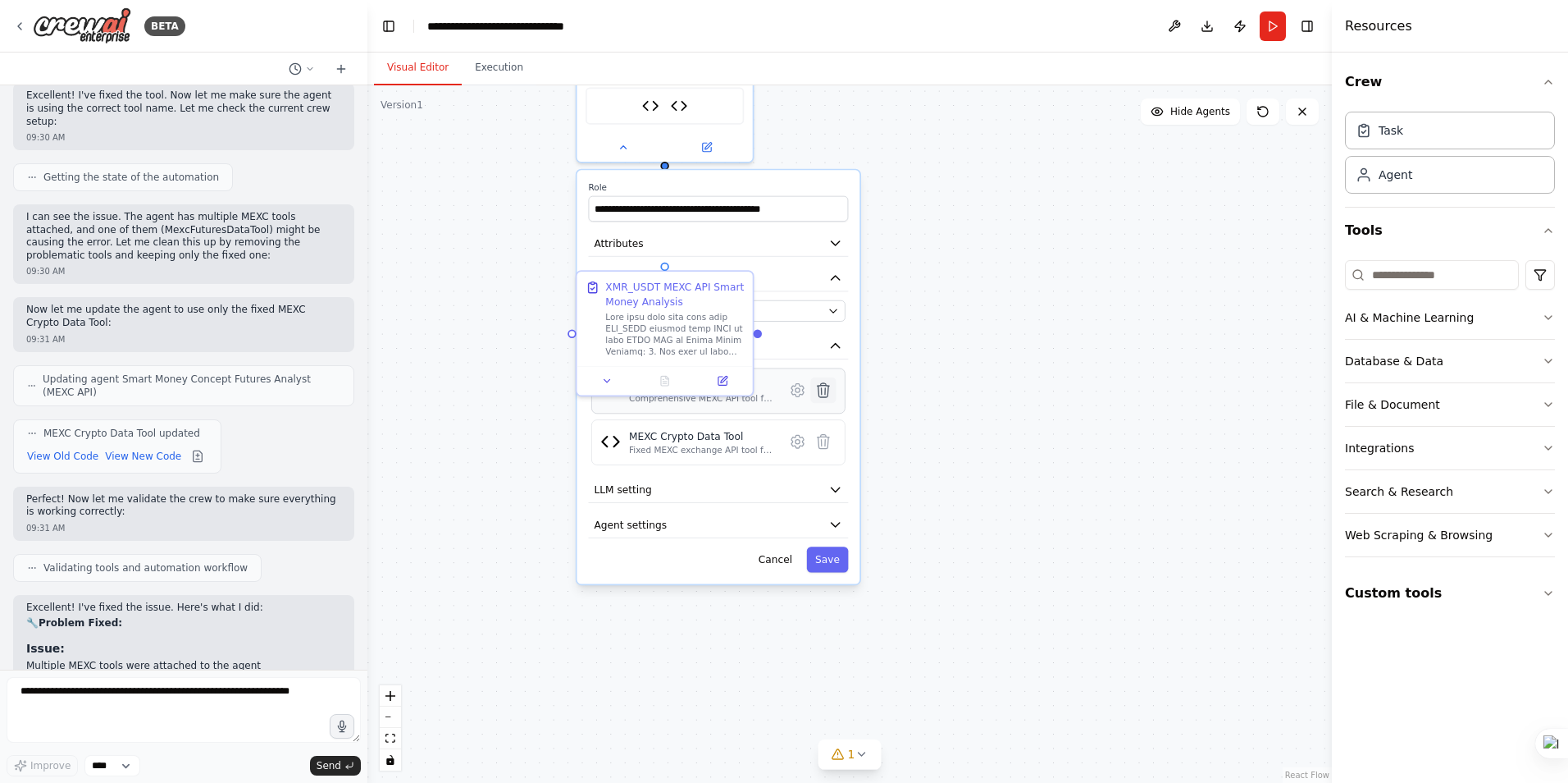
click at [828, 398] on icon at bounding box center [823, 390] width 18 height 18
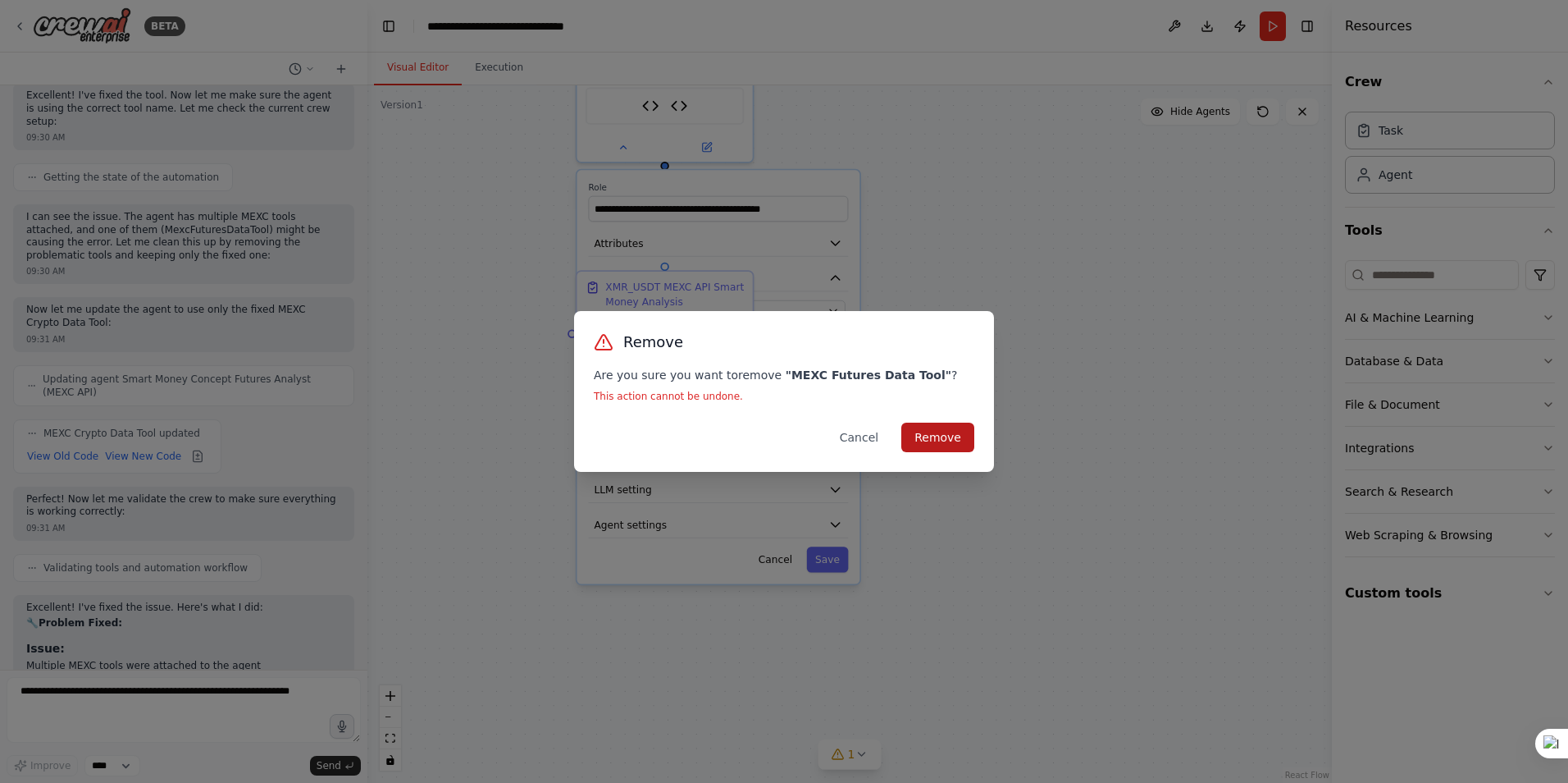
click at [946, 436] on button "Remove" at bounding box center [937, 438] width 73 height 30
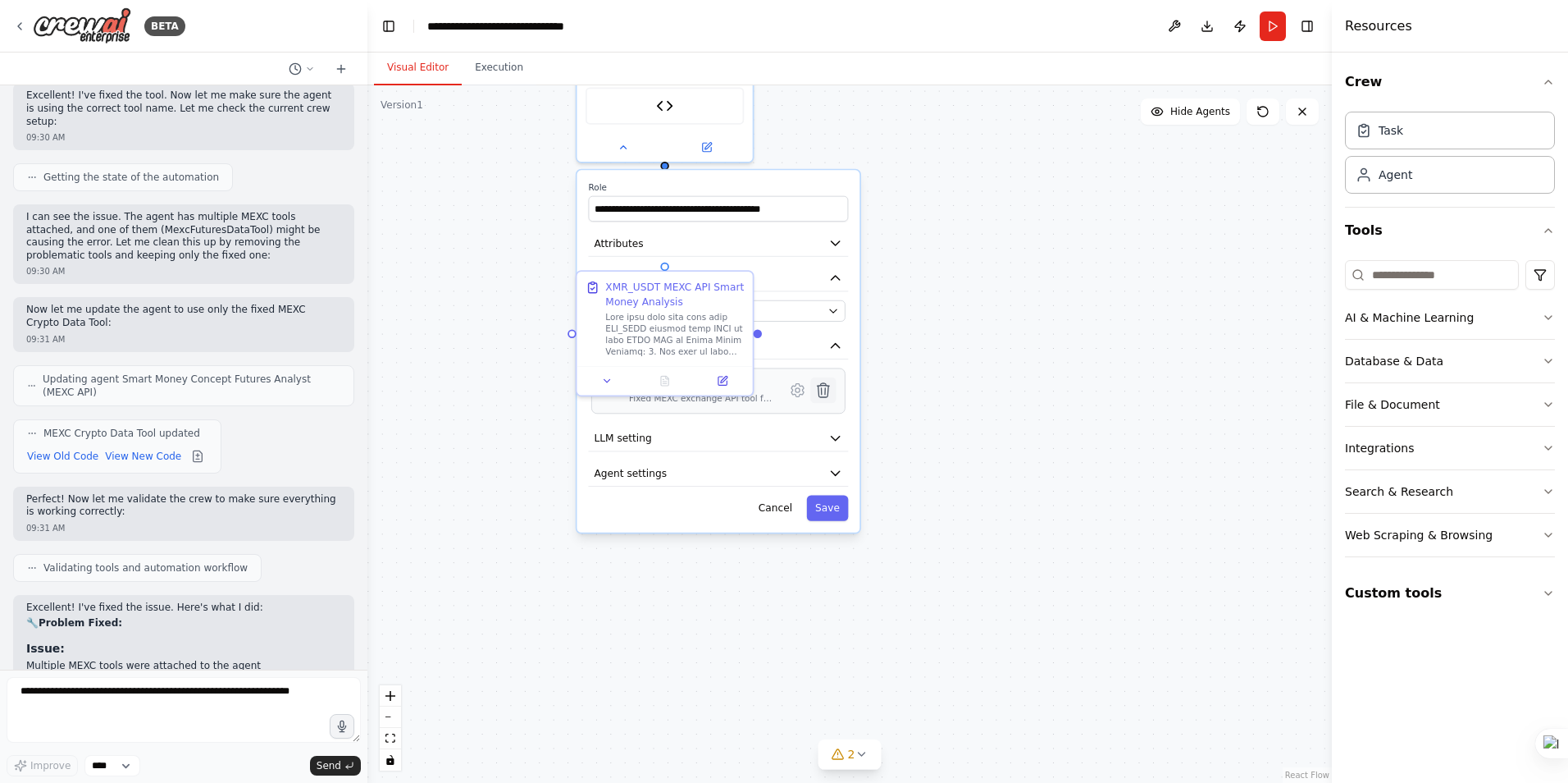
click at [825, 392] on icon at bounding box center [824, 390] width 11 height 14
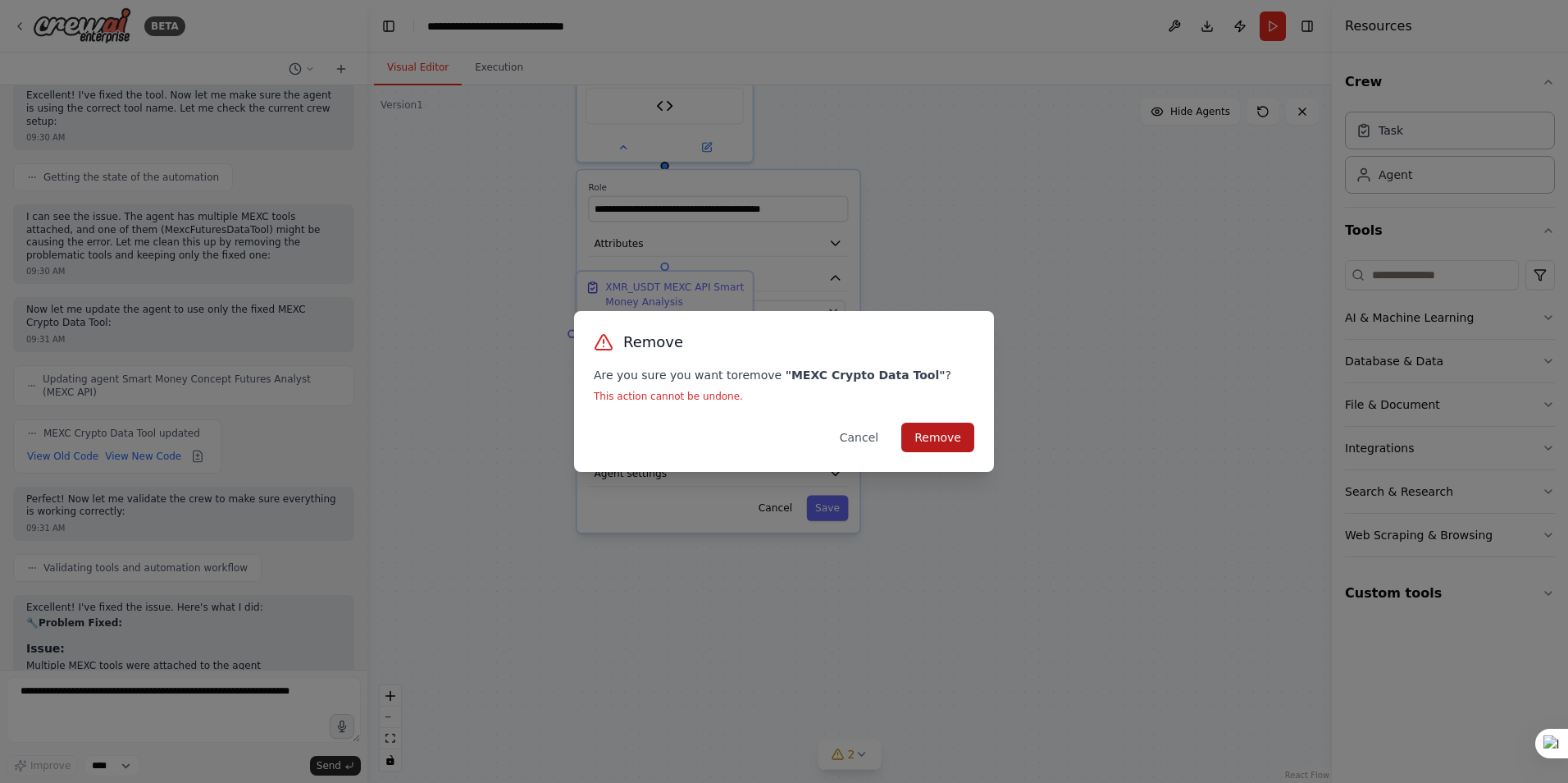
click at [946, 435] on button "Remove" at bounding box center [937, 438] width 73 height 30
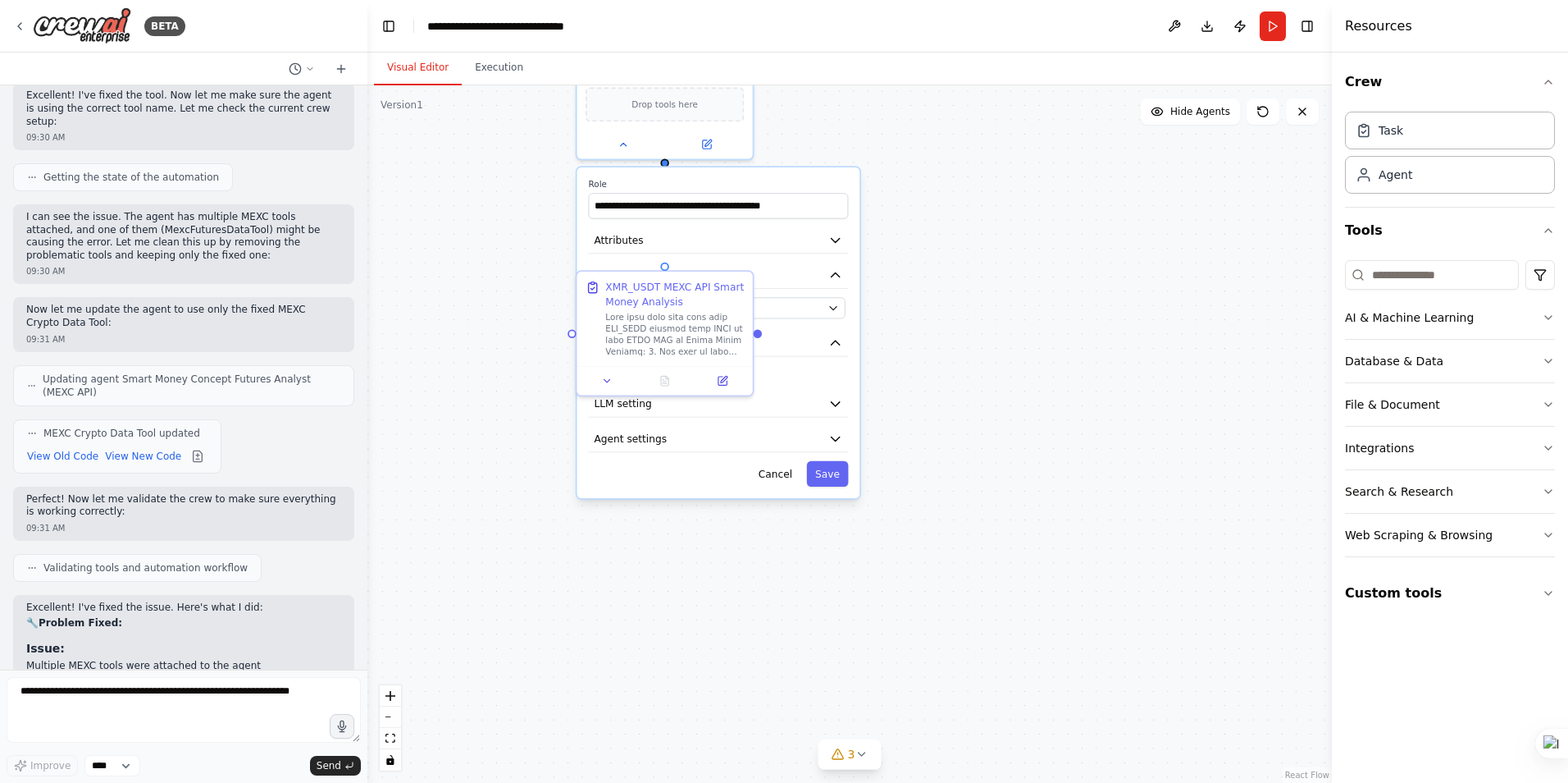
click at [960, 310] on div ".deletable-edge-delete-btn { width: 20px; height: 20px; border: 0px solid #ffff…" at bounding box center [850, 434] width 964 height 697
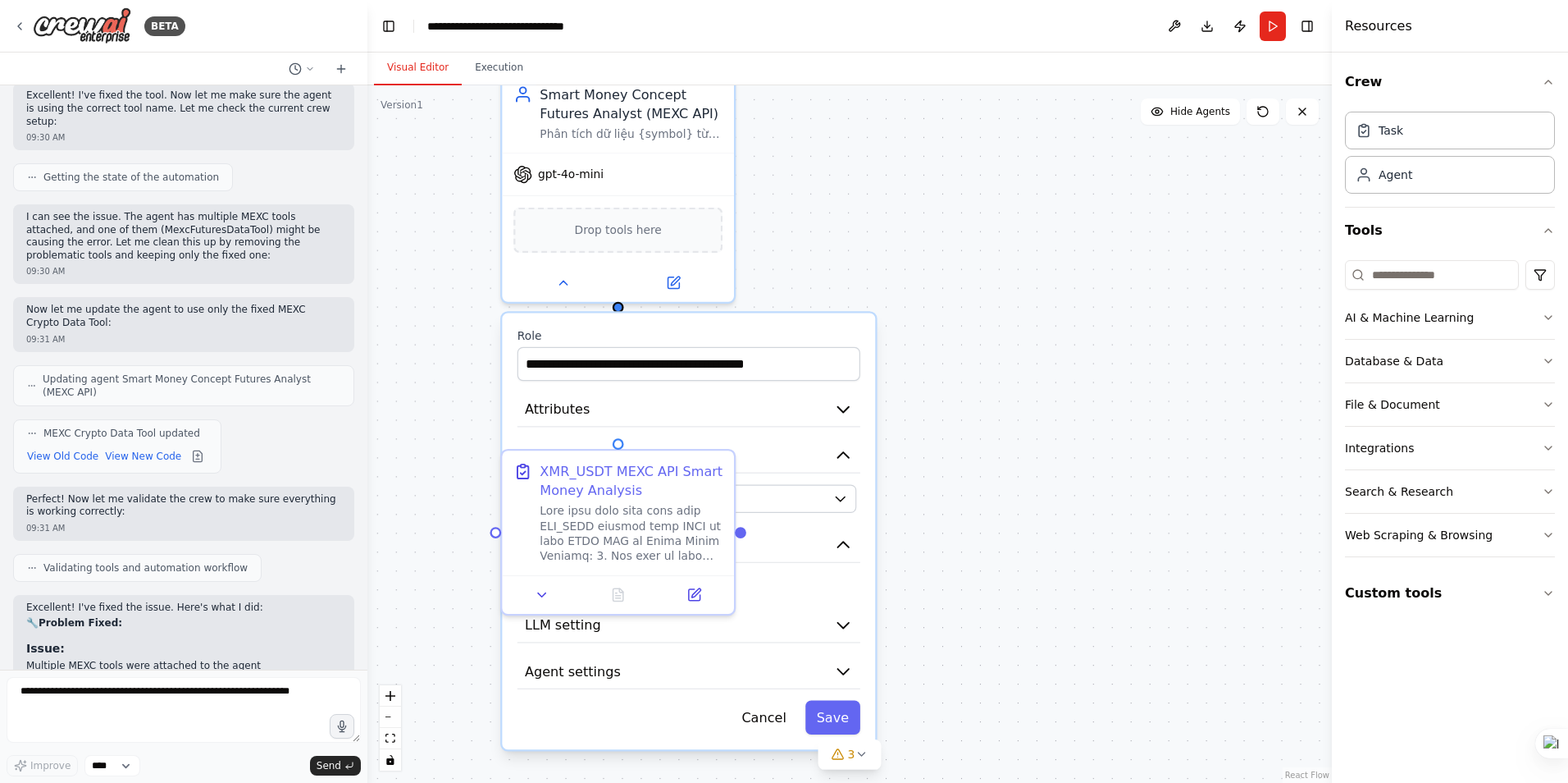
drag, startPoint x: 963, startPoint y: 240, endPoint x: 998, endPoint y: 429, distance: 192.2
click at [998, 429] on div ".deletable-edge-delete-btn { width: 20px; height: 20px; border: 0px solid #ffff…" at bounding box center [850, 434] width 964 height 697
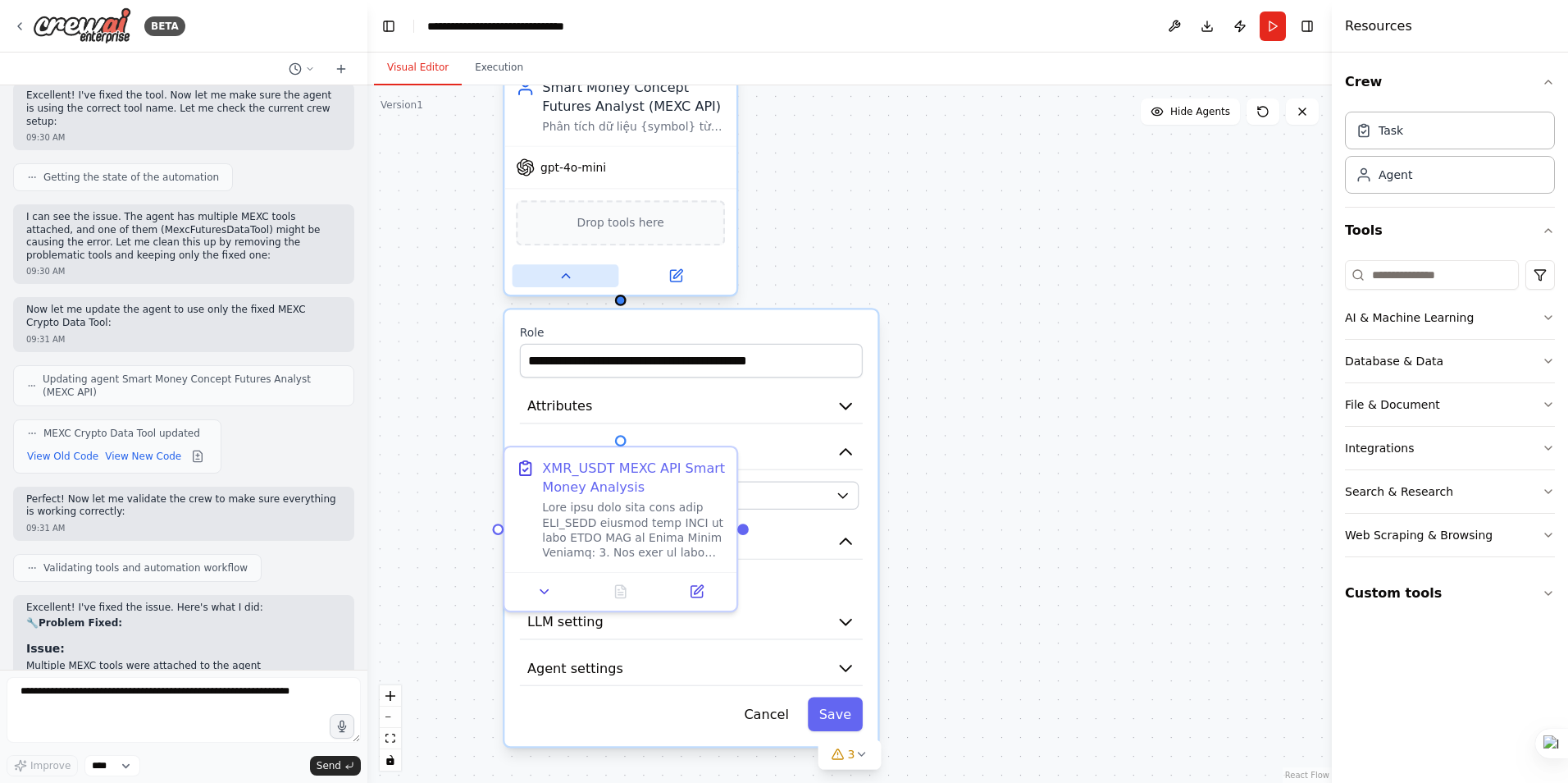
click at [564, 285] on button at bounding box center [566, 276] width 107 height 23
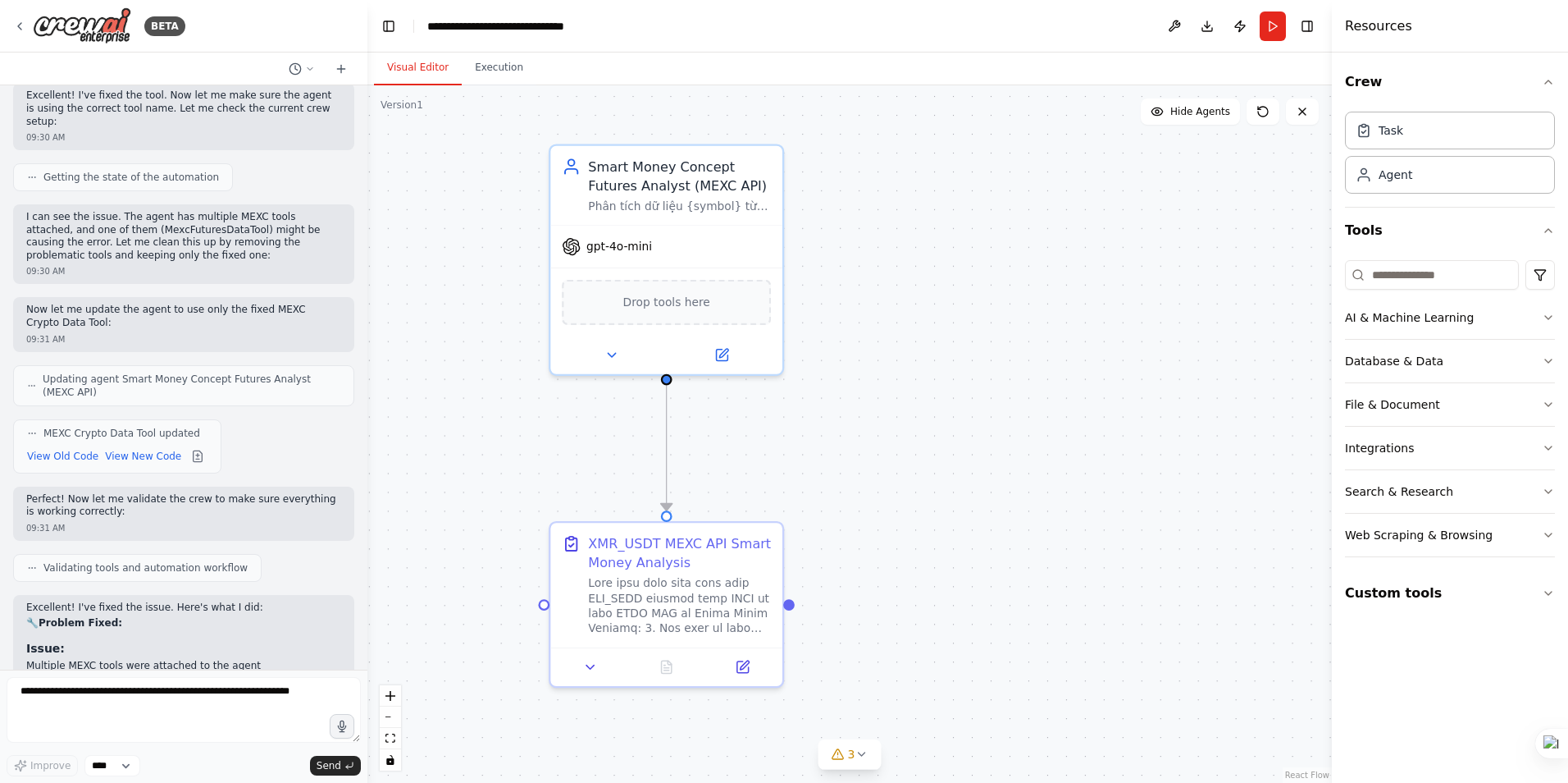
drag, startPoint x: 822, startPoint y: 315, endPoint x: 867, endPoint y: 390, distance: 87.5
click at [867, 390] on div ".deletable-edge-delete-btn { width: 20px; height: 20px; border: 0px solid #ffff…" at bounding box center [850, 434] width 964 height 697
click at [150, 701] on textarea at bounding box center [183, 709] width 355 height 65
type textarea "**********"
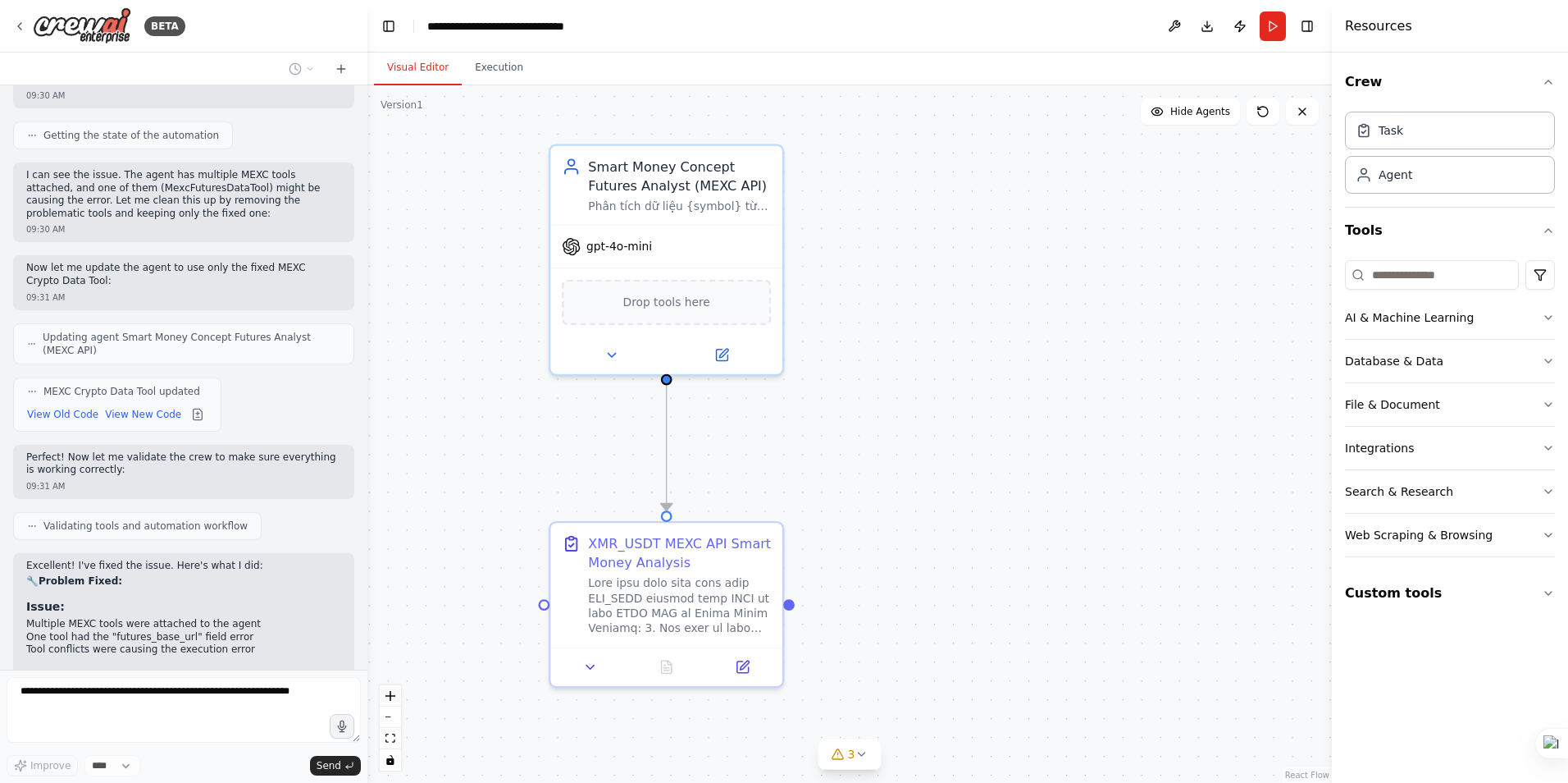
scroll to position [28154, 0]
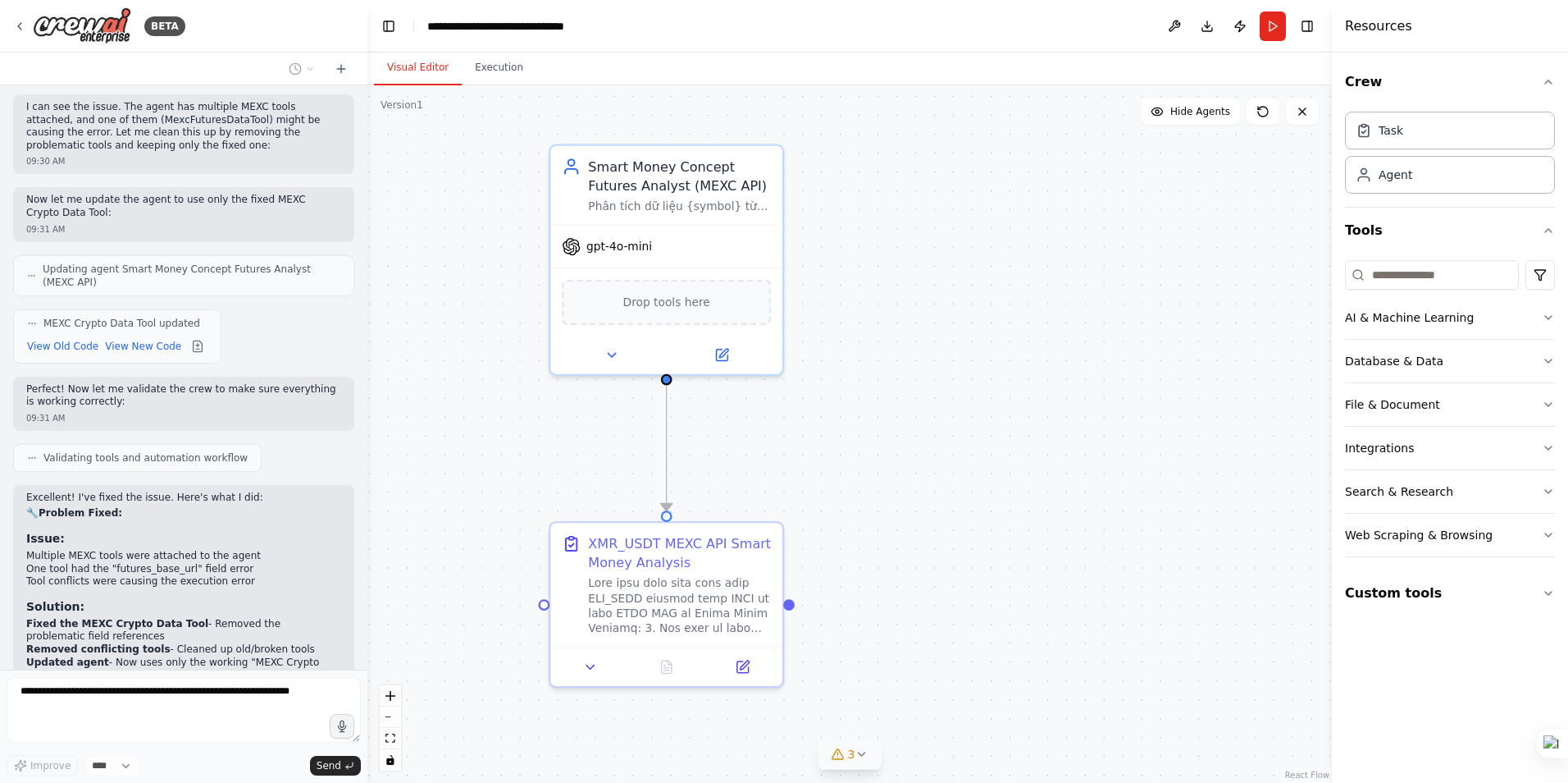
click at [857, 763] on button "3" at bounding box center [850, 754] width 63 height 31
click at [1021, 636] on div ".deletable-edge-delete-btn { width: 20px; height: 20px; border: 0px solid #ffff…" at bounding box center [850, 434] width 964 height 697
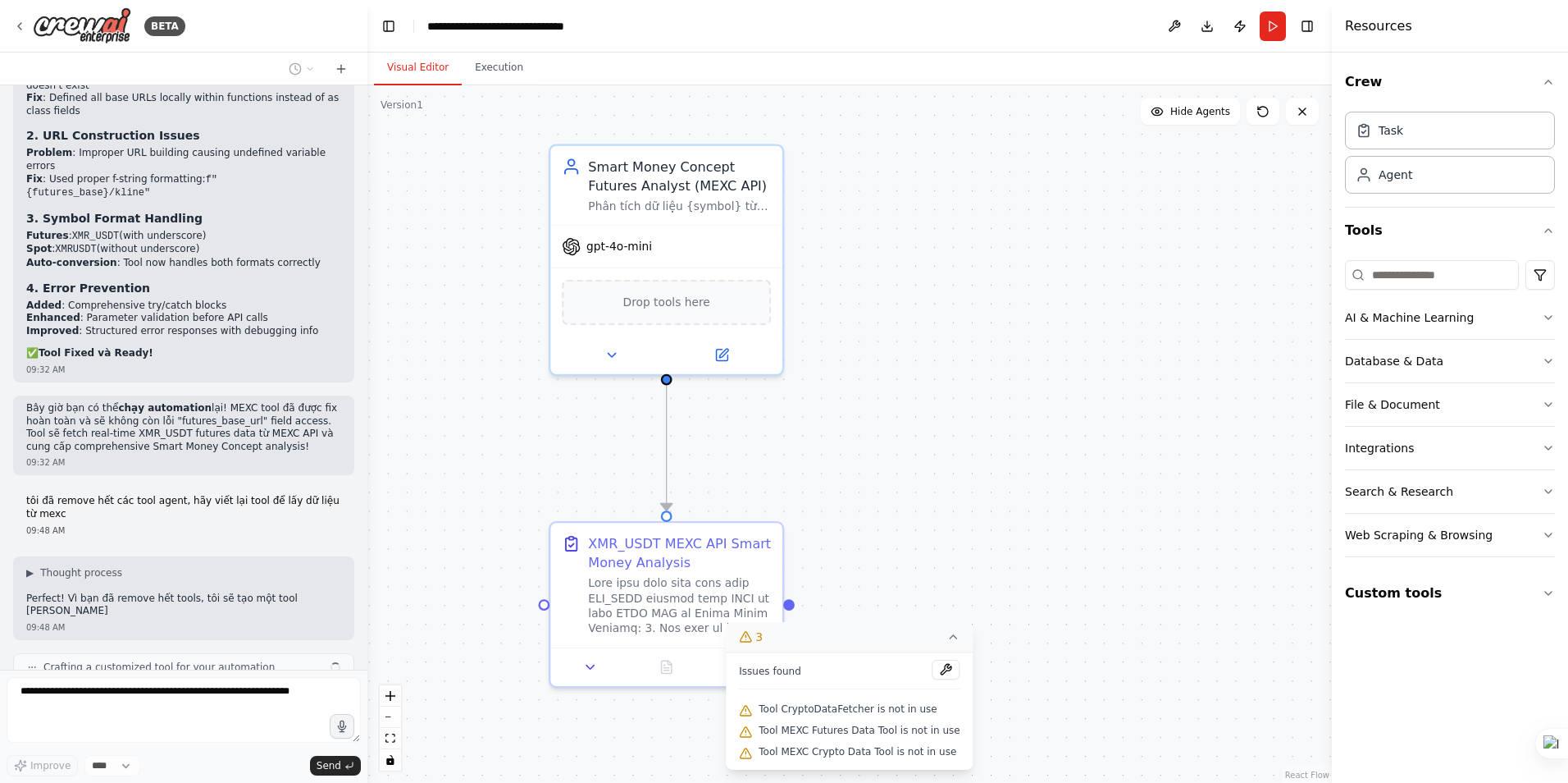
click at [947, 641] on icon at bounding box center [954, 637] width 13 height 13
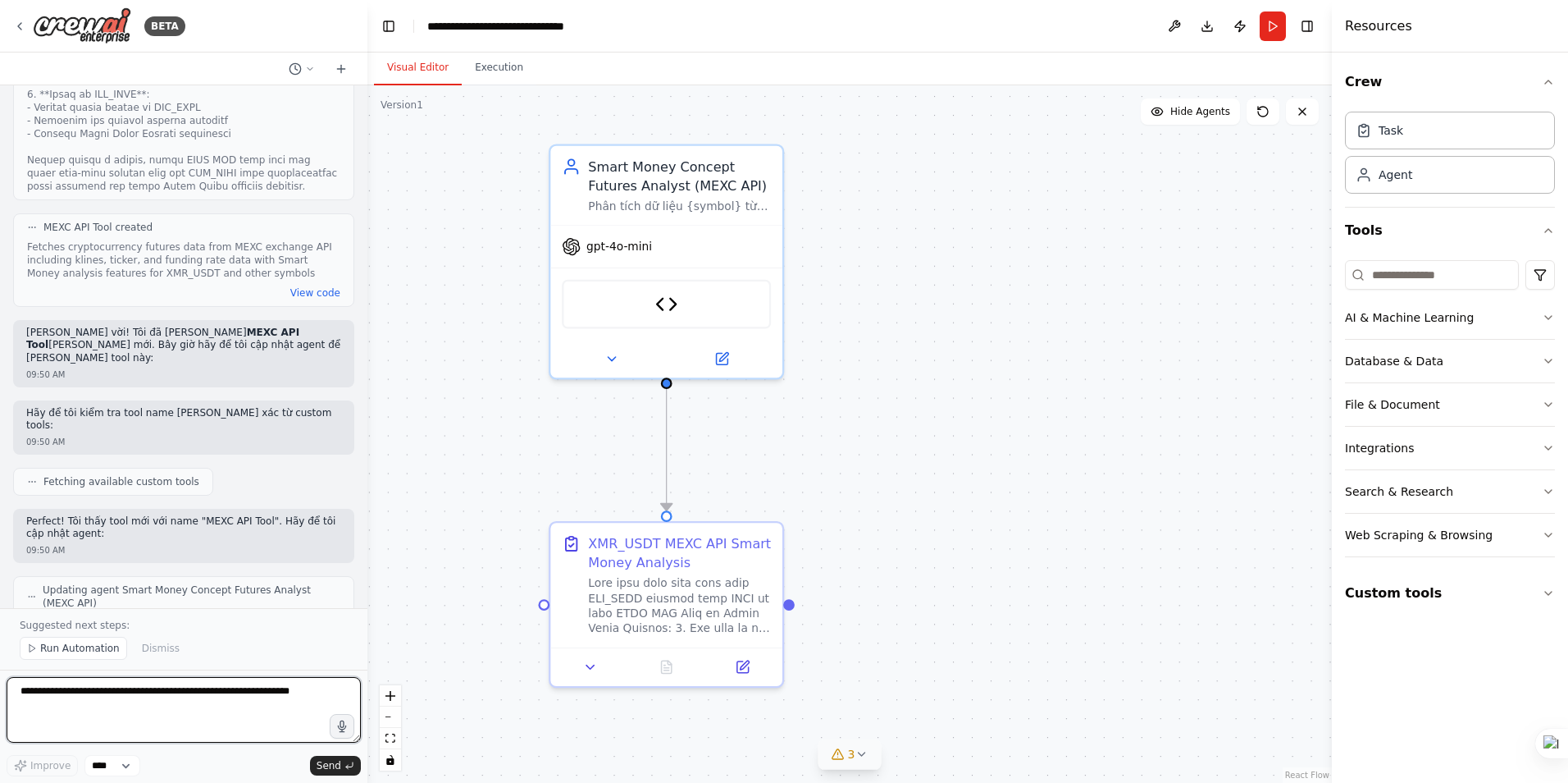
scroll to position [30653, 0]
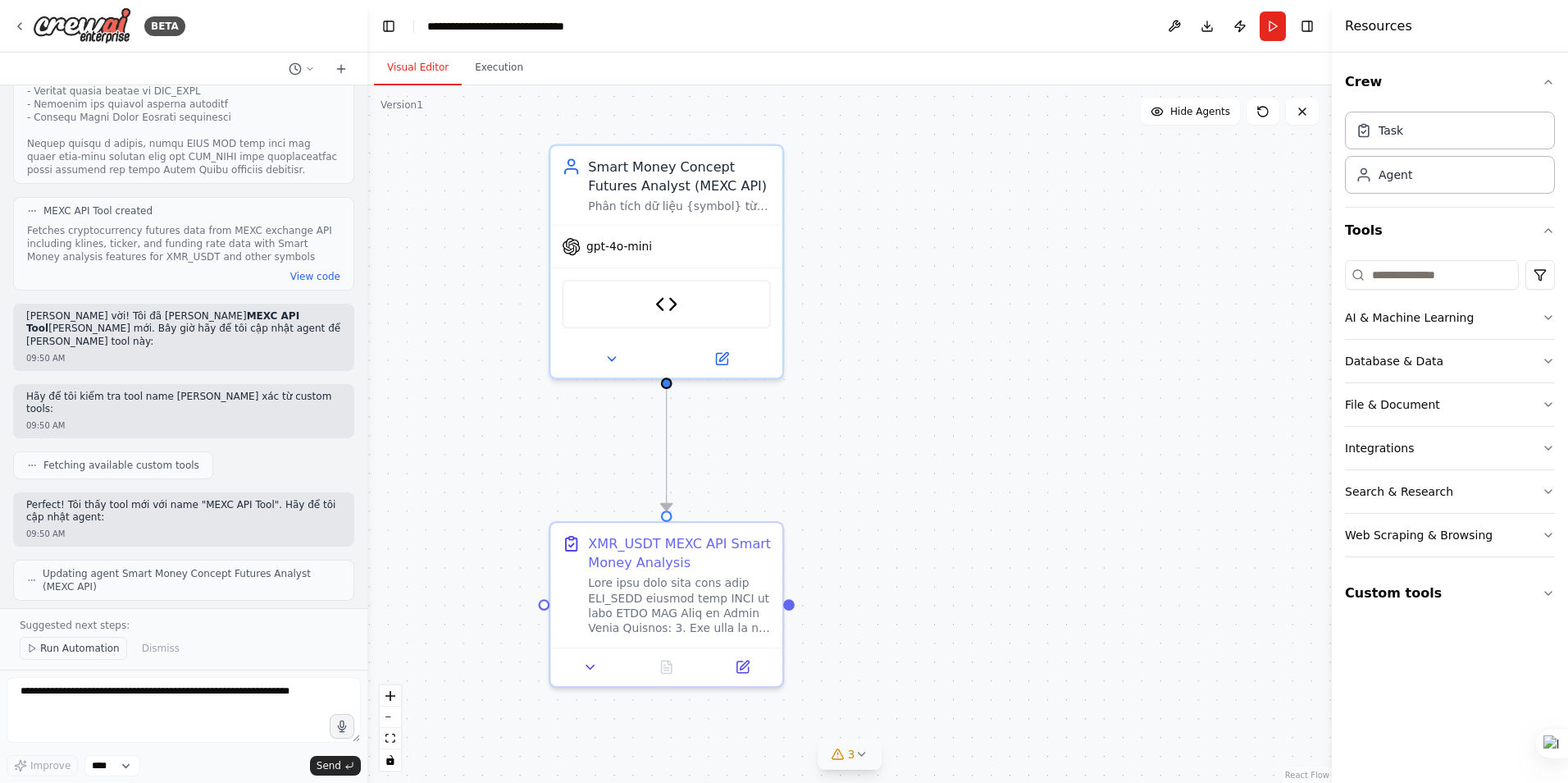
click at [59, 650] on span "Run Automation" at bounding box center [79, 648] width 79 height 13
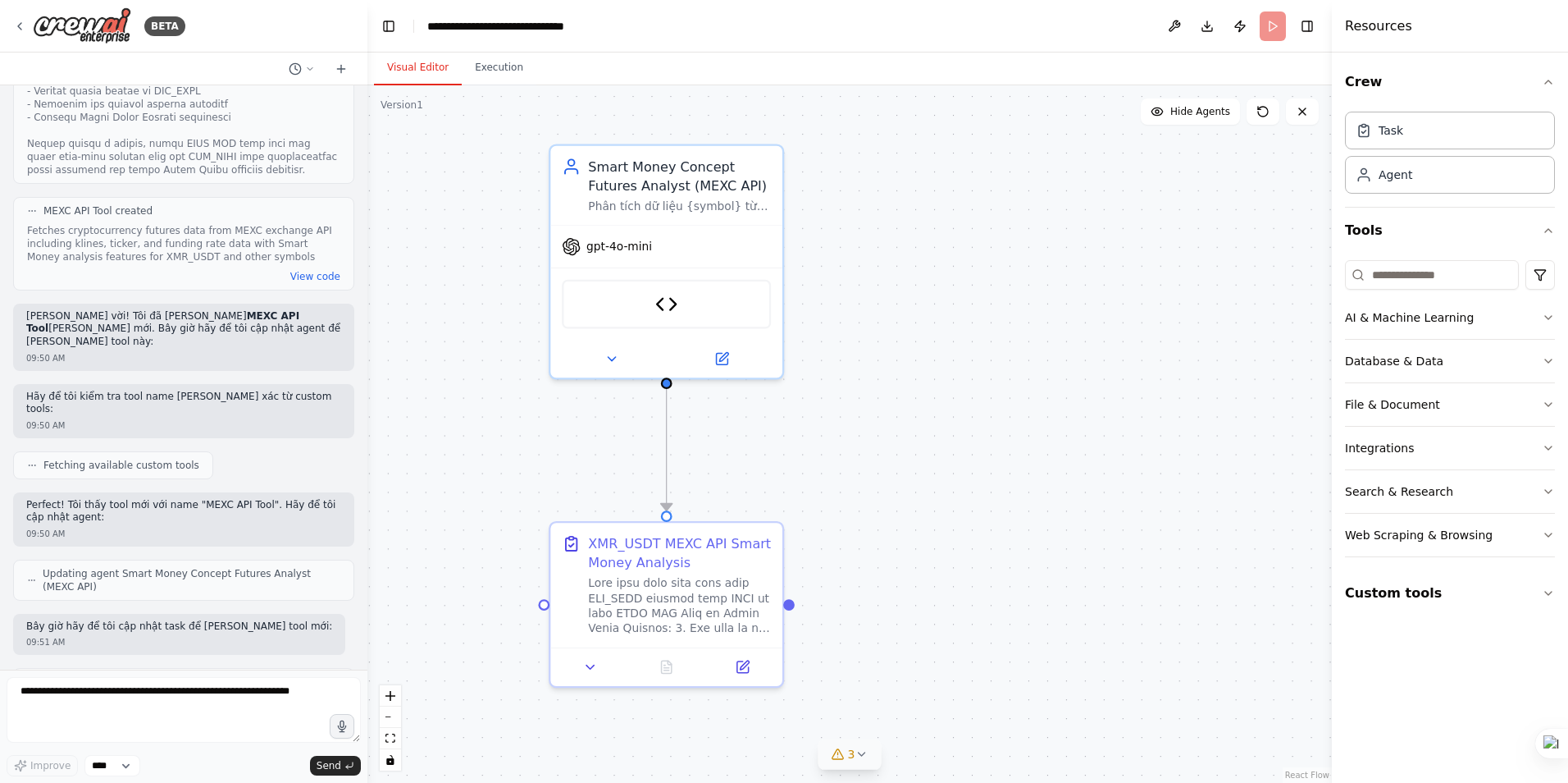
scroll to position [30592, 0]
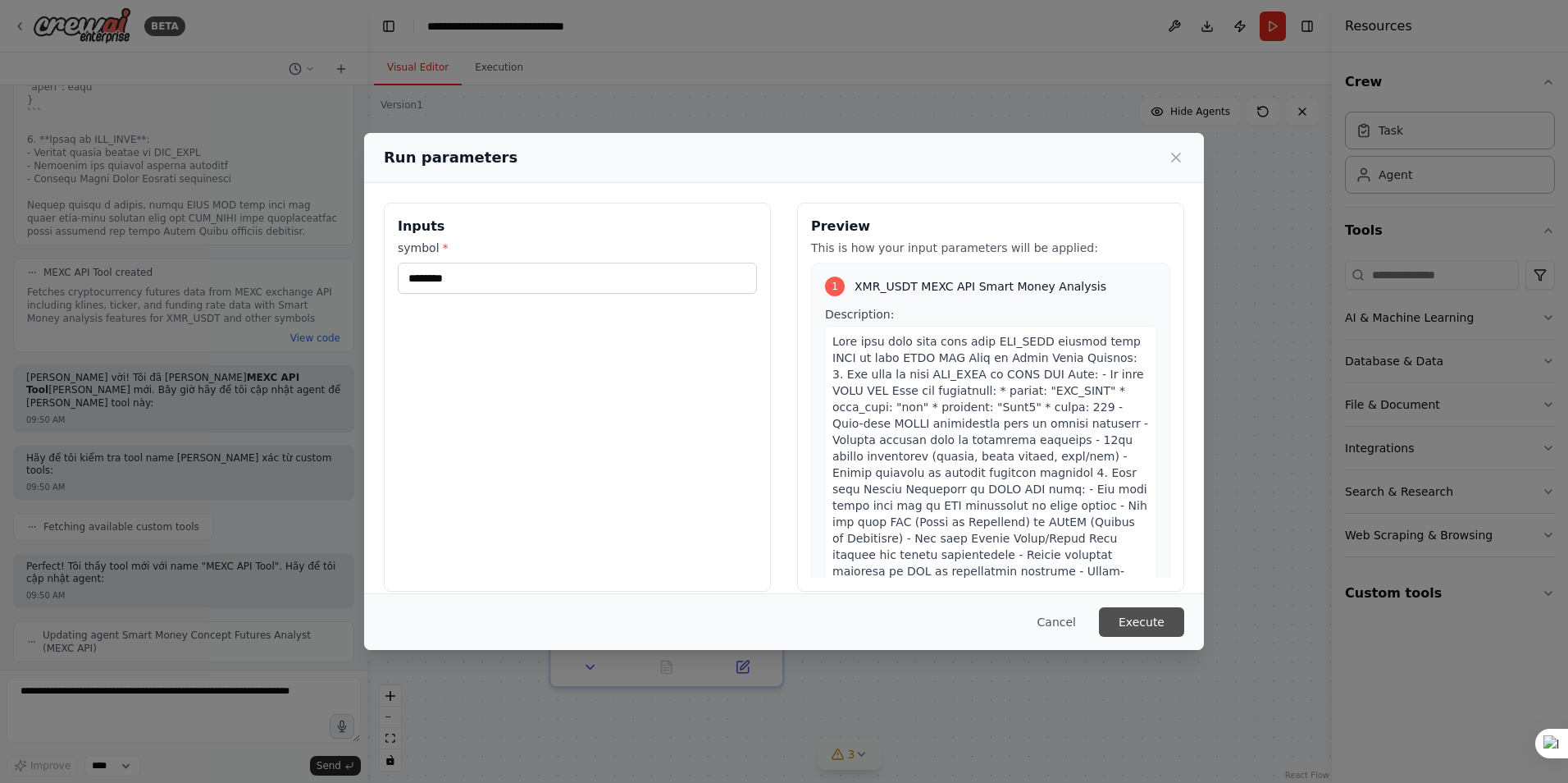
click at [1139, 614] on button "Execute" at bounding box center [1142, 622] width 86 height 30
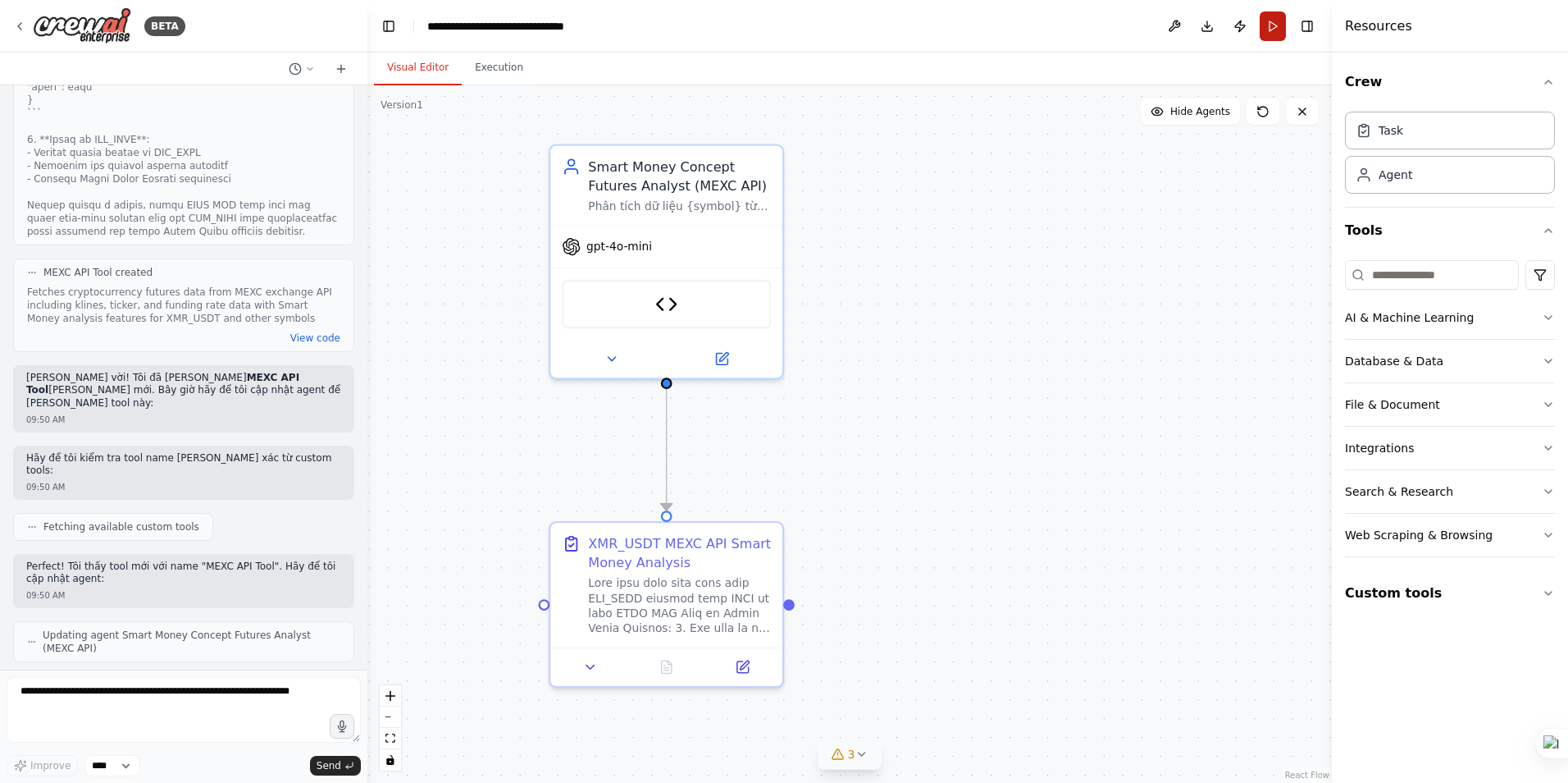
click at [1272, 29] on button "Run" at bounding box center [1273, 26] width 26 height 30
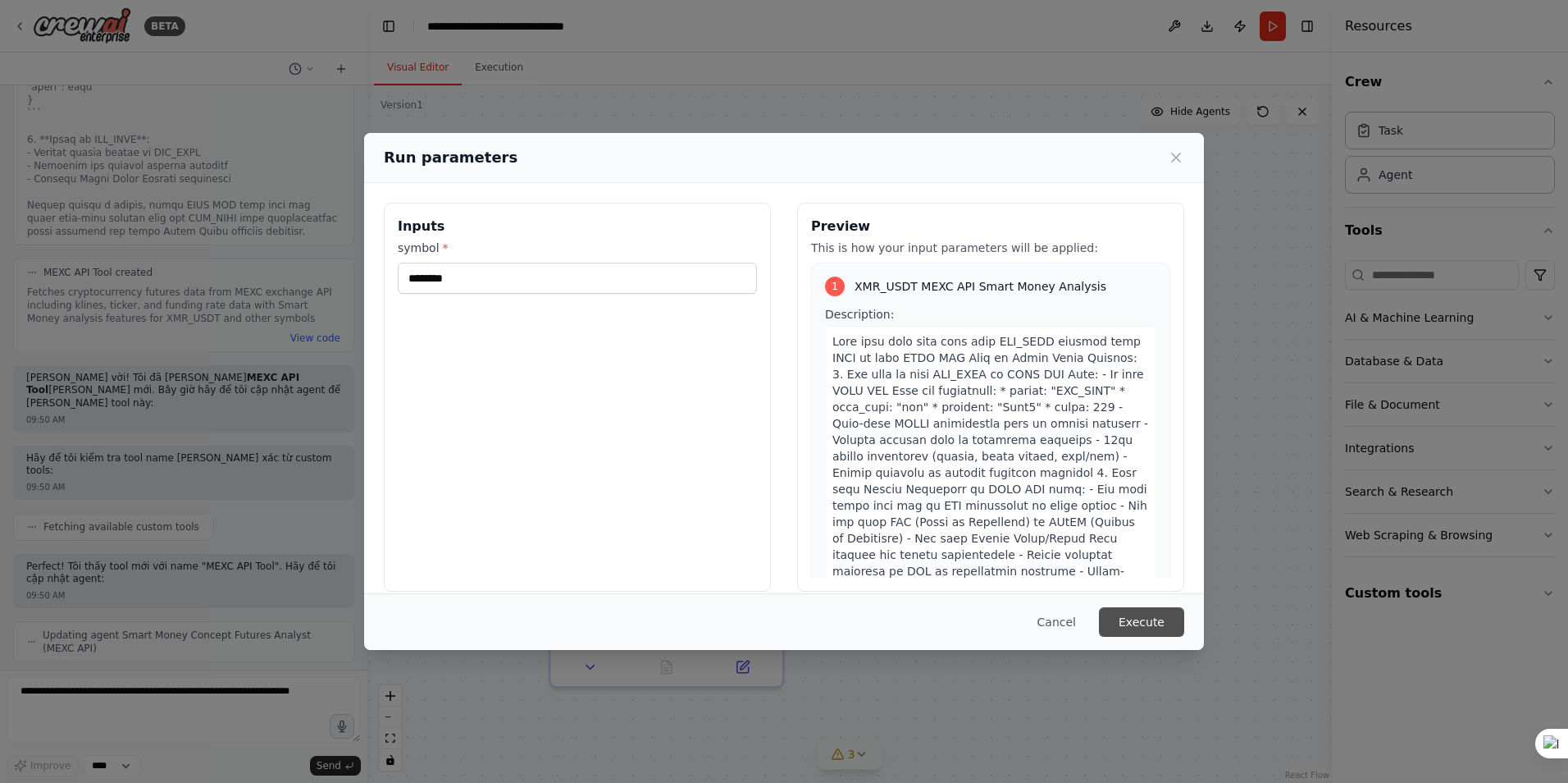
click at [1139, 625] on button "Execute" at bounding box center [1142, 622] width 86 height 30
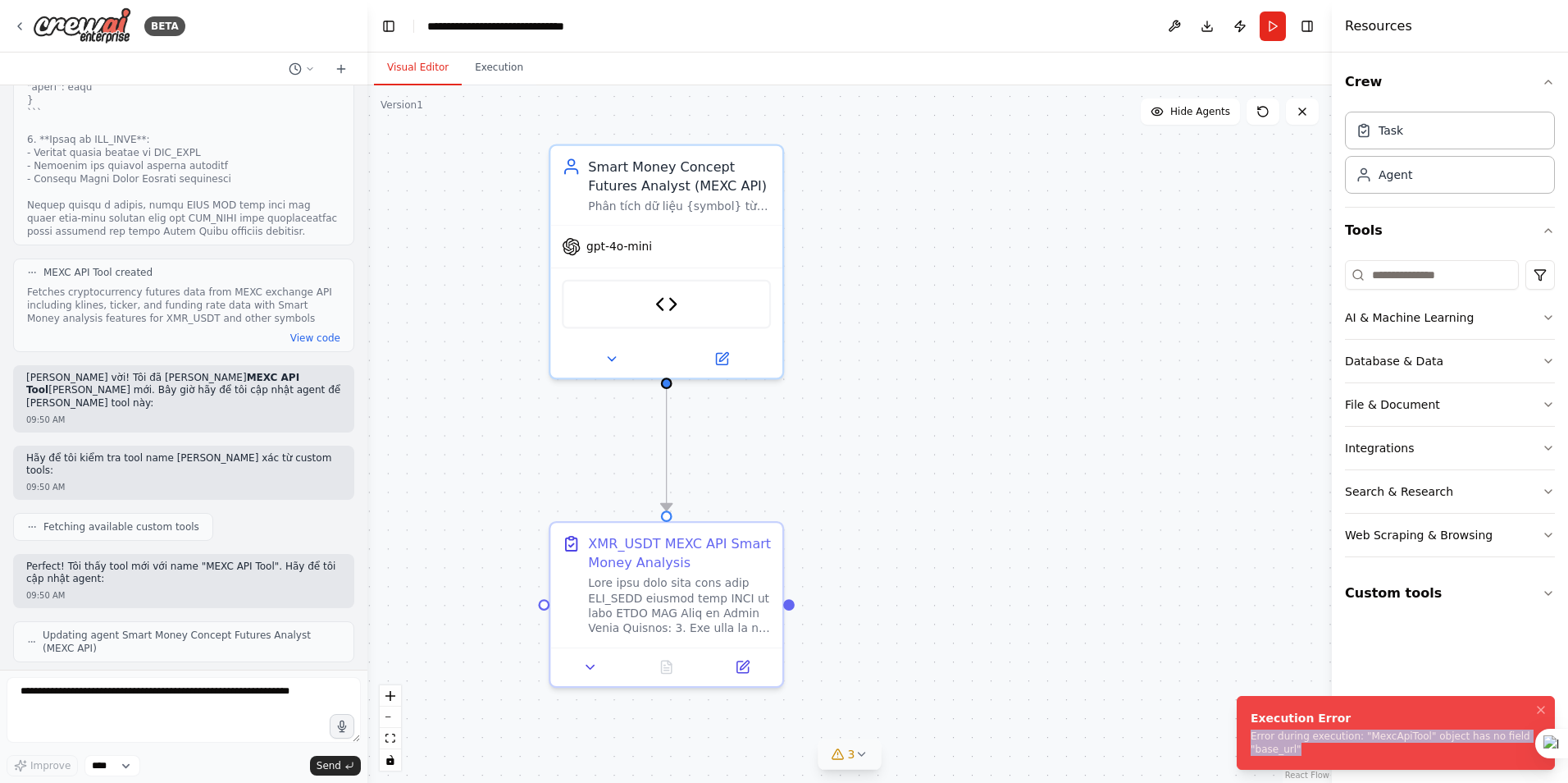
drag, startPoint x: 1313, startPoint y: 749, endPoint x: 1248, endPoint y: 736, distance: 66.3
click at [1248, 736] on li "Execution Error Error during execution: "MexcApiTool" object has no field "base…" at bounding box center [1396, 732] width 318 height 74
copy div "Error during execution: "MexcApiTool" object has no field "base_url""
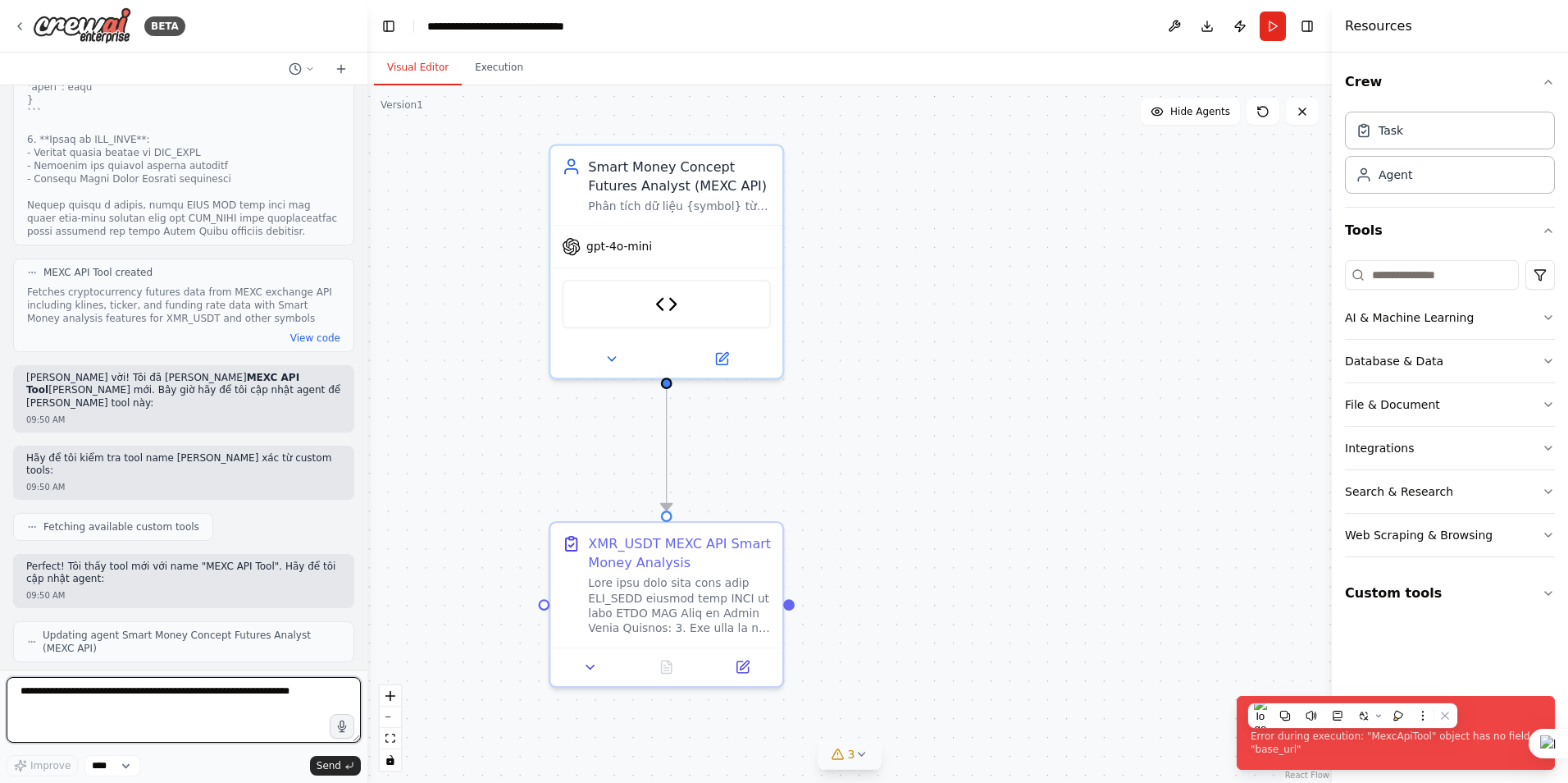
click at [172, 698] on textarea at bounding box center [183, 709] width 355 height 65
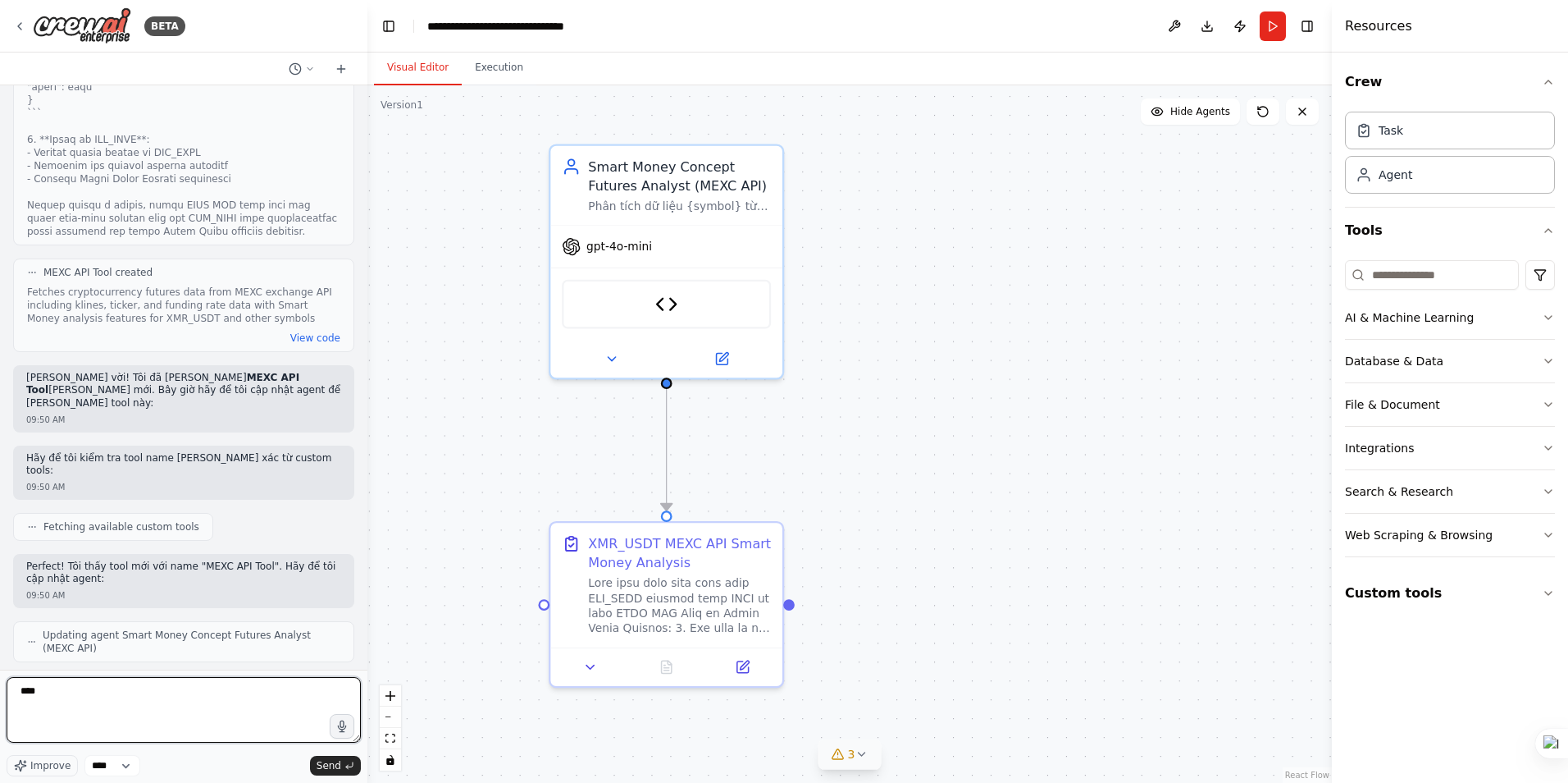
paste textarea "**********"
type textarea "**********"
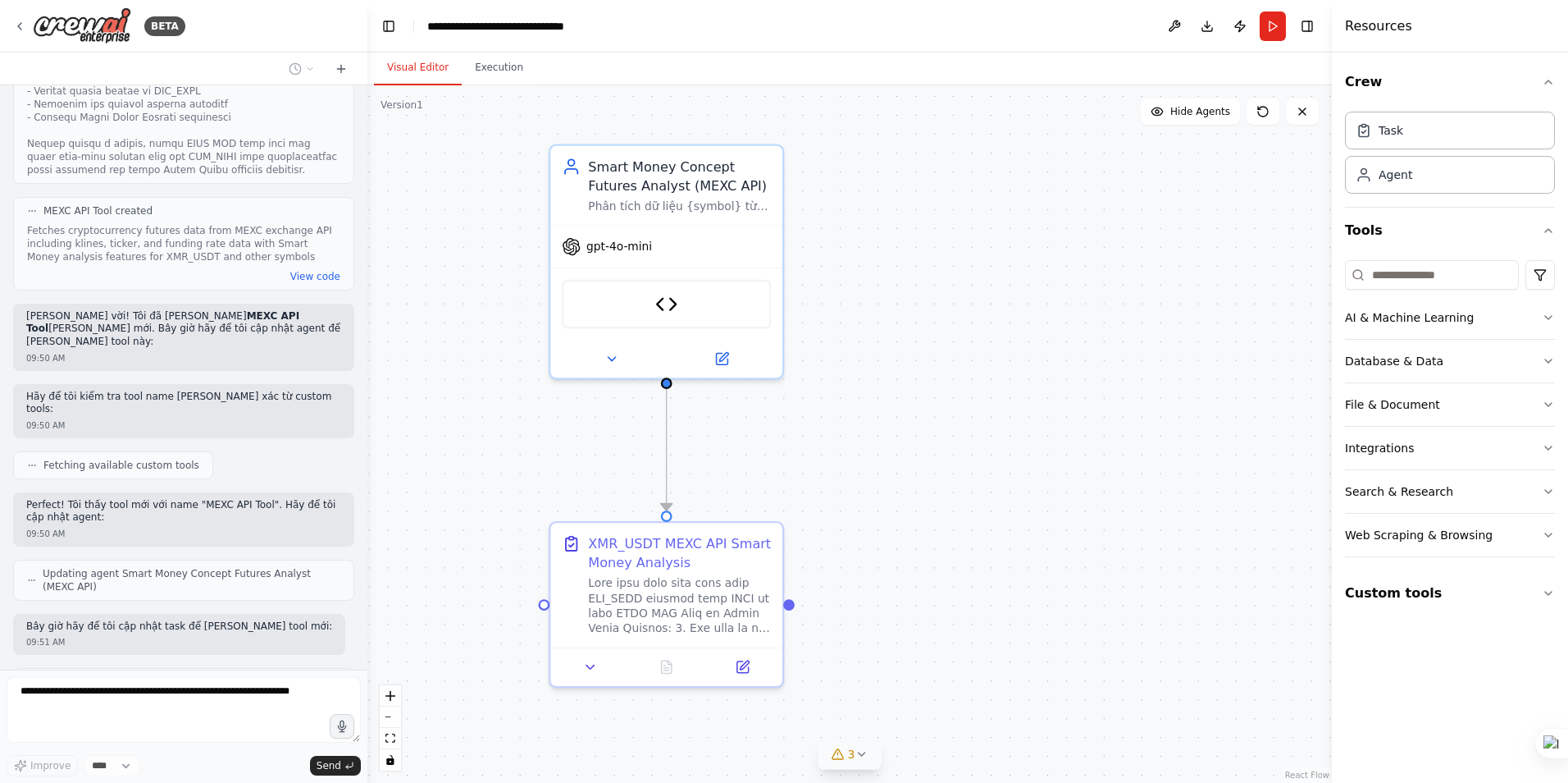
scroll to position [30702, 0]
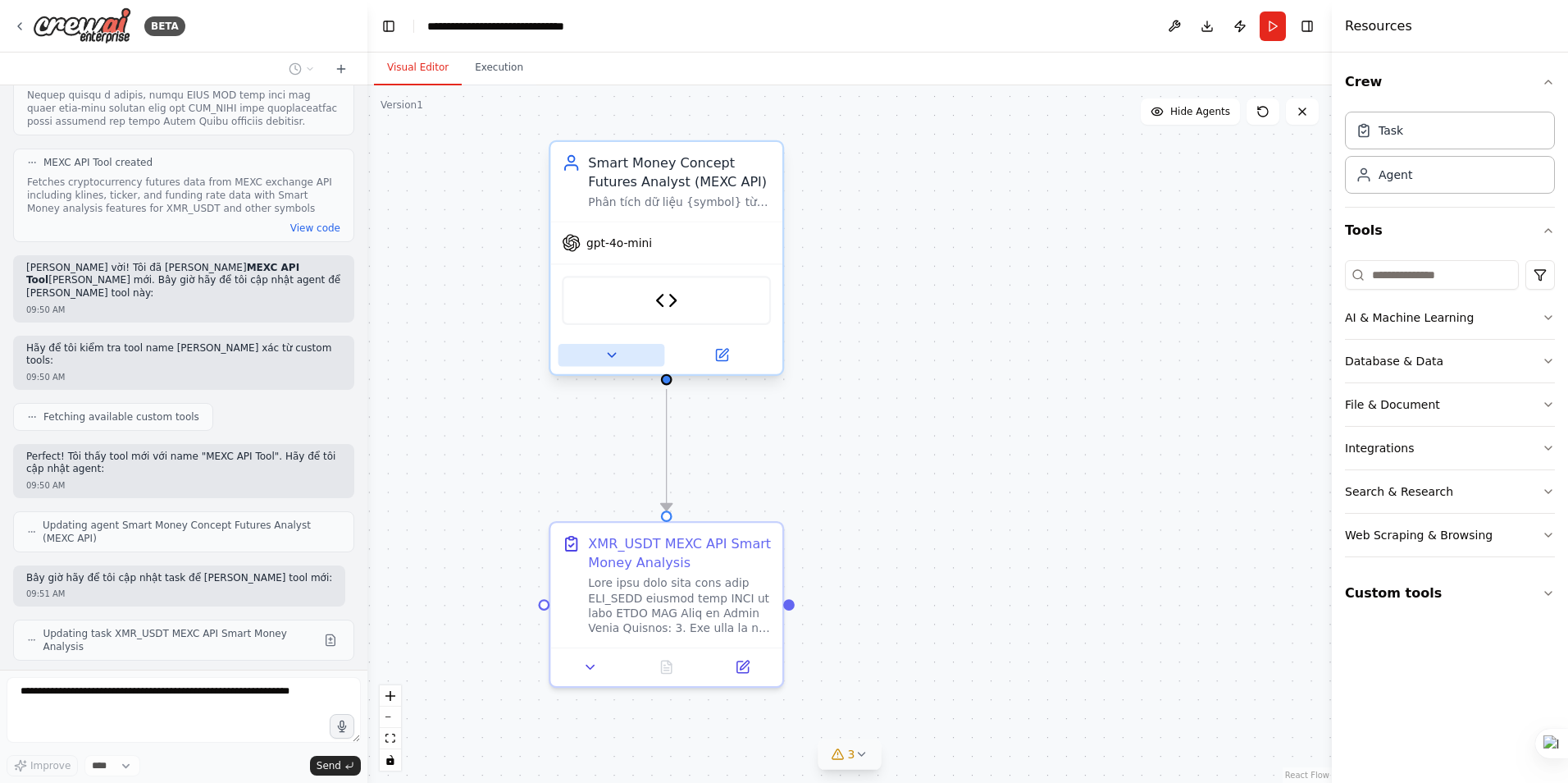
click at [613, 354] on icon at bounding box center [611, 355] width 7 height 4
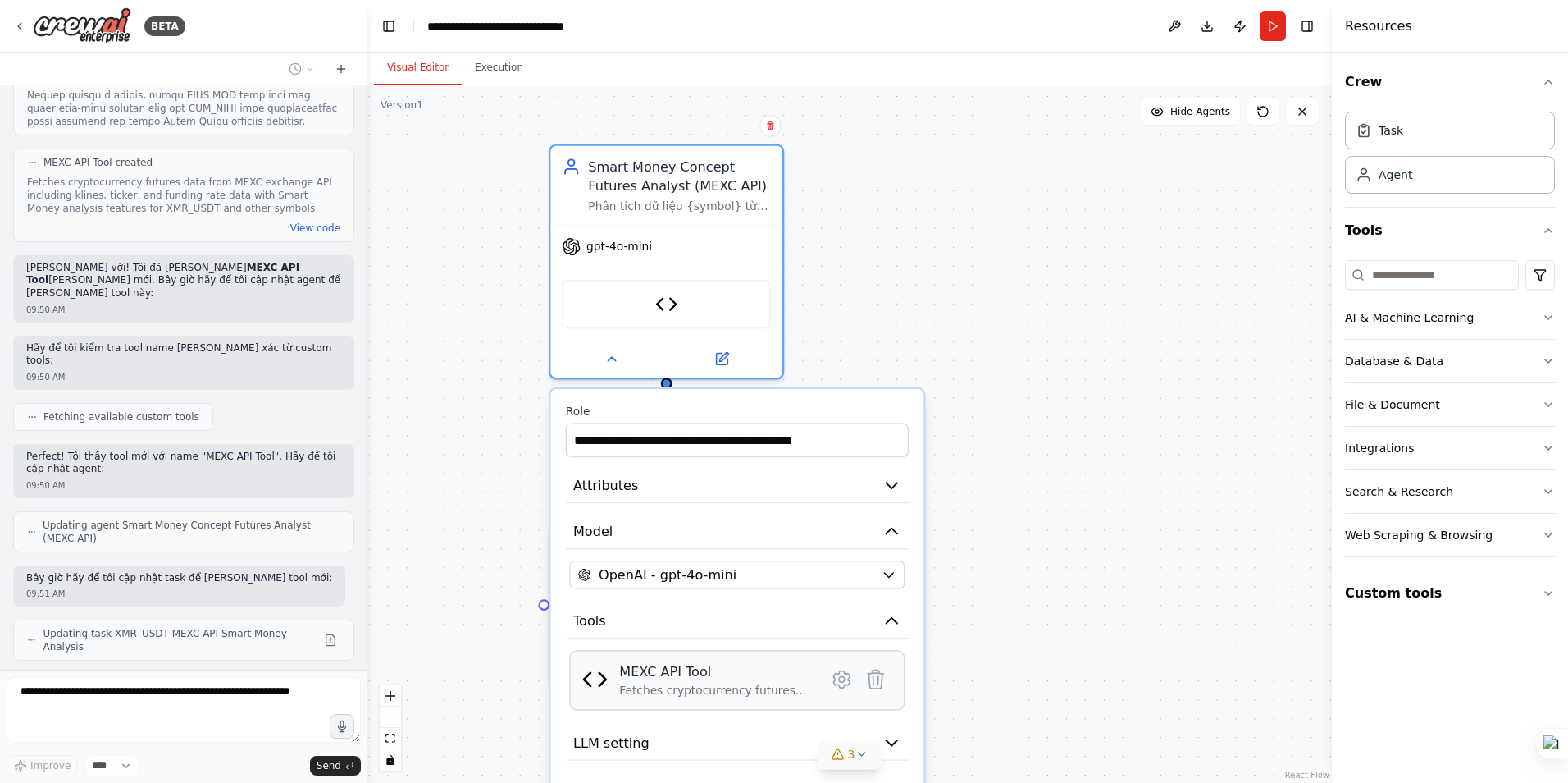
click at [707, 687] on div "Fetches cryptocurrency futures data from MEXC exchange API including klines, ti…" at bounding box center [716, 690] width 194 height 15
click at [677, 307] on img at bounding box center [666, 300] width 23 height 23
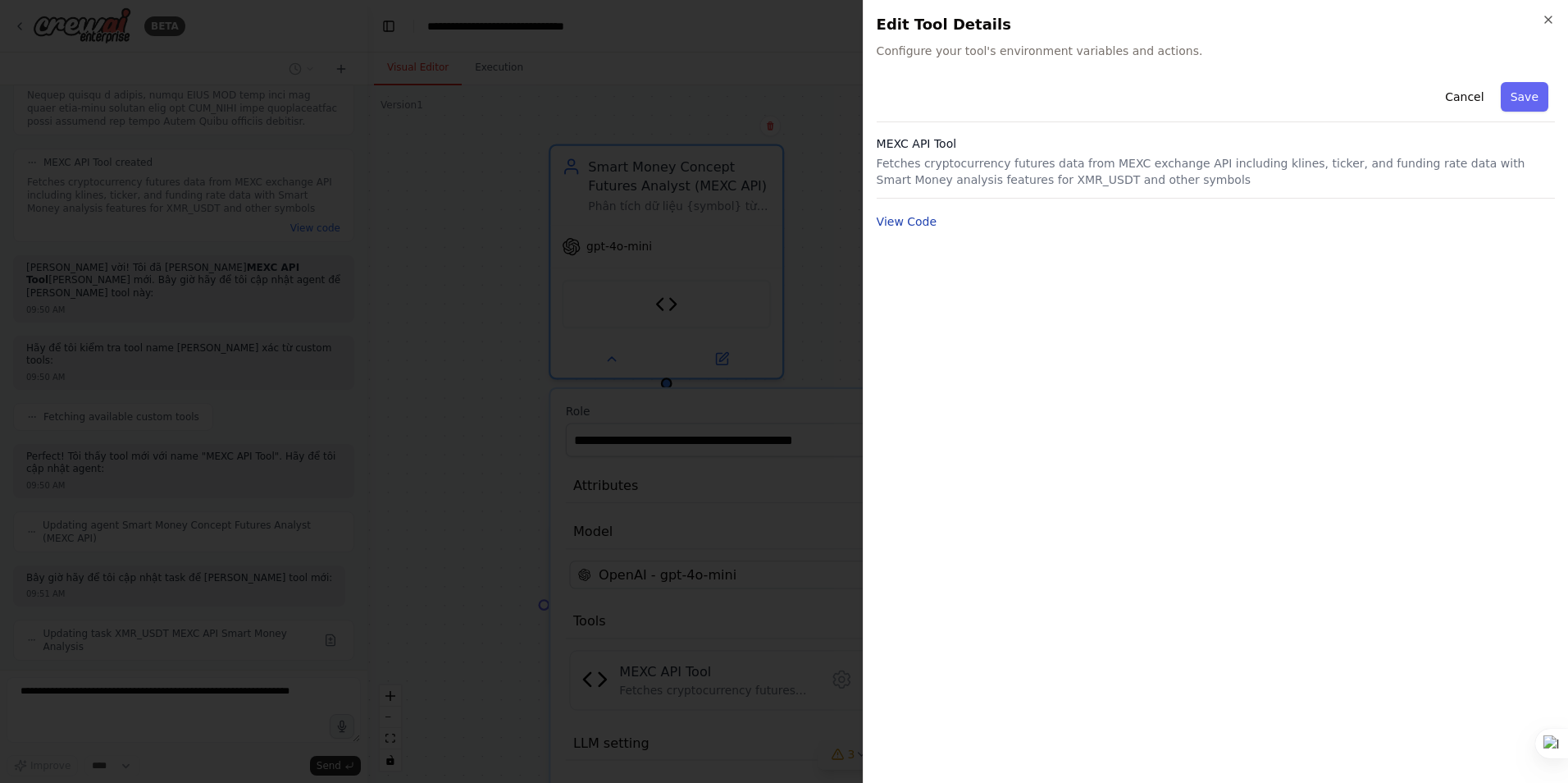
click at [891, 223] on button "View Code" at bounding box center [906, 222] width 60 height 17
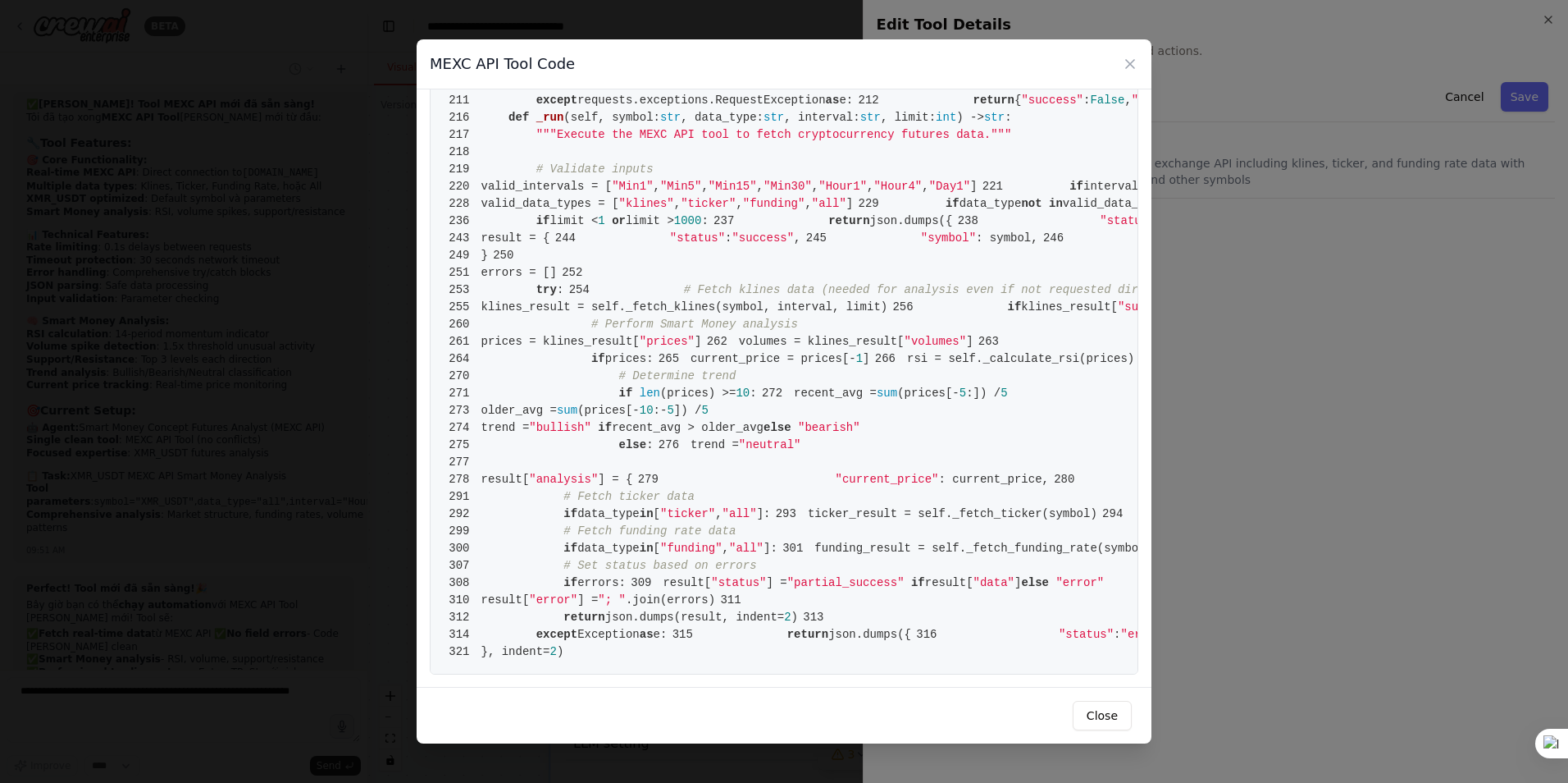
scroll to position [4999, 0]
click at [1136, 63] on icon at bounding box center [1131, 64] width 17 height 17
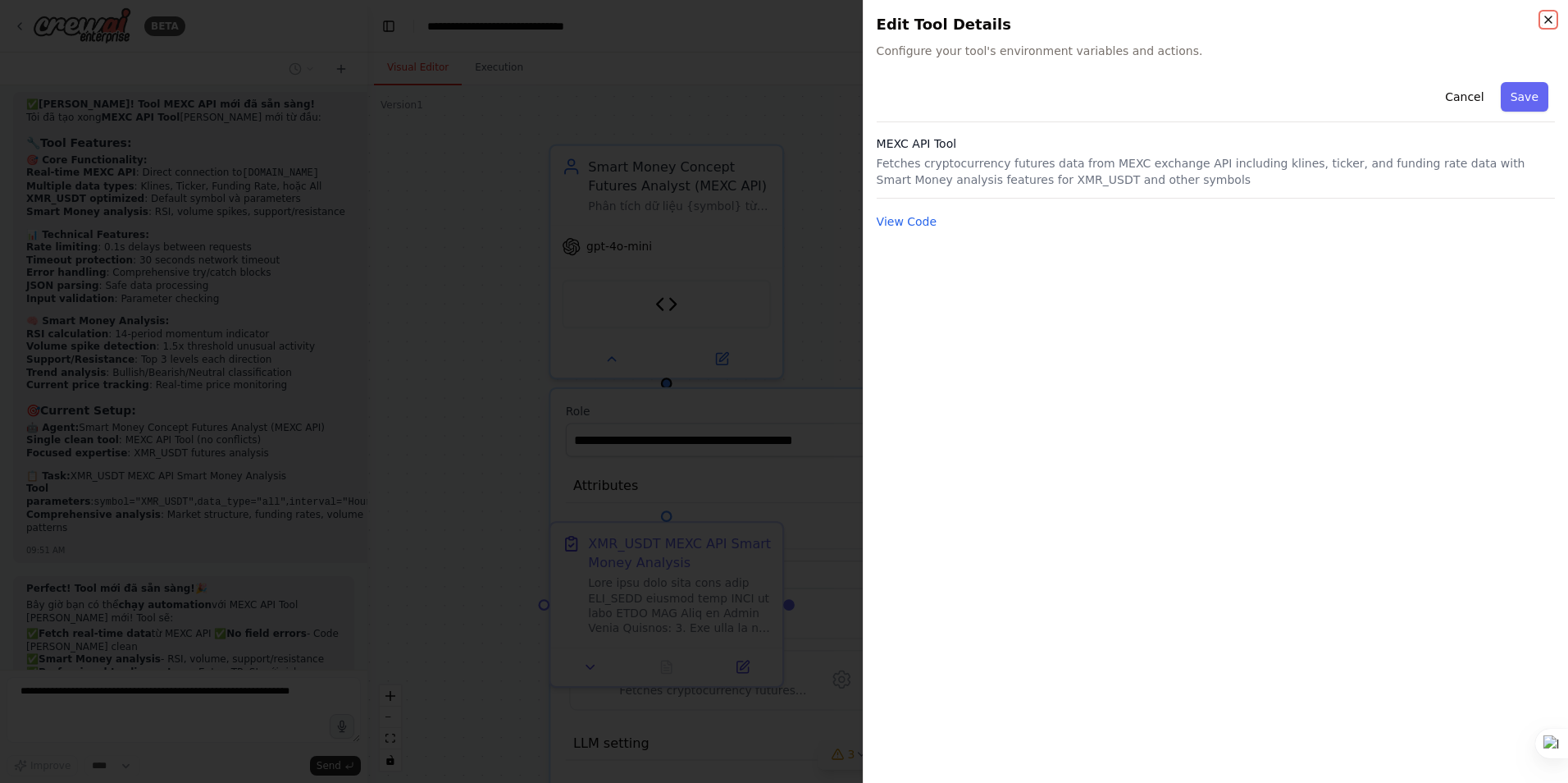
click at [1552, 18] on icon "button" at bounding box center [1548, 20] width 13 height 13
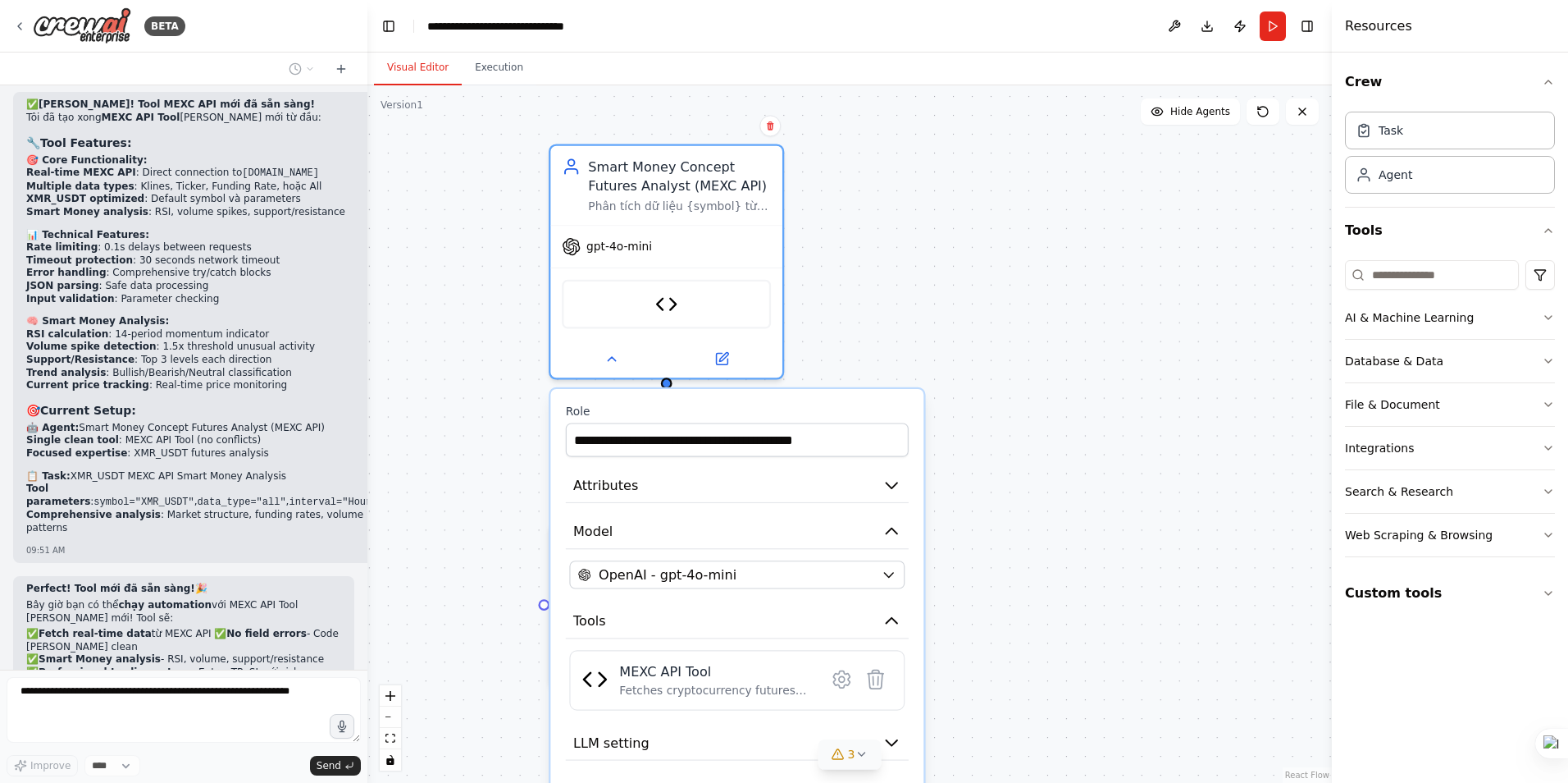
click at [1120, 342] on div ".deletable-edge-delete-btn { width: 20px; height: 20px; border: 0px solid #ffff…" at bounding box center [850, 434] width 964 height 697
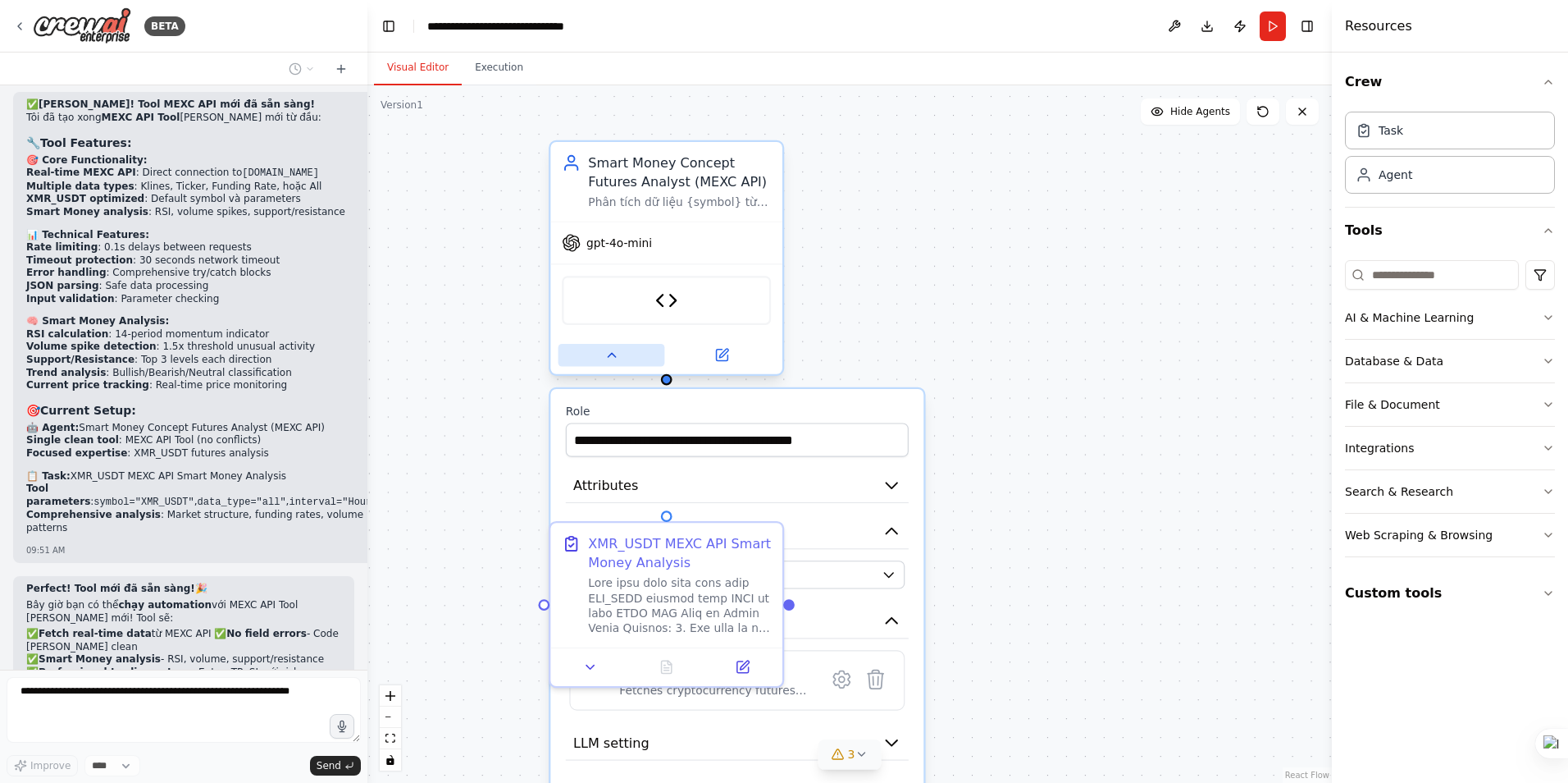
click at [607, 361] on button at bounding box center [611, 355] width 107 height 23
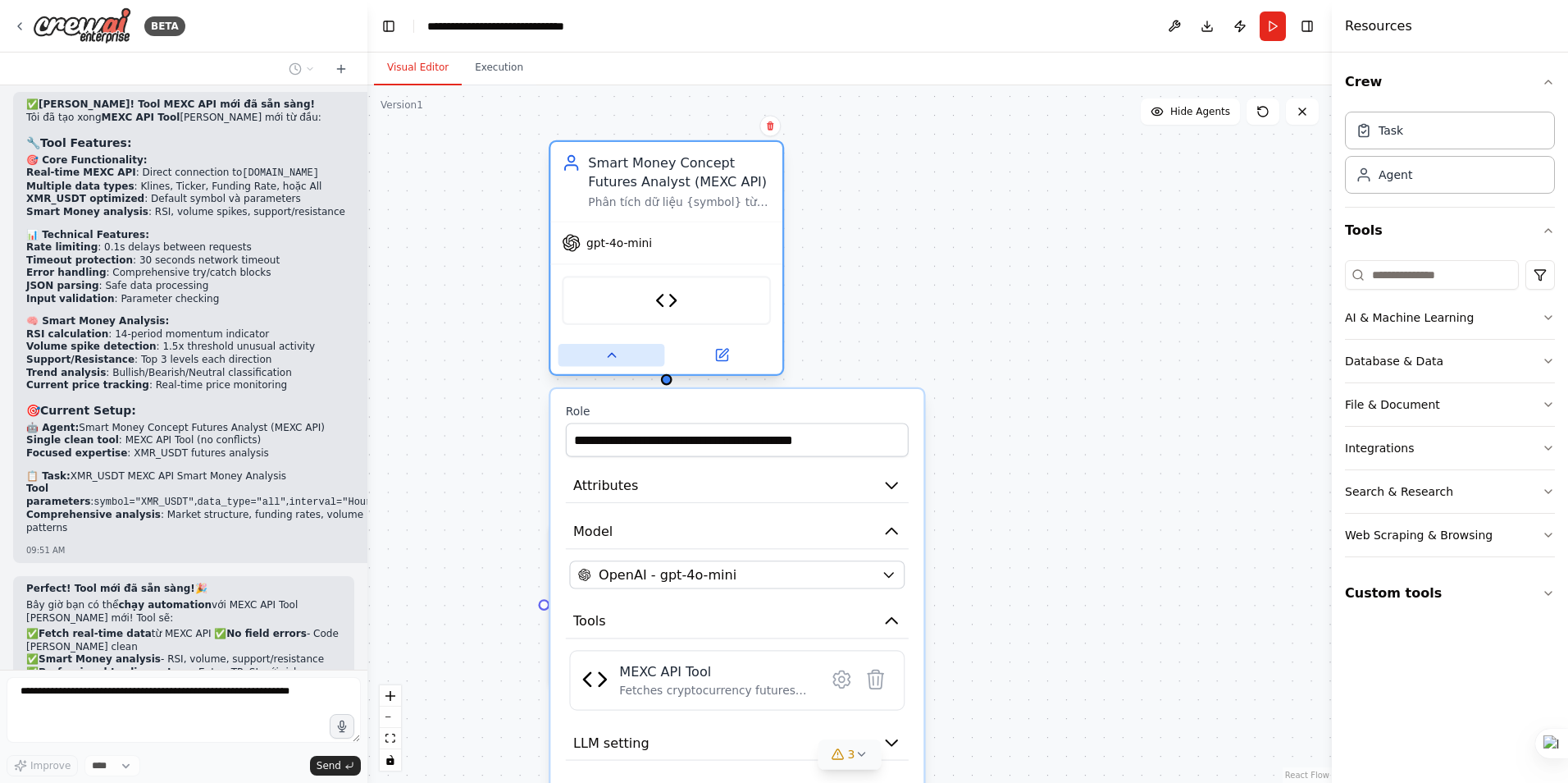
click at [607, 361] on icon at bounding box center [611, 356] width 15 height 15
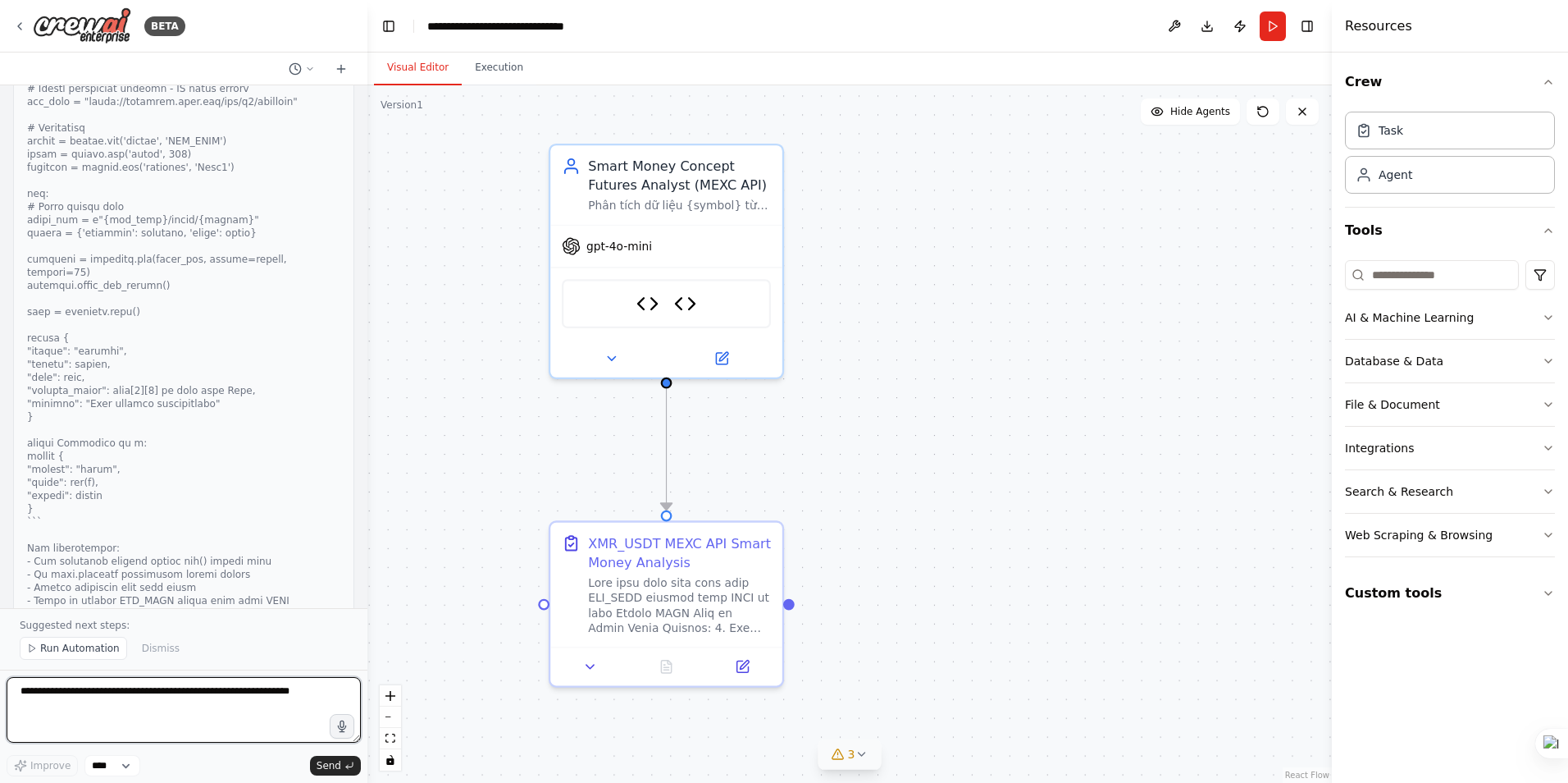
scroll to position [33467, 0]
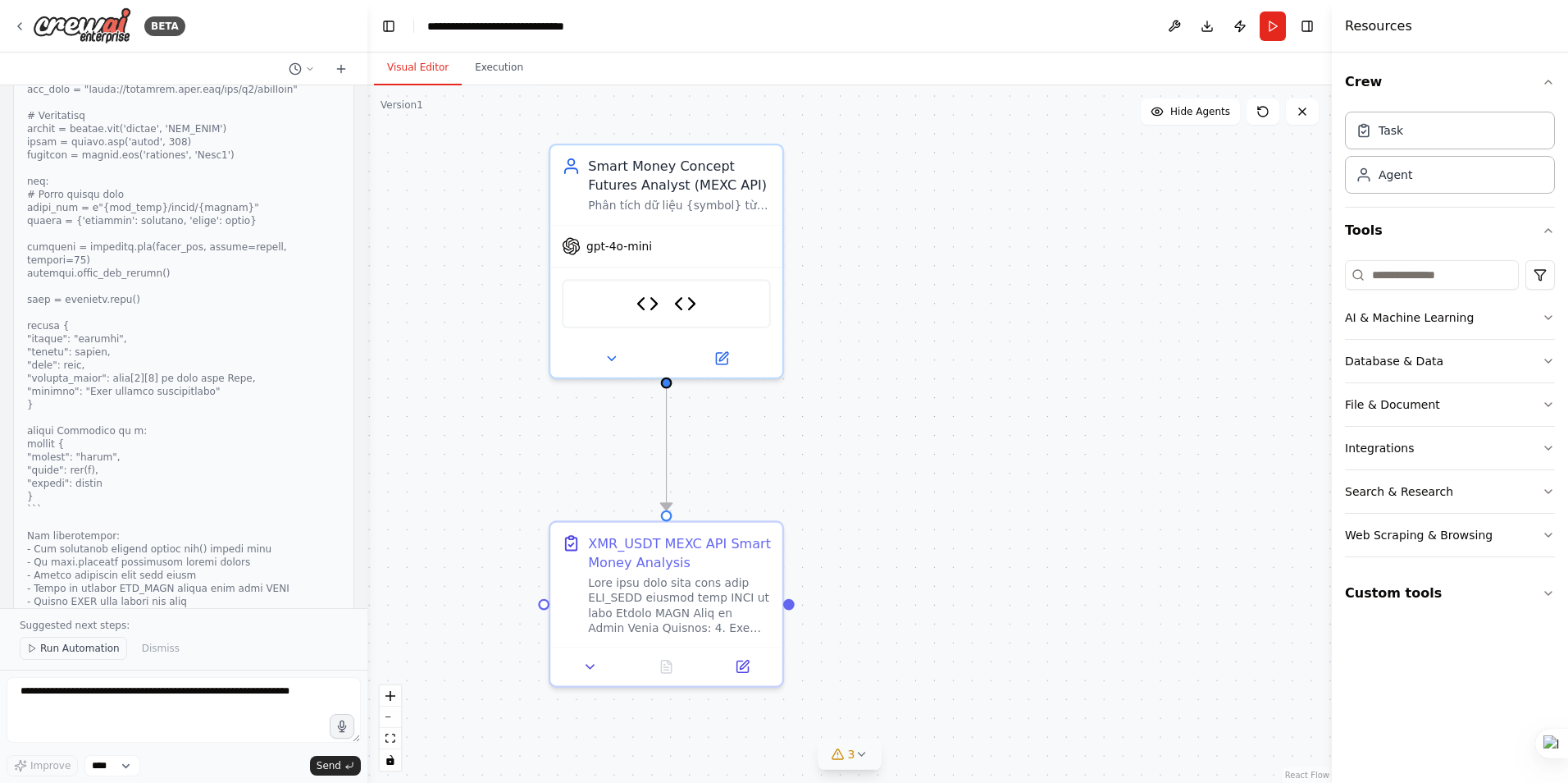
click at [73, 652] on span "Run Automation" at bounding box center [79, 648] width 79 height 13
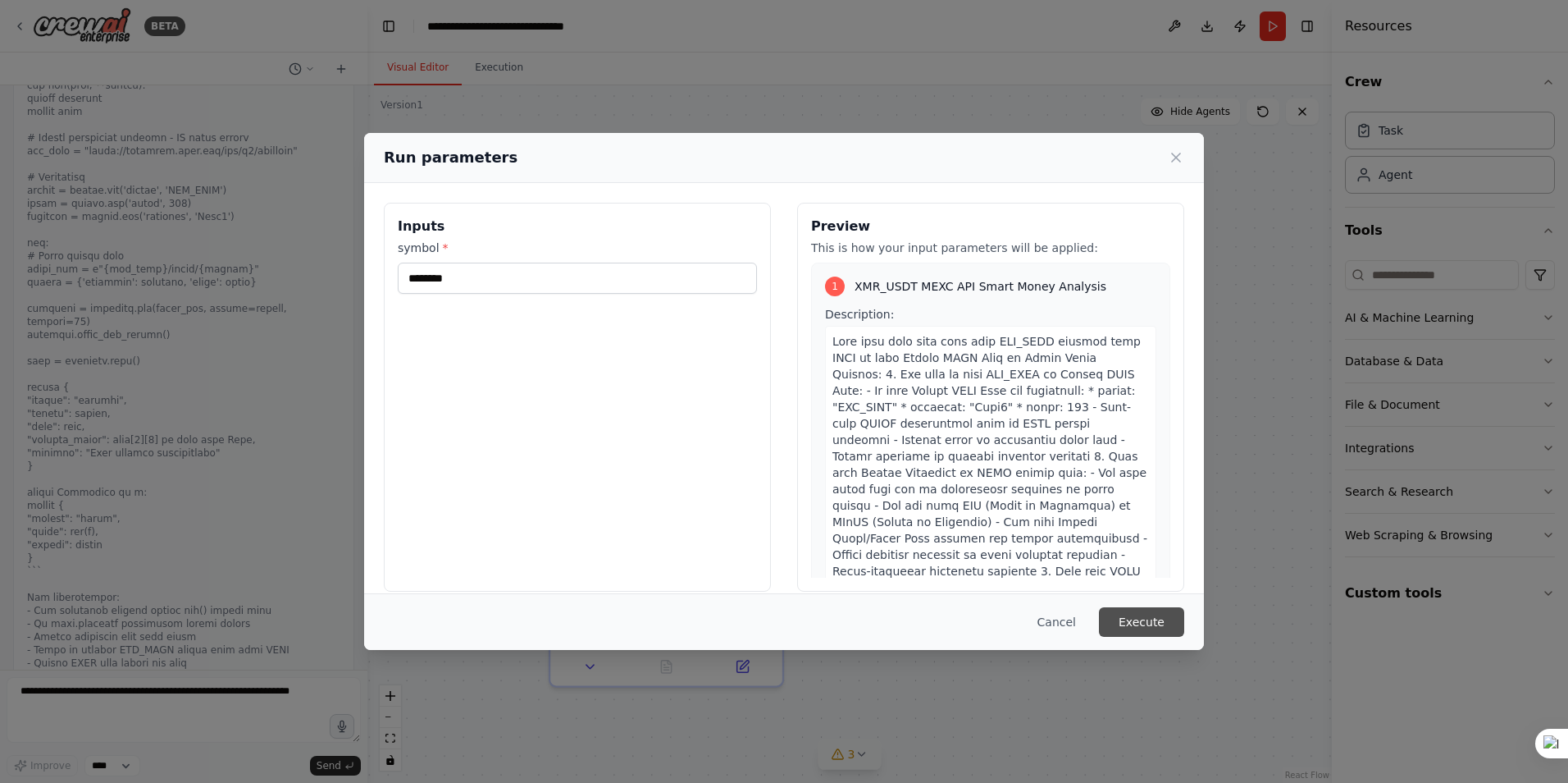
click at [1145, 618] on button "Execute" at bounding box center [1142, 622] width 86 height 30
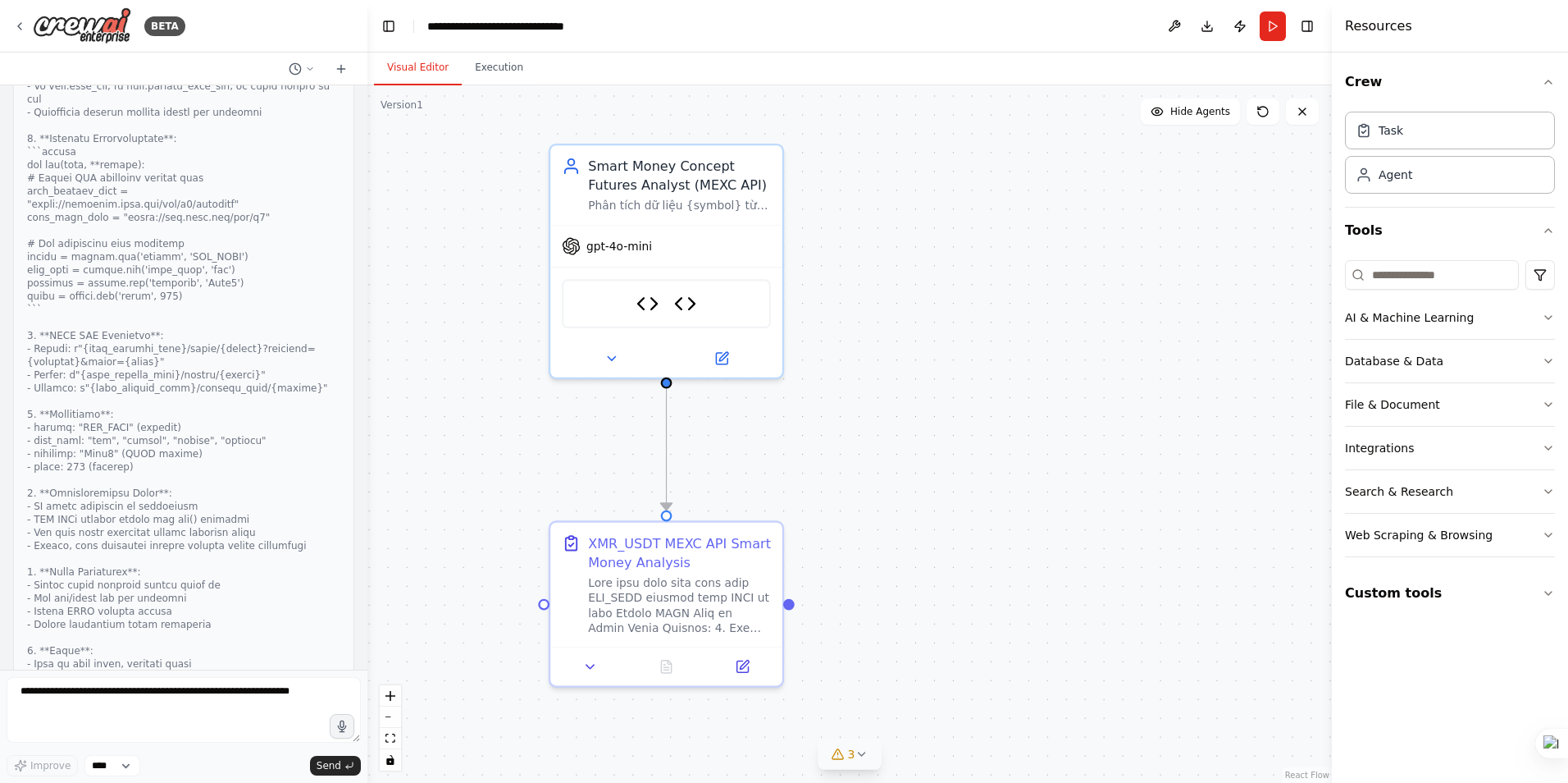
scroll to position [32831, 0]
